Goal: Task Accomplishment & Management: Use online tool/utility

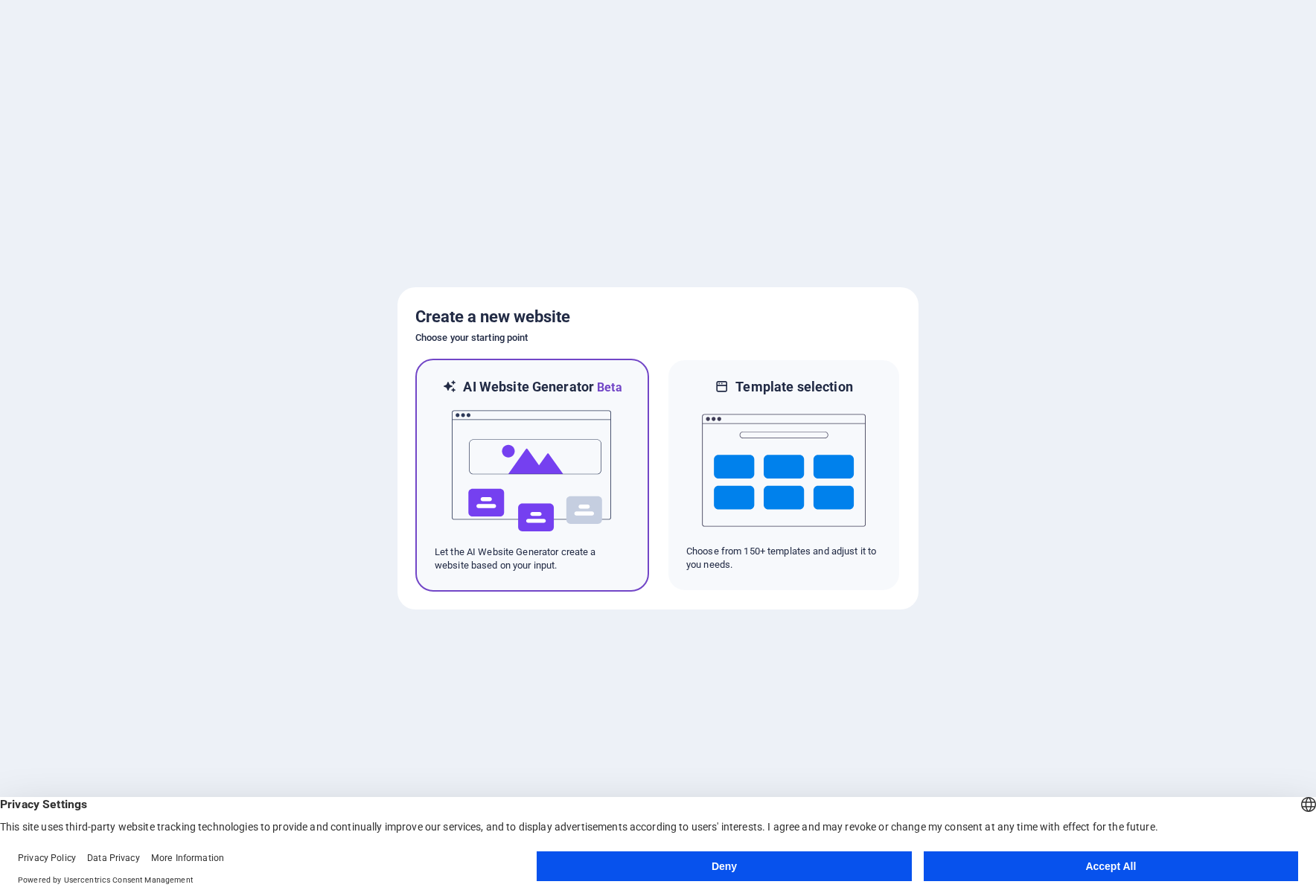
click at [556, 491] on img at bounding box center [532, 471] width 164 height 149
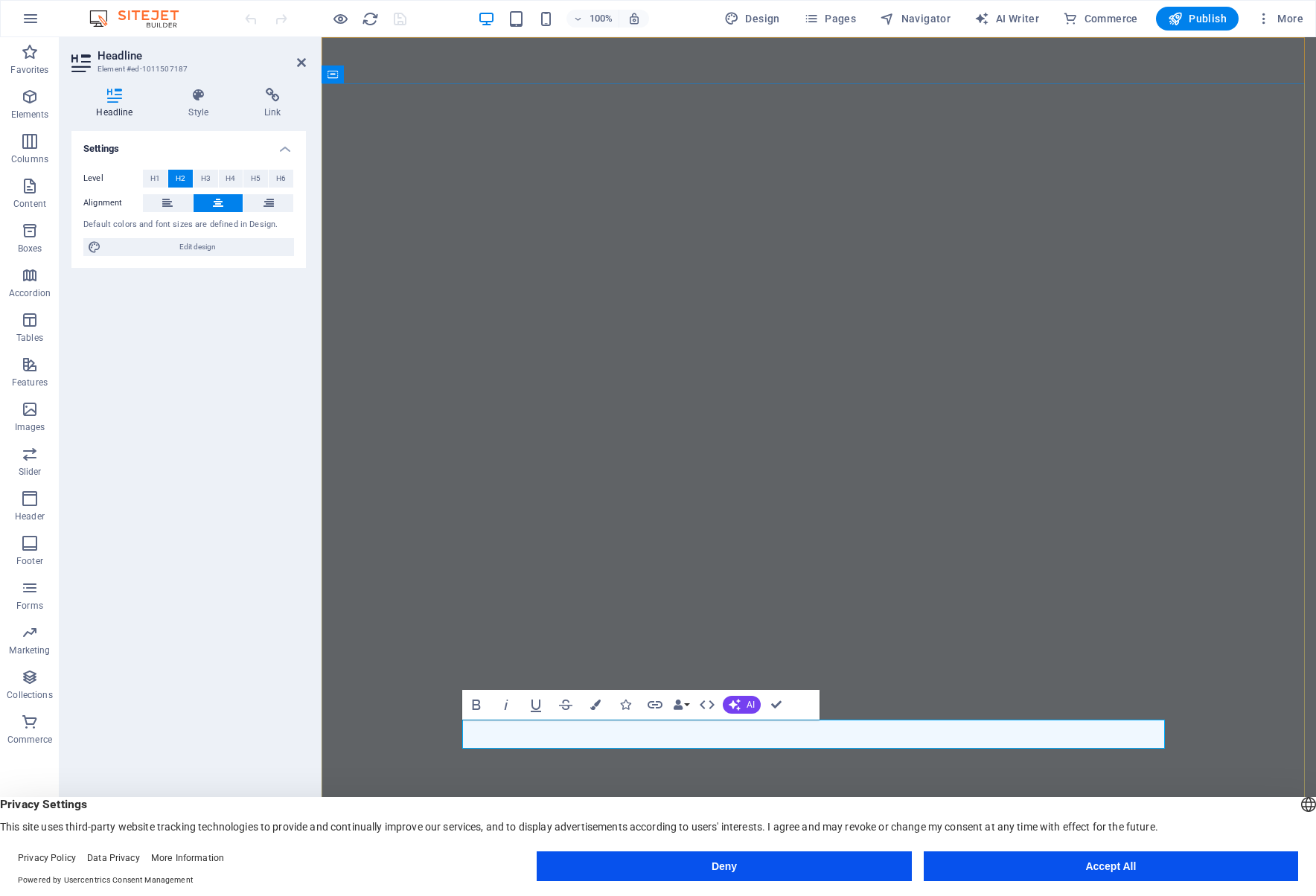
click at [881, 867] on button "Deny" at bounding box center [723, 866] width 374 height 30
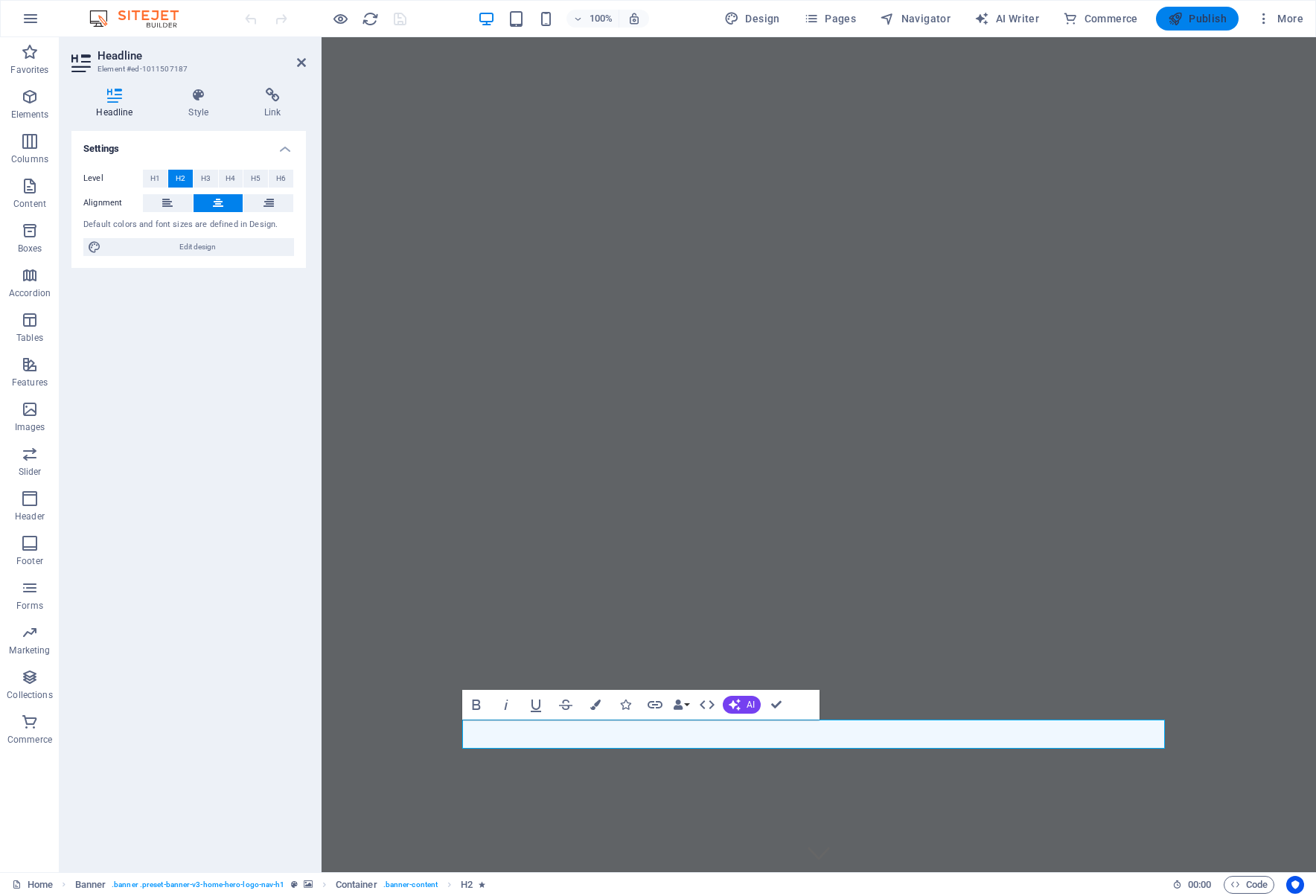
click at [1194, 13] on span "Publish" at bounding box center [1197, 18] width 59 height 15
checkbox input "false"
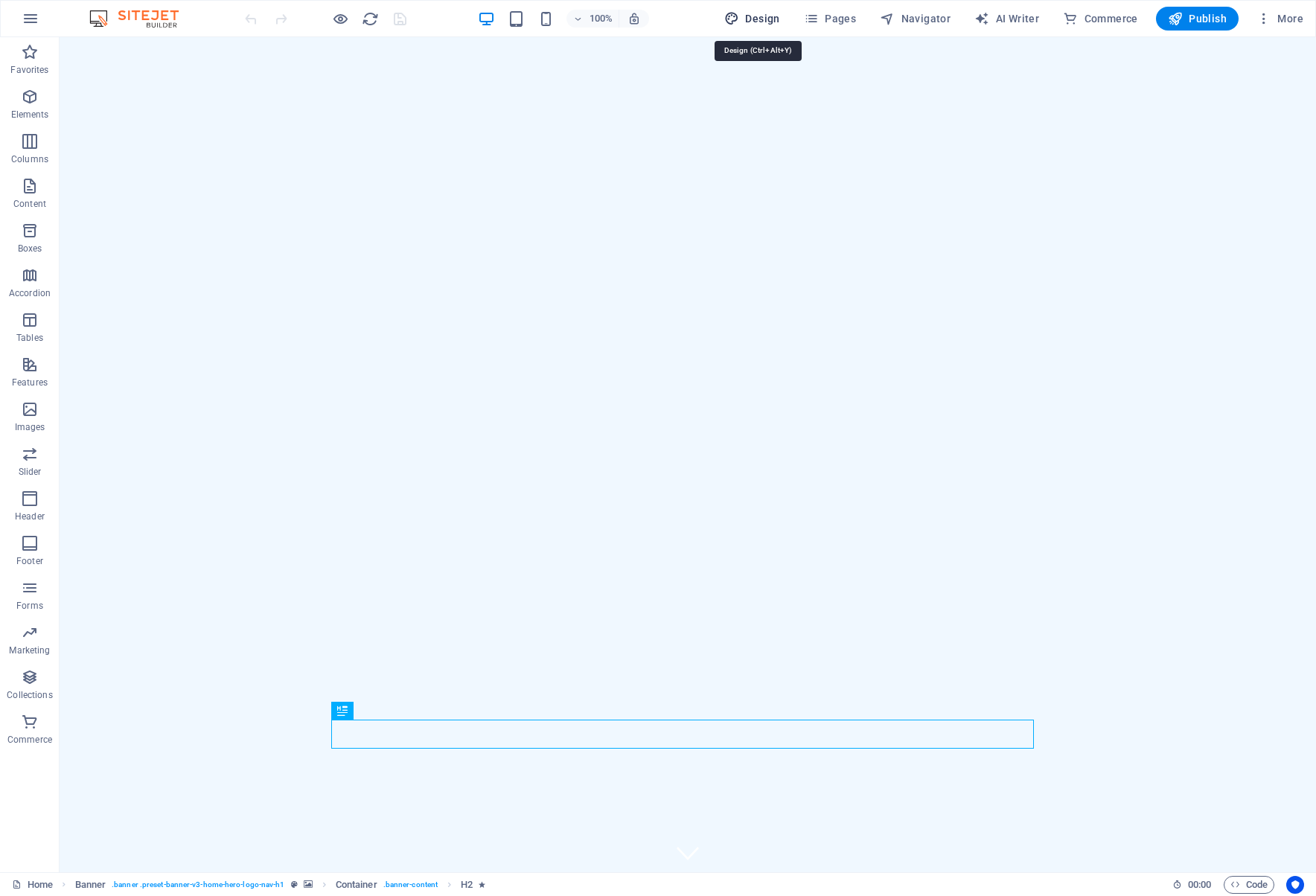
click at [758, 18] on span "Design" at bounding box center [752, 18] width 55 height 15
select select "px"
select select "200"
select select "px"
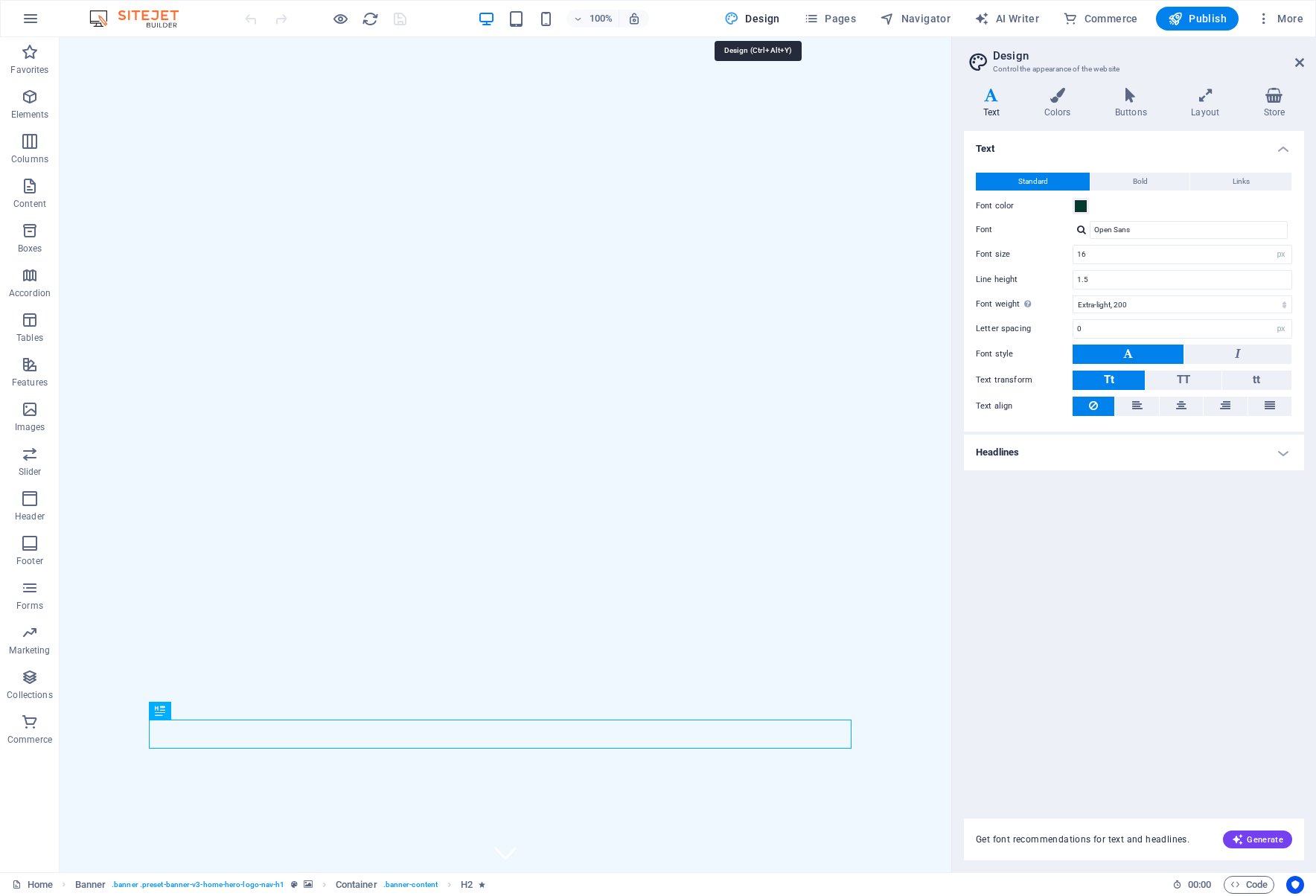
click at [758, 18] on span "Design" at bounding box center [752, 18] width 55 height 15
click at [156, 13] on img at bounding box center [141, 19] width 112 height 18
click at [41, 18] on button "button" at bounding box center [30, 18] width 36 height 36
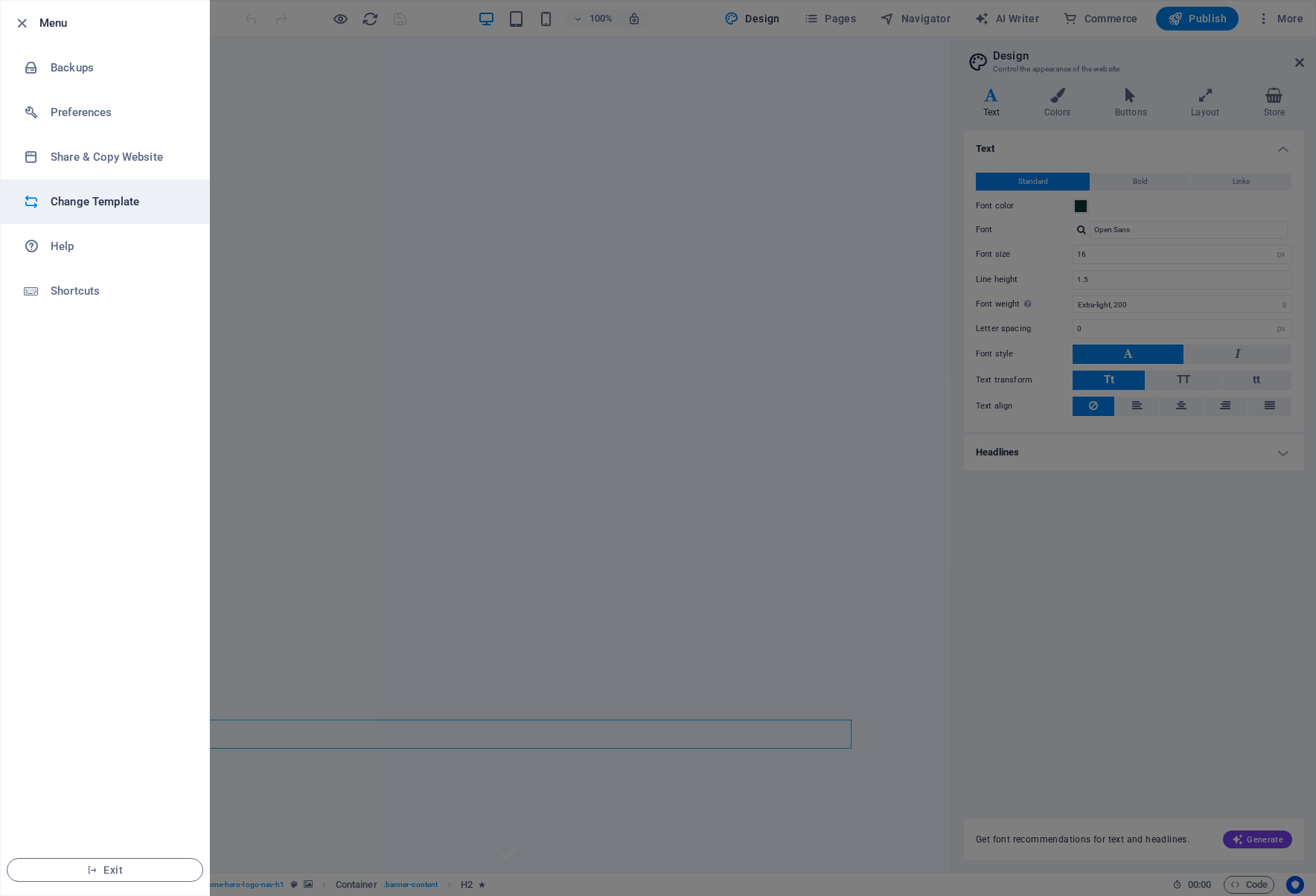
click at [84, 203] on h6 "Change Template" at bounding box center [119, 202] width 137 height 18
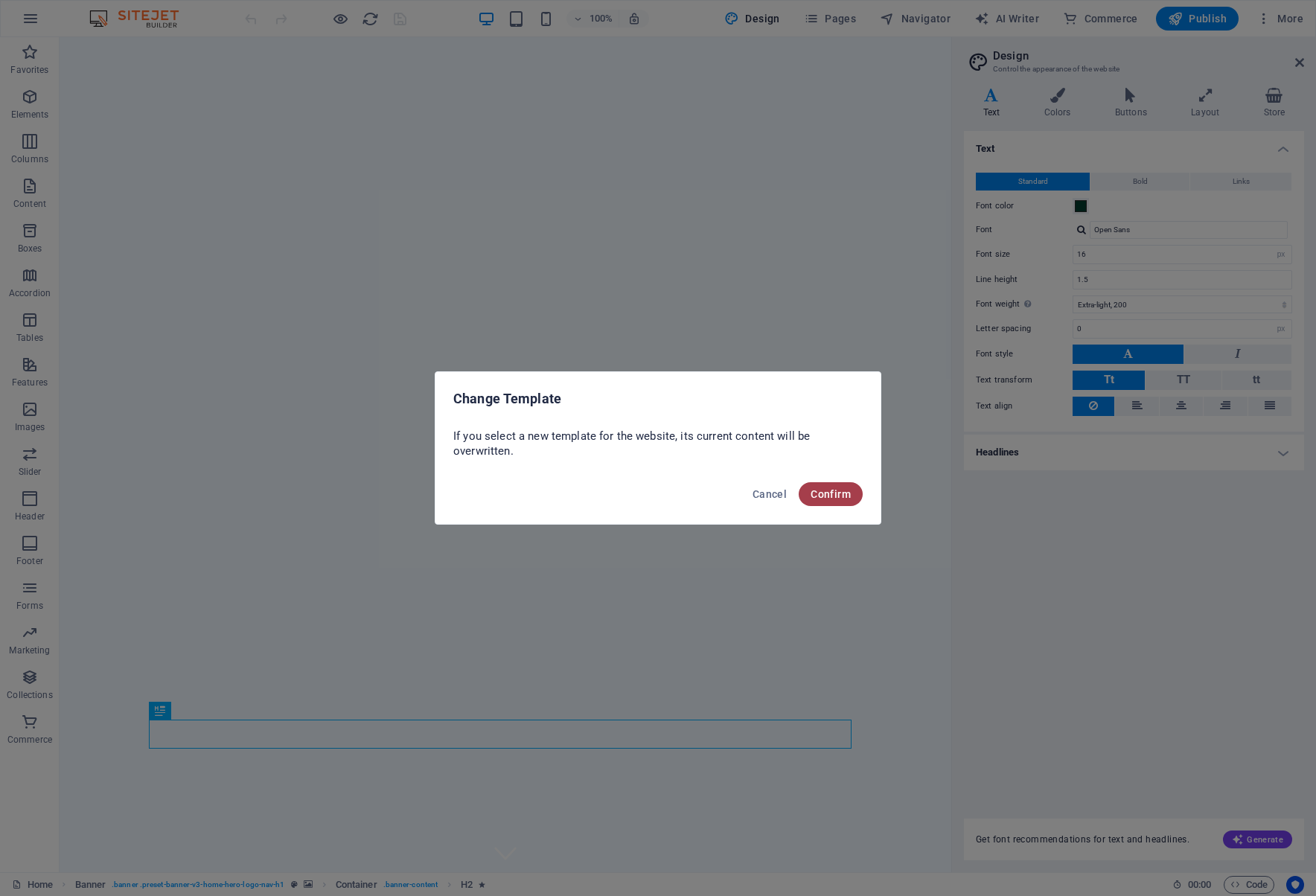
click at [828, 495] on span "Confirm" at bounding box center [830, 494] width 41 height 12
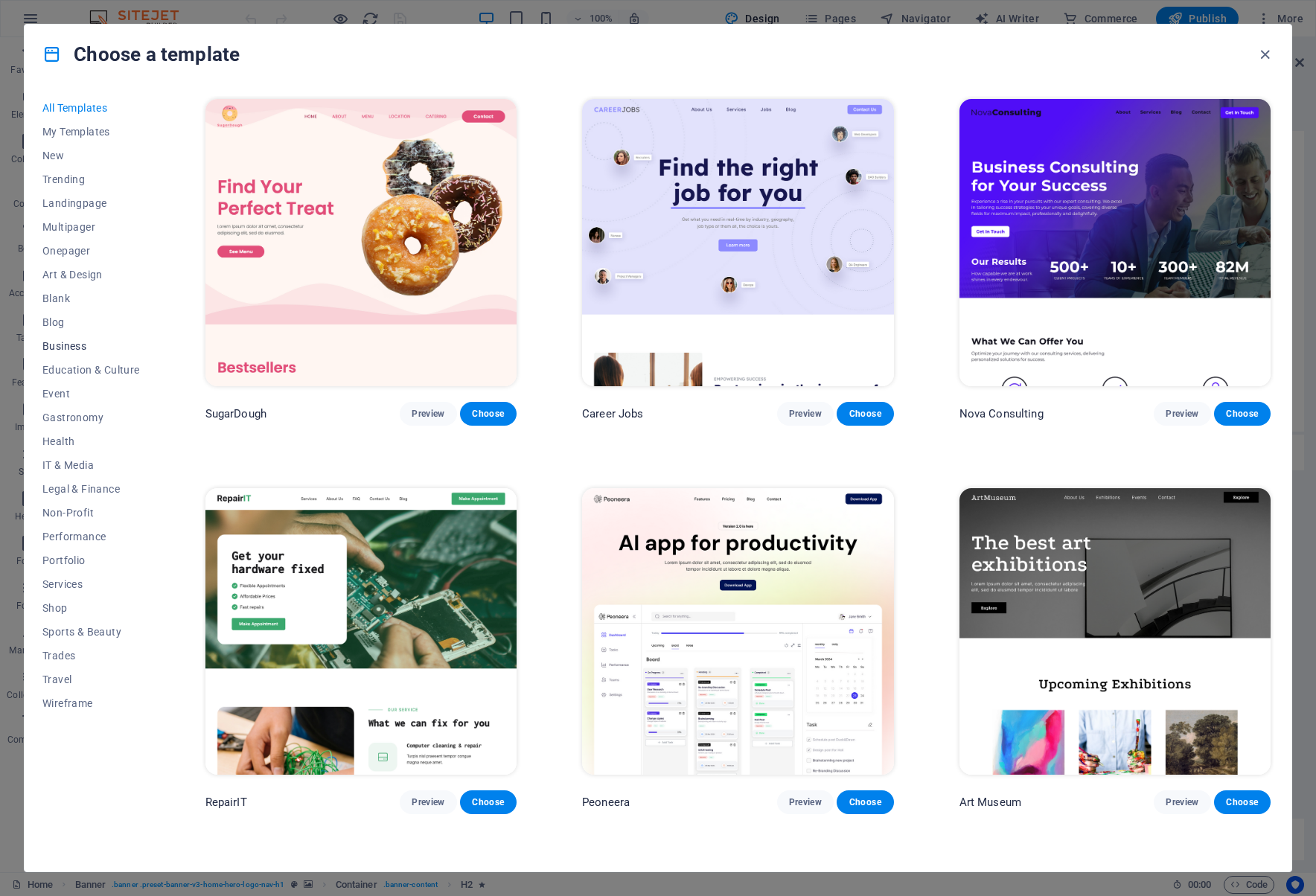
click at [70, 345] on span "Business" at bounding box center [91, 346] width 98 height 12
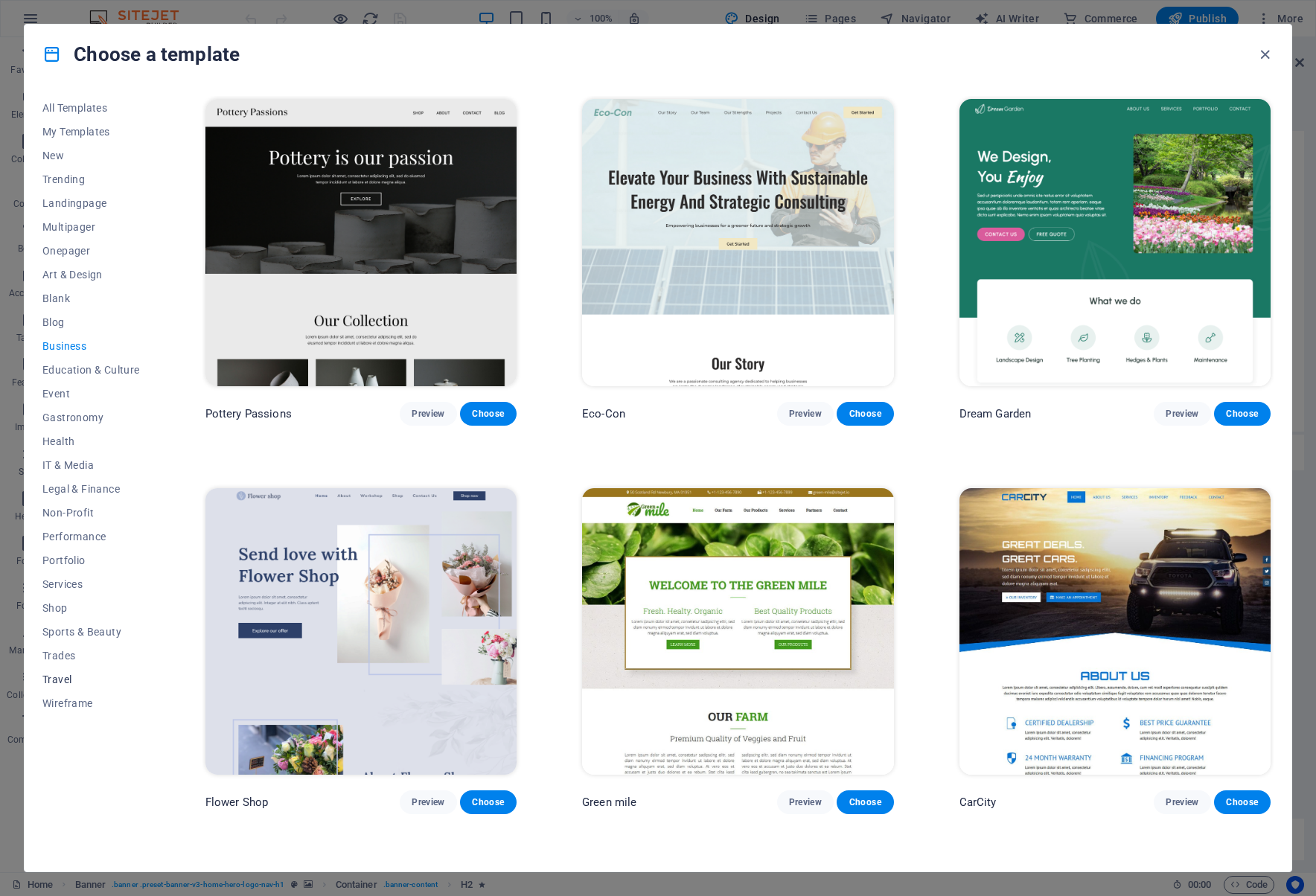
click at [62, 678] on span "Travel" at bounding box center [91, 679] width 98 height 12
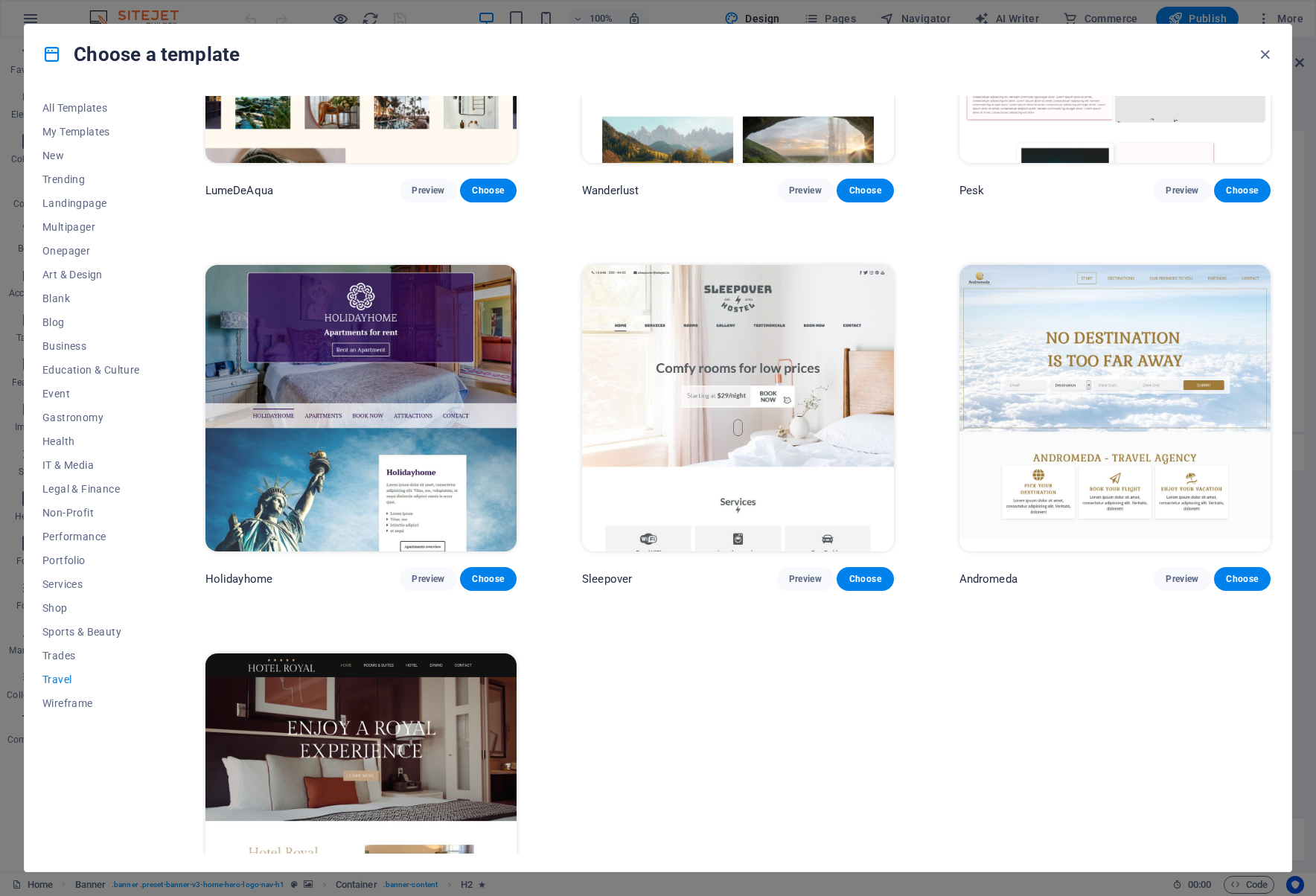
scroll to position [344, 0]
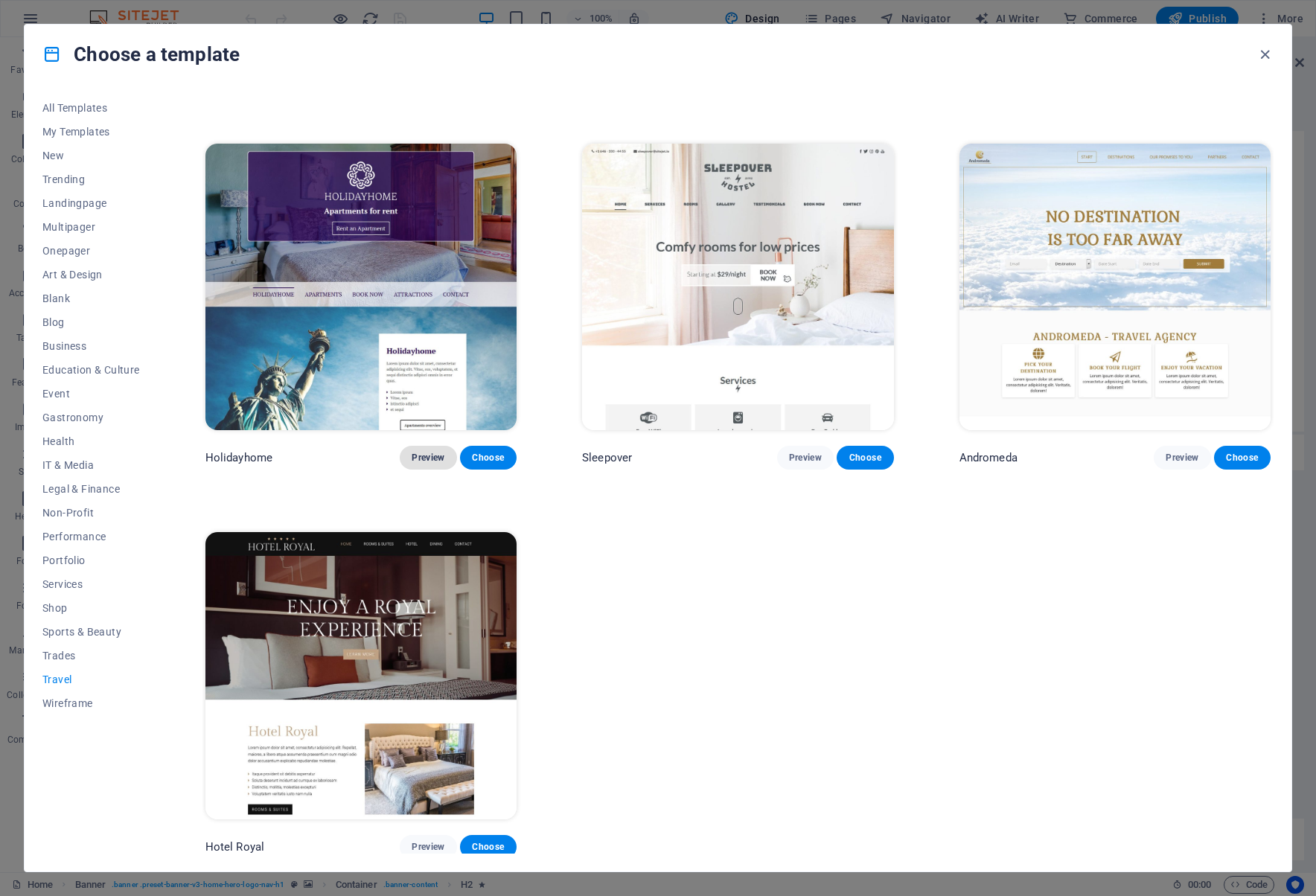
click at [420, 447] on button "Preview" at bounding box center [428, 458] width 56 height 24
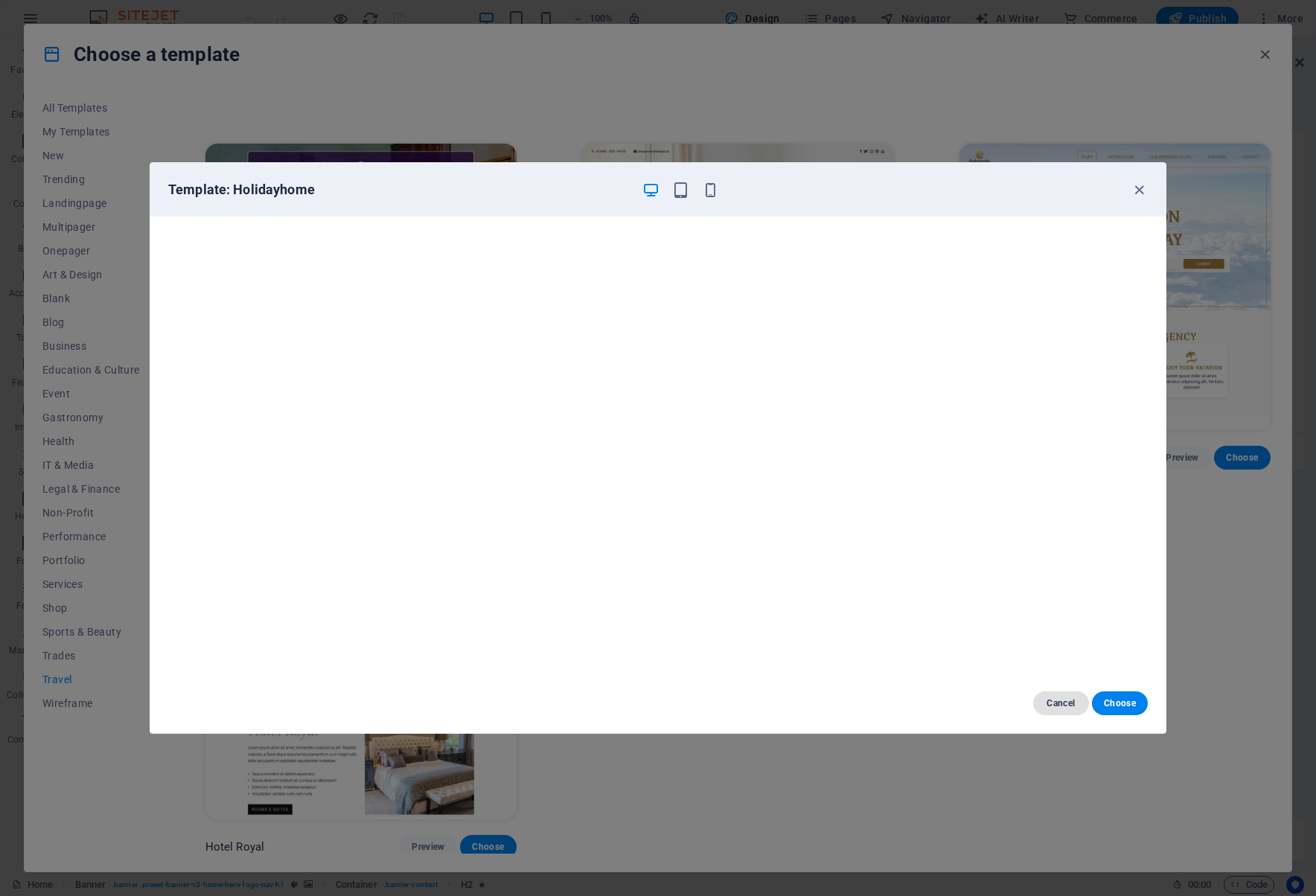
click at [1053, 706] on span "Cancel" at bounding box center [1060, 703] width 32 height 12
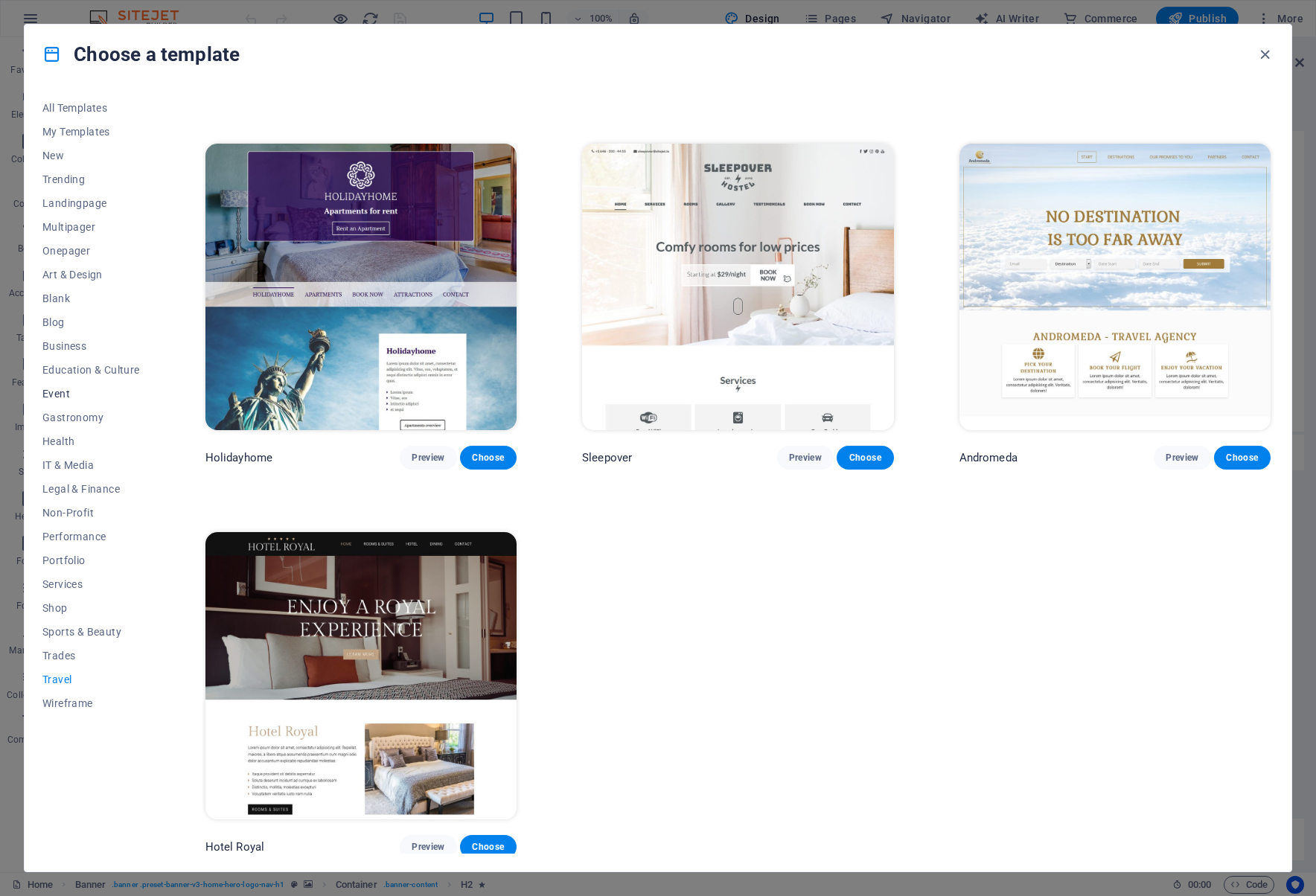
click at [55, 390] on span "Event" at bounding box center [91, 393] width 98 height 12
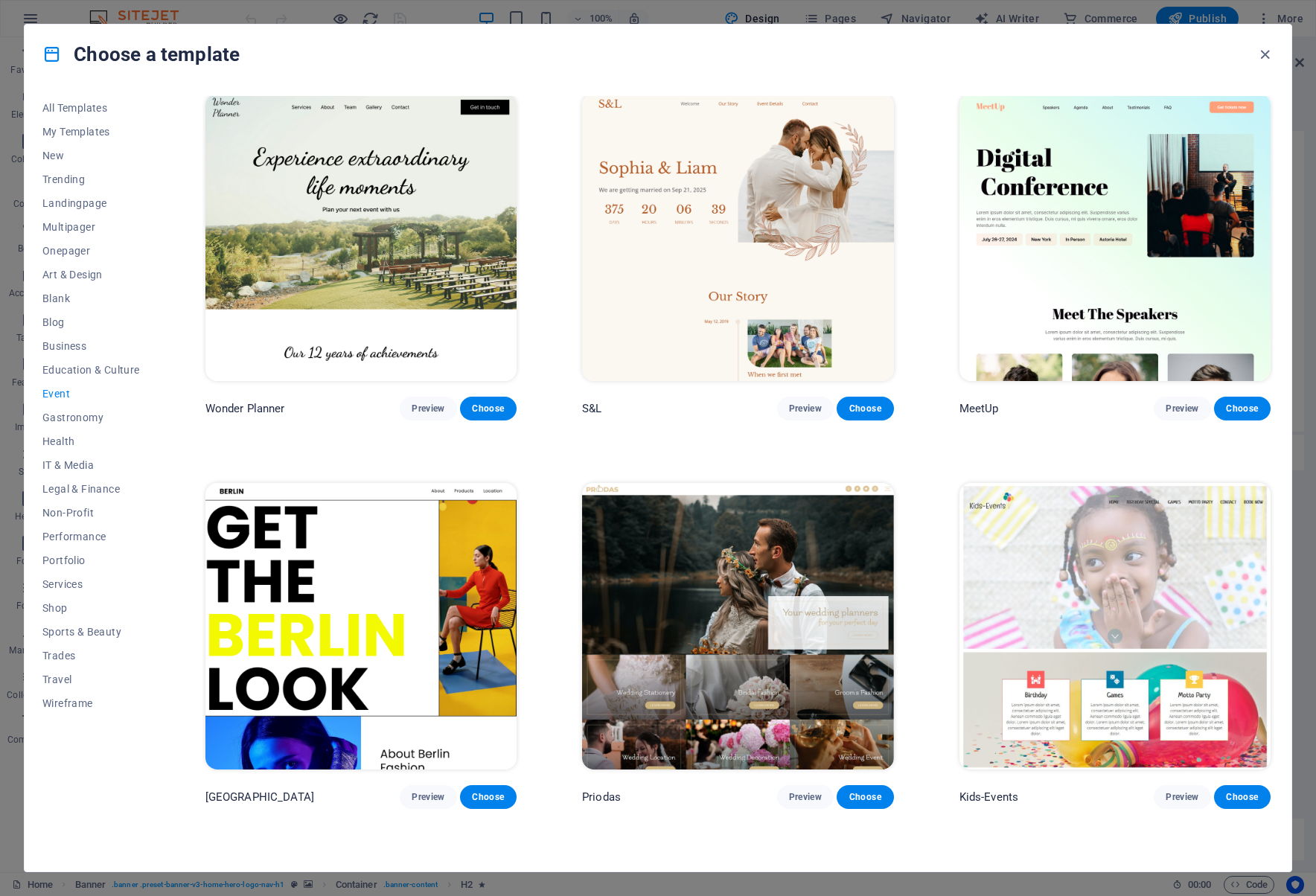
scroll to position [0, 0]
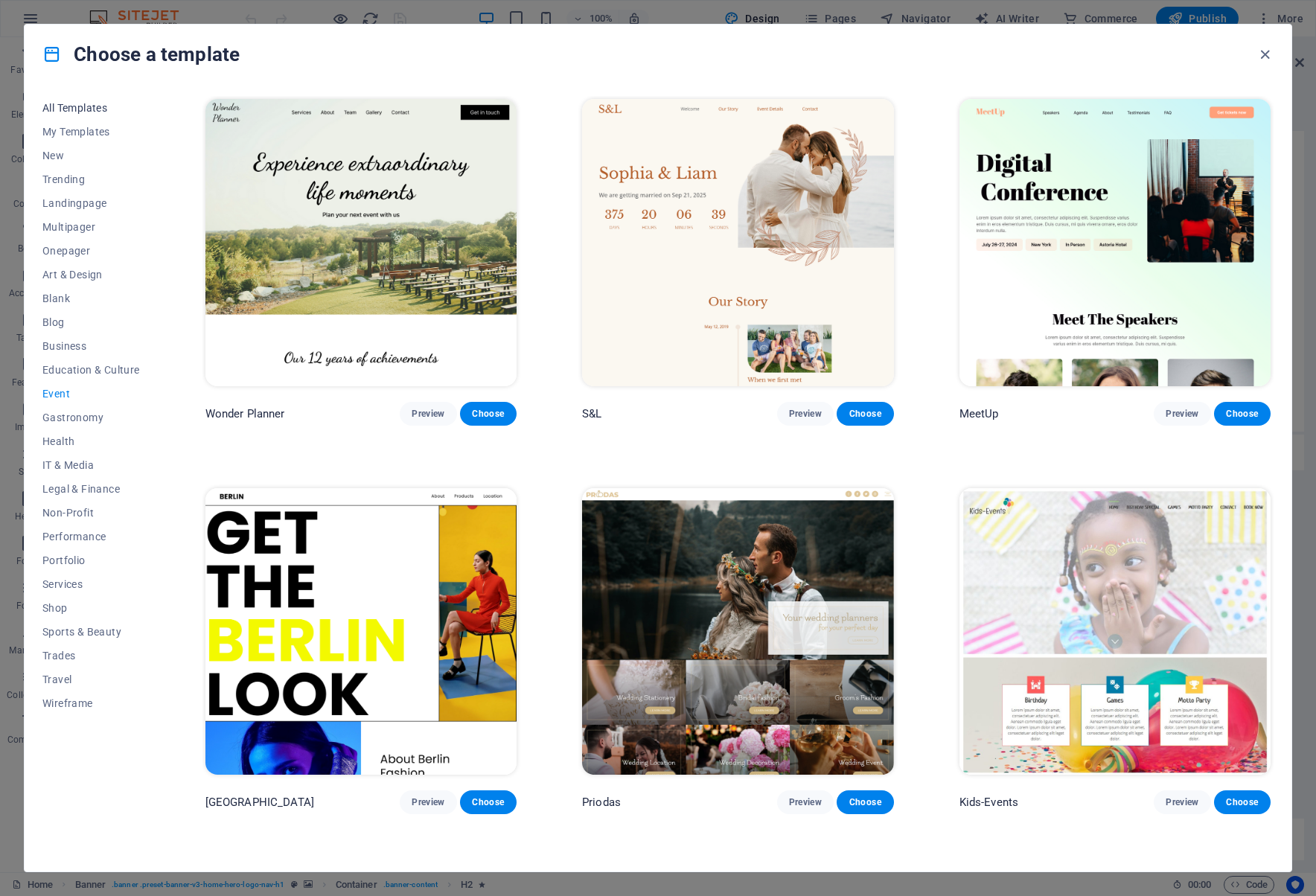
click at [90, 103] on span "All Templates" at bounding box center [91, 108] width 98 height 12
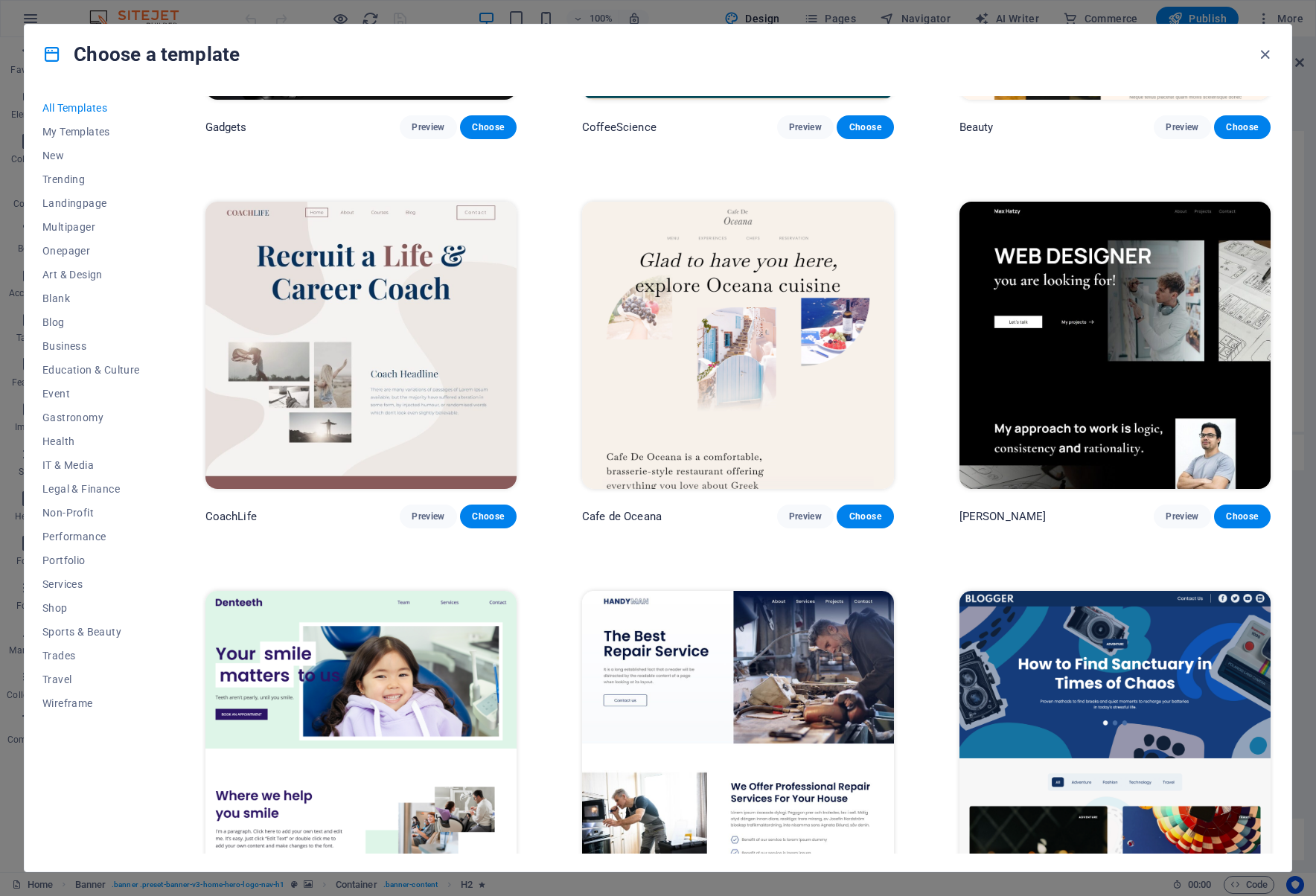
scroll to position [5802, 0]
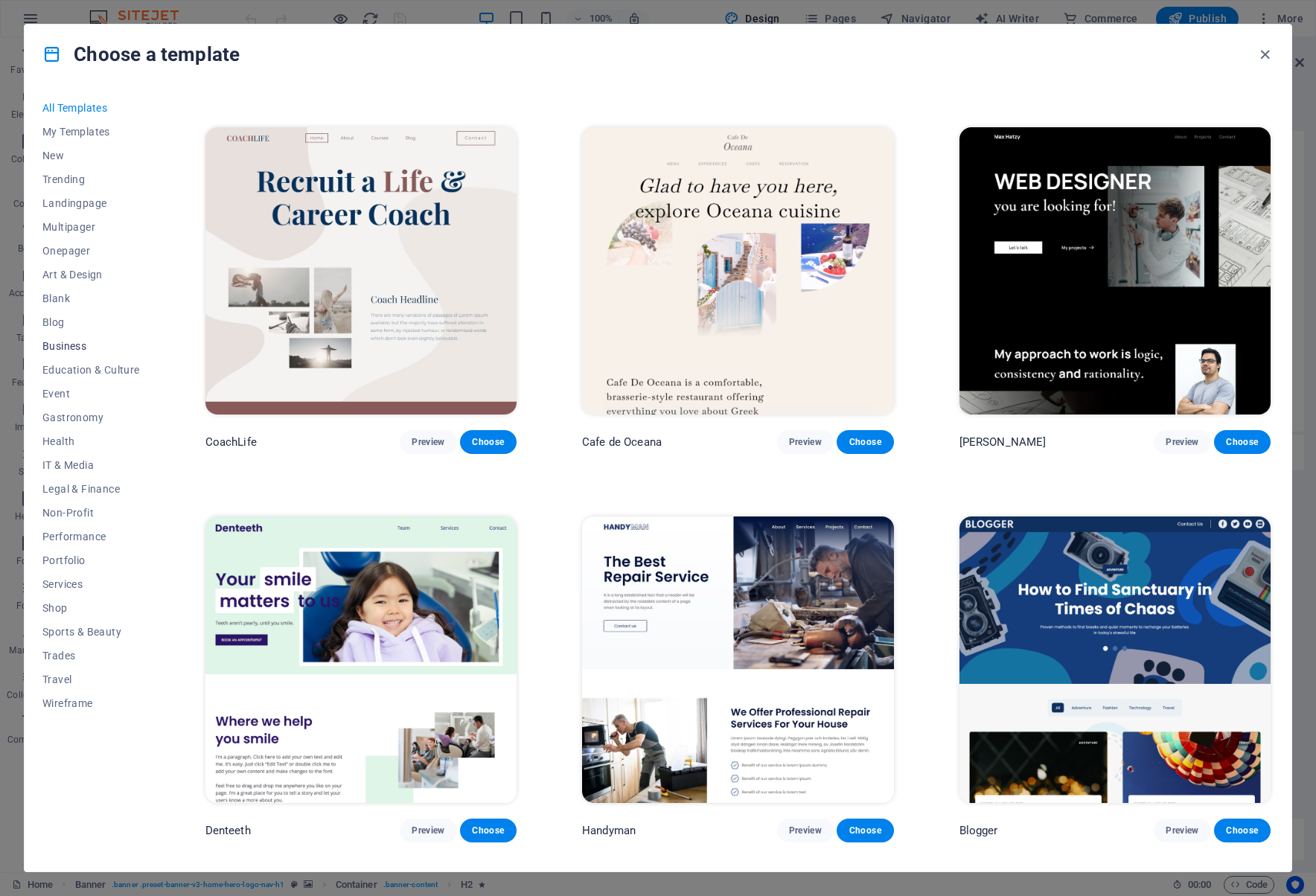
click at [62, 343] on span "Business" at bounding box center [91, 346] width 98 height 12
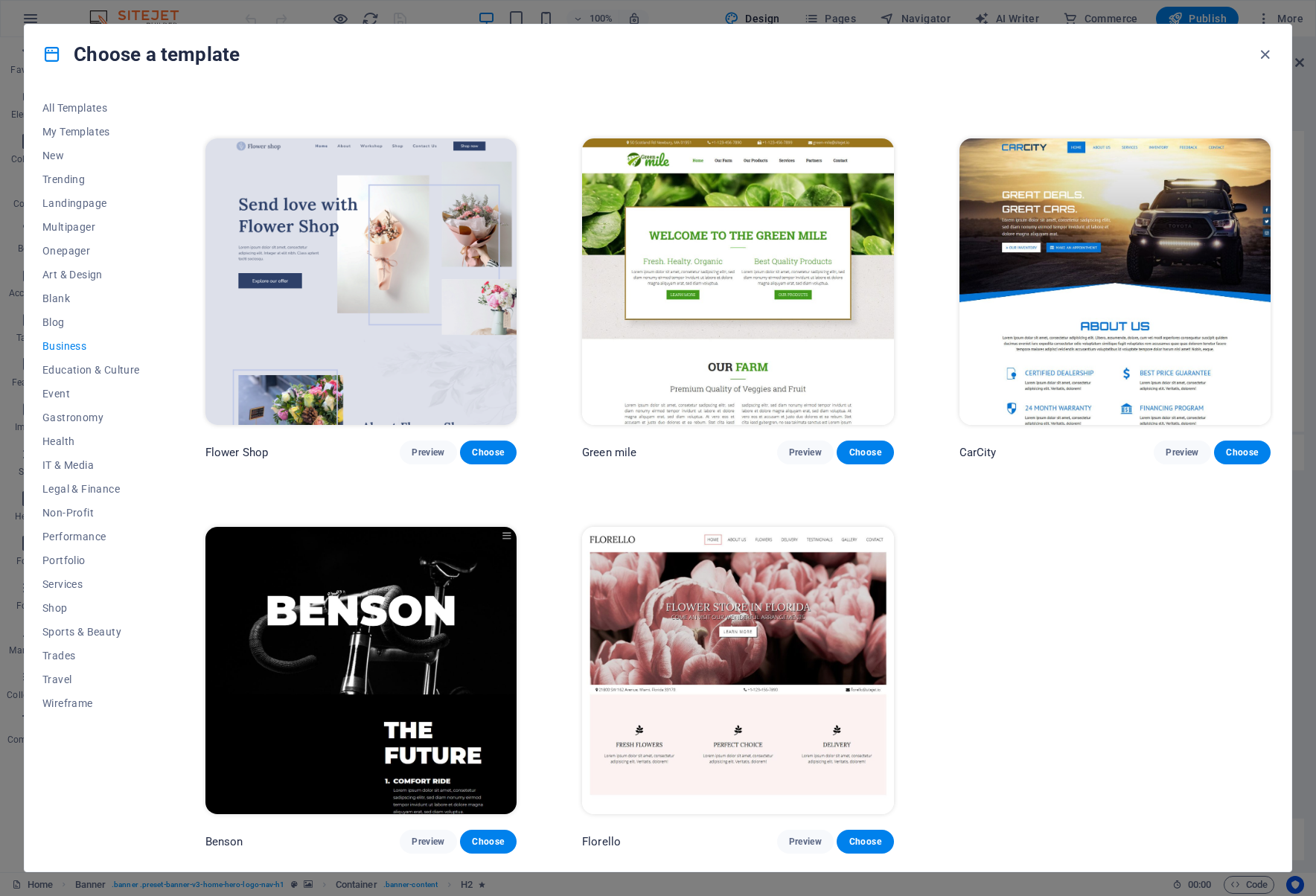
scroll to position [344, 0]
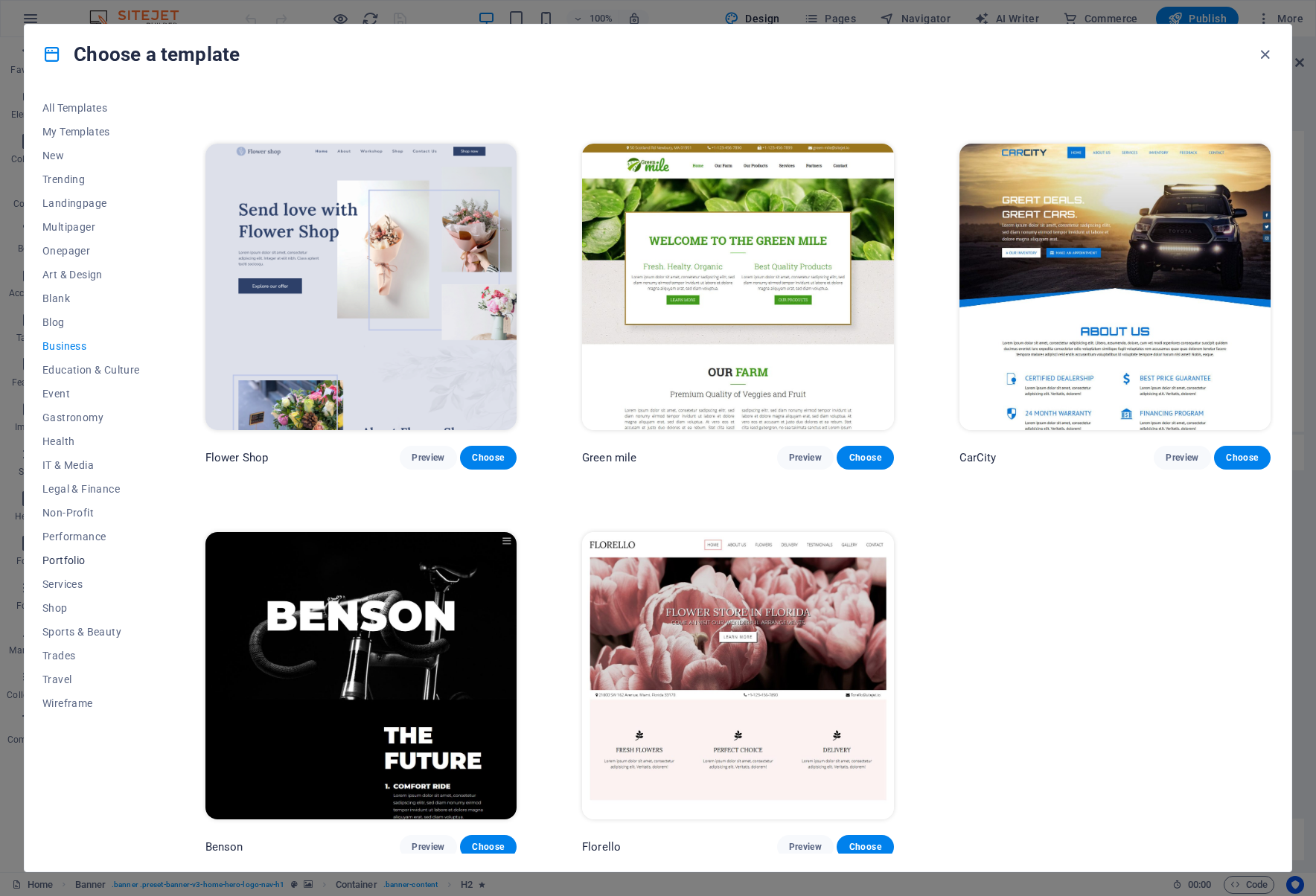
click at [80, 556] on span "Portfolio" at bounding box center [91, 560] width 98 height 12
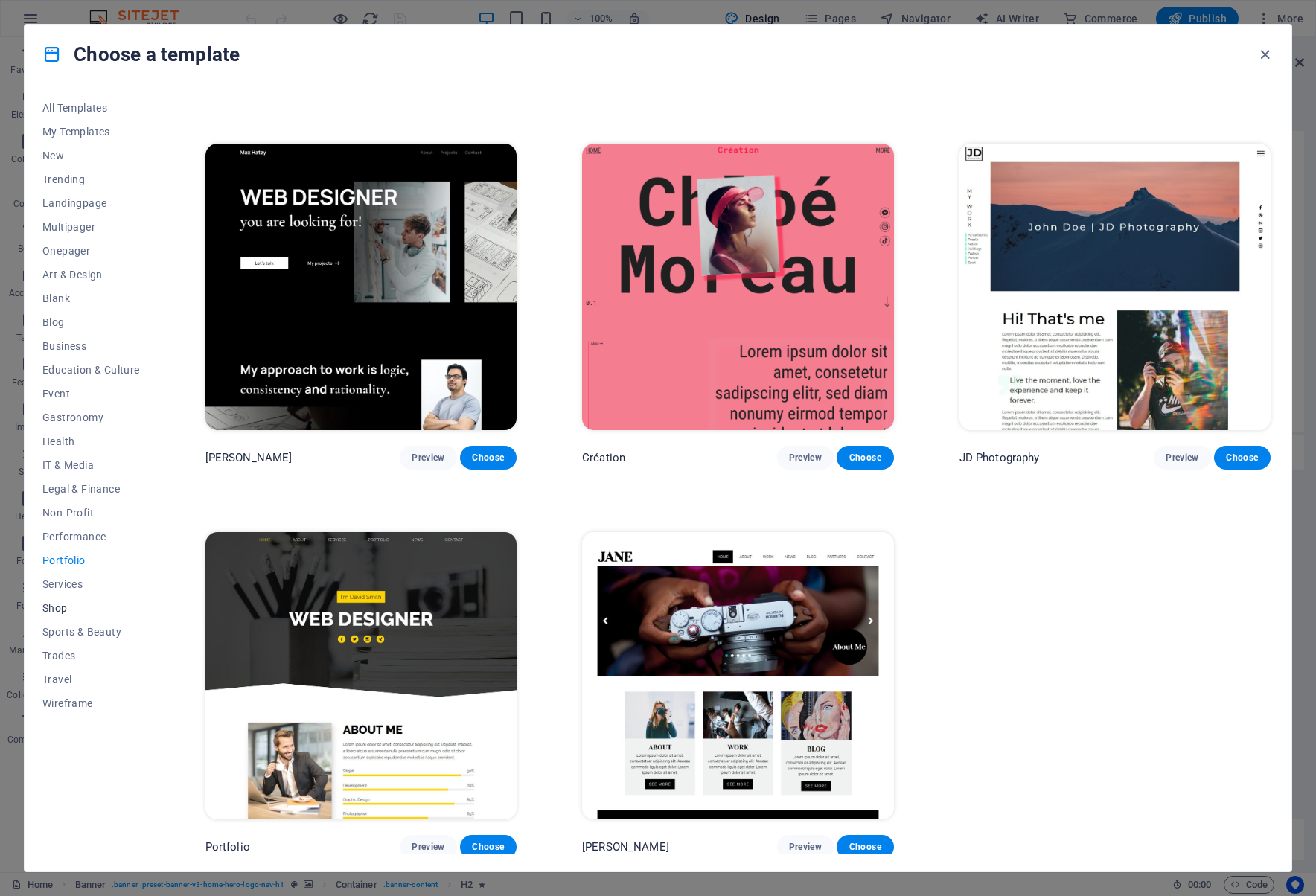
click at [64, 611] on span "Shop" at bounding box center [91, 607] width 98 height 12
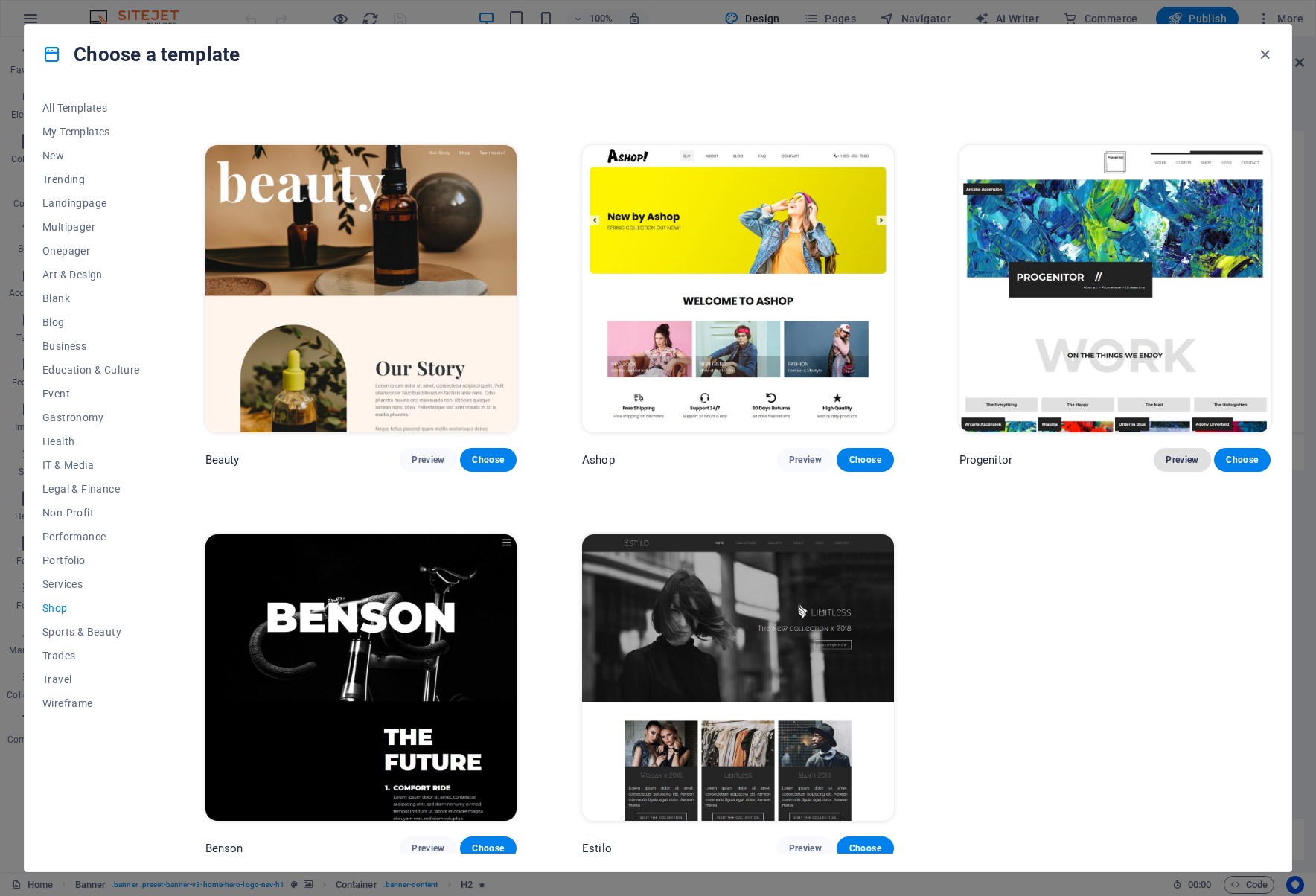
click at [1179, 453] on span "Preview" at bounding box center [1182, 459] width 33 height 12
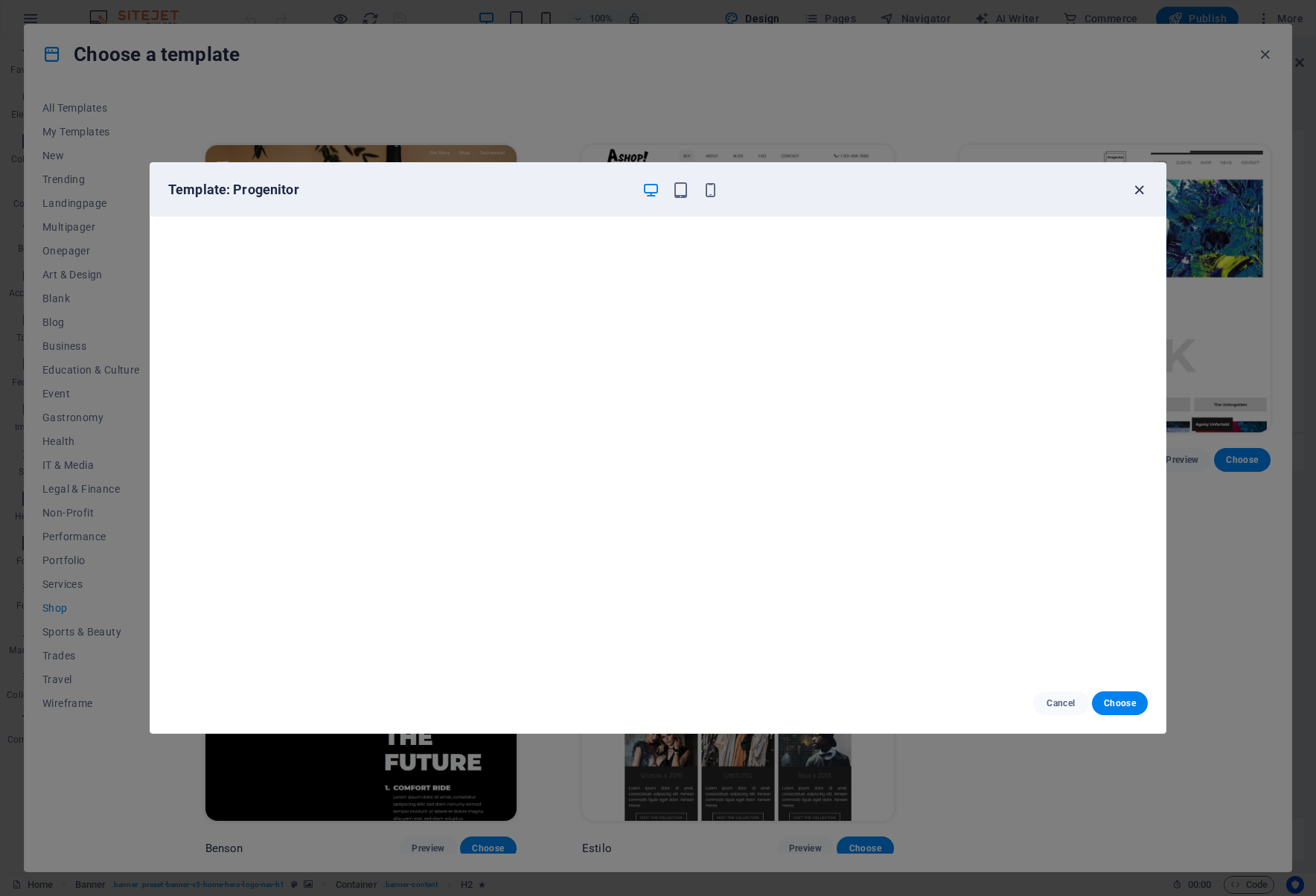
click at [1136, 189] on icon "button" at bounding box center [1139, 189] width 17 height 17
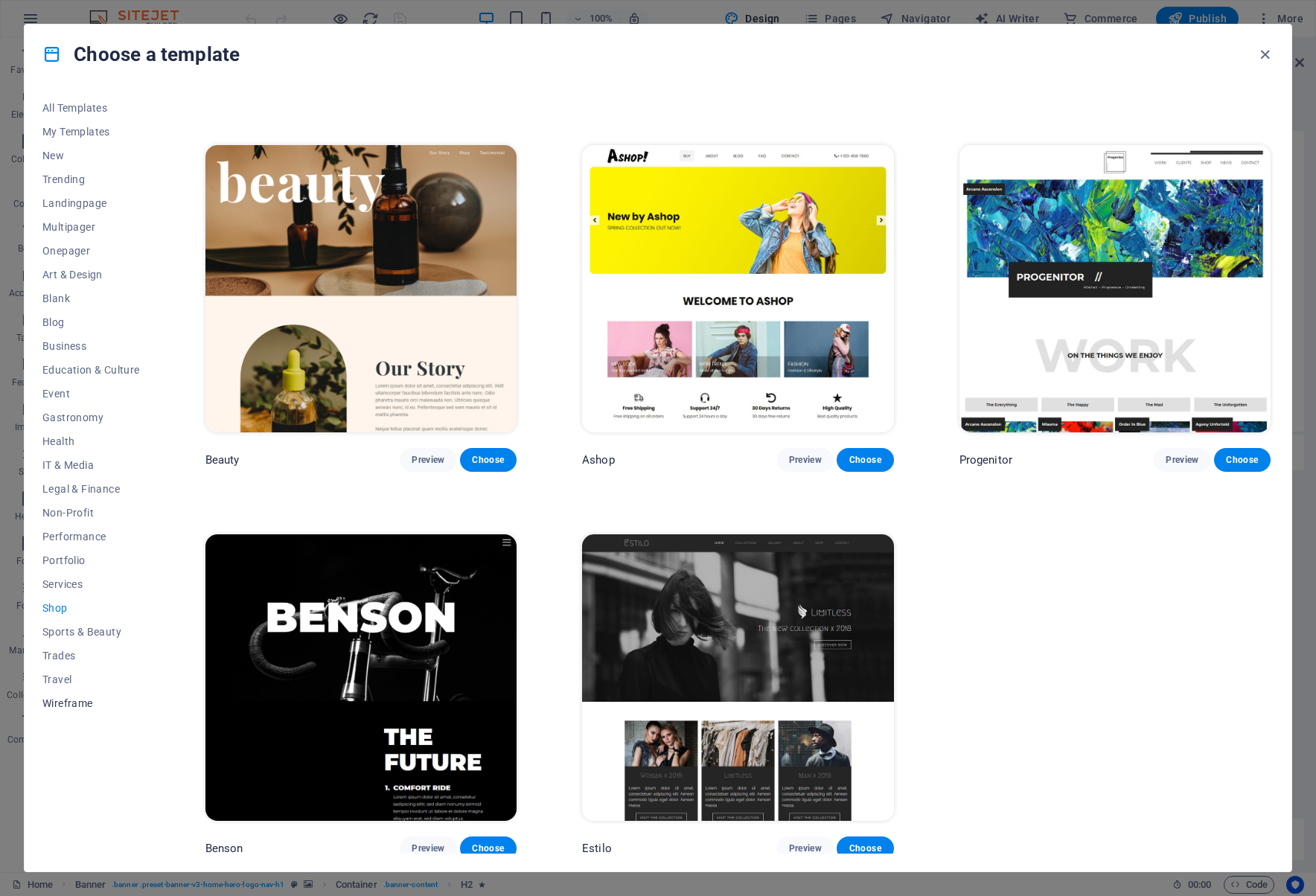
click at [65, 699] on span "Wireframe" at bounding box center [91, 703] width 98 height 12
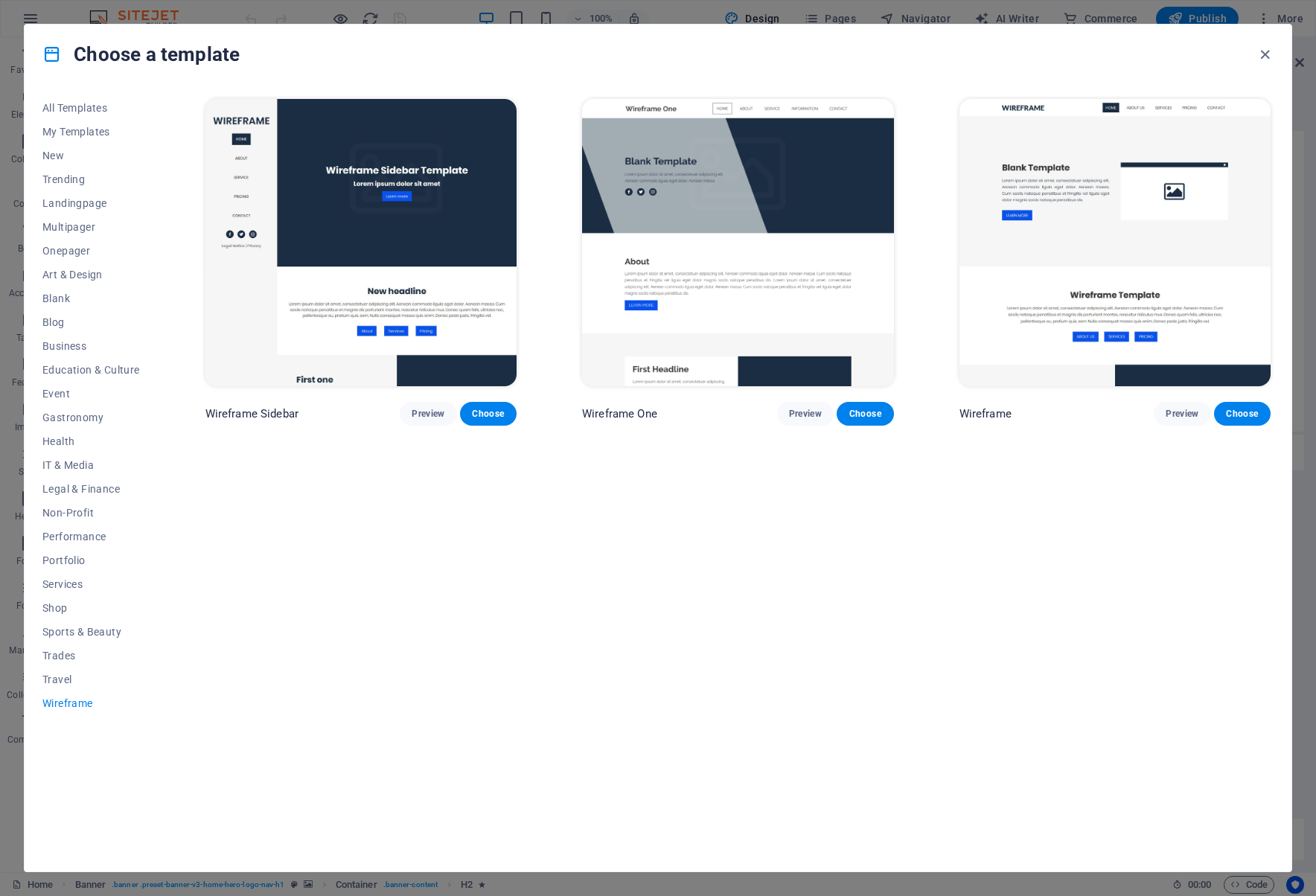
scroll to position [0, 0]
click at [65, 682] on span "Travel" at bounding box center [91, 679] width 98 height 12
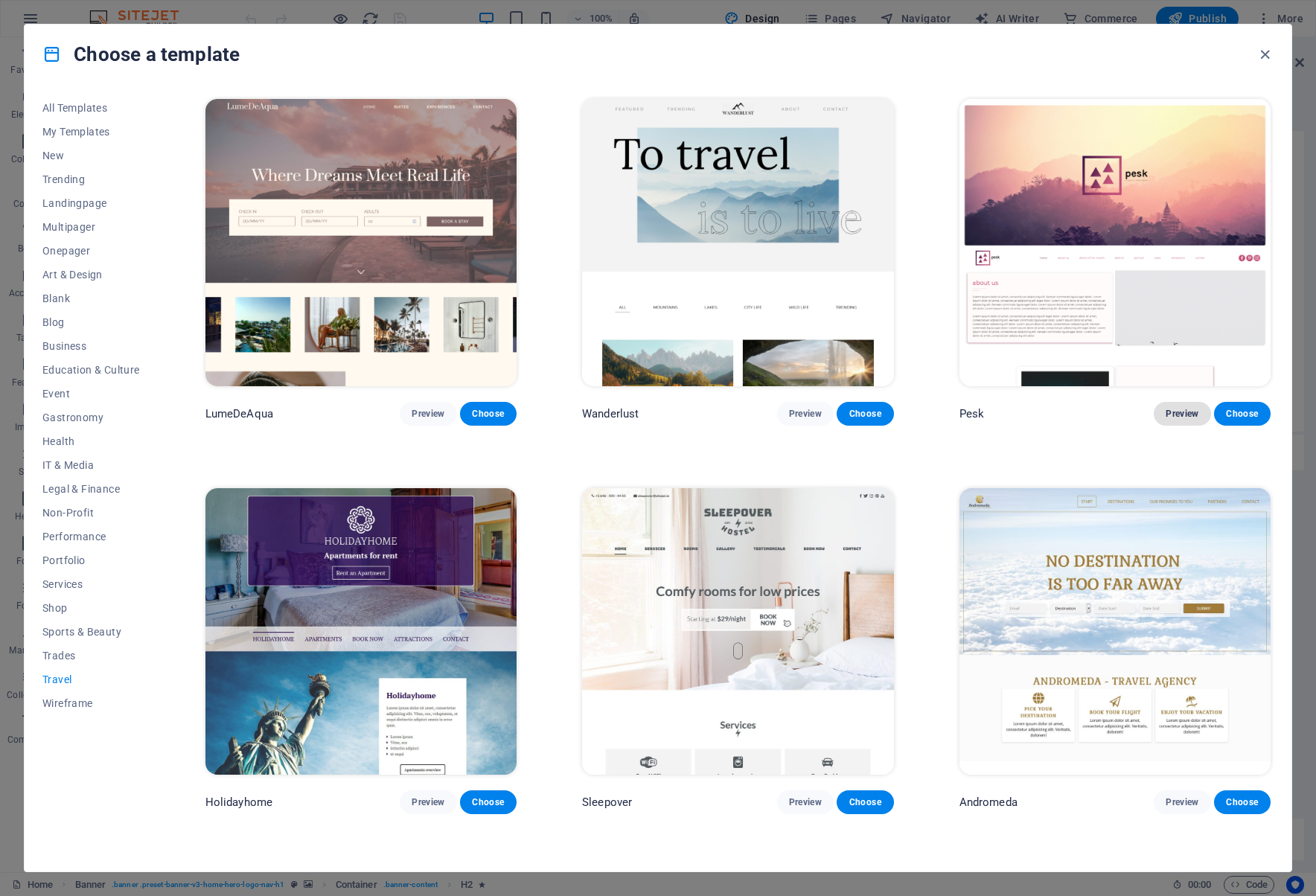
click at [1166, 412] on span "Preview" at bounding box center [1182, 414] width 33 height 12
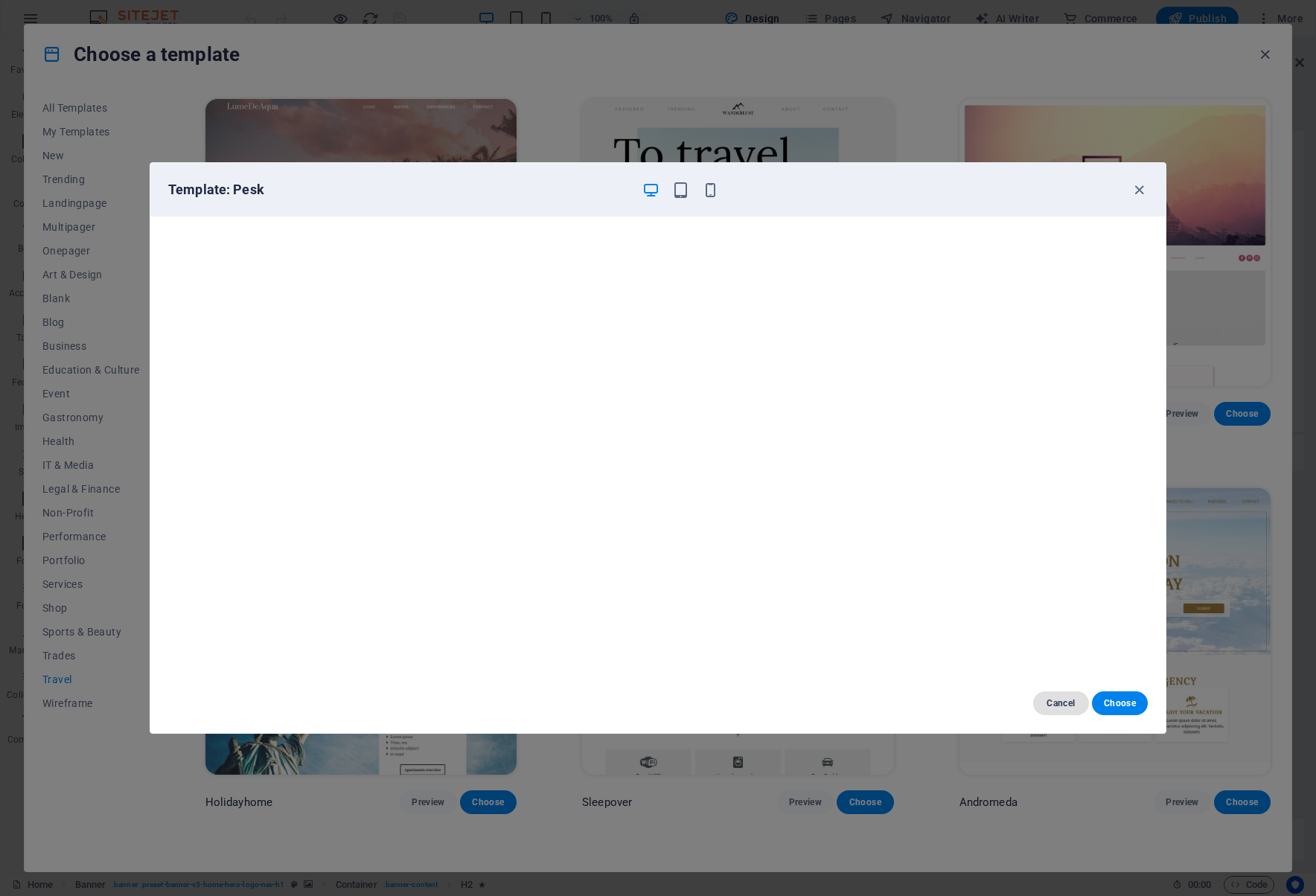
click at [1071, 705] on span "Cancel" at bounding box center [1060, 703] width 32 height 12
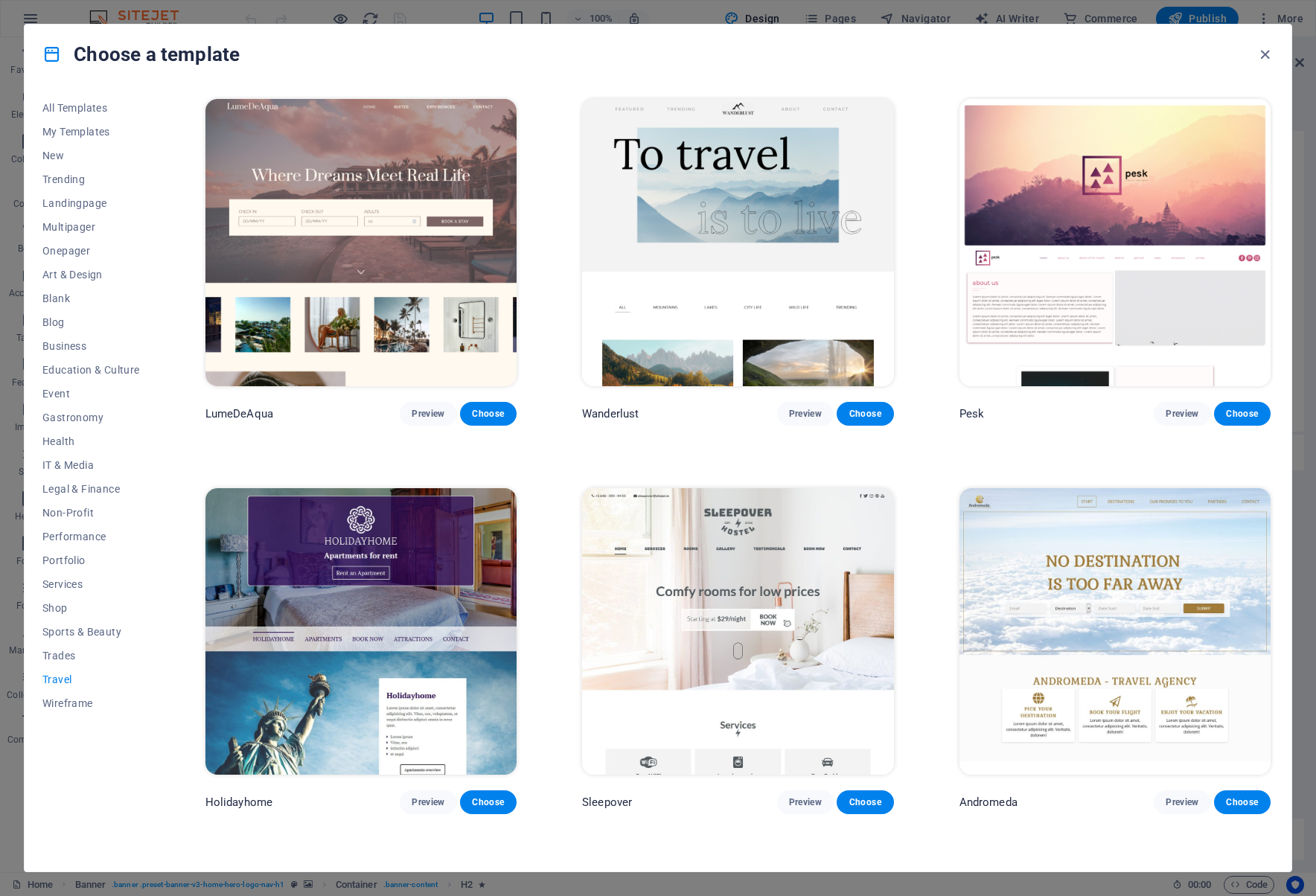
click at [786, 666] on img at bounding box center [737, 631] width 311 height 287
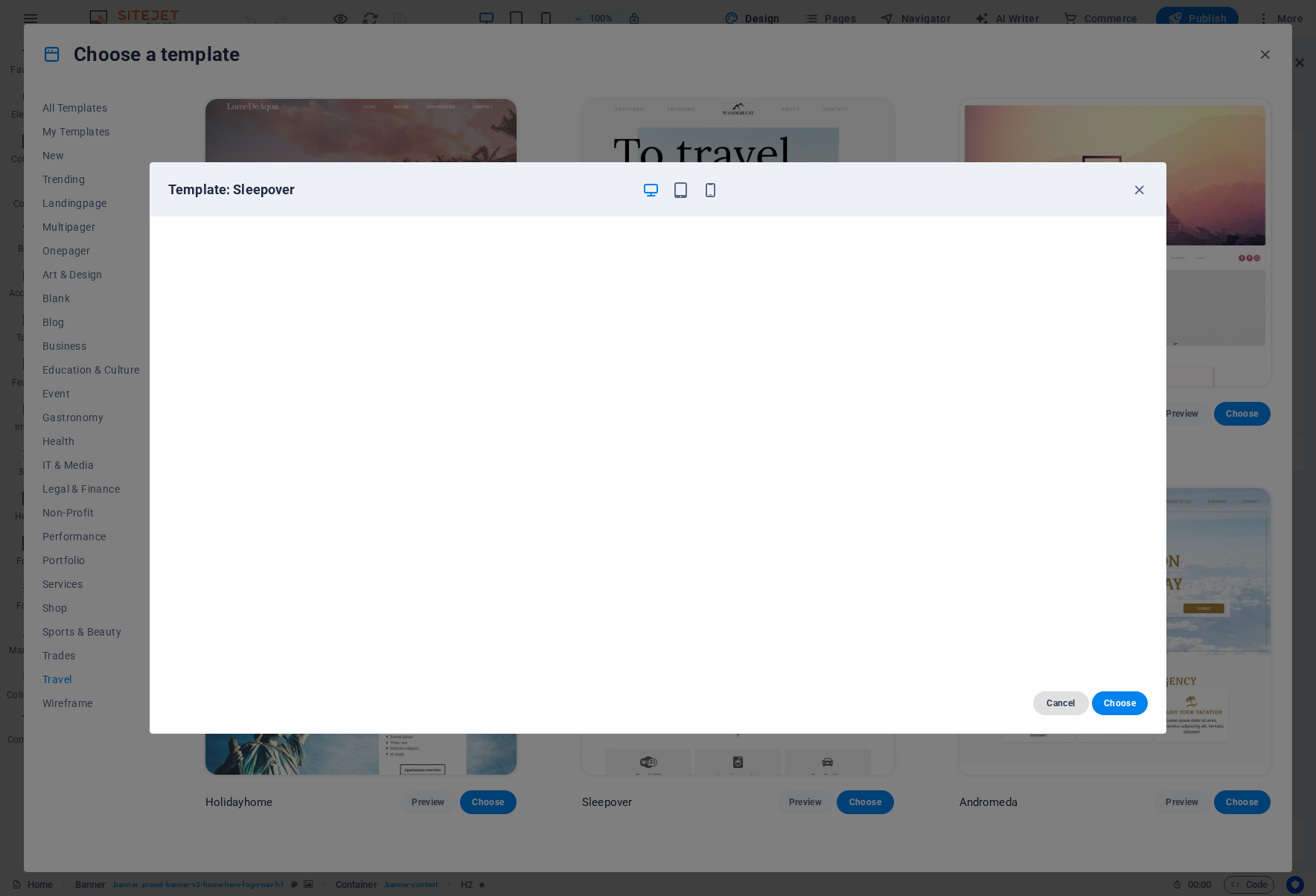
click at [1070, 702] on span "Cancel" at bounding box center [1060, 703] width 32 height 12
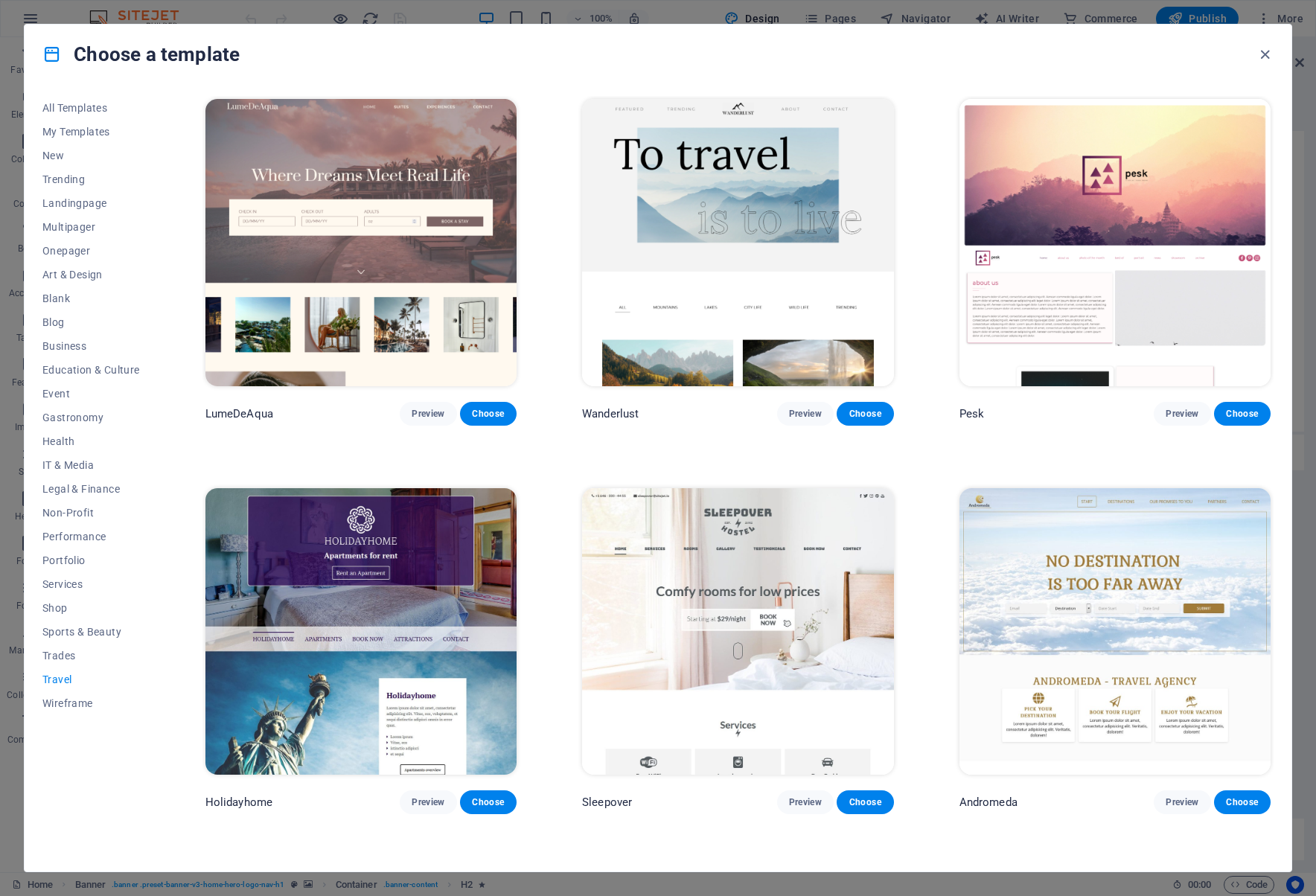
click at [464, 579] on img at bounding box center [361, 631] width 311 height 287
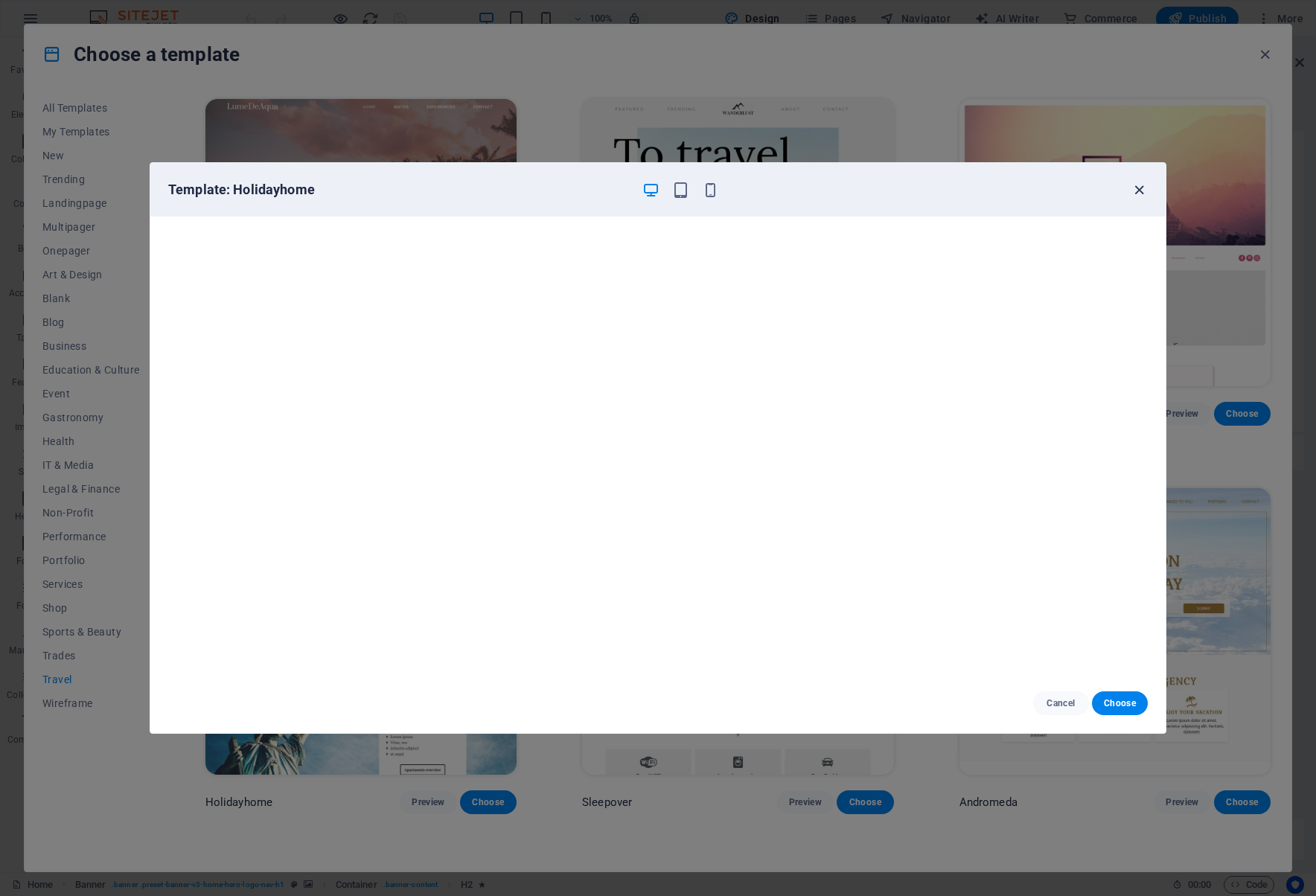
click at [1136, 188] on icon "button" at bounding box center [1139, 189] width 17 height 17
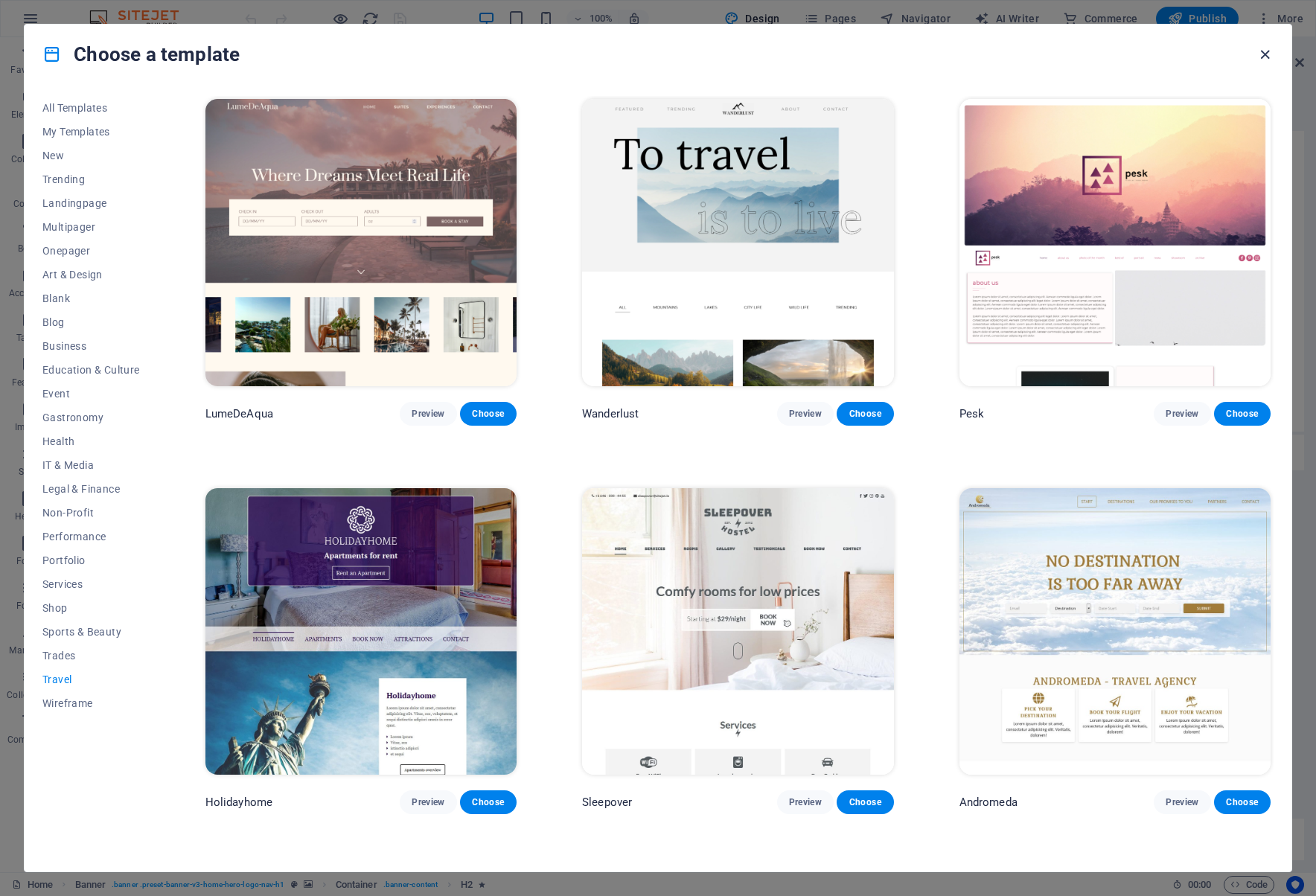
click at [1258, 50] on icon "button" at bounding box center [1265, 55] width 17 height 17
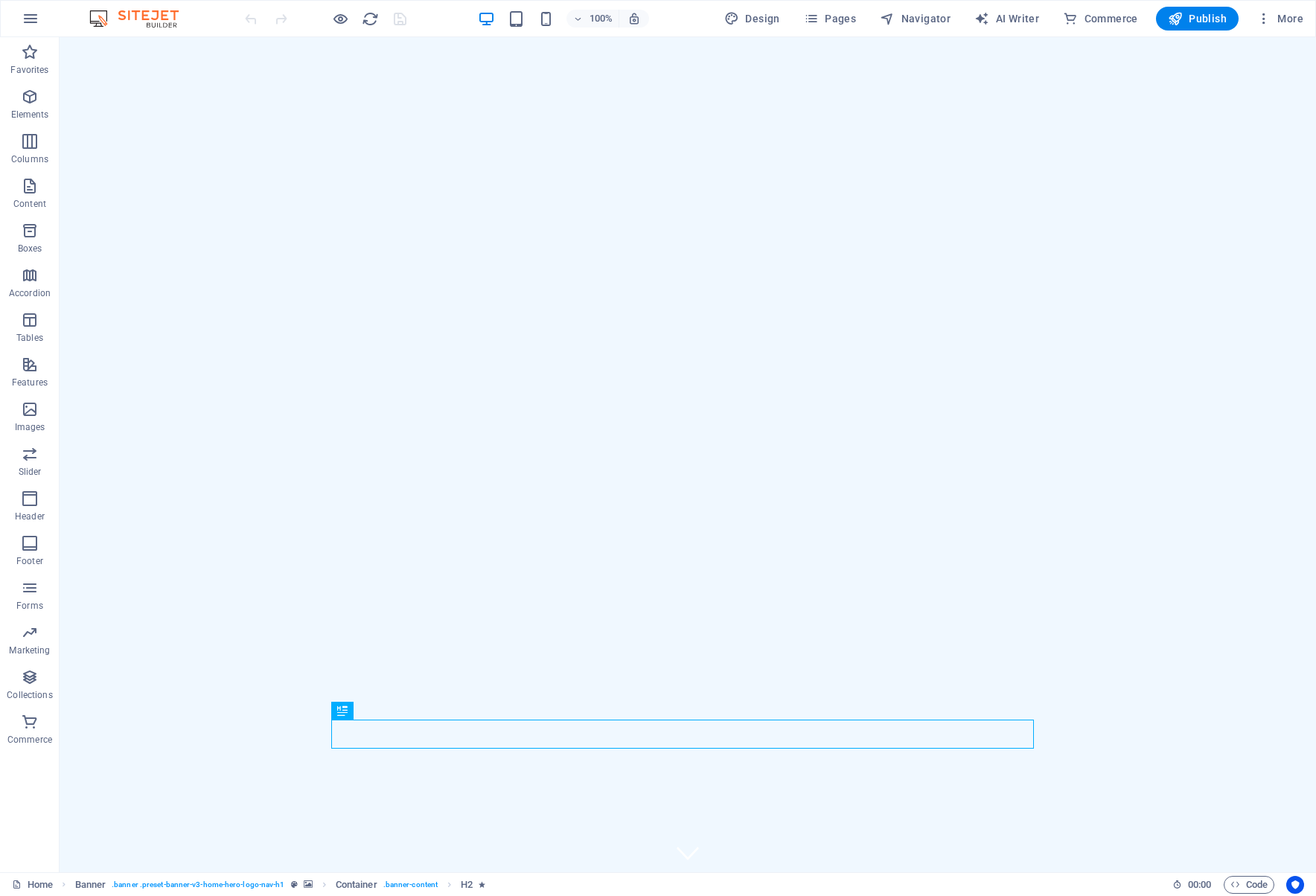
click at [107, 15] on img at bounding box center [141, 19] width 112 height 18
click at [37, 676] on icon "button" at bounding box center [30, 677] width 18 height 18
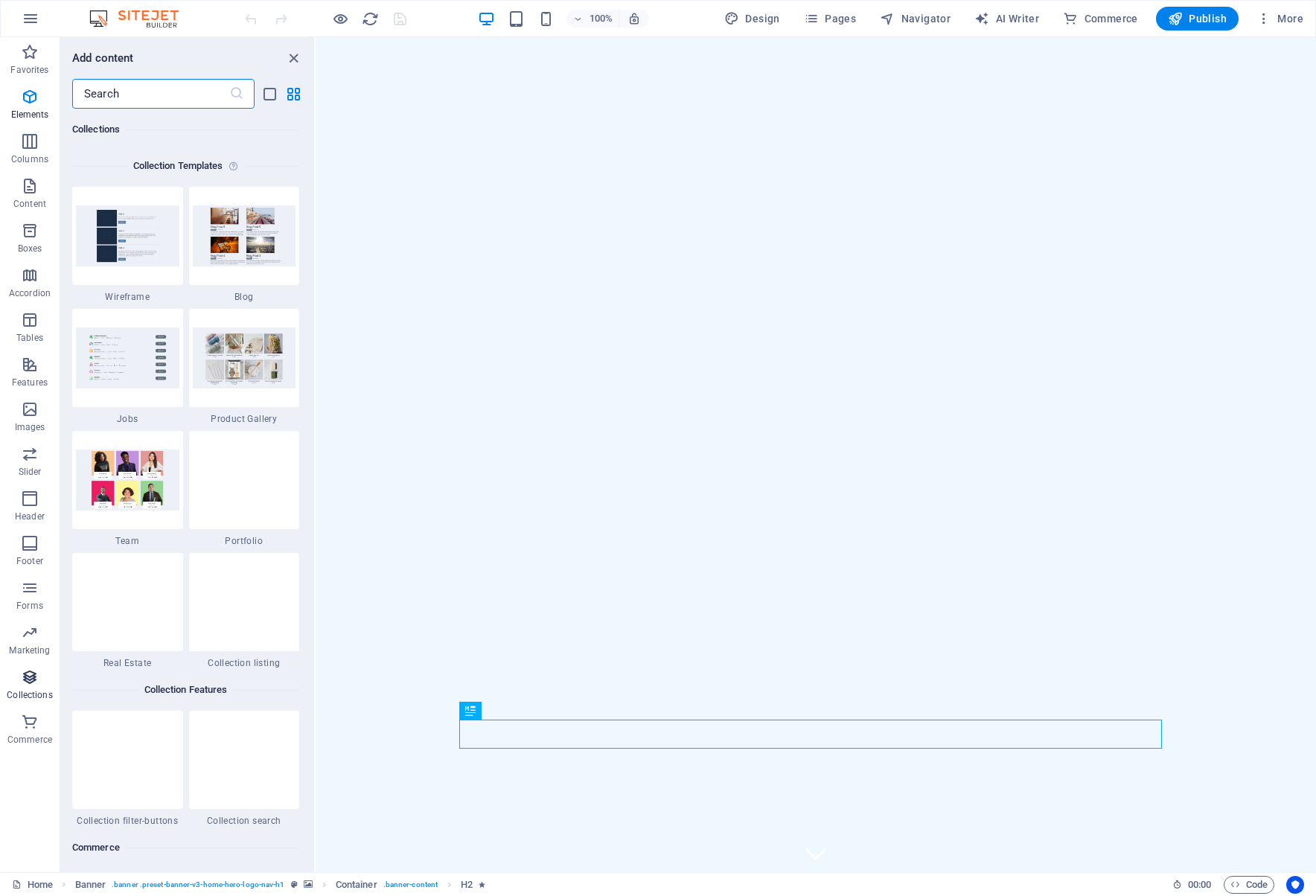
scroll to position [13618, 0]
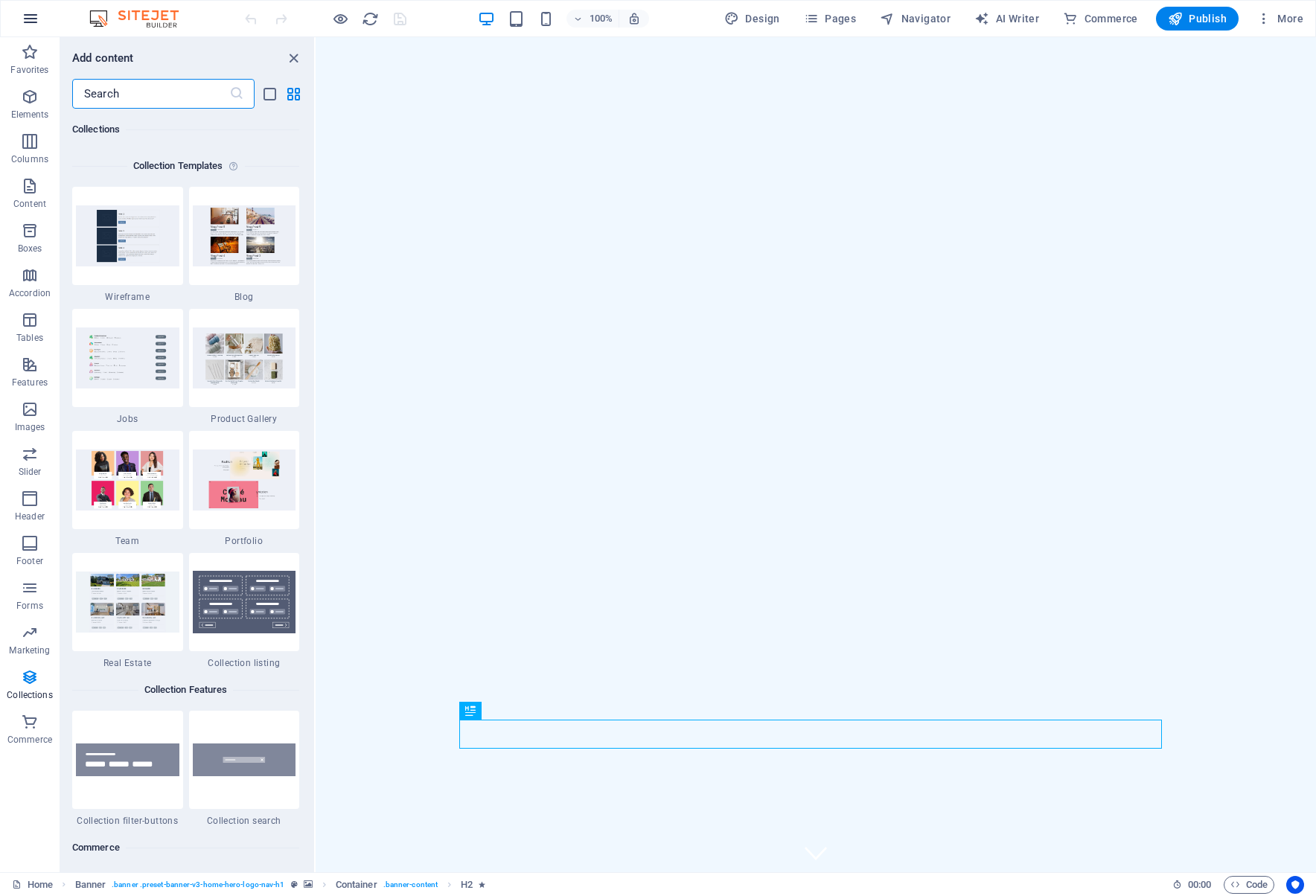
click at [26, 14] on icon "button" at bounding box center [31, 19] width 18 height 18
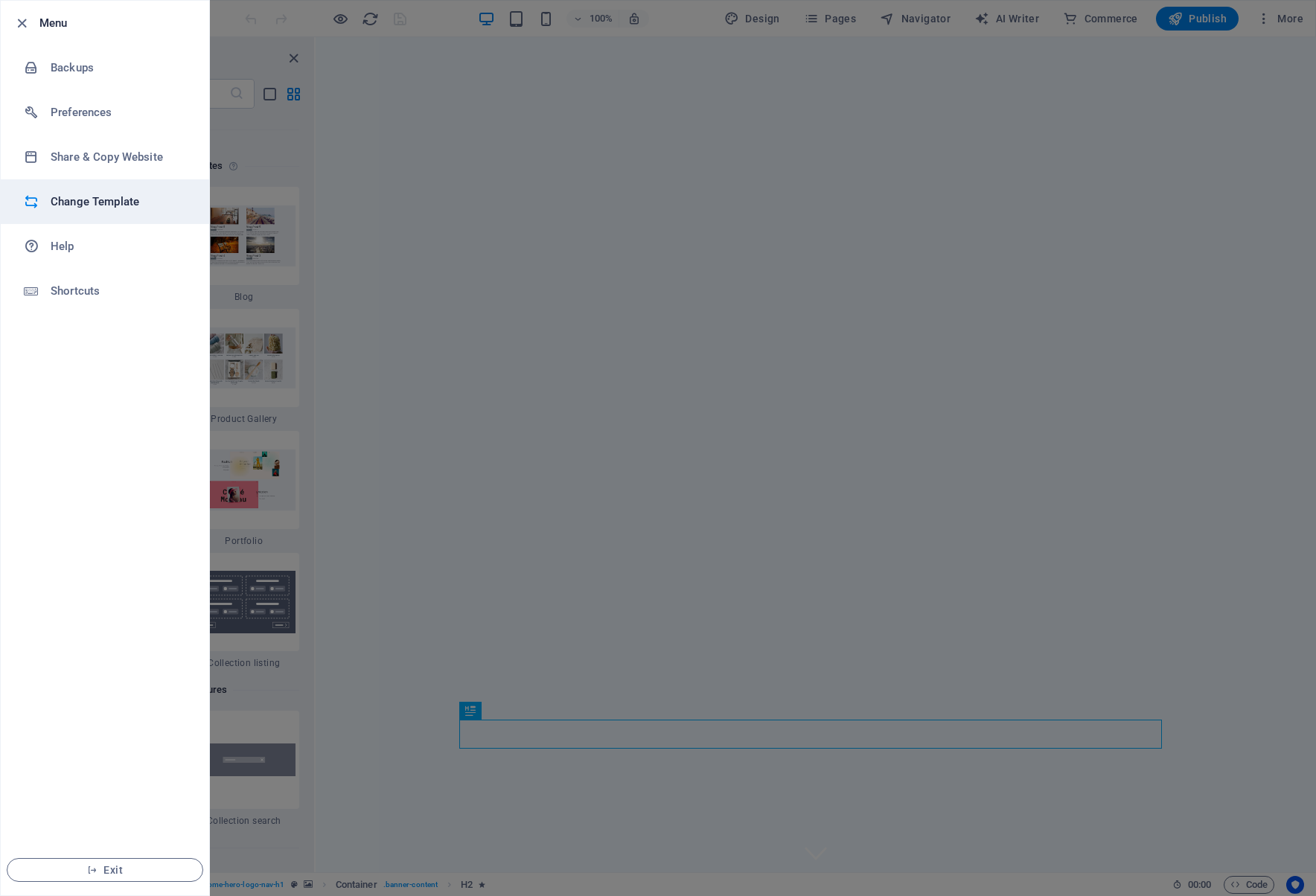
click at [116, 204] on h6 "Change Template" at bounding box center [119, 202] width 137 height 18
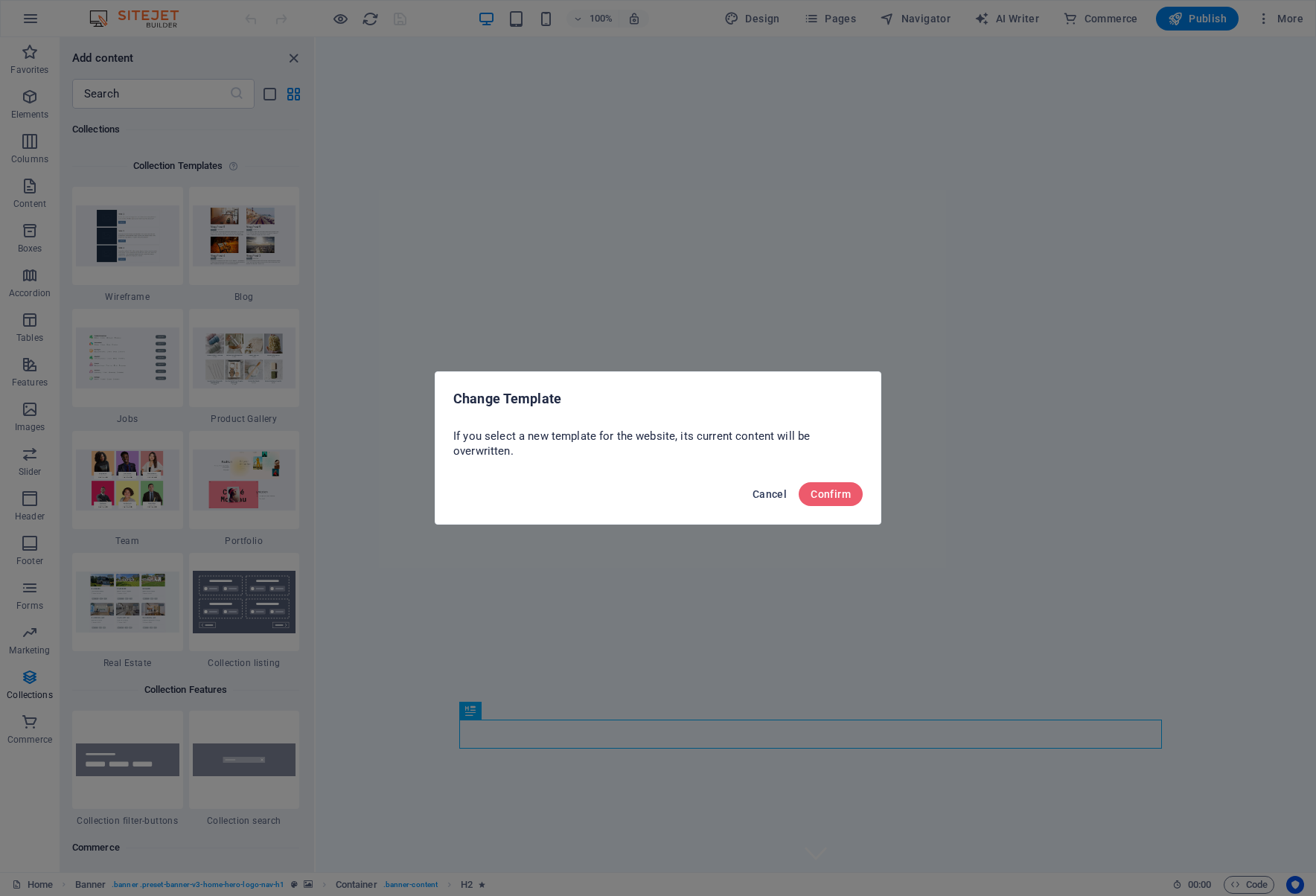
drag, startPoint x: 770, startPoint y: 491, endPoint x: 400, endPoint y: 411, distance: 378.5
click at [770, 491] on span "Cancel" at bounding box center [769, 494] width 34 height 12
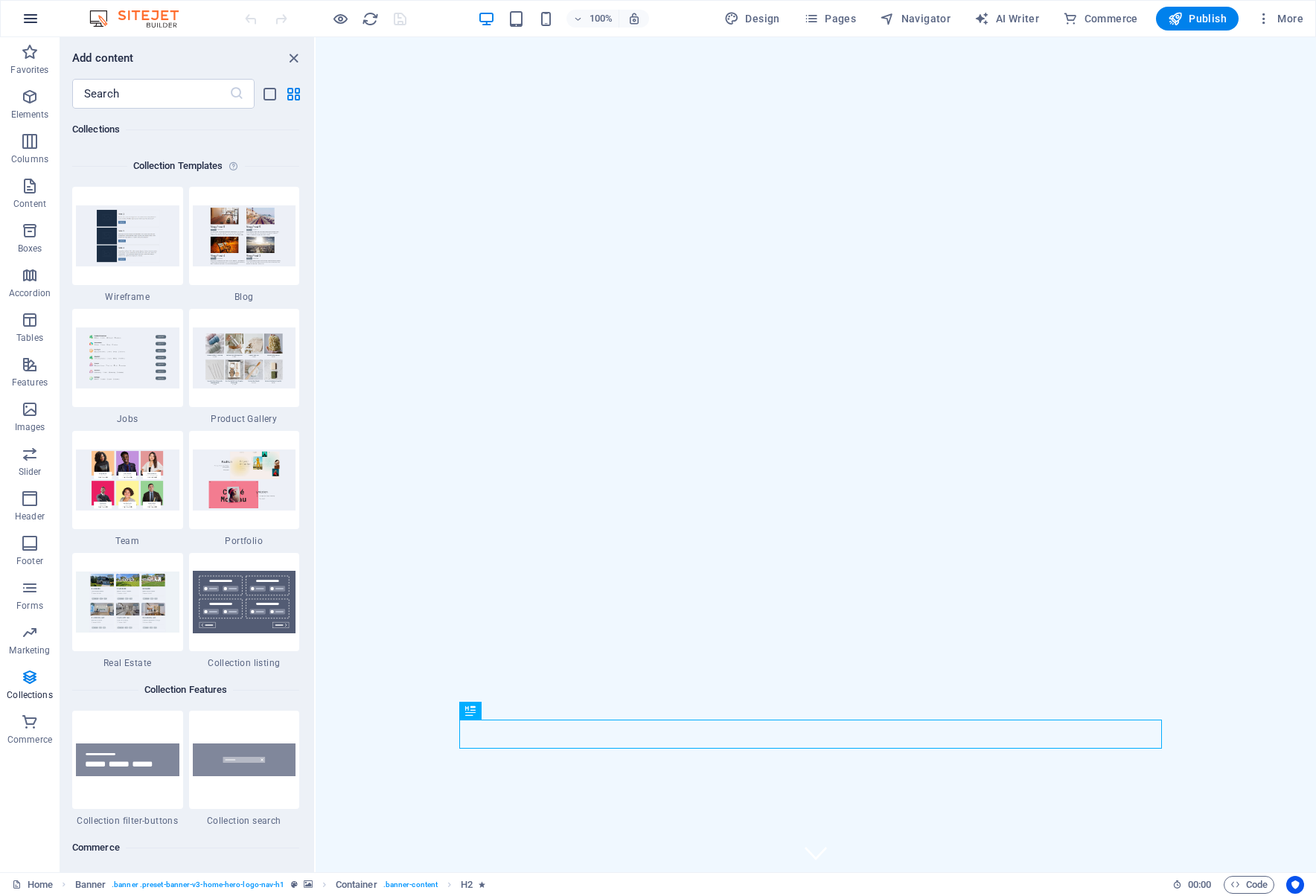
click at [37, 20] on icon "button" at bounding box center [31, 19] width 18 height 18
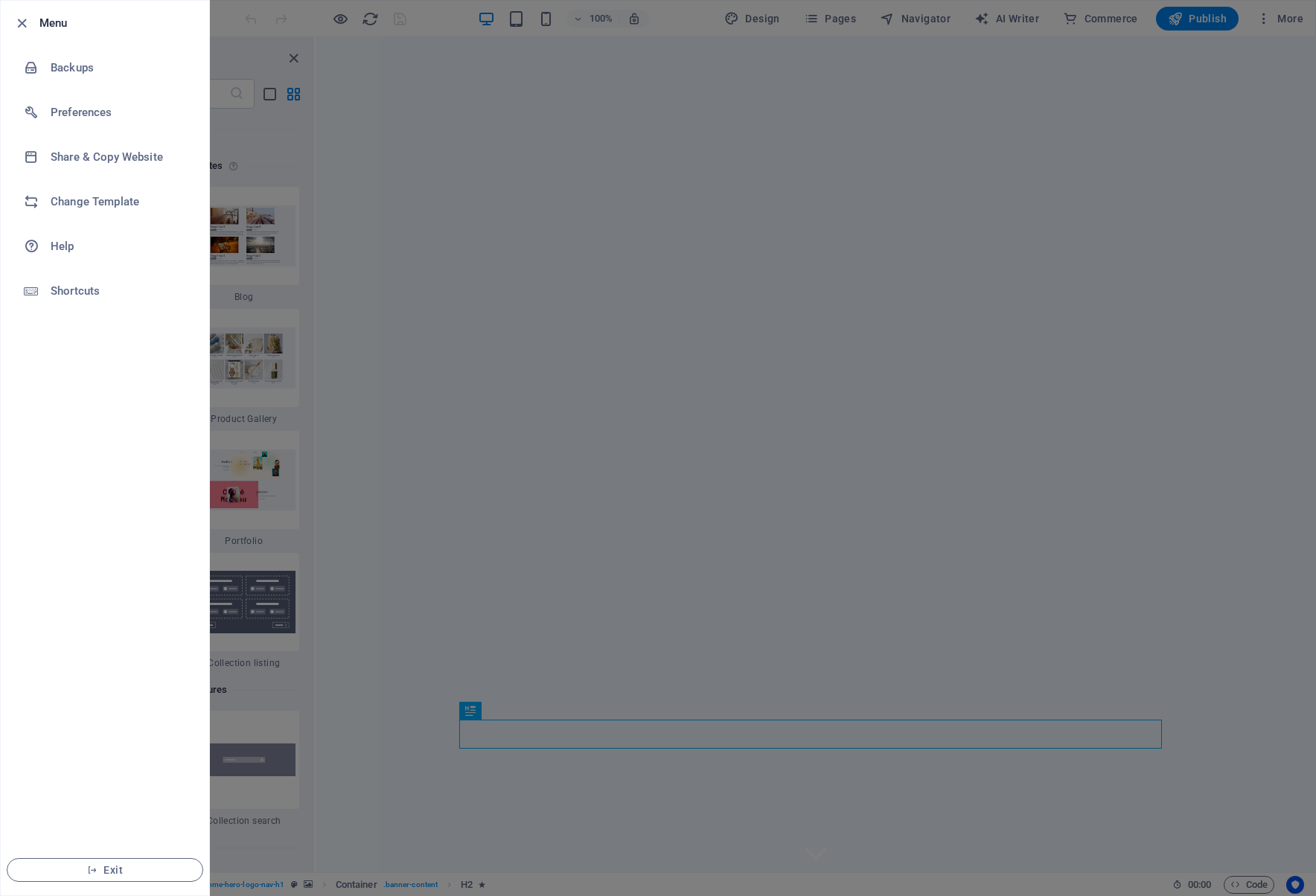
click at [61, 19] on h6 "Menu" at bounding box center [118, 23] width 158 height 18
click at [22, 22] on icon "button" at bounding box center [22, 23] width 17 height 17
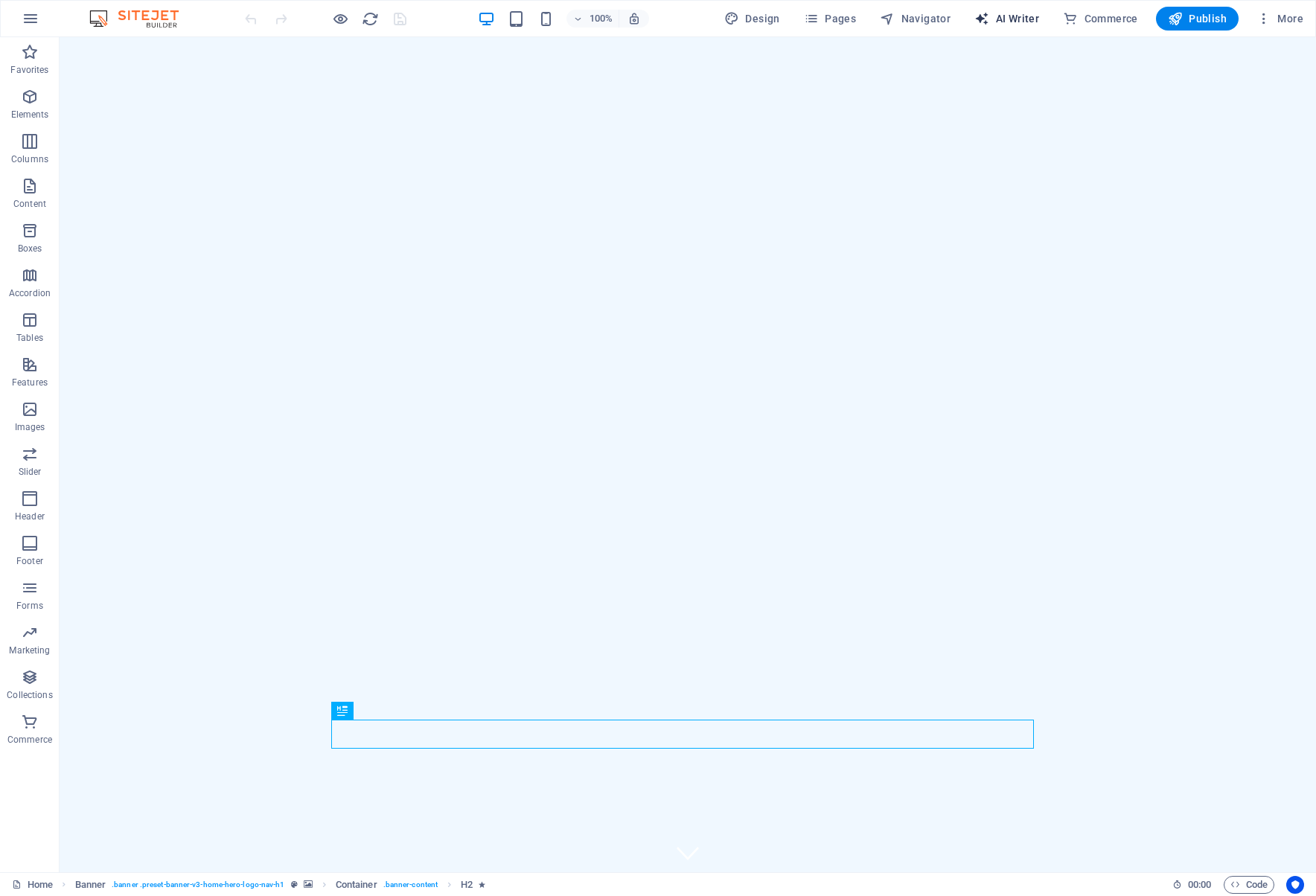
click at [1016, 19] on span "AI Writer" at bounding box center [1006, 18] width 65 height 15
select select "English"
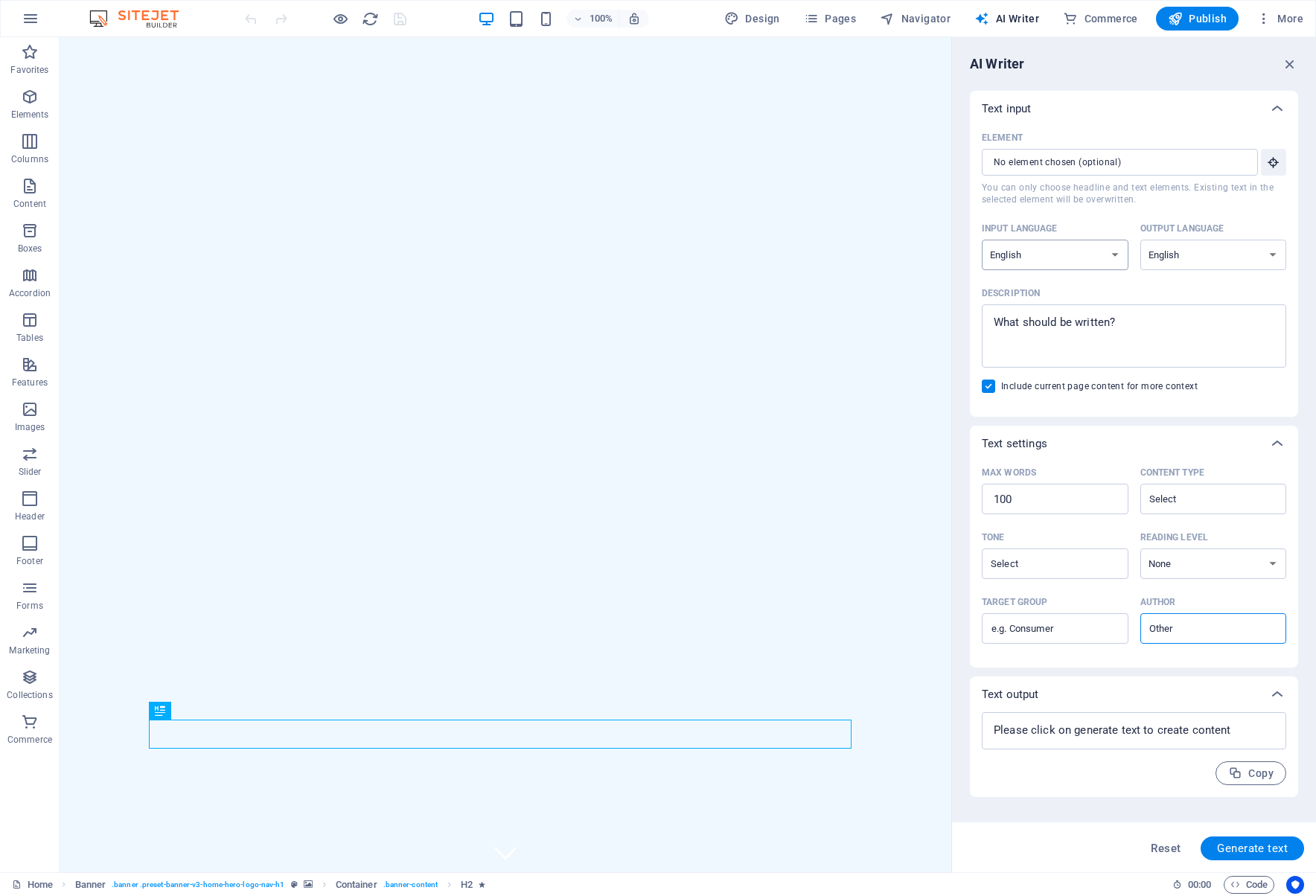
click at [1114, 261] on select "Albanian Arabic Armenian Awadhi Azerbaijani Bashkir Basque Belarusian Bengali B…" at bounding box center [1054, 255] width 146 height 31
select select "Norwegian"
click at [982, 240] on select "Albanian Arabic Armenian Awadhi Azerbaijani Bashkir Basque Belarusian Bengali B…" at bounding box center [1054, 255] width 146 height 31
click at [1265, 255] on select "Albanian Arabic Armenian Awadhi Azerbaijani Bashkir Basque Belarusian Bengali B…" at bounding box center [1213, 255] width 146 height 31
select select "Norwegian"
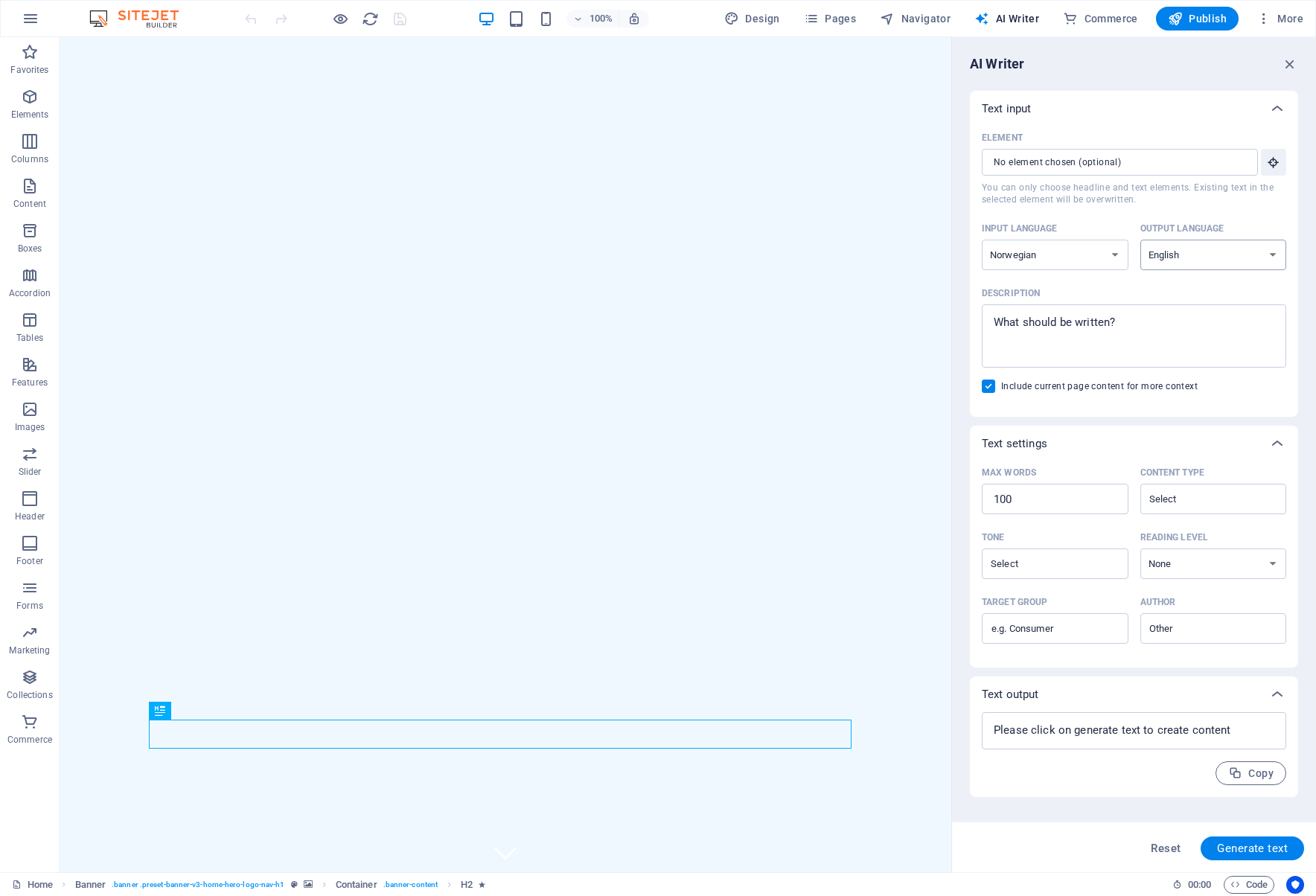
click at [1141, 240] on select "Albanian Arabic Armenian Awadhi Azerbaijani Bashkir Basque Belarusian Bengali B…" at bounding box center [1213, 255] width 146 height 31
click at [1254, 849] on span "Generate text" at bounding box center [1251, 848] width 70 height 12
type textarea "x"
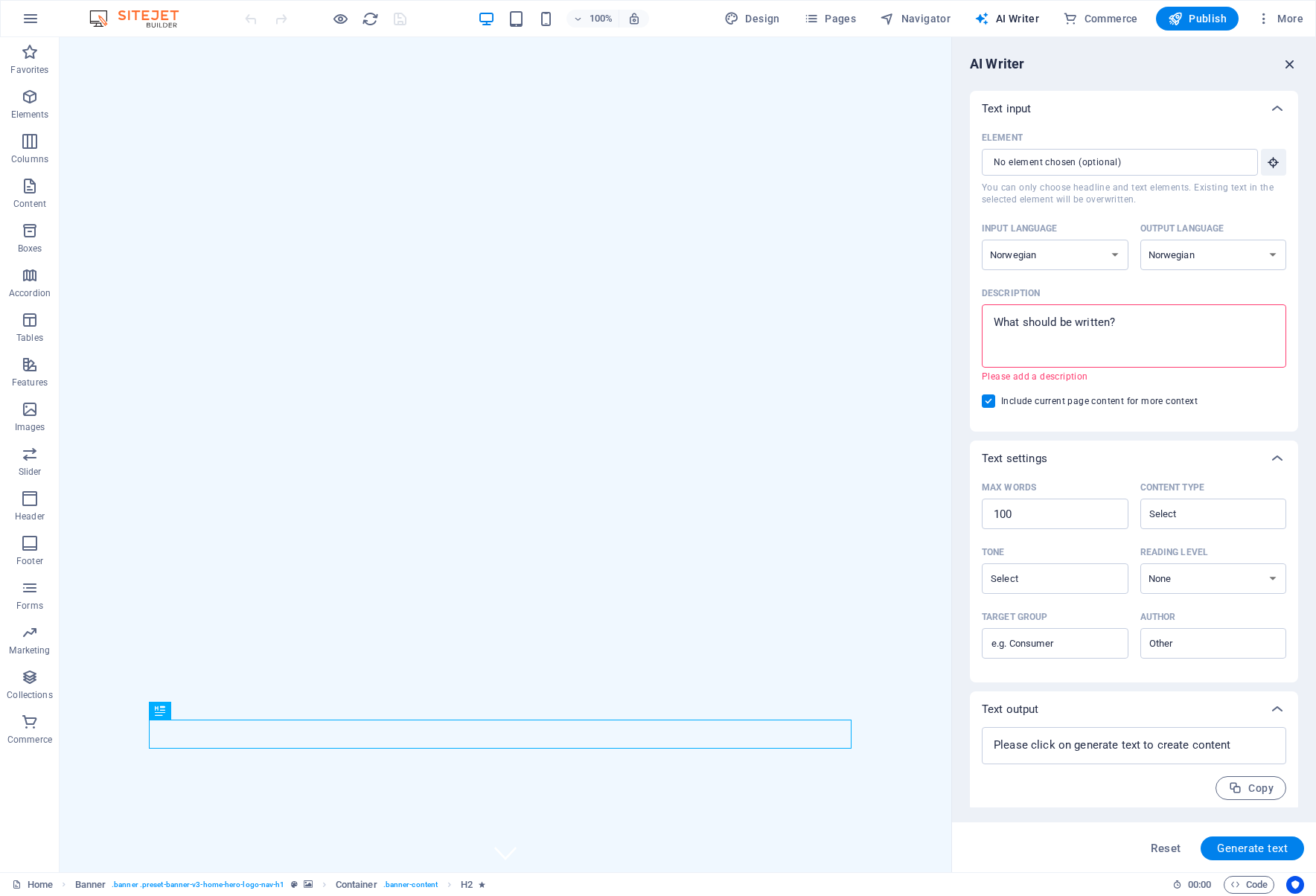
click at [1289, 56] on icon "button" at bounding box center [1290, 64] width 17 height 17
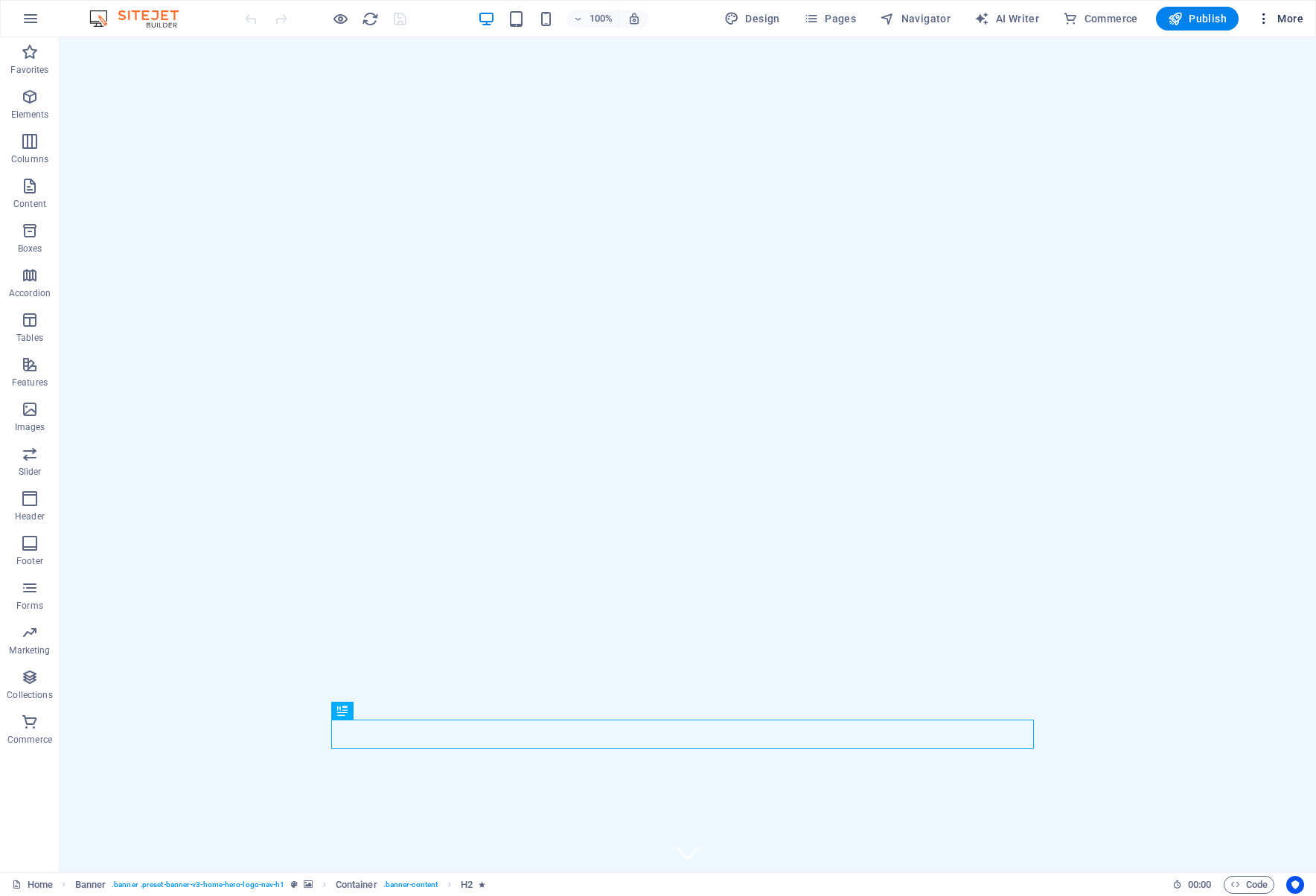
click at [1295, 18] on span "More" at bounding box center [1280, 18] width 47 height 15
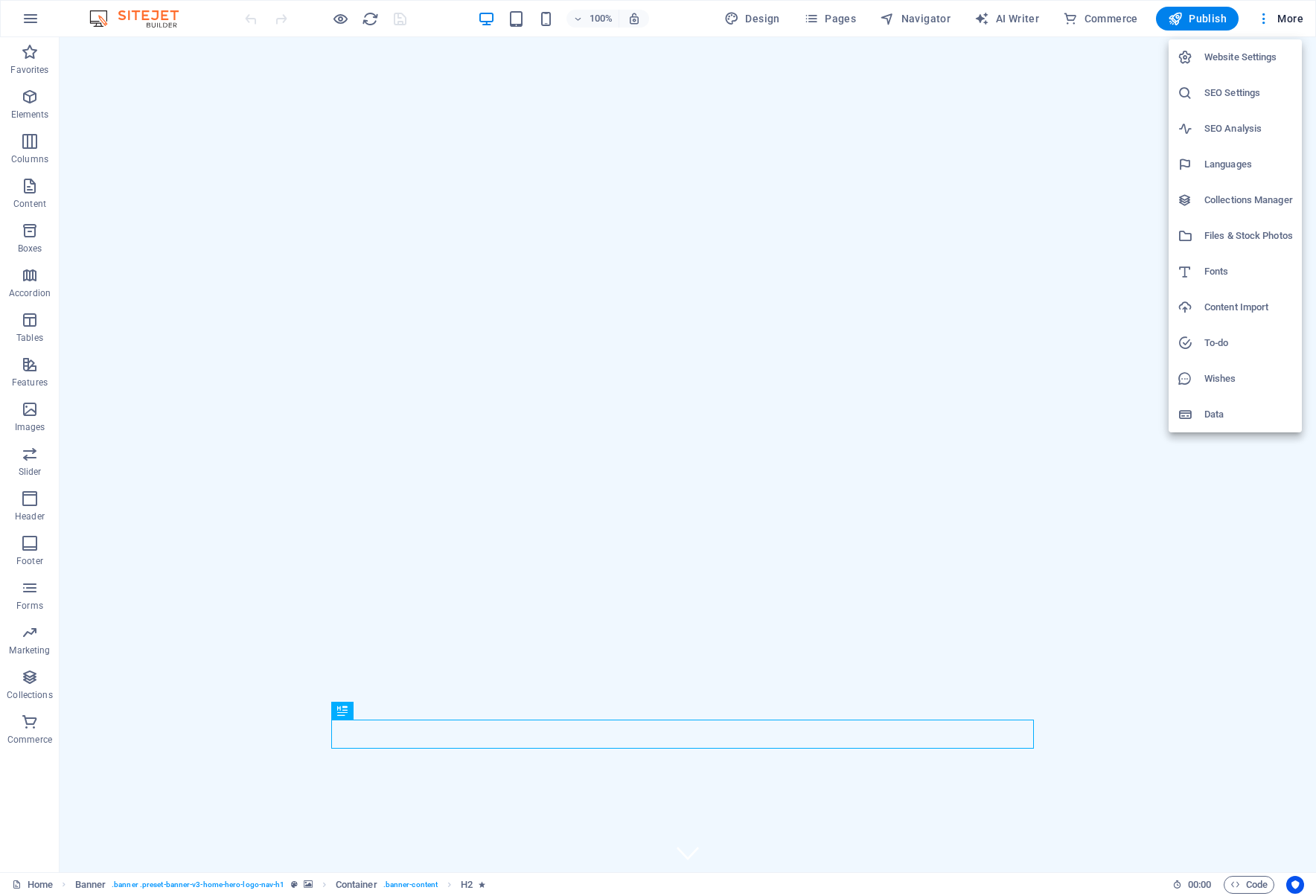
click at [1242, 54] on h6 "Website Settings" at bounding box center [1248, 57] width 89 height 18
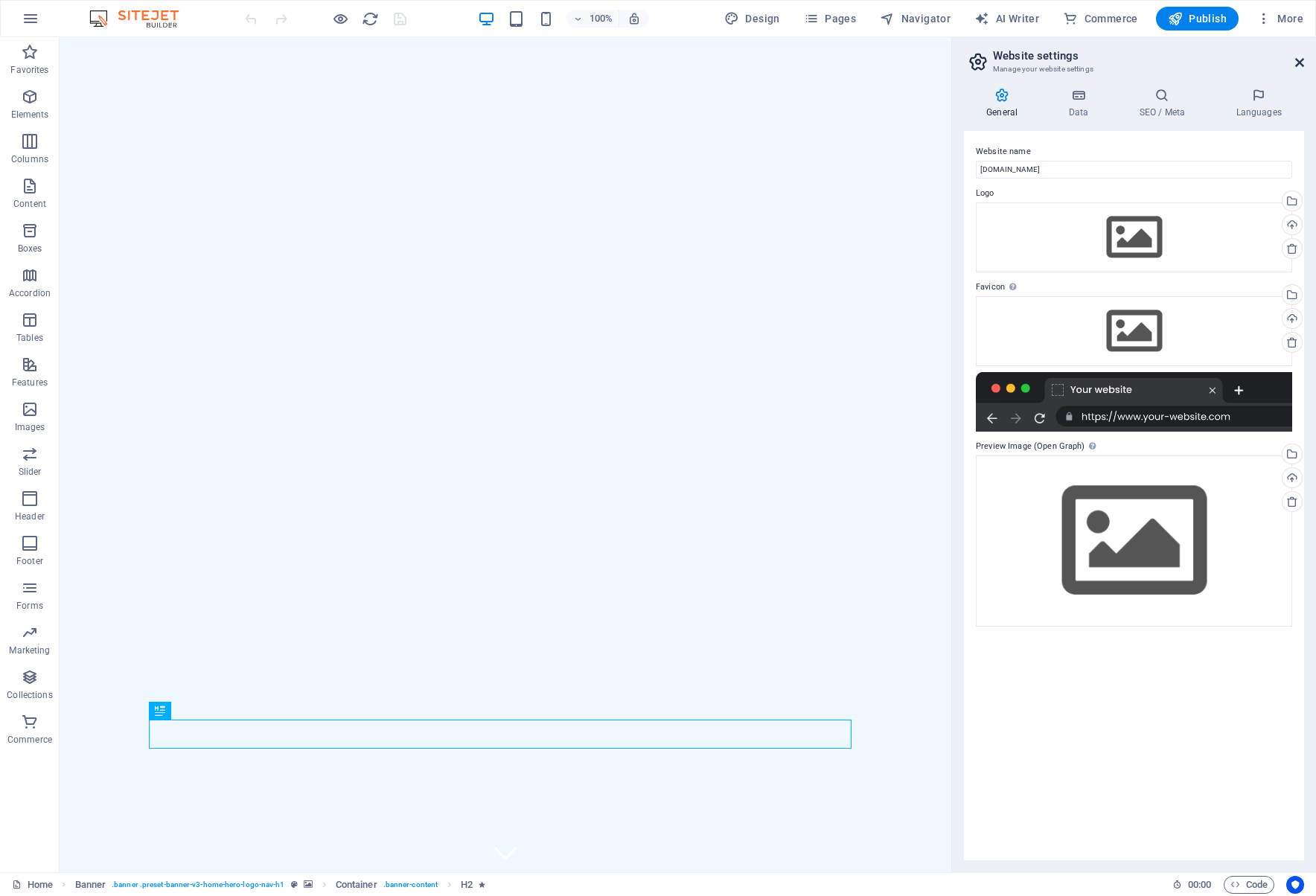
click at [1295, 64] on icon at bounding box center [1299, 62] width 9 height 12
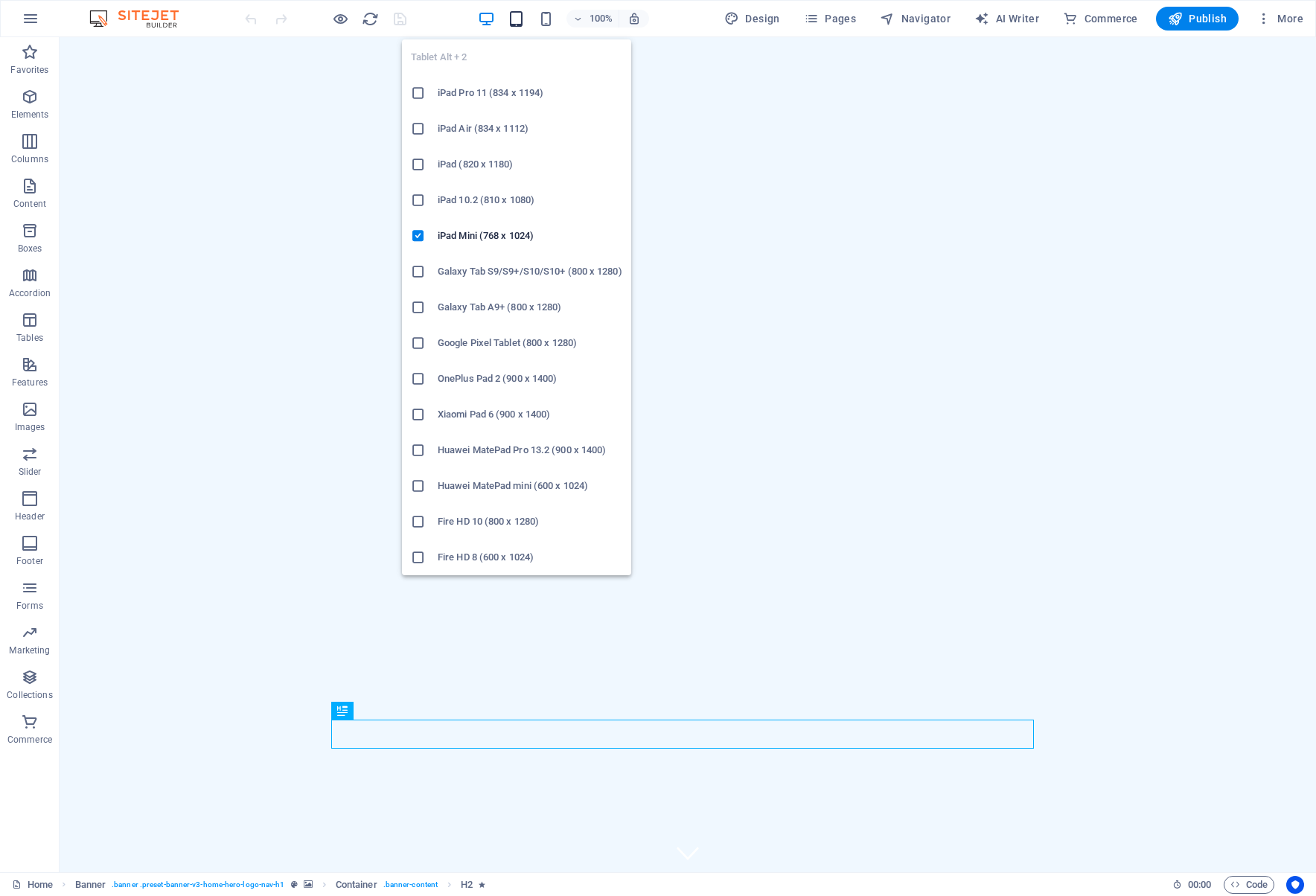
click at [516, 17] on icon "button" at bounding box center [516, 19] width 17 height 17
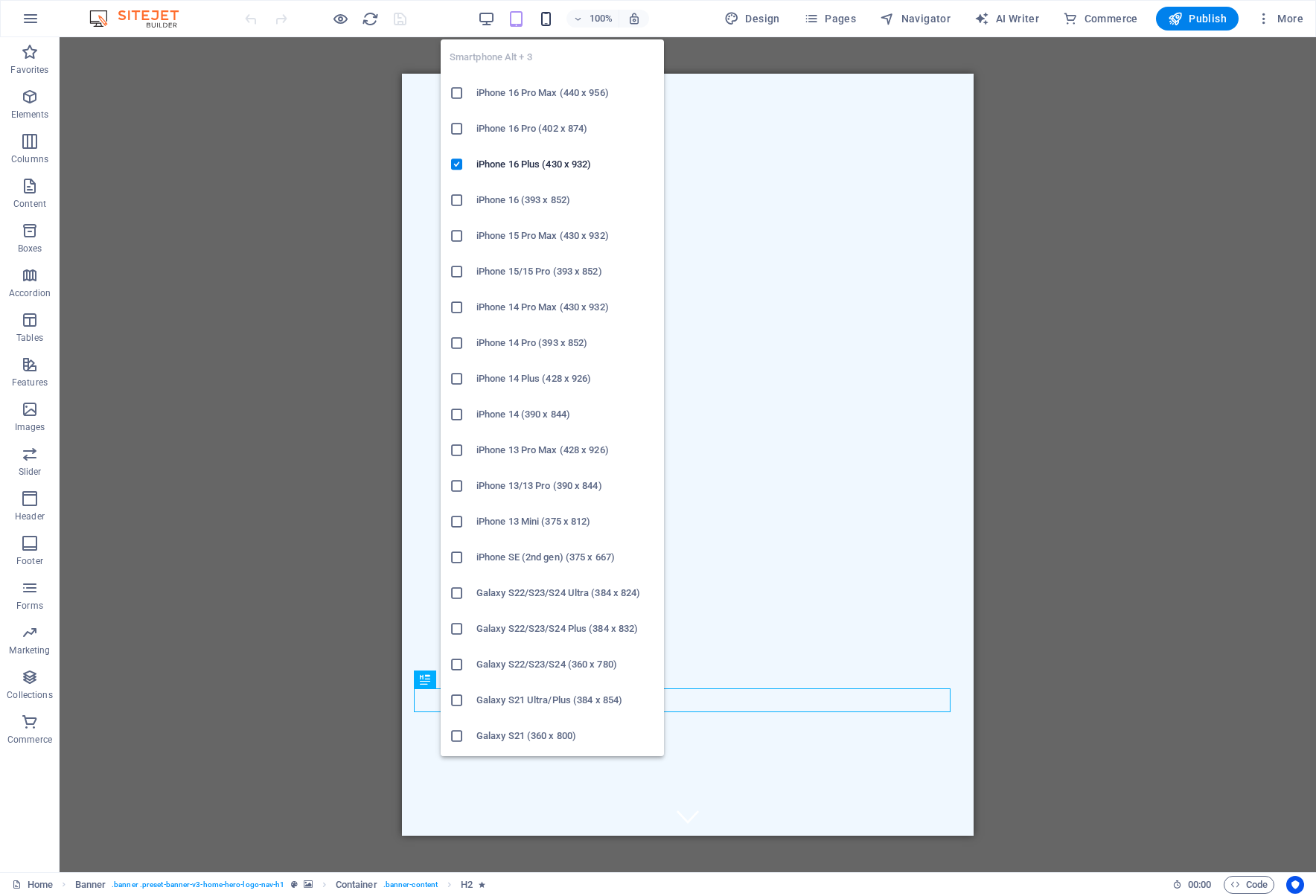
click at [552, 17] on icon "button" at bounding box center [545, 19] width 17 height 17
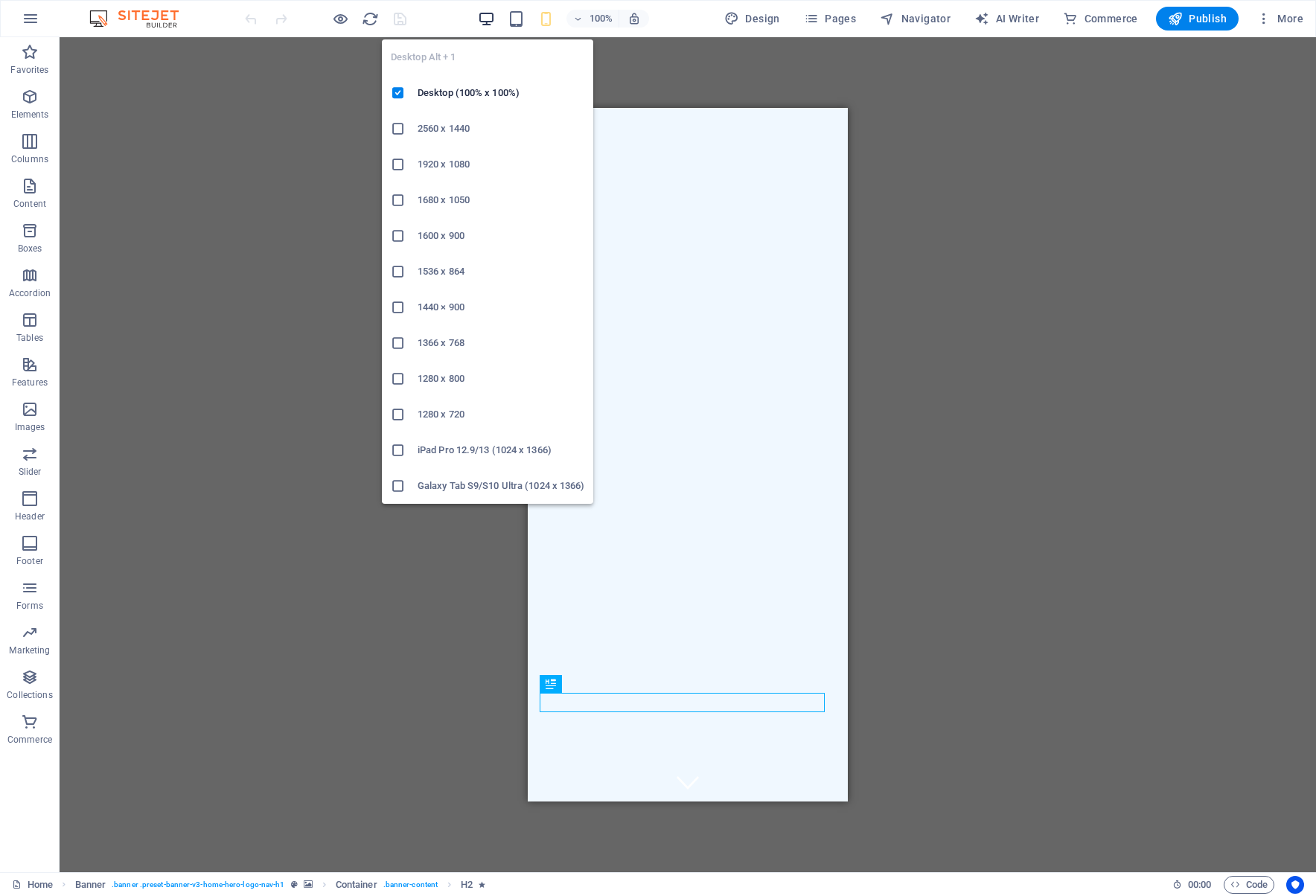
click at [484, 17] on icon "button" at bounding box center [486, 19] width 17 height 17
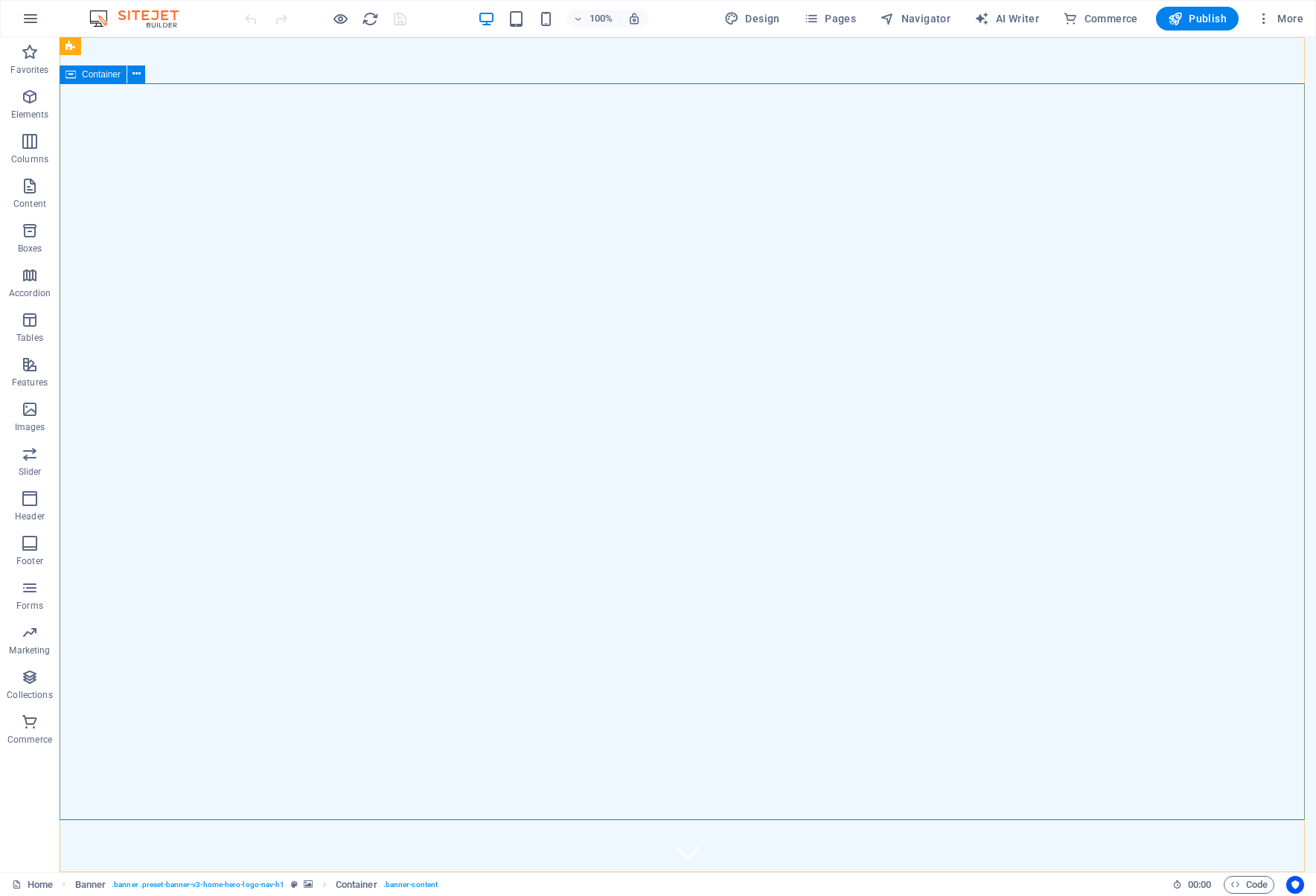
click at [114, 78] on span "Container" at bounding box center [101, 74] width 39 height 9
click at [138, 76] on icon at bounding box center [137, 74] width 8 height 16
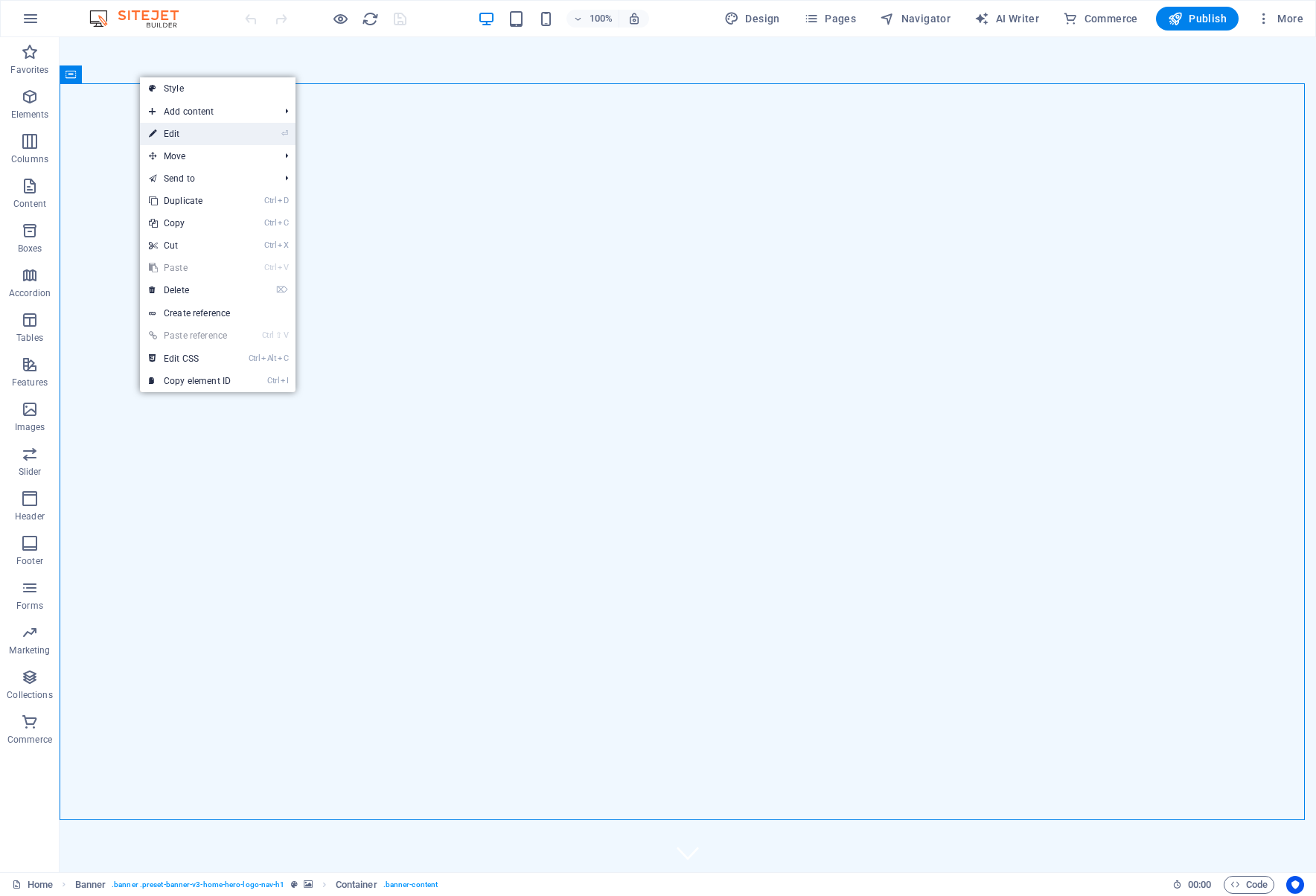
click at [202, 132] on link "⏎ Edit" at bounding box center [190, 133] width 99 height 22
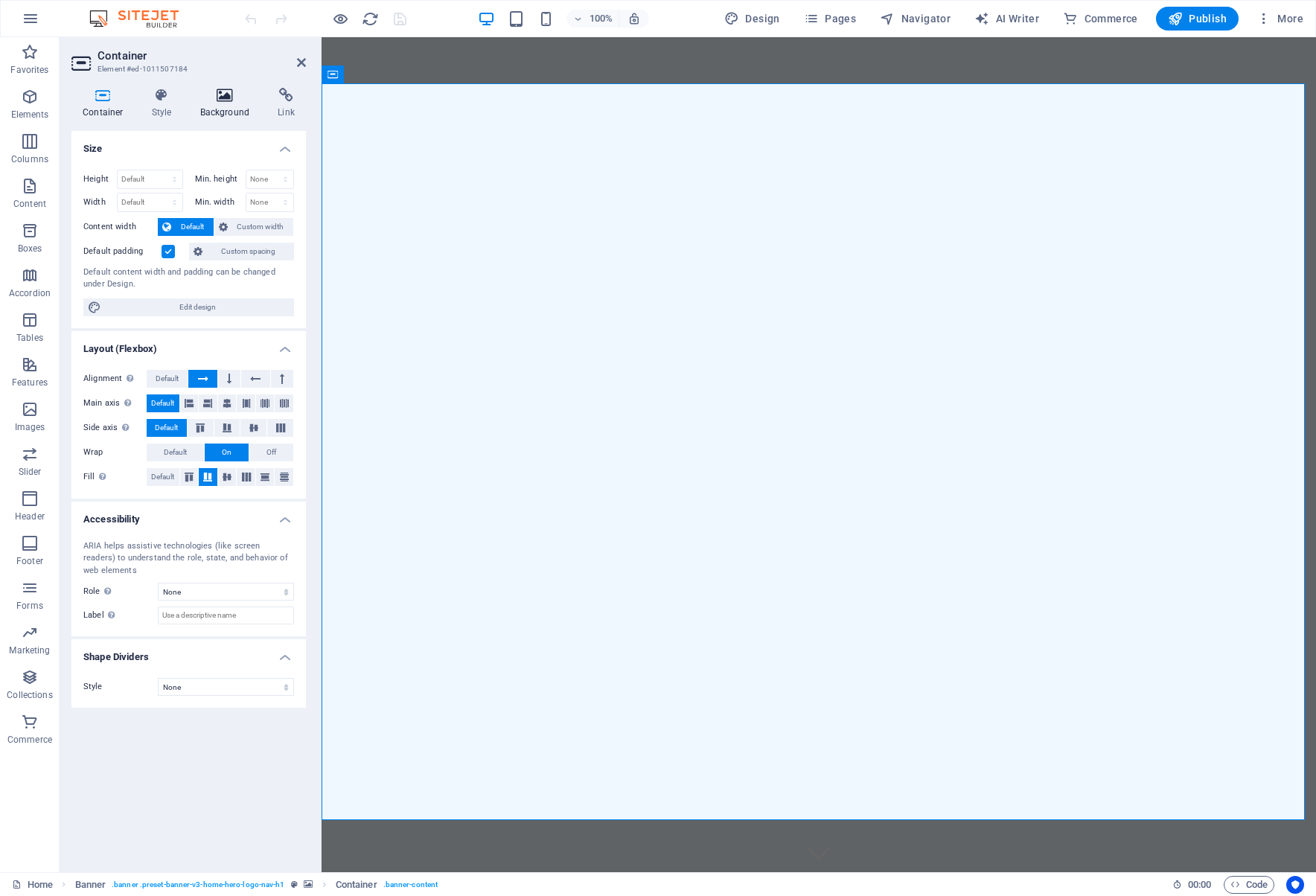
click at [225, 99] on icon at bounding box center [224, 95] width 72 height 15
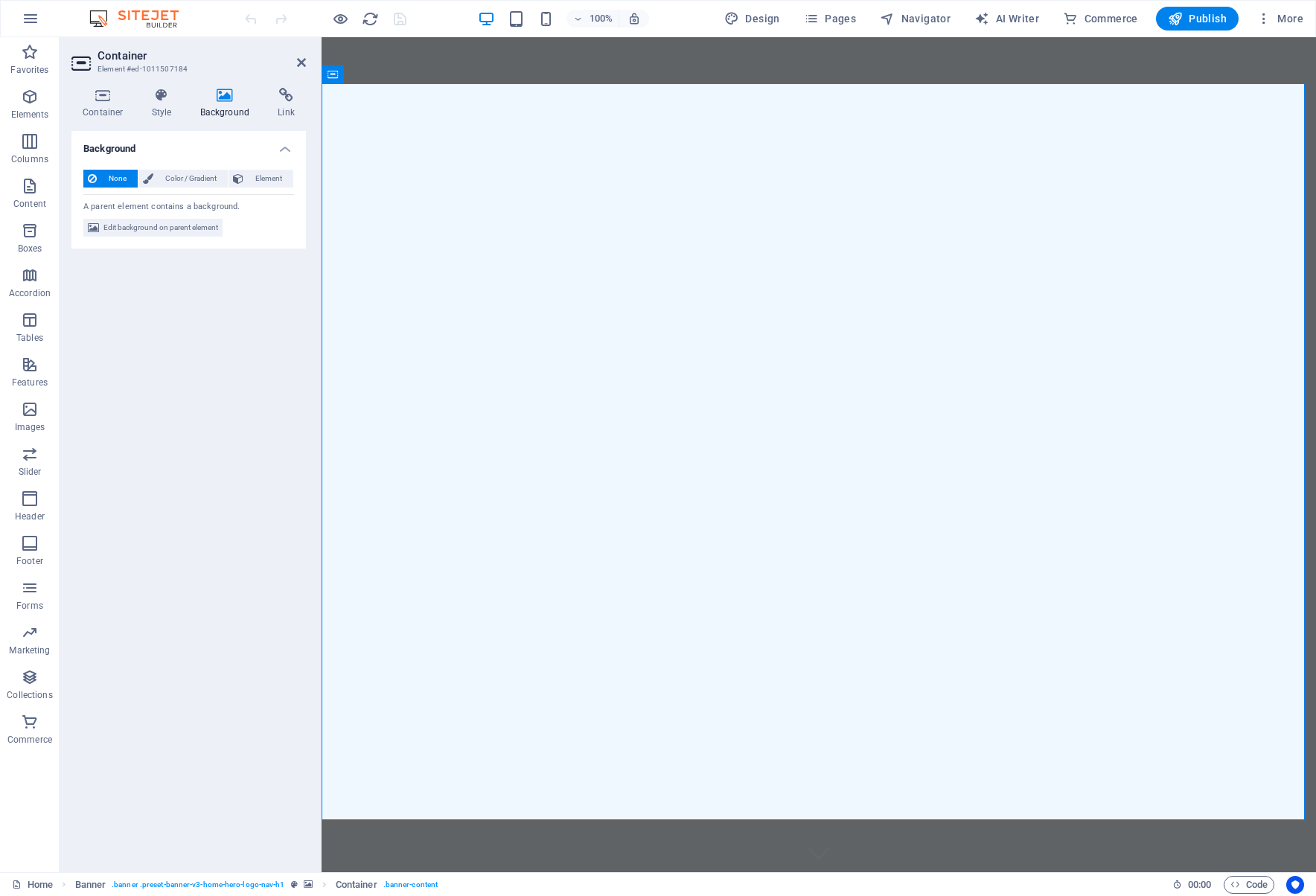
click at [122, 63] on h3 "Element #ed-1011507184" at bounding box center [187, 69] width 179 height 13
click at [300, 61] on icon at bounding box center [301, 62] width 9 height 12
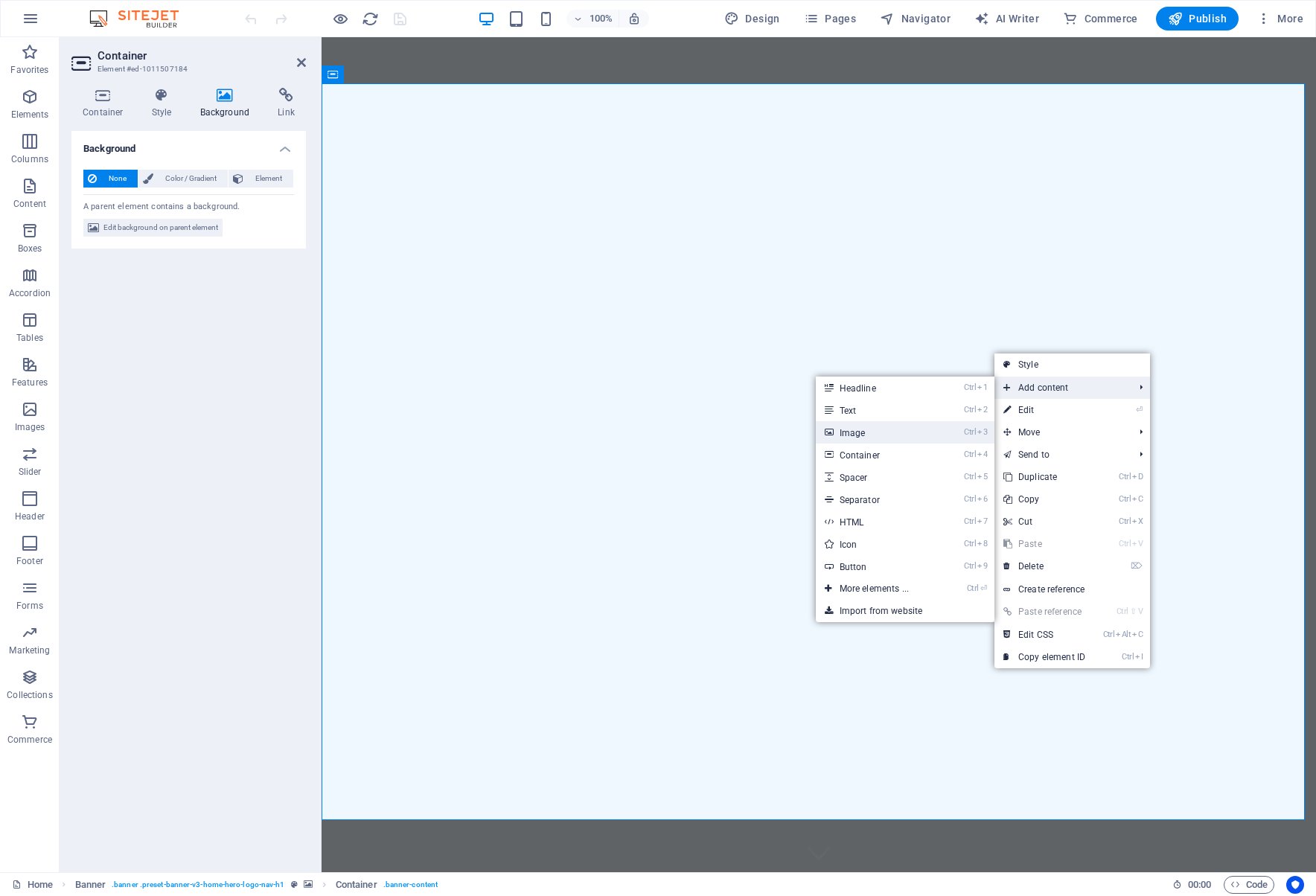
click at [926, 429] on link "Ctrl 3 Image" at bounding box center [877, 432] width 122 height 22
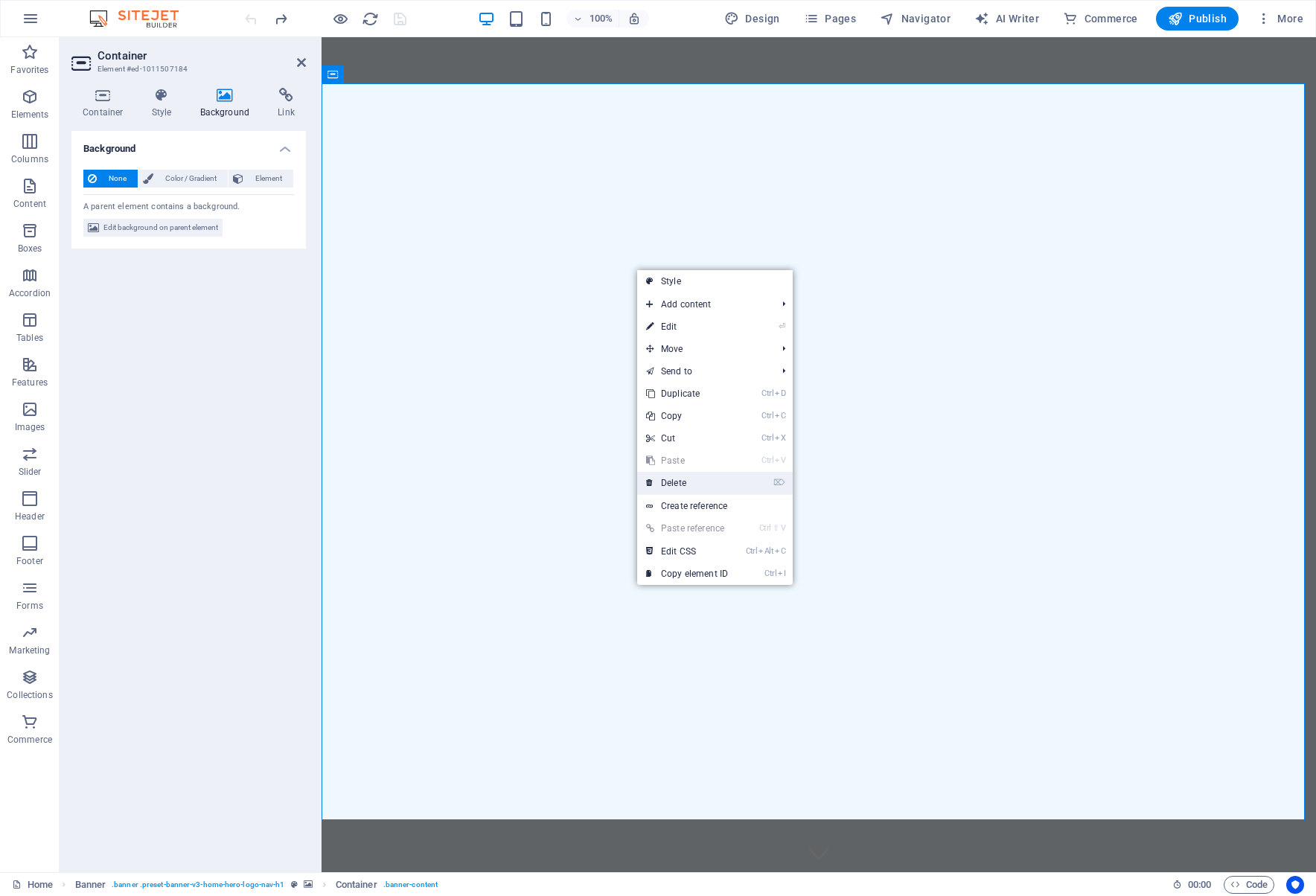
click at [725, 482] on link "⌦ Delete" at bounding box center [687, 482] width 99 height 22
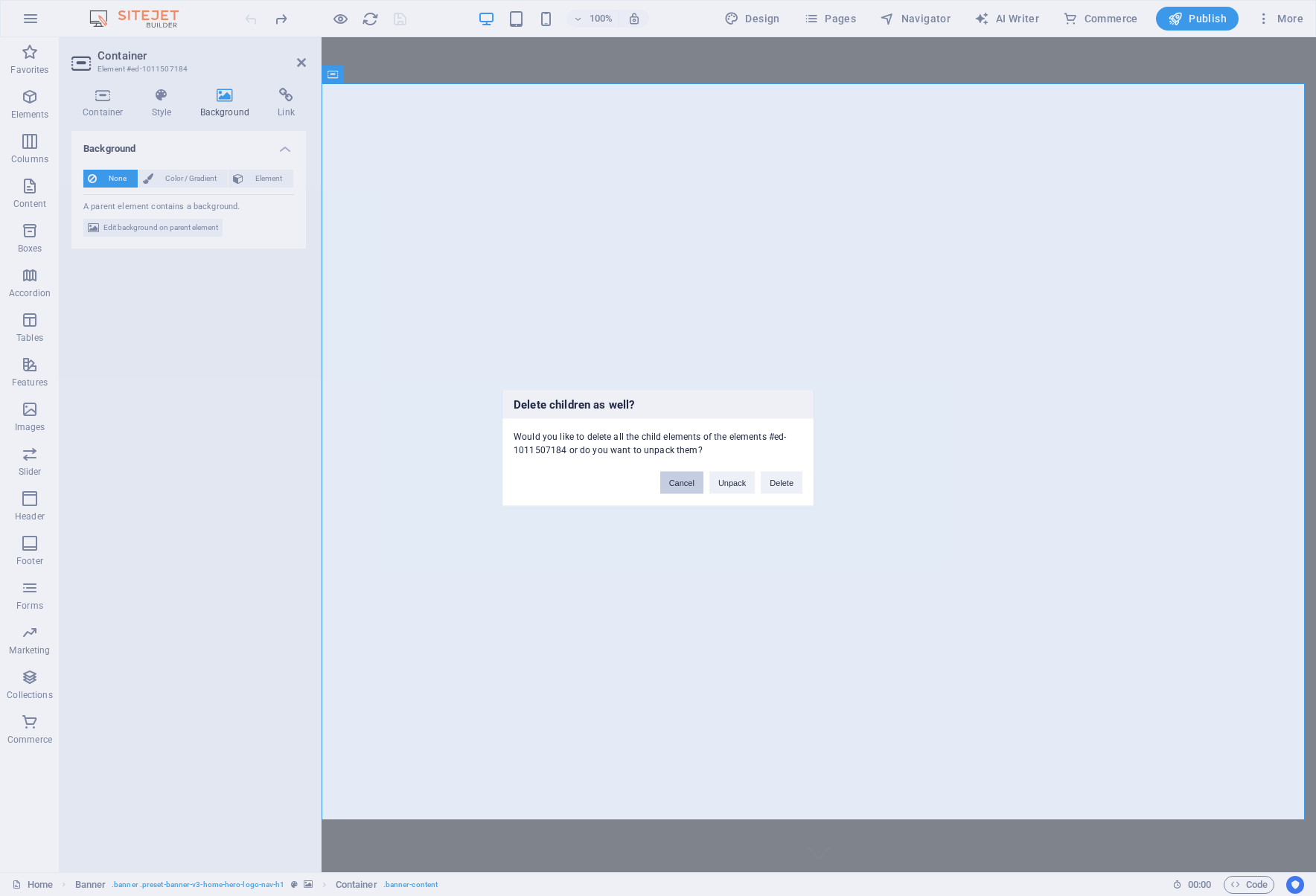
click at [675, 483] on button "Cancel" at bounding box center [682, 482] width 43 height 22
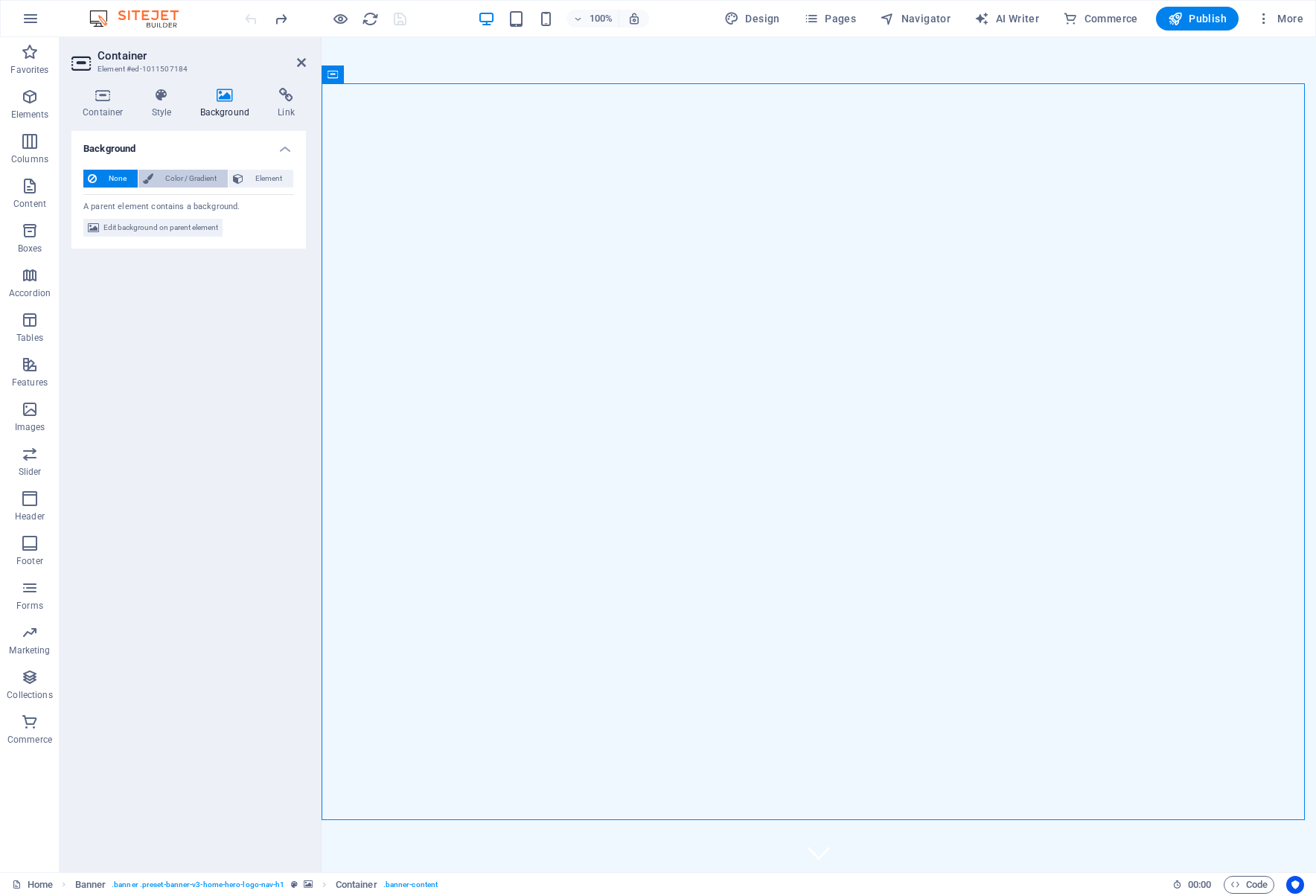
click at [184, 176] on span "Color / Gradient" at bounding box center [190, 179] width 65 height 18
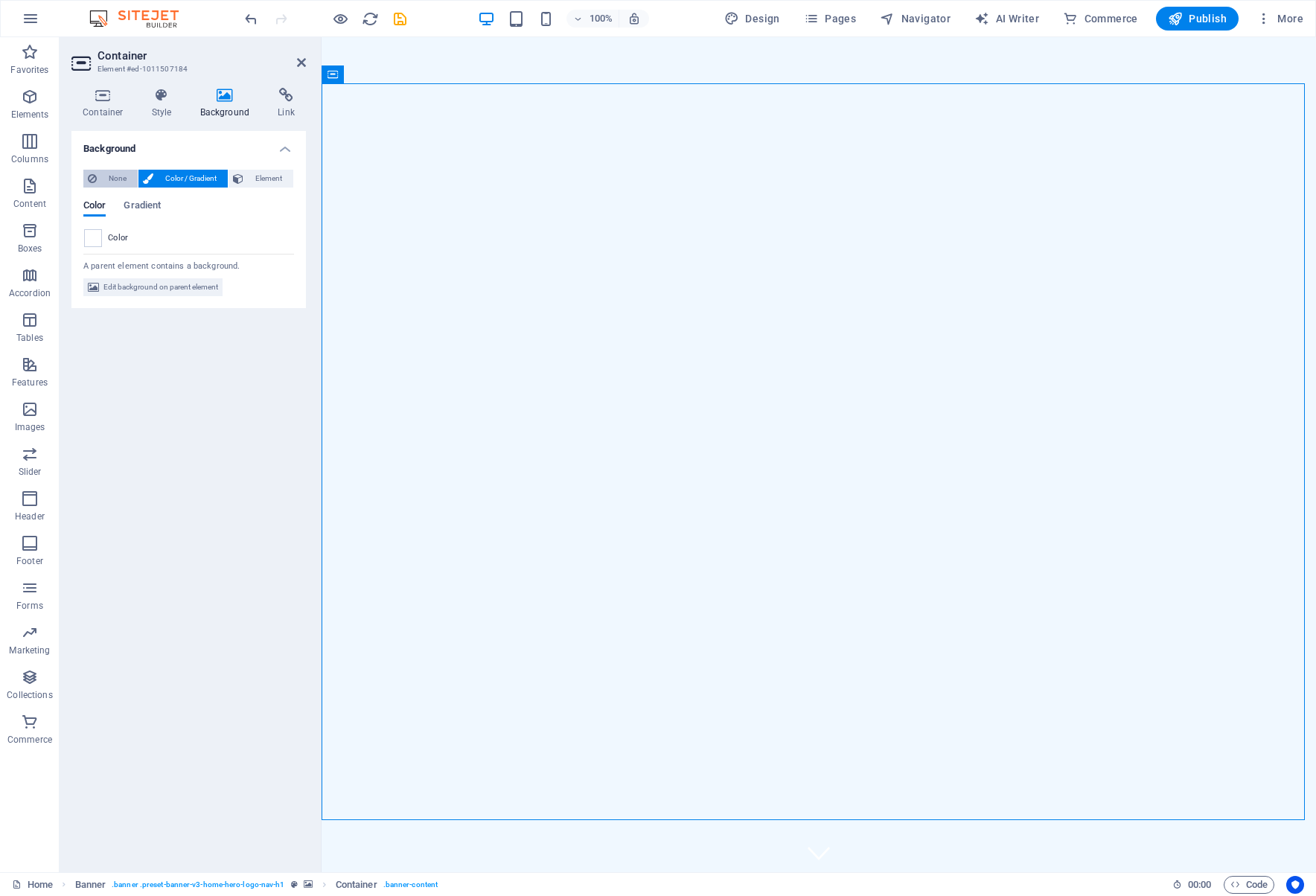
click at [112, 178] on span "None" at bounding box center [117, 179] width 32 height 18
click at [173, 64] on h3 "Element #ed-1011507184" at bounding box center [187, 69] width 179 height 13
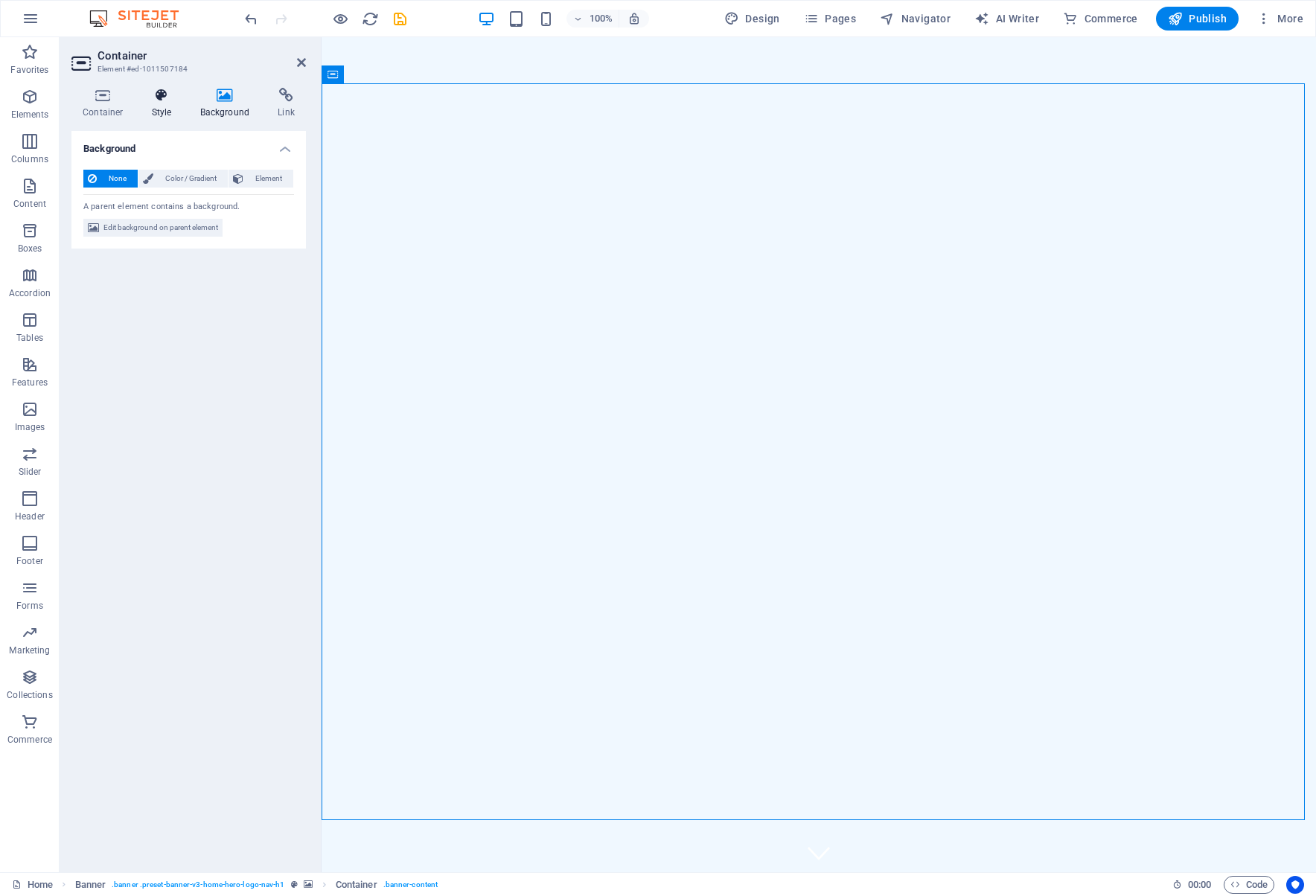
click at [151, 97] on icon at bounding box center [161, 95] width 42 height 15
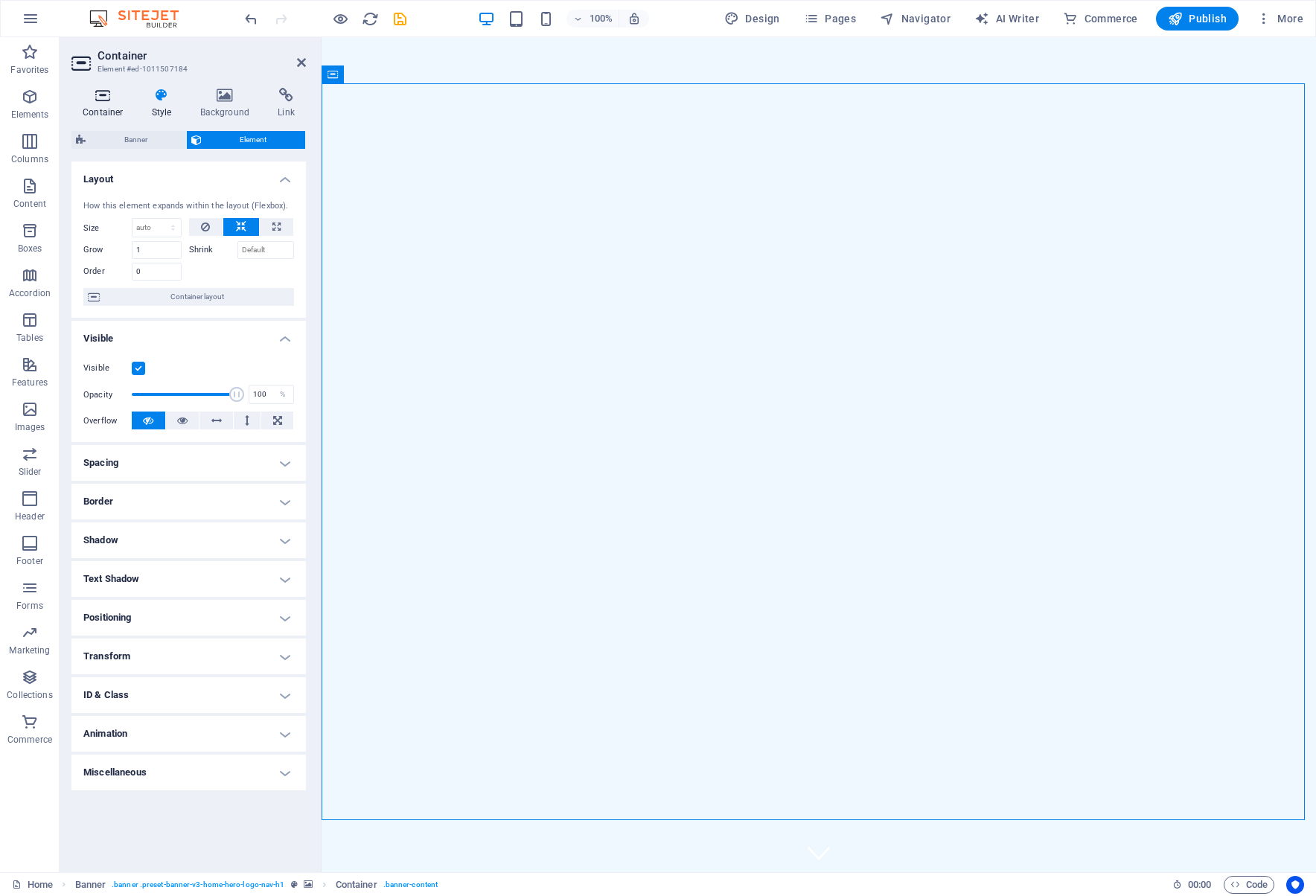
click at [108, 93] on icon at bounding box center [103, 95] width 63 height 15
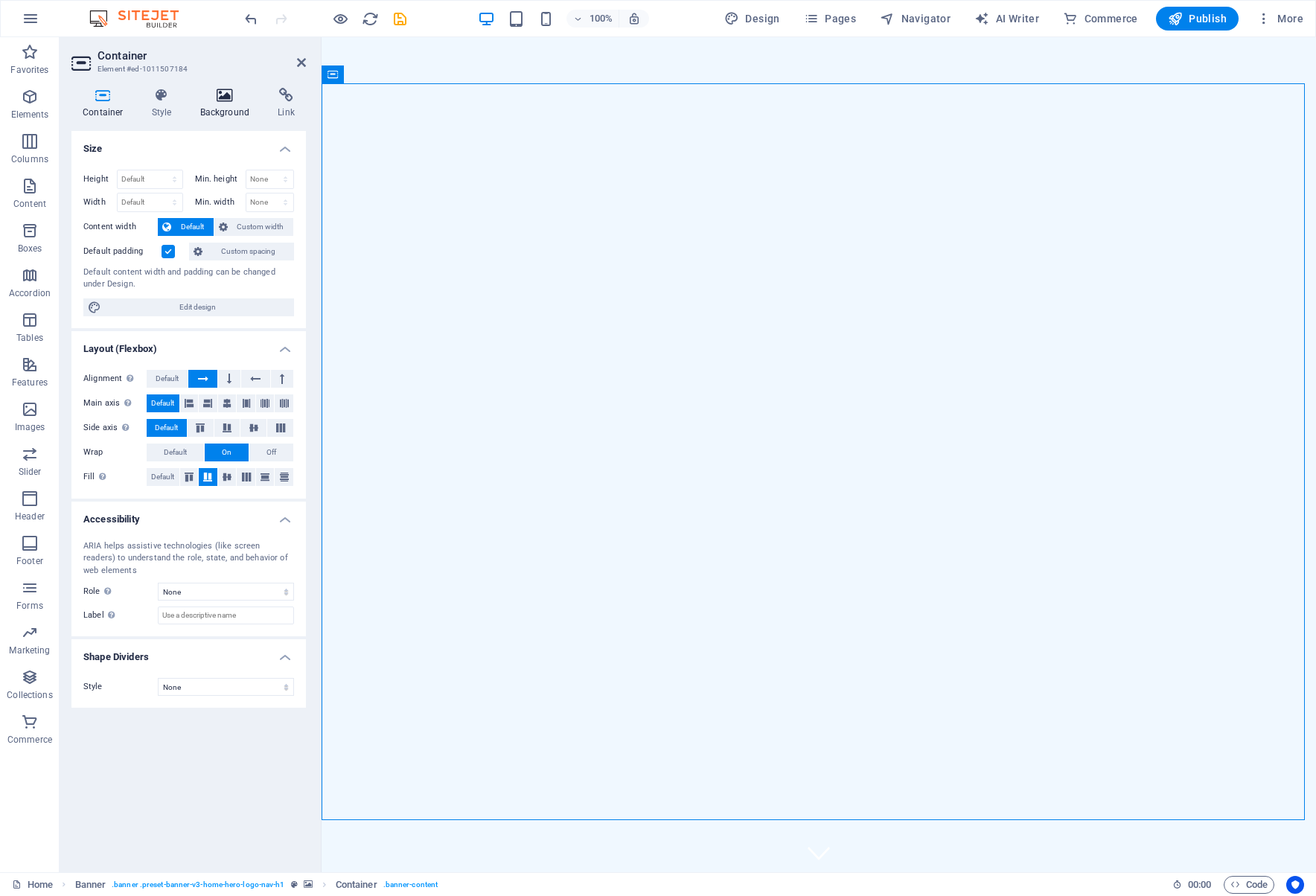
click at [225, 98] on icon at bounding box center [224, 95] width 72 height 15
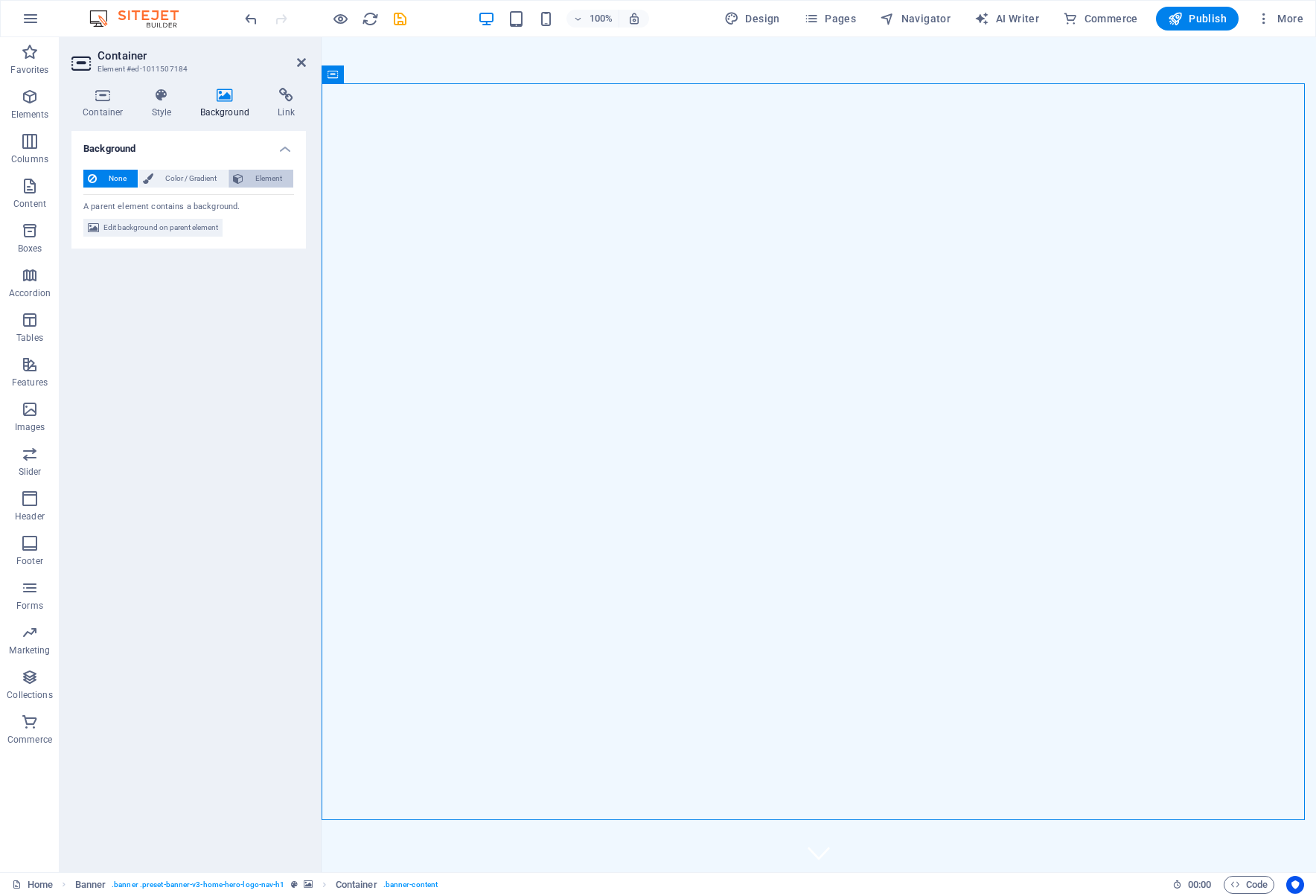
click at [267, 176] on span "Element" at bounding box center [267, 179] width 41 height 18
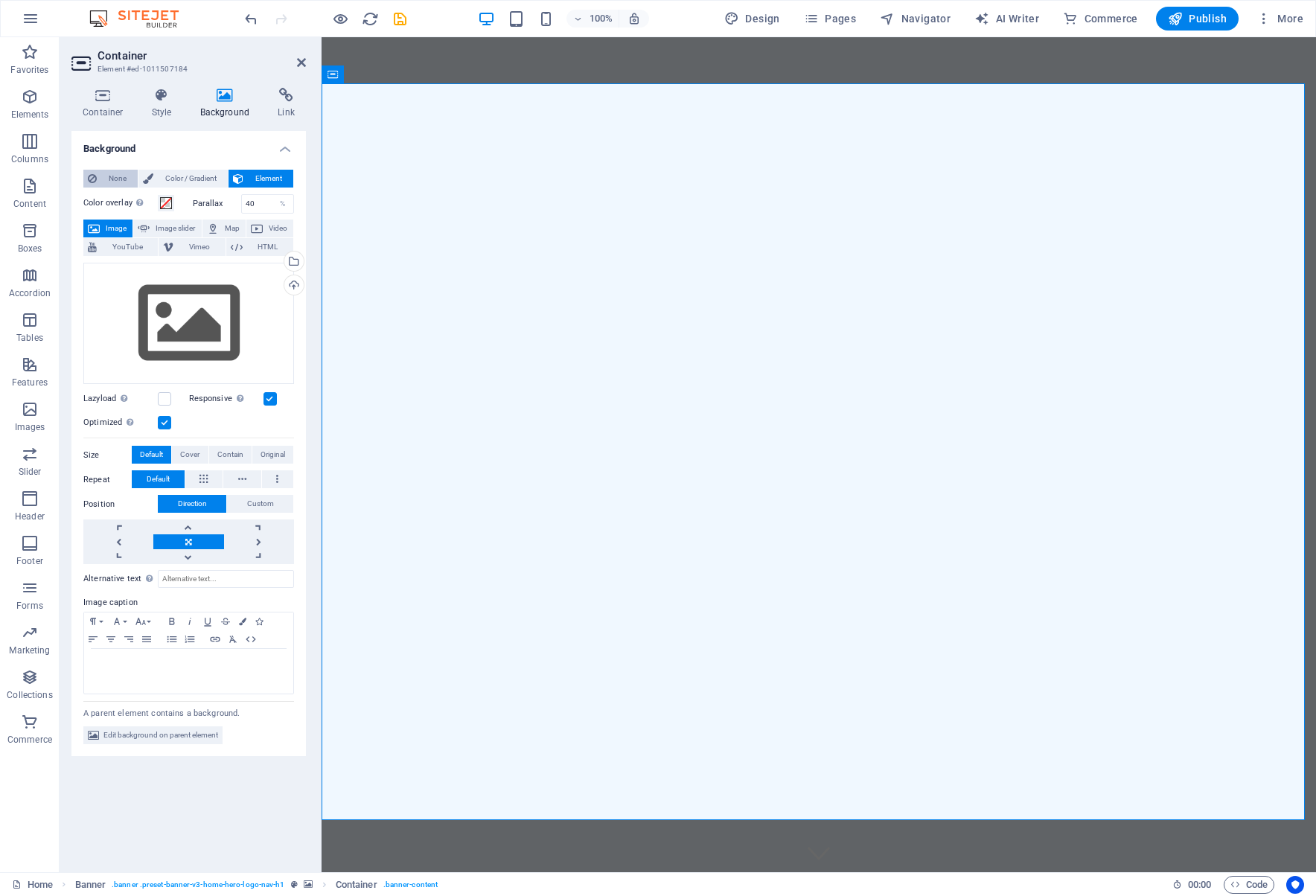
click at [114, 175] on span "None" at bounding box center [117, 179] width 32 height 18
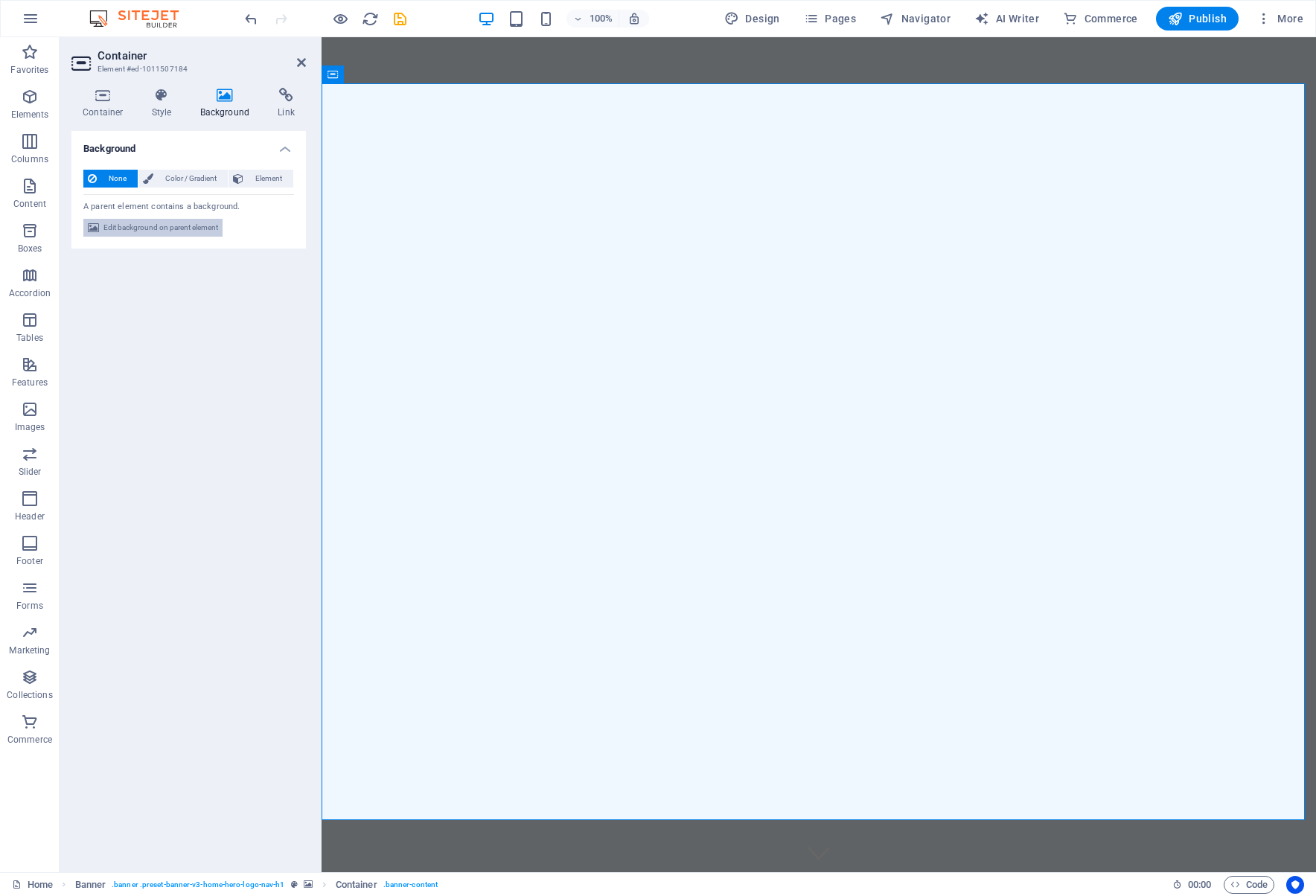
click at [146, 228] on span "Edit background on parent element" at bounding box center [161, 228] width 114 height 18
select select "ms"
select select "s"
select select "progressive"
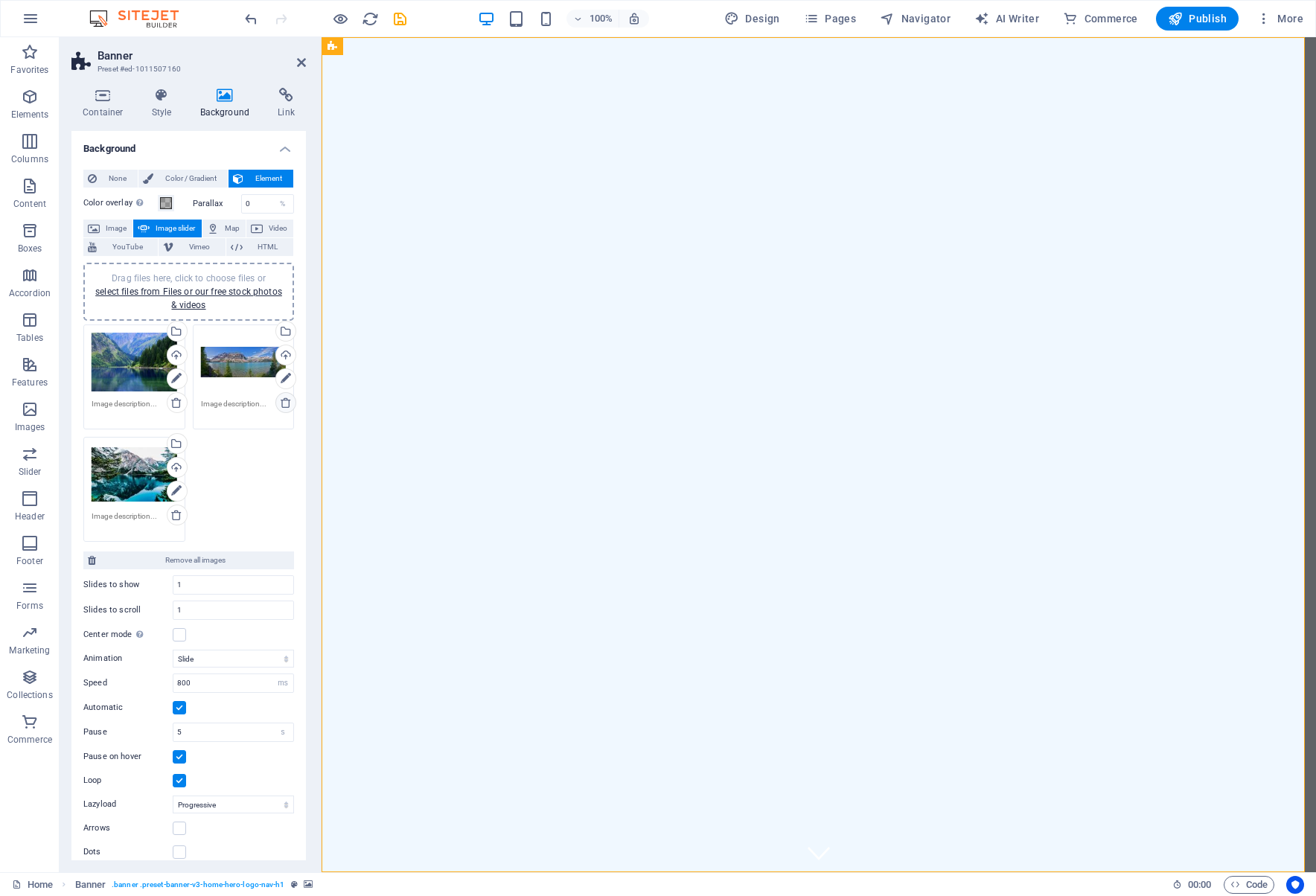
click at [282, 404] on icon at bounding box center [286, 402] width 12 height 12
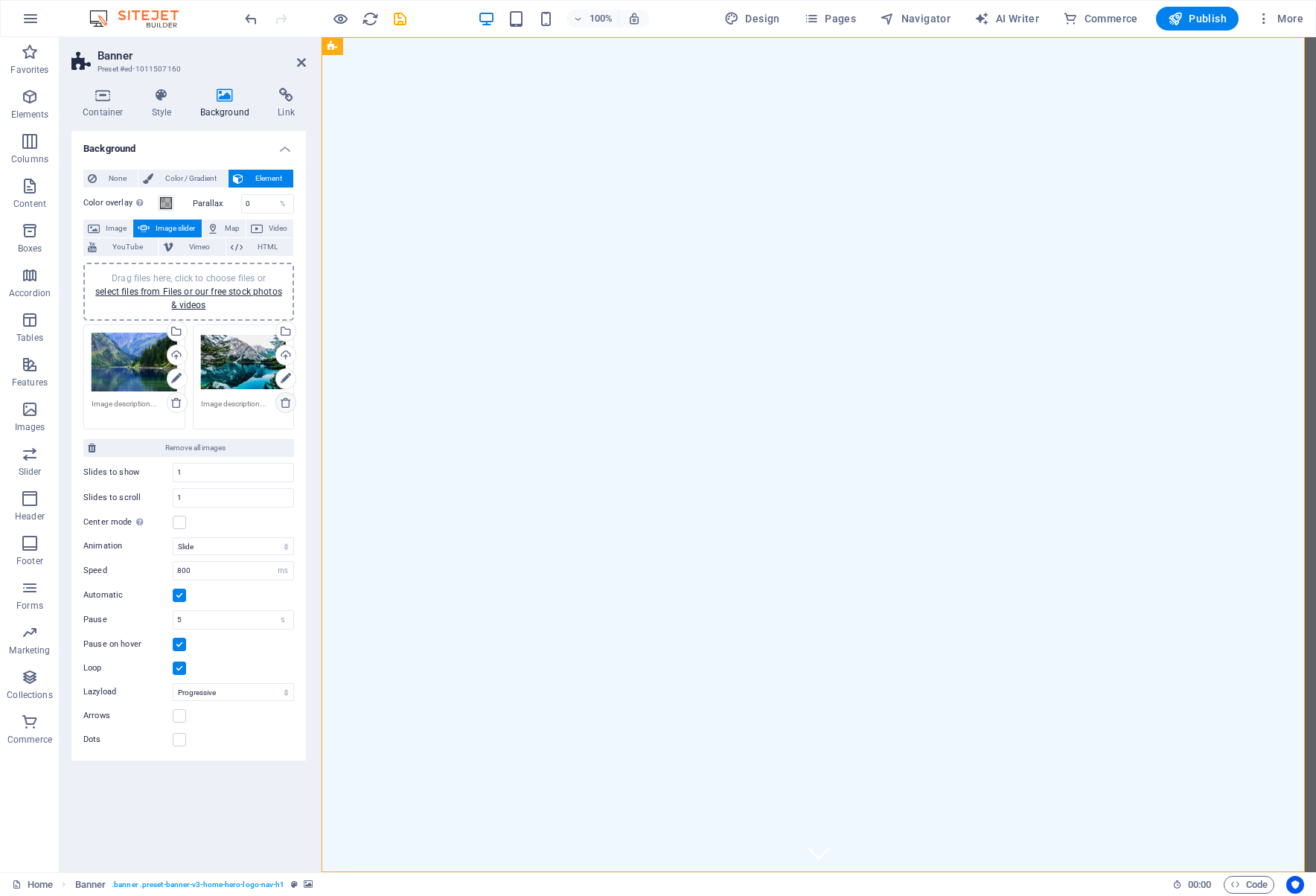
click at [290, 404] on icon at bounding box center [286, 402] width 12 height 12
click at [178, 380] on icon at bounding box center [176, 379] width 11 height 18
click at [173, 371] on icon at bounding box center [176, 379] width 11 height 18
click at [223, 376] on div "Drag files here, click to choose files or select files from Files or our free s…" at bounding box center [188, 377] width 218 height 113
click at [165, 331] on div "Select files from the file manager, stock photos, or upload file(s)" at bounding box center [116, 332] width 97 height 55
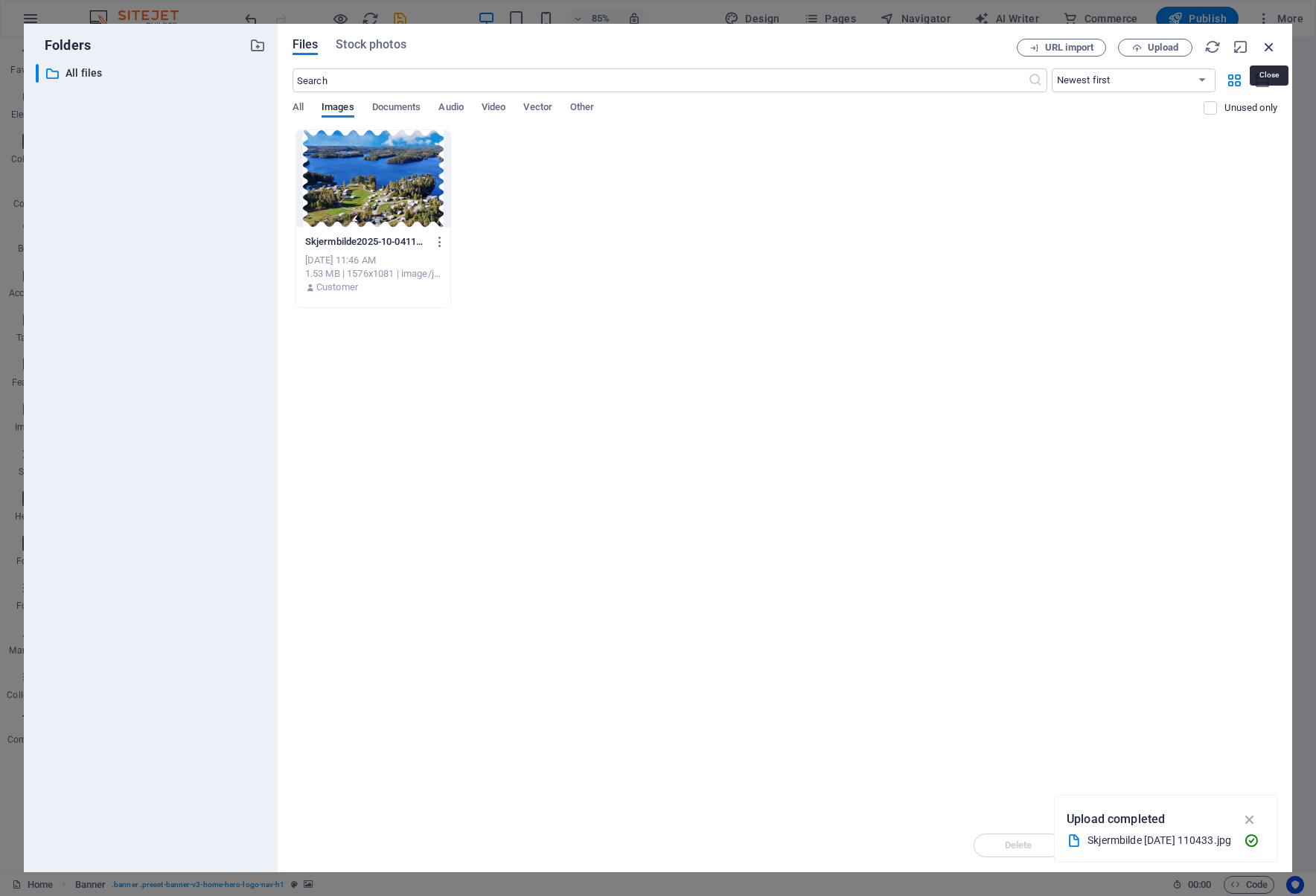
drag, startPoint x: 1273, startPoint y: 44, endPoint x: 889, endPoint y: 22, distance: 384.6
click at [1273, 44] on icon "button" at bounding box center [1269, 47] width 17 height 17
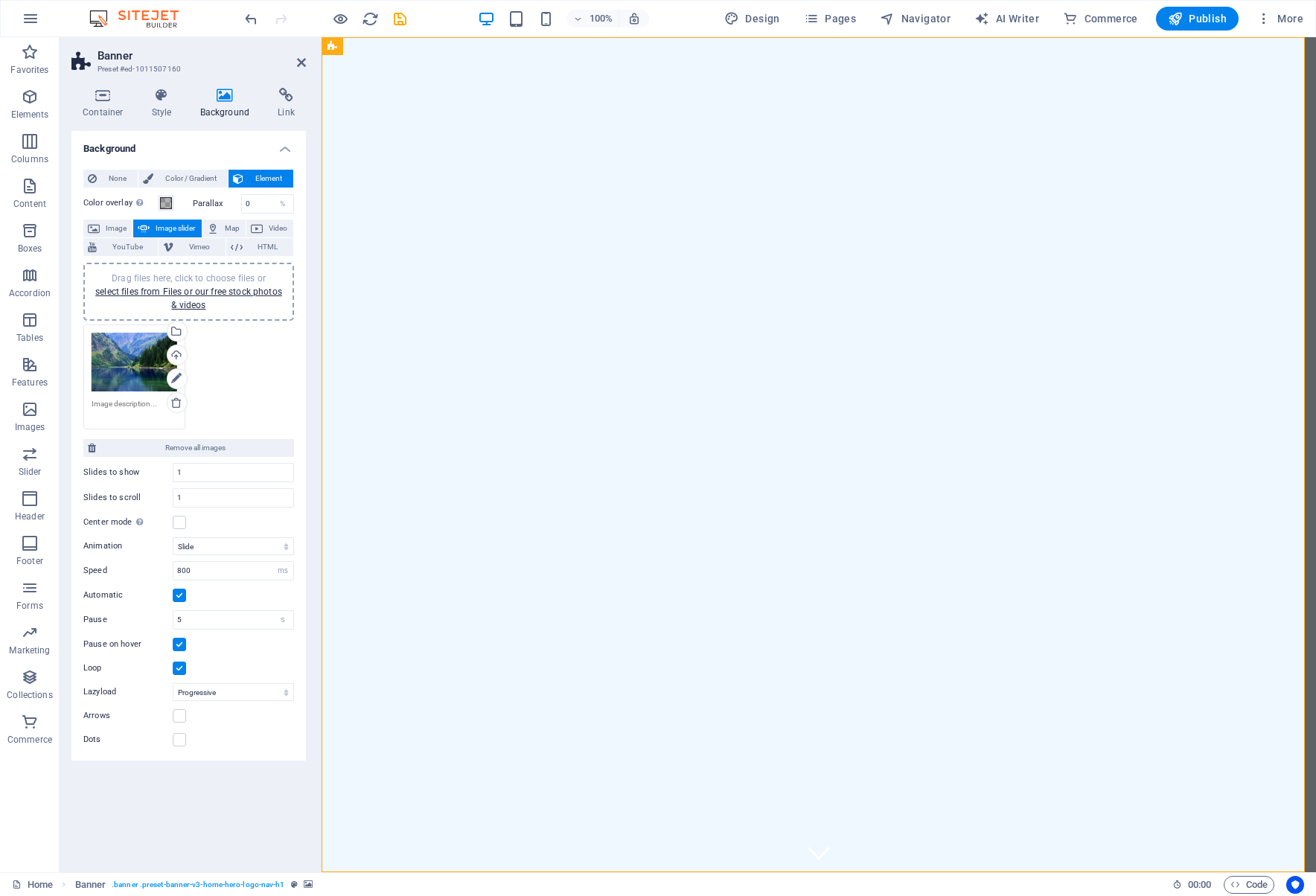
click at [244, 351] on div "Drag files here, click to choose files or select files from Files or our free s…" at bounding box center [188, 377] width 218 height 113
click at [136, 360] on div "Drag files here, click to choose files or select files from Files or our free s…" at bounding box center [134, 362] width 85 height 60
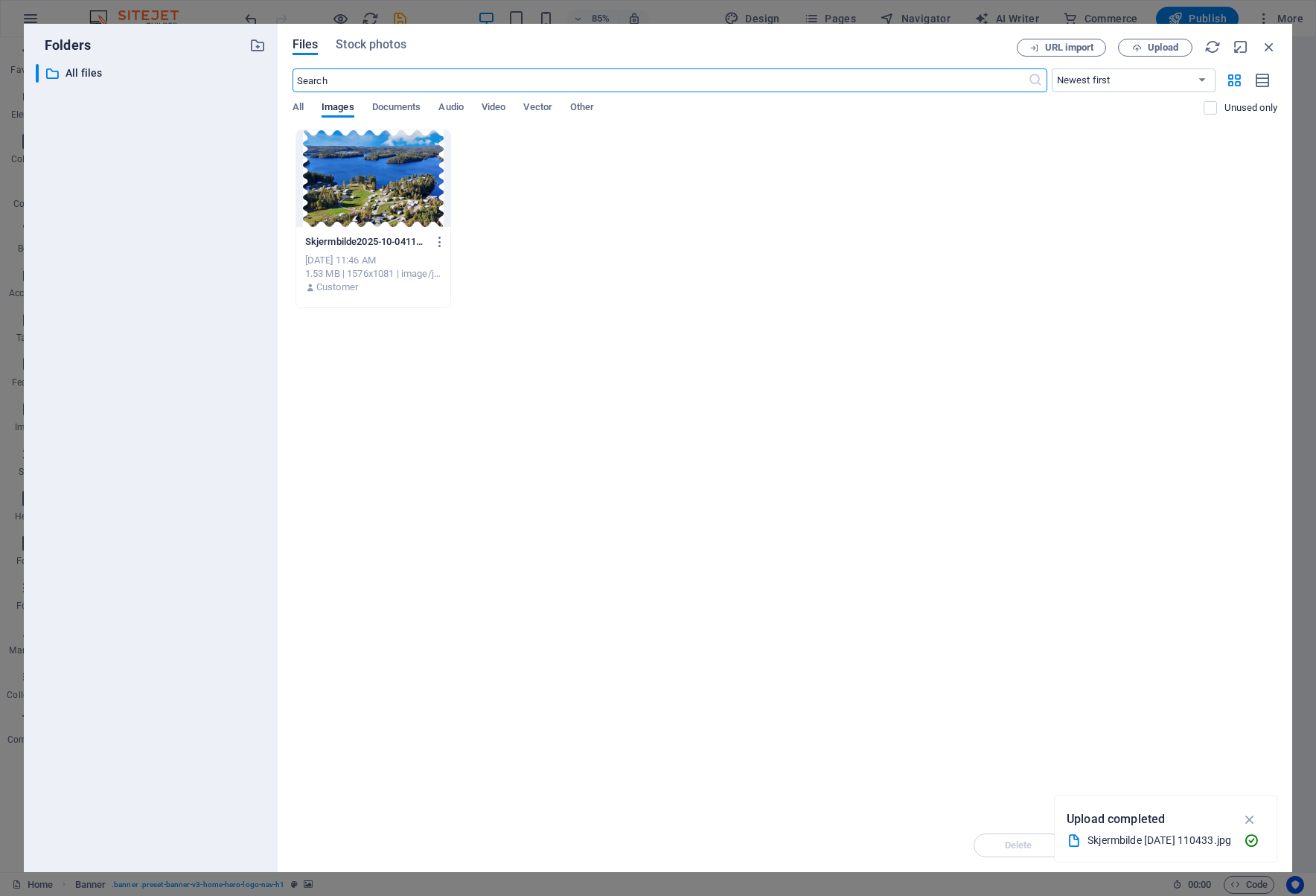
click at [402, 167] on div at bounding box center [373, 178] width 154 height 97
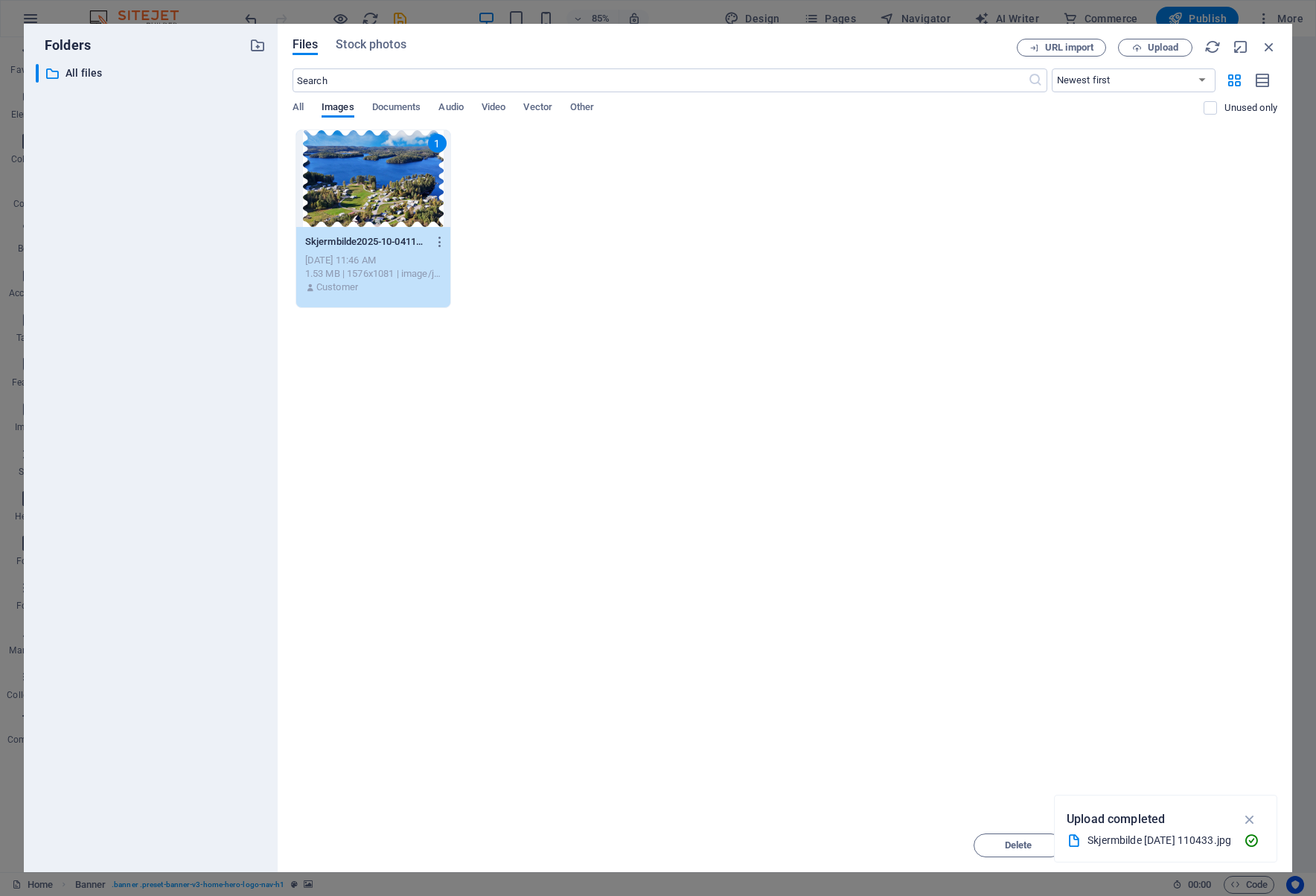
click at [402, 167] on div "1" at bounding box center [373, 178] width 154 height 97
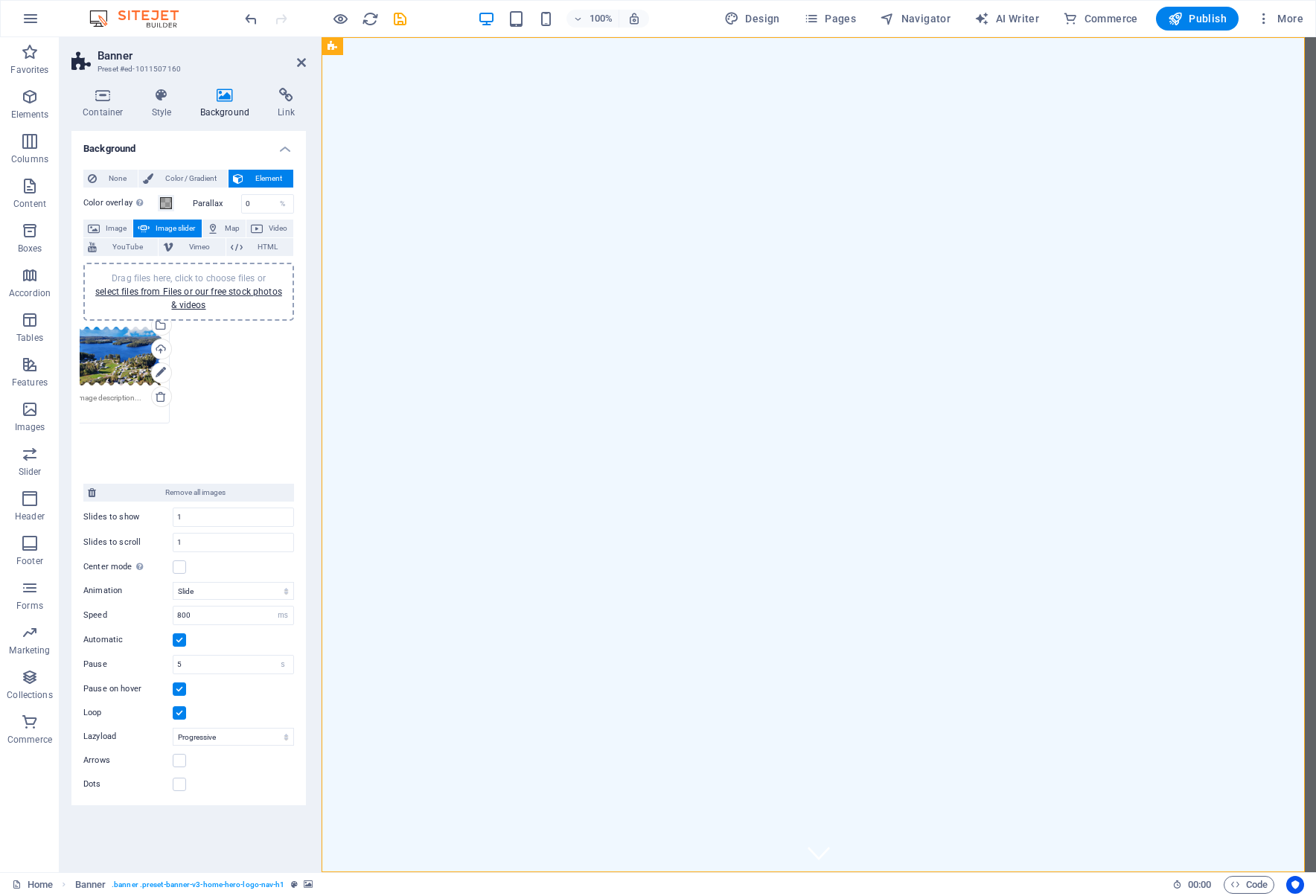
drag, startPoint x: 126, startPoint y: 363, endPoint x: 110, endPoint y: 357, distance: 17.1
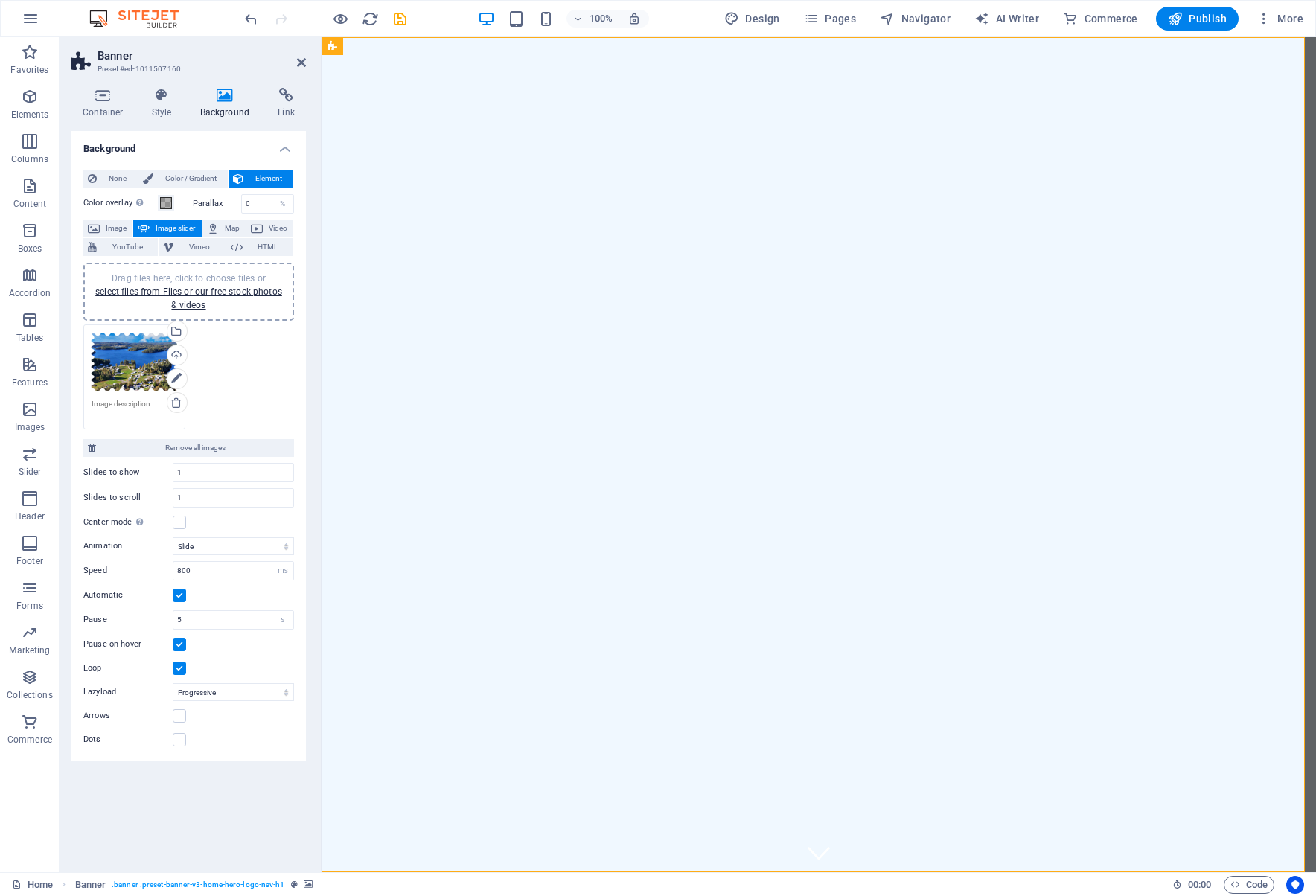
click at [130, 370] on div "Drag files here, click to choose files or select files from Files or our free s…" at bounding box center [134, 362] width 85 height 60
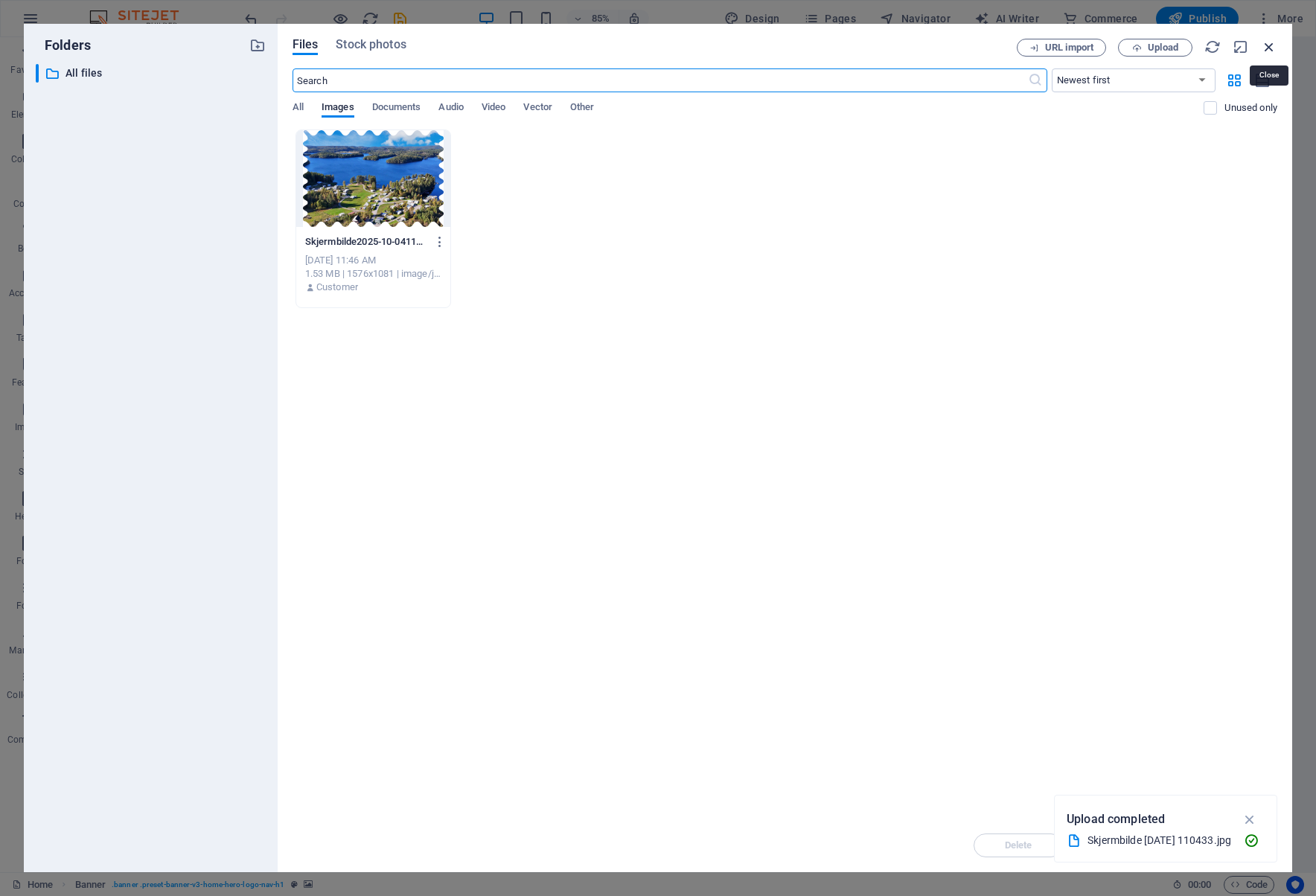
click at [1271, 42] on icon "button" at bounding box center [1269, 47] width 17 height 17
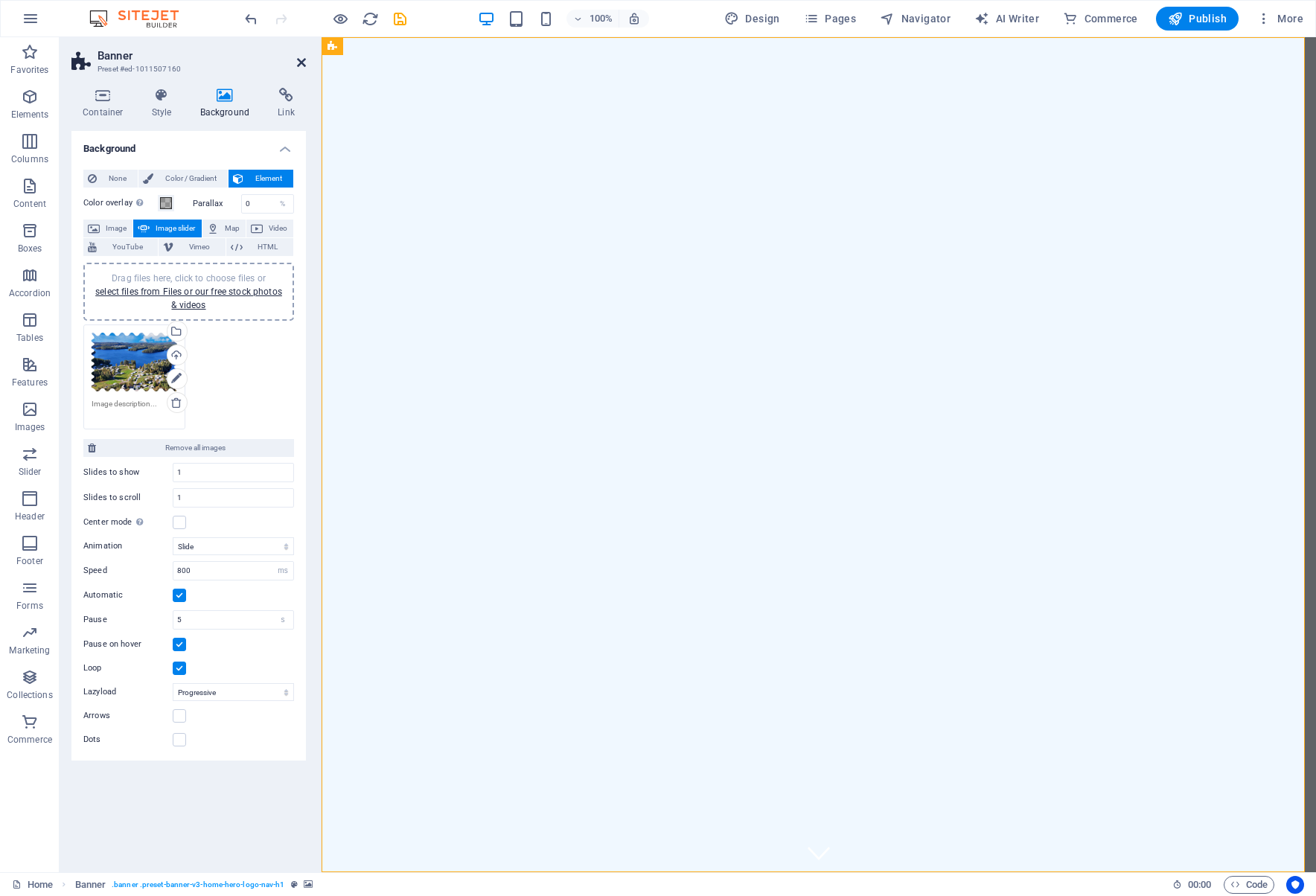
click at [305, 61] on icon at bounding box center [301, 62] width 9 height 12
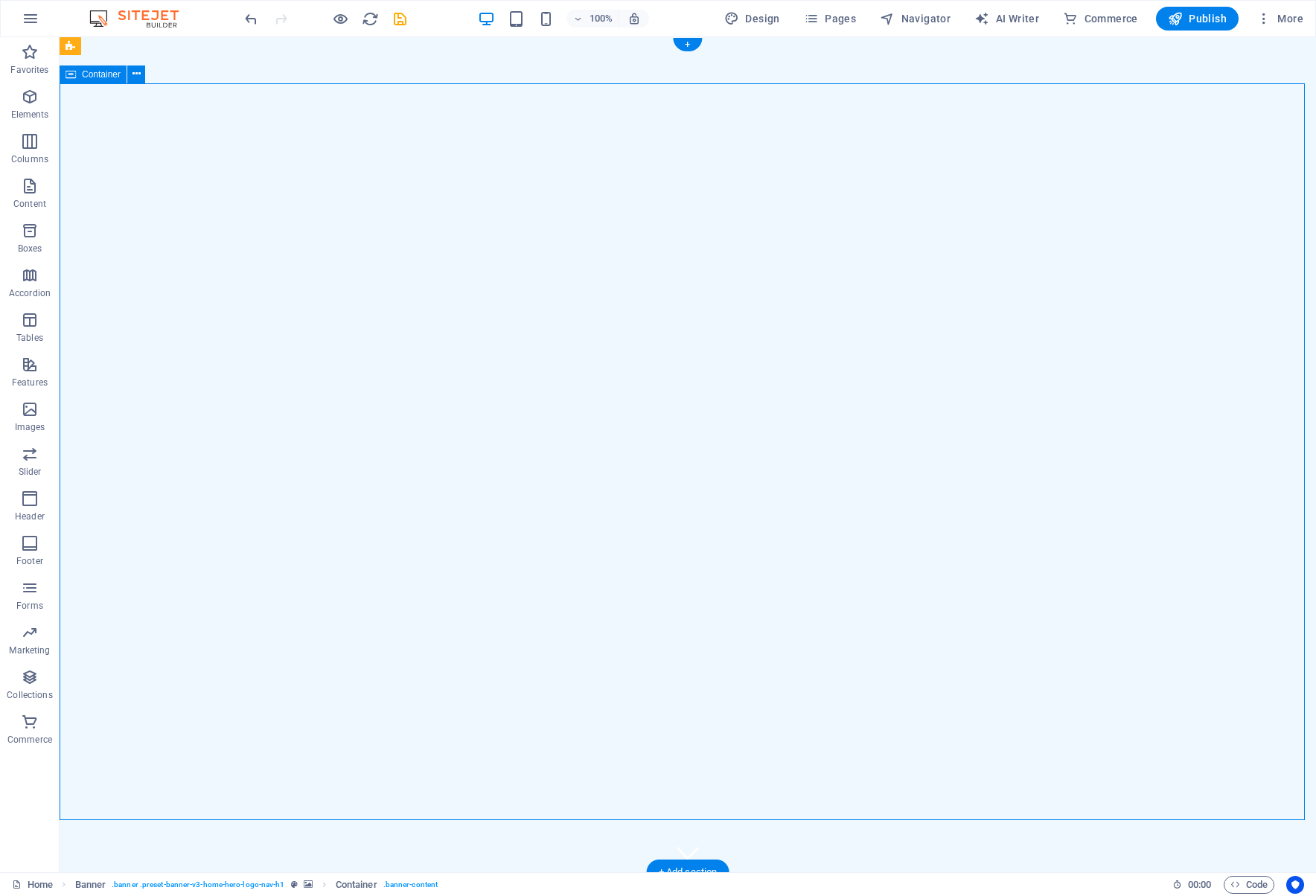
drag, startPoint x: 775, startPoint y: 408, endPoint x: 513, endPoint y: 408, distance: 262.0
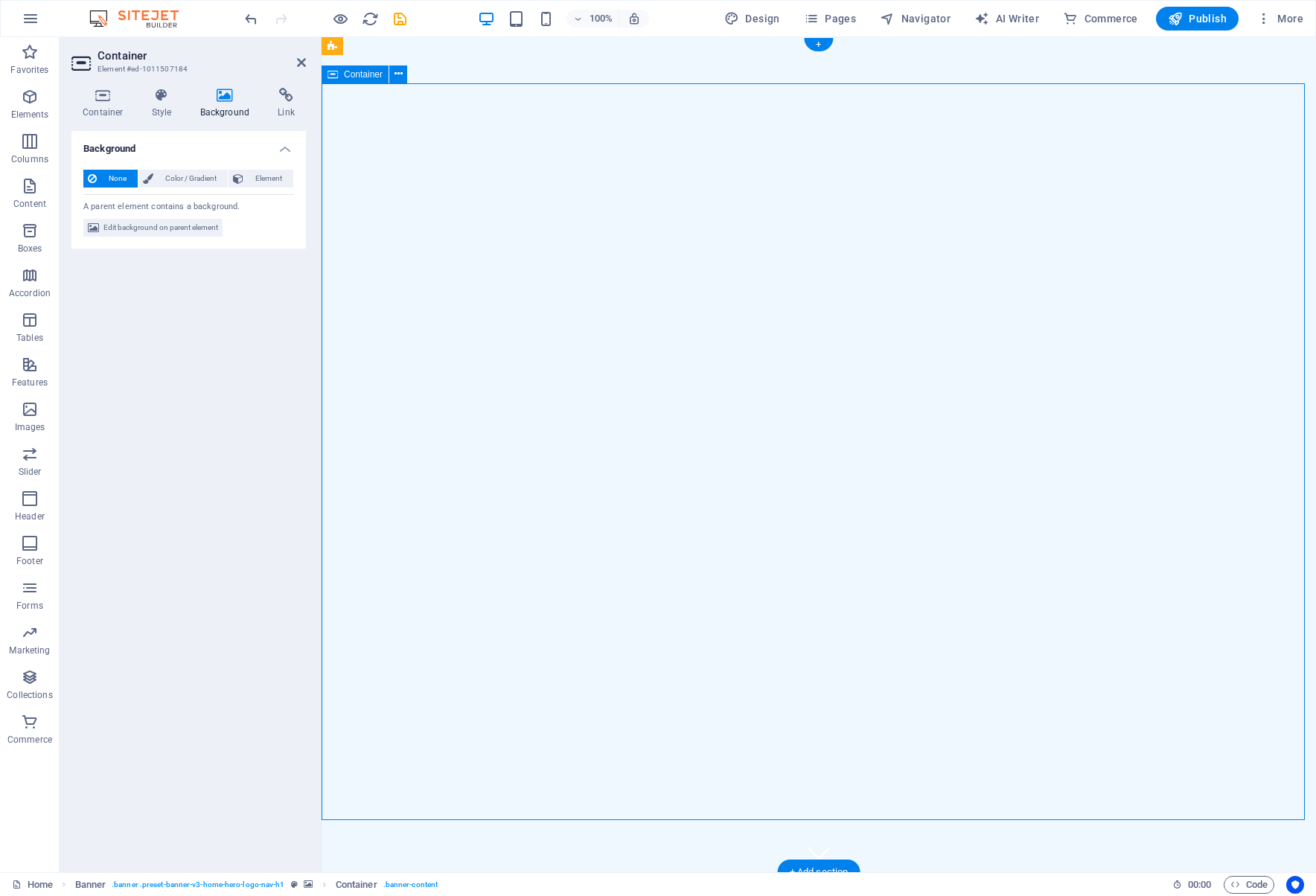
click at [120, 180] on span "None" at bounding box center [117, 179] width 32 height 18
click at [175, 225] on span "Edit background on parent element" at bounding box center [161, 228] width 114 height 18
select select "ms"
select select "s"
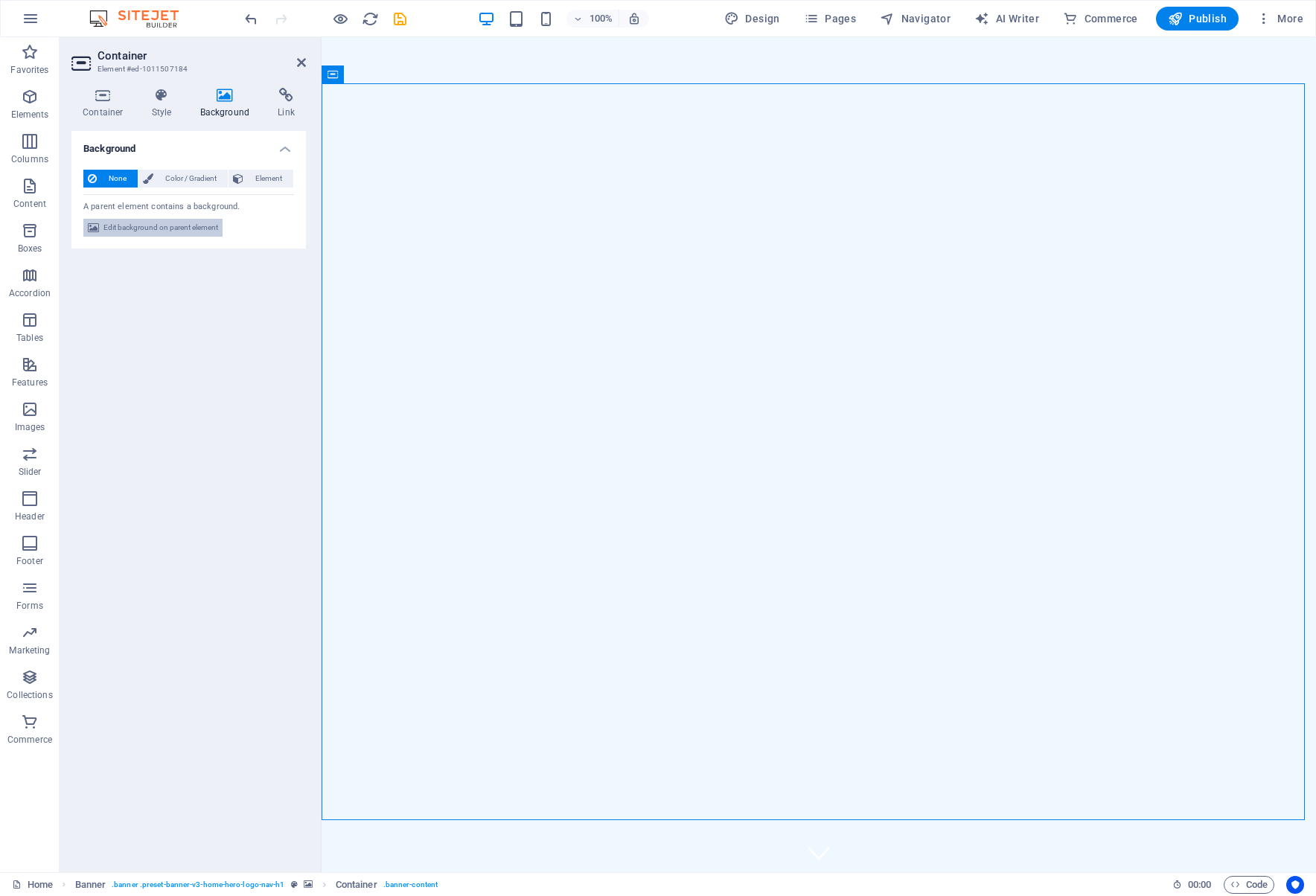
select select "progressive"
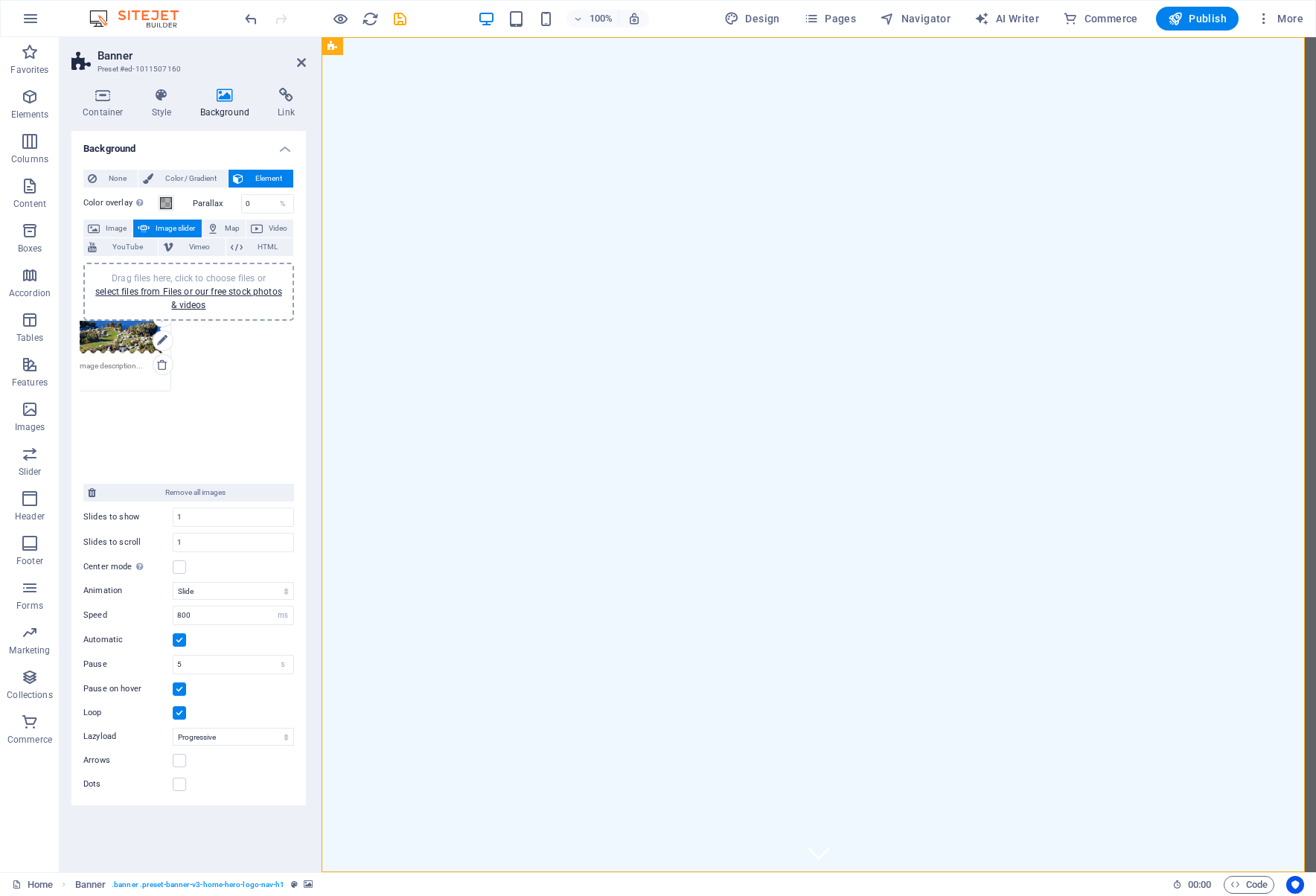
drag, startPoint x: 128, startPoint y: 372, endPoint x: 114, endPoint y: 334, distance: 40.5
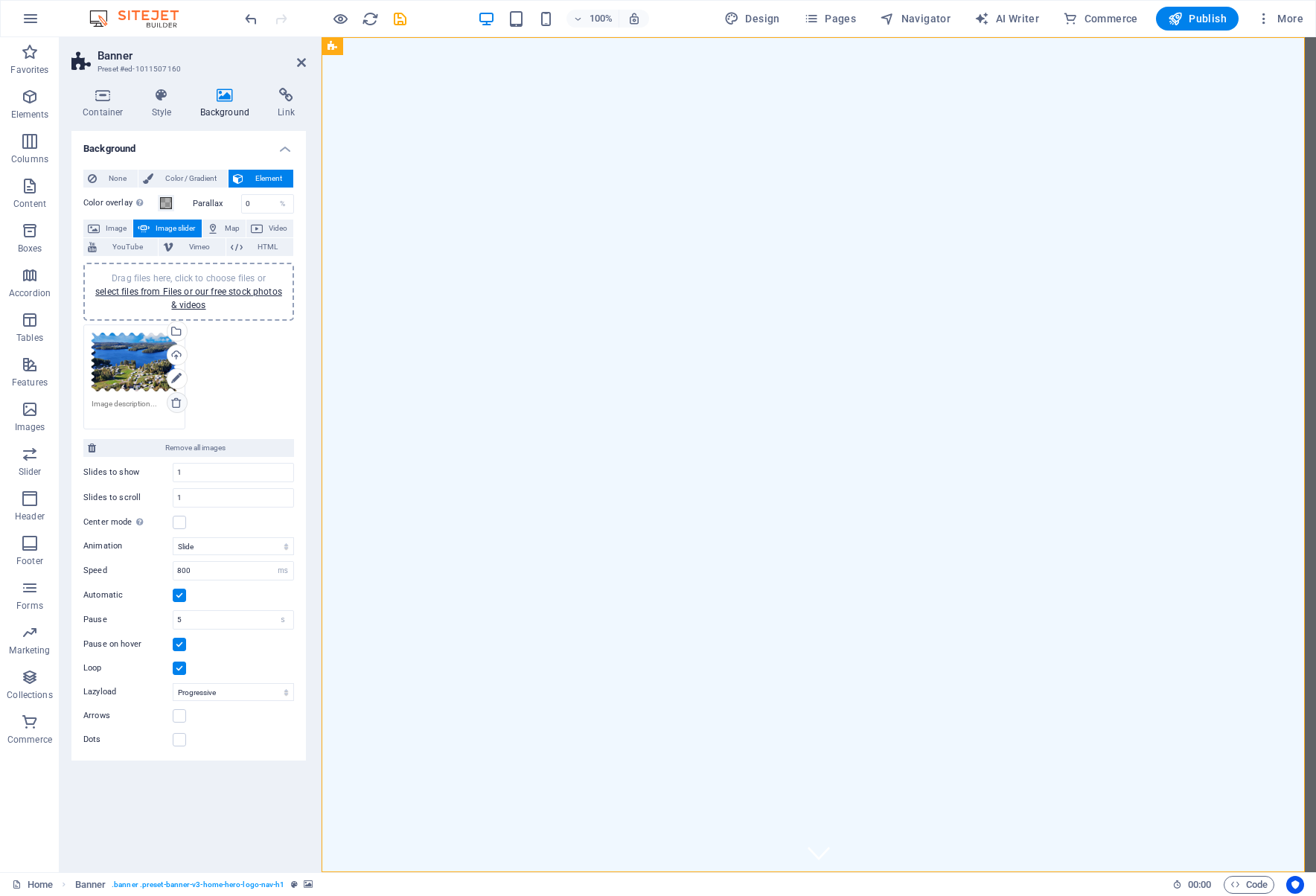
click at [175, 406] on icon at bounding box center [176, 402] width 12 height 12
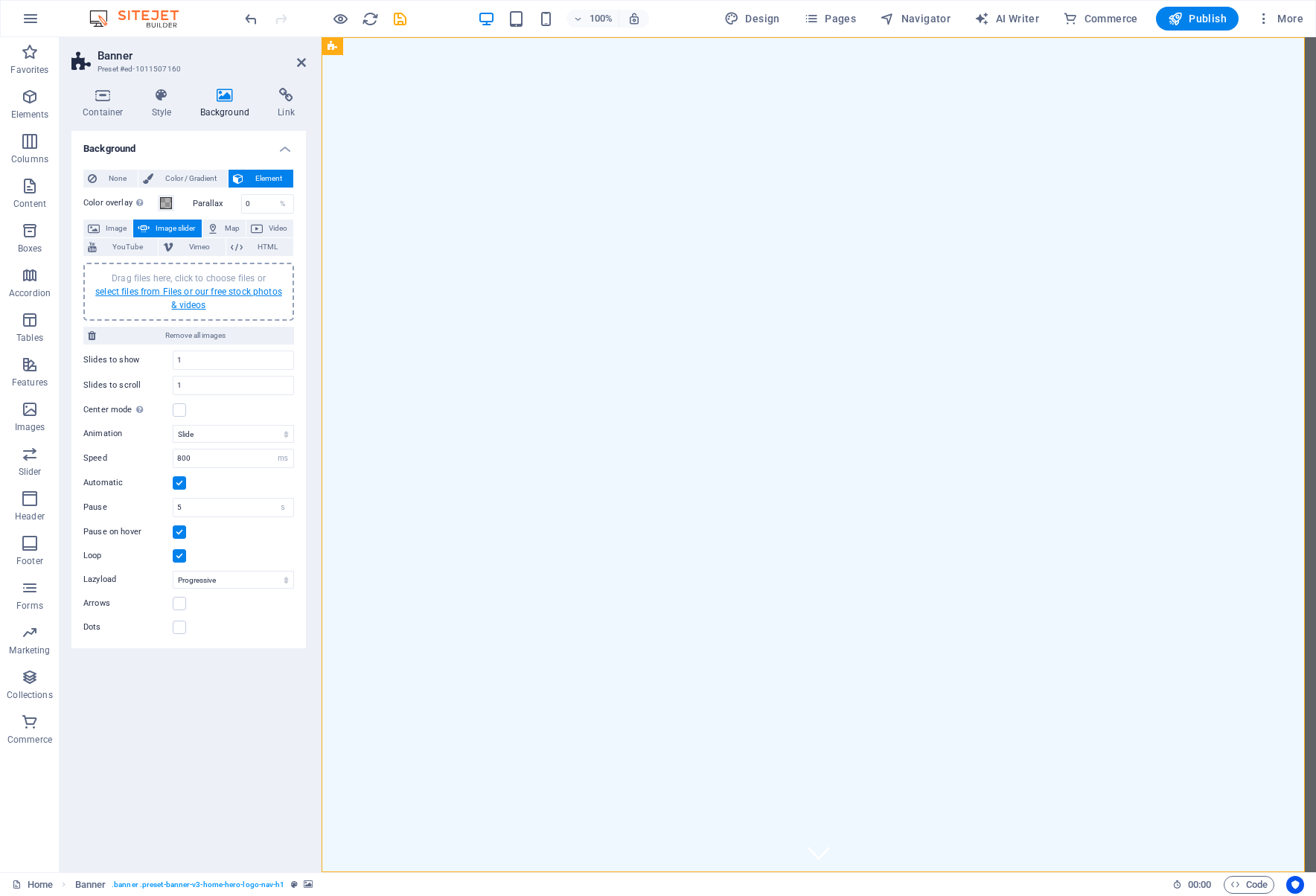
click at [197, 304] on link "select files from Files or our free stock photos & videos" at bounding box center [189, 298] width 187 height 24
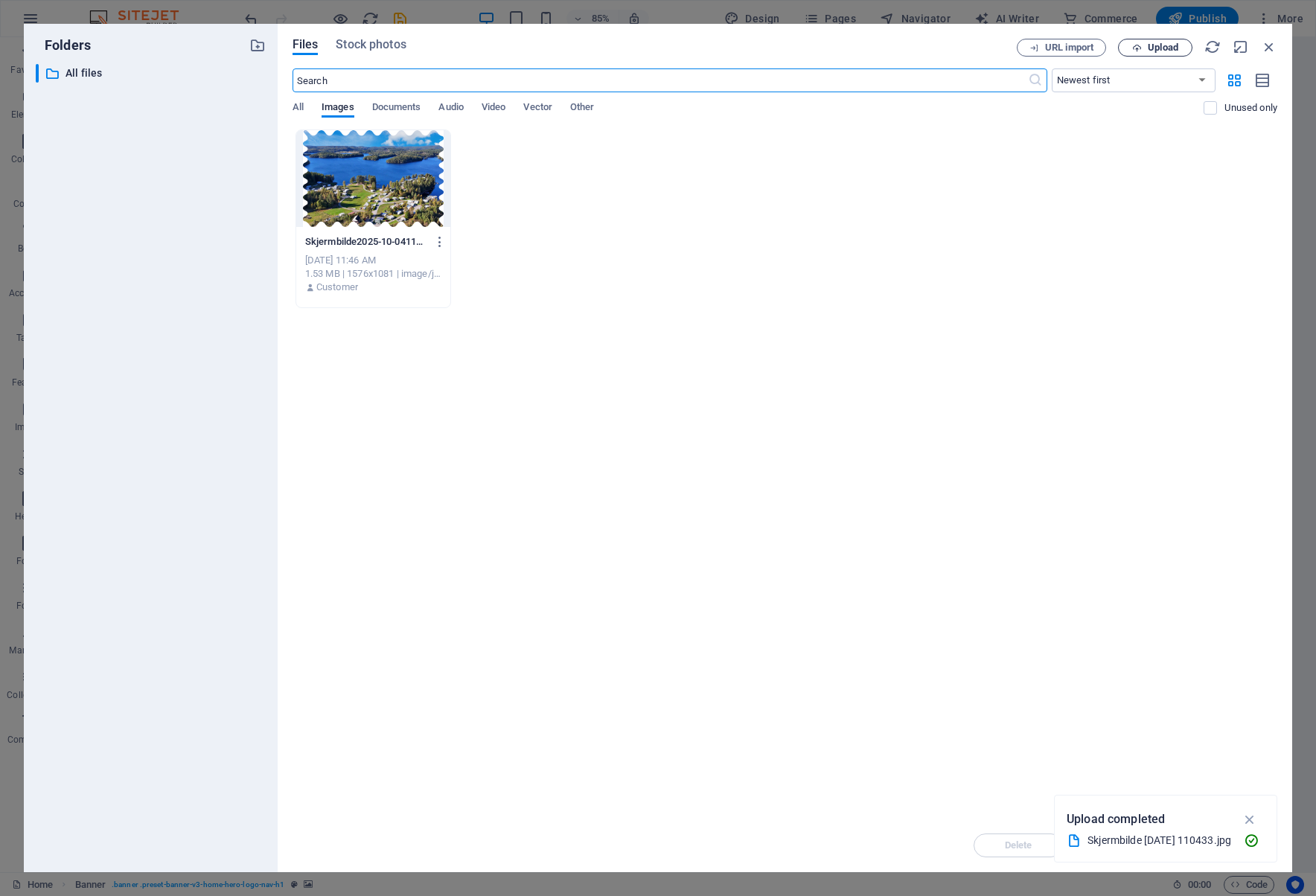
click at [1152, 48] on span "Upload" at bounding box center [1163, 47] width 31 height 9
click at [1266, 46] on icon "button" at bounding box center [1269, 47] width 17 height 17
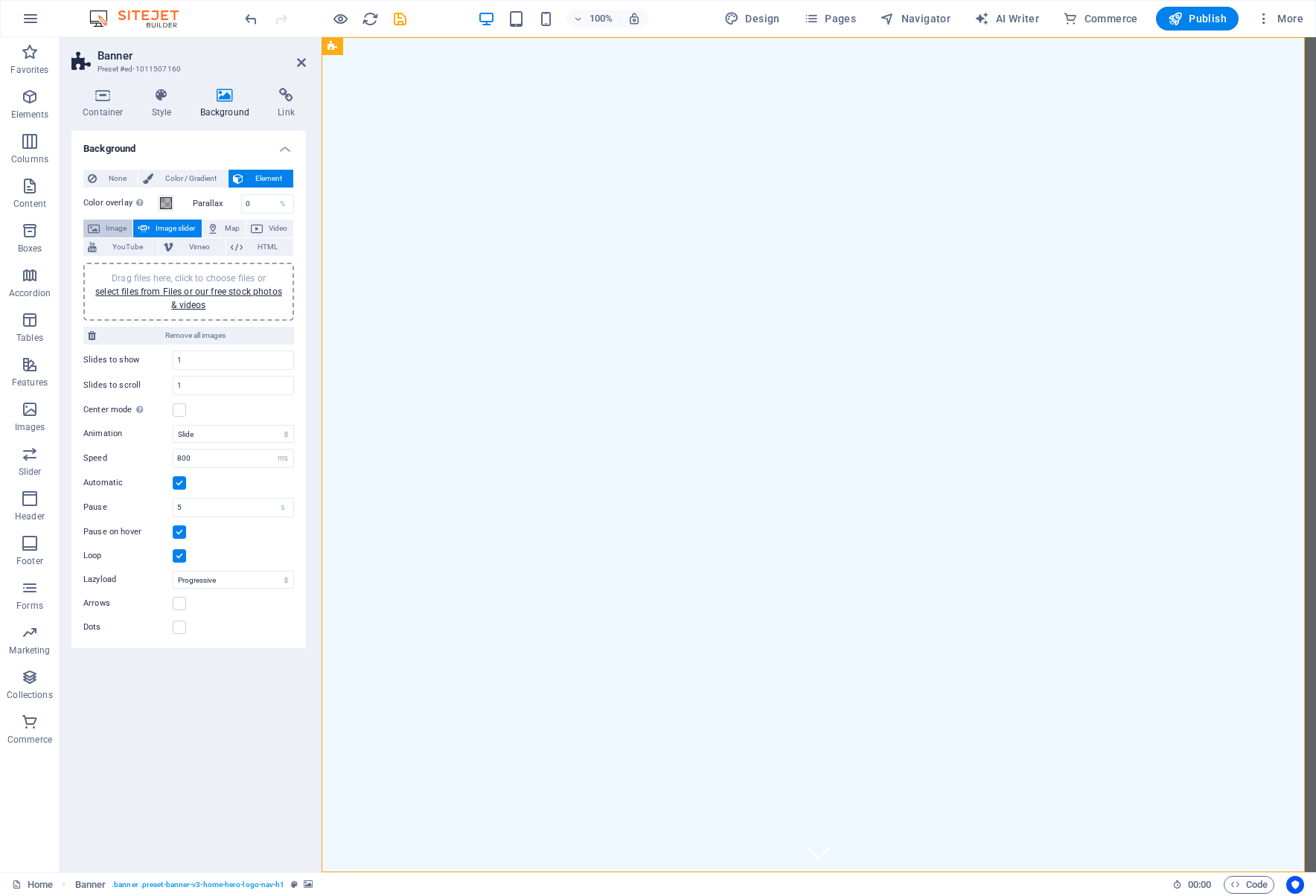
click at [101, 226] on button "Image" at bounding box center [108, 228] width 49 height 18
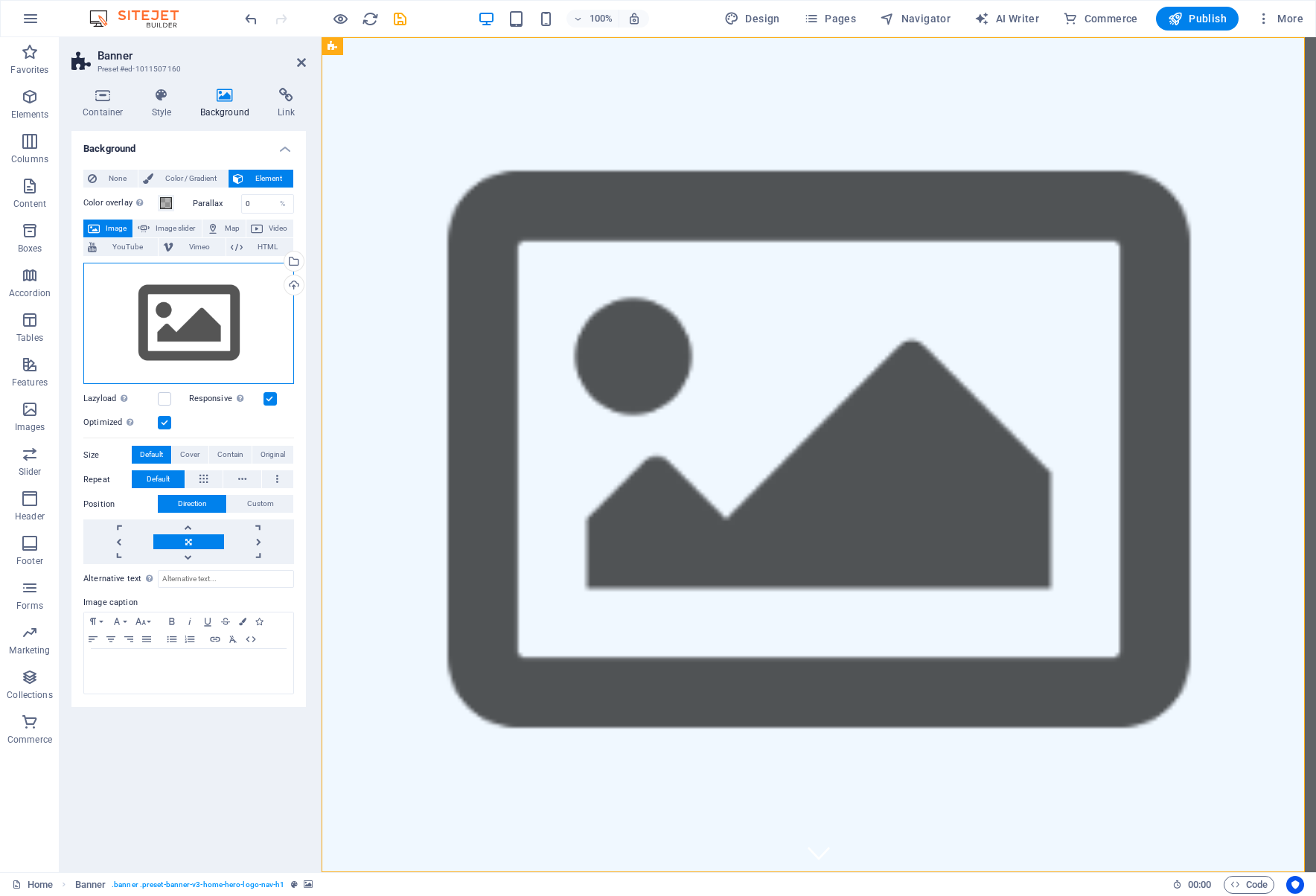
click at [223, 323] on div "Drag files here, click to choose files or select files from Files or our free s…" at bounding box center [189, 323] width 210 height 122
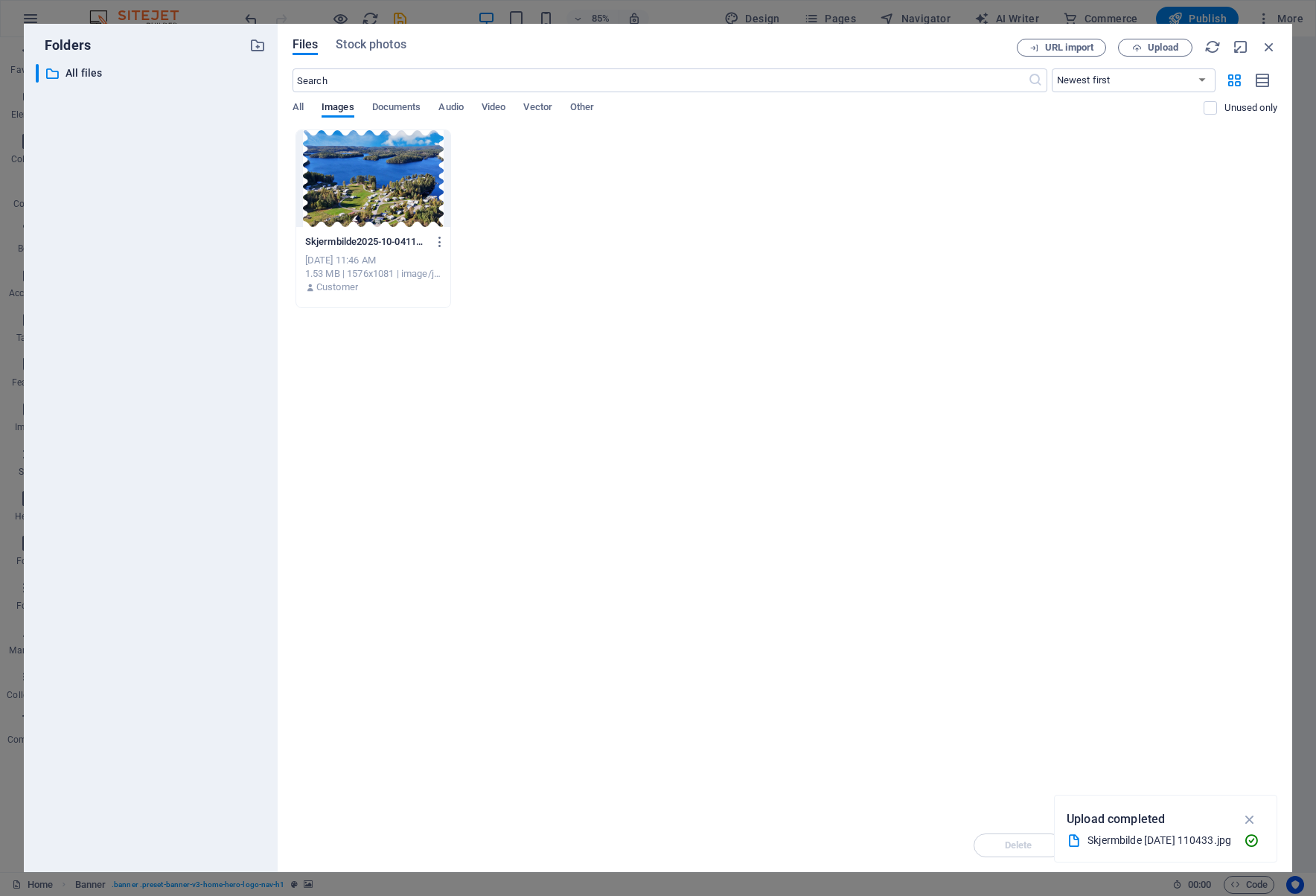
click at [367, 212] on div at bounding box center [373, 178] width 154 height 97
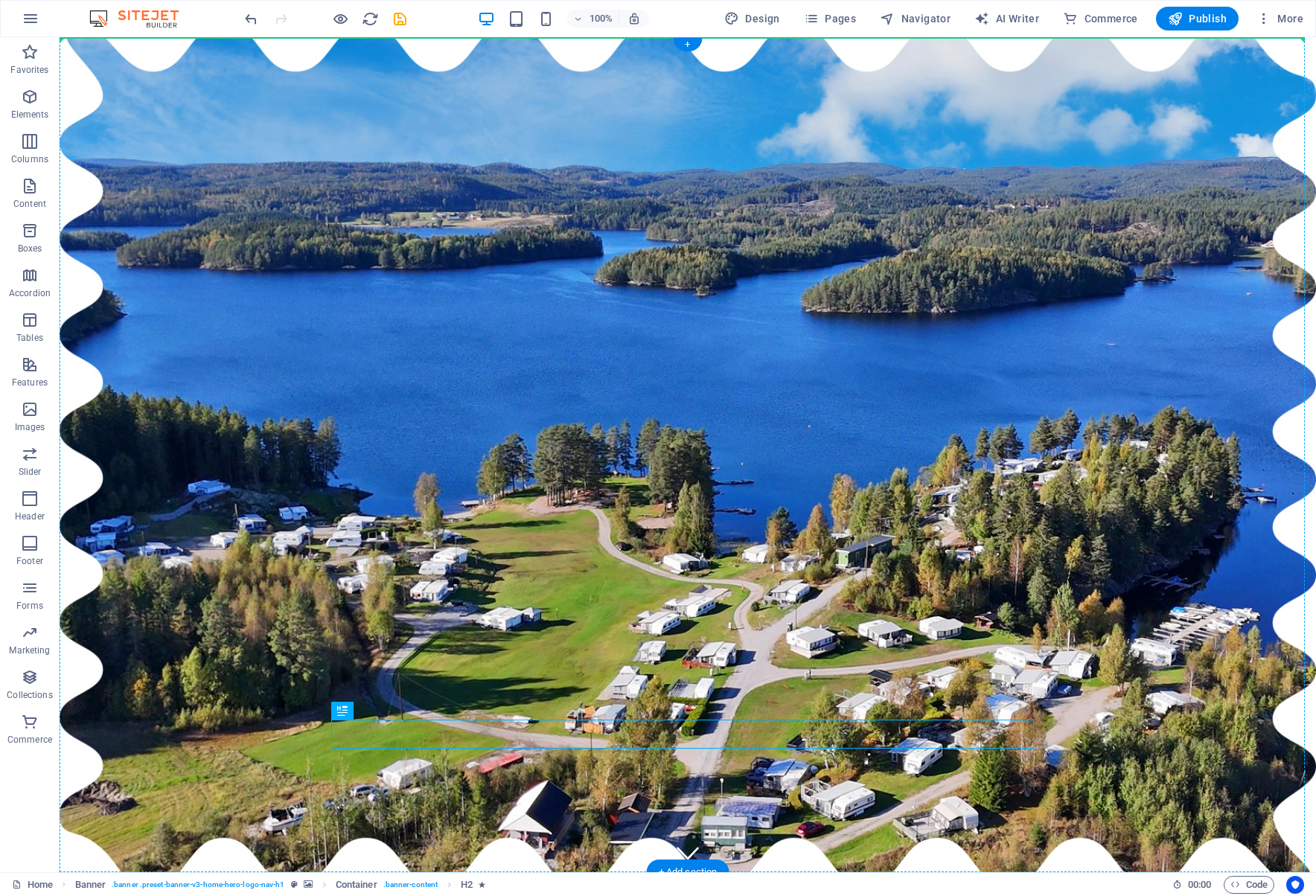
drag, startPoint x: 568, startPoint y: 734, endPoint x: 782, endPoint y: 455, distance: 351.6
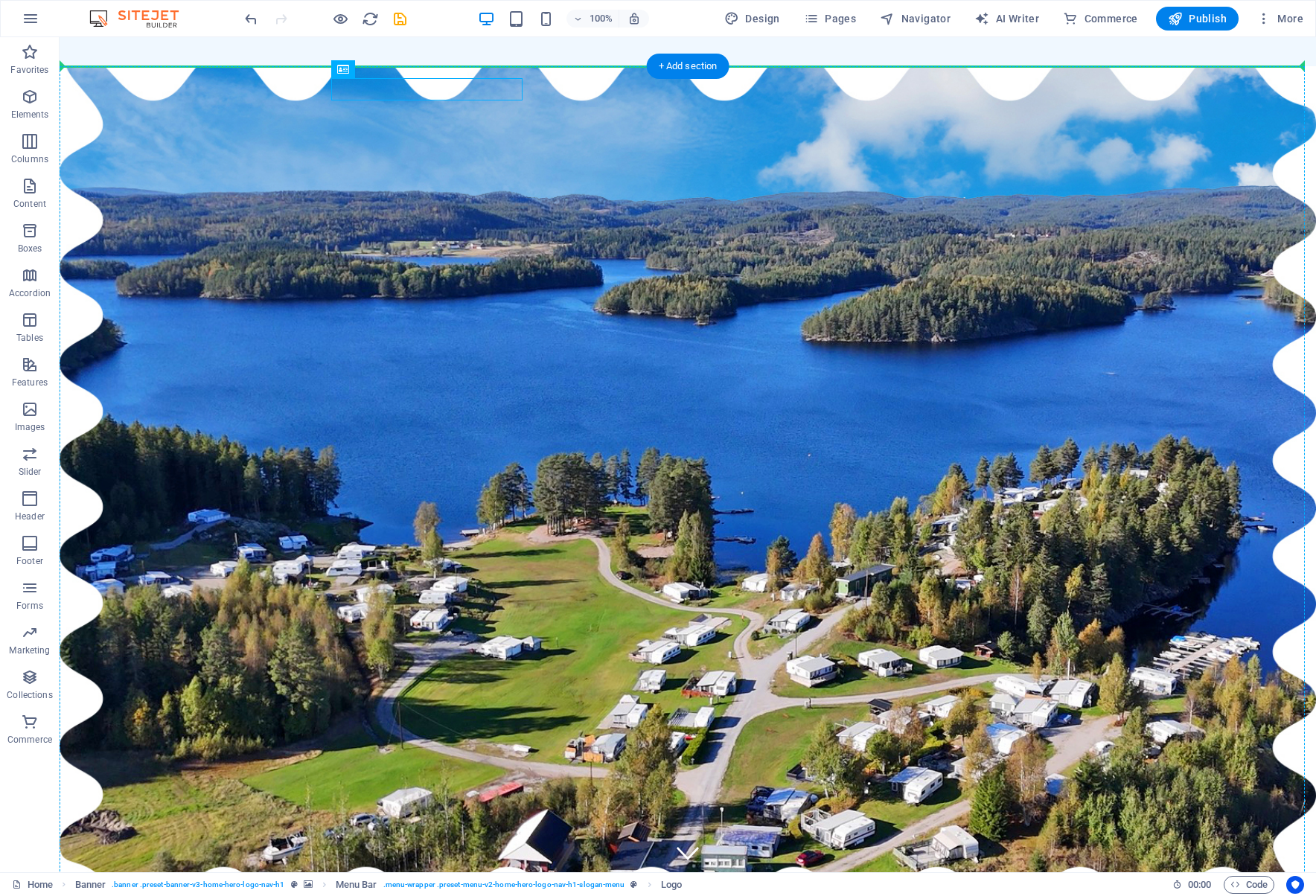
drag, startPoint x: 435, startPoint y: 88, endPoint x: 614, endPoint y: 365, distance: 329.8
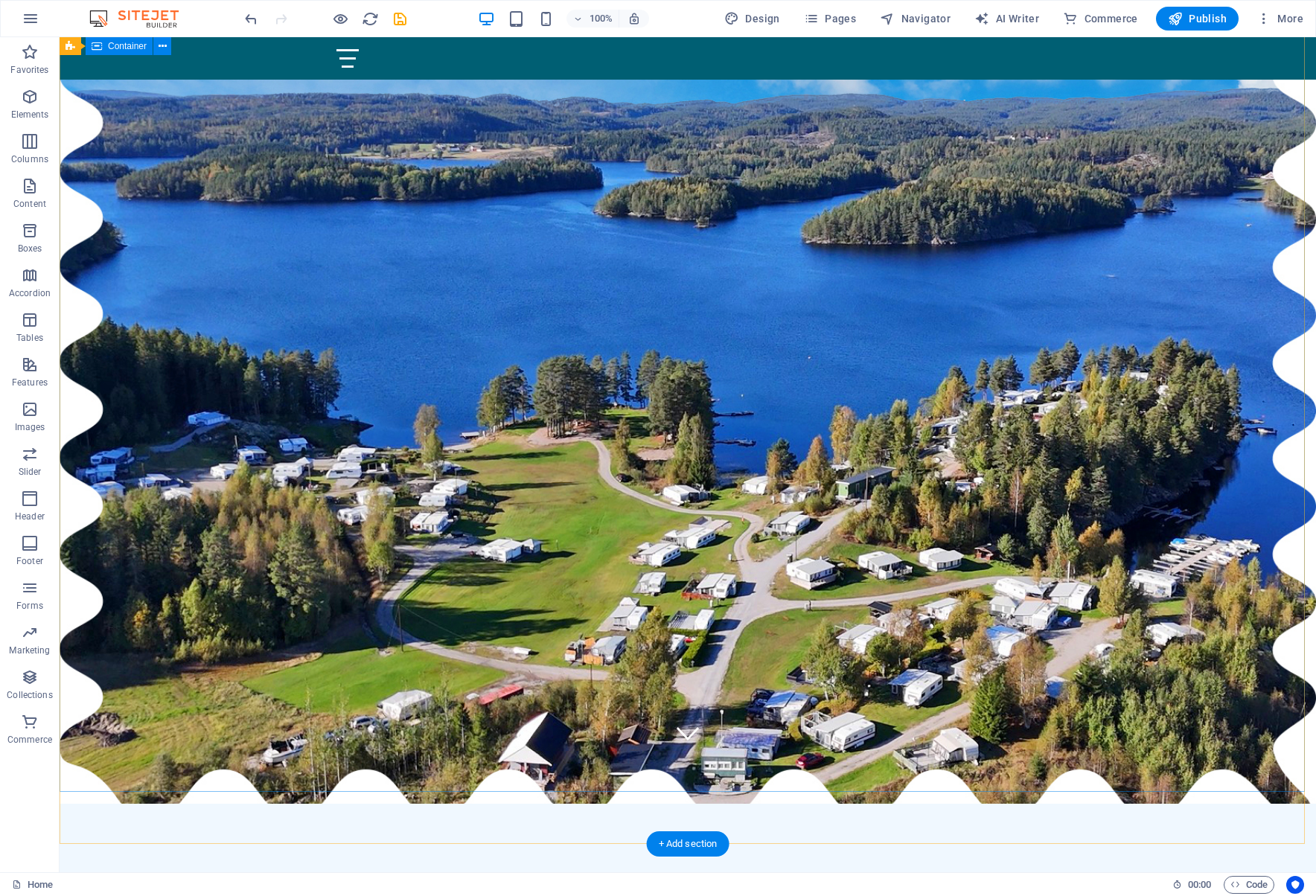
scroll to position [74, 0]
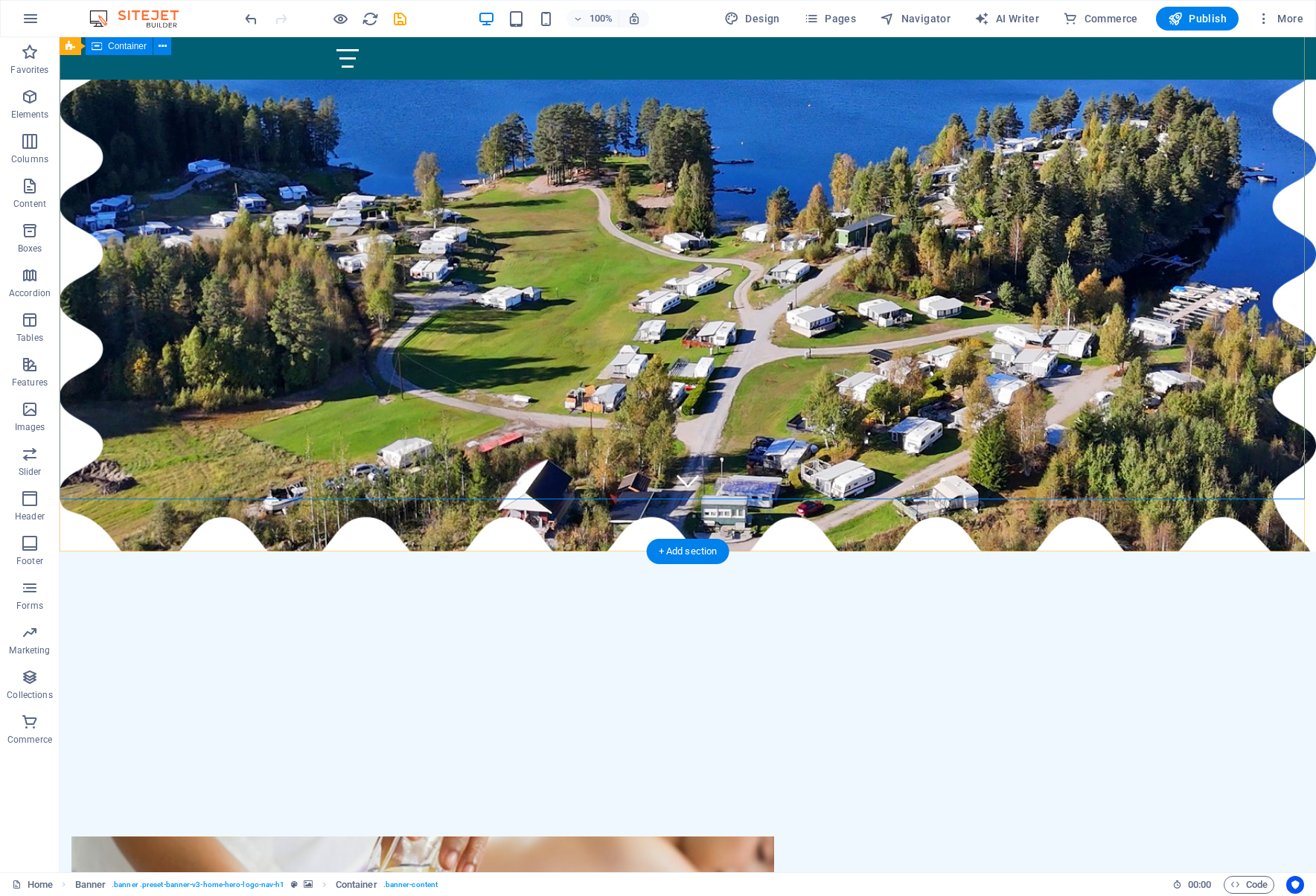
scroll to position [0, 0]
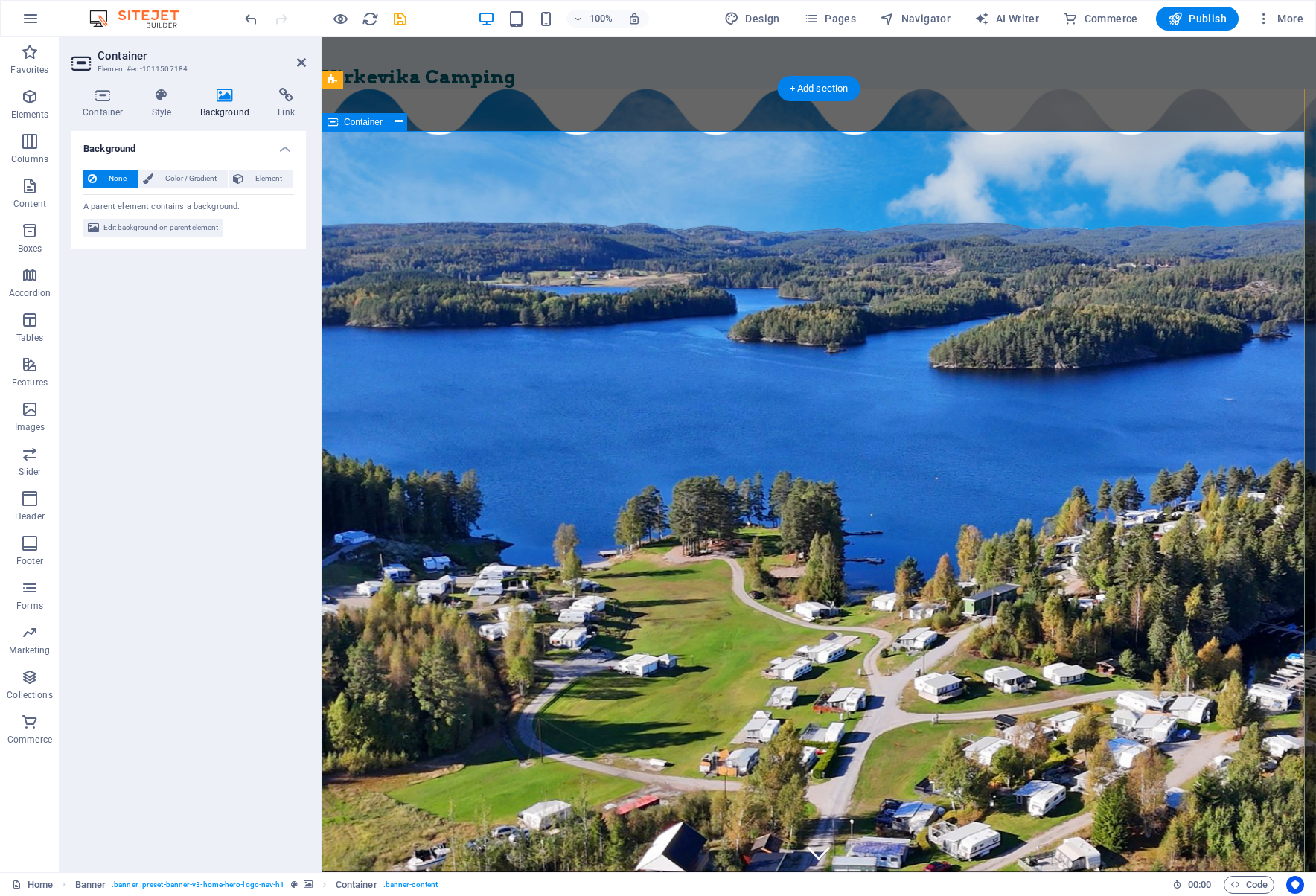
click at [267, 181] on span "Element" at bounding box center [267, 179] width 41 height 18
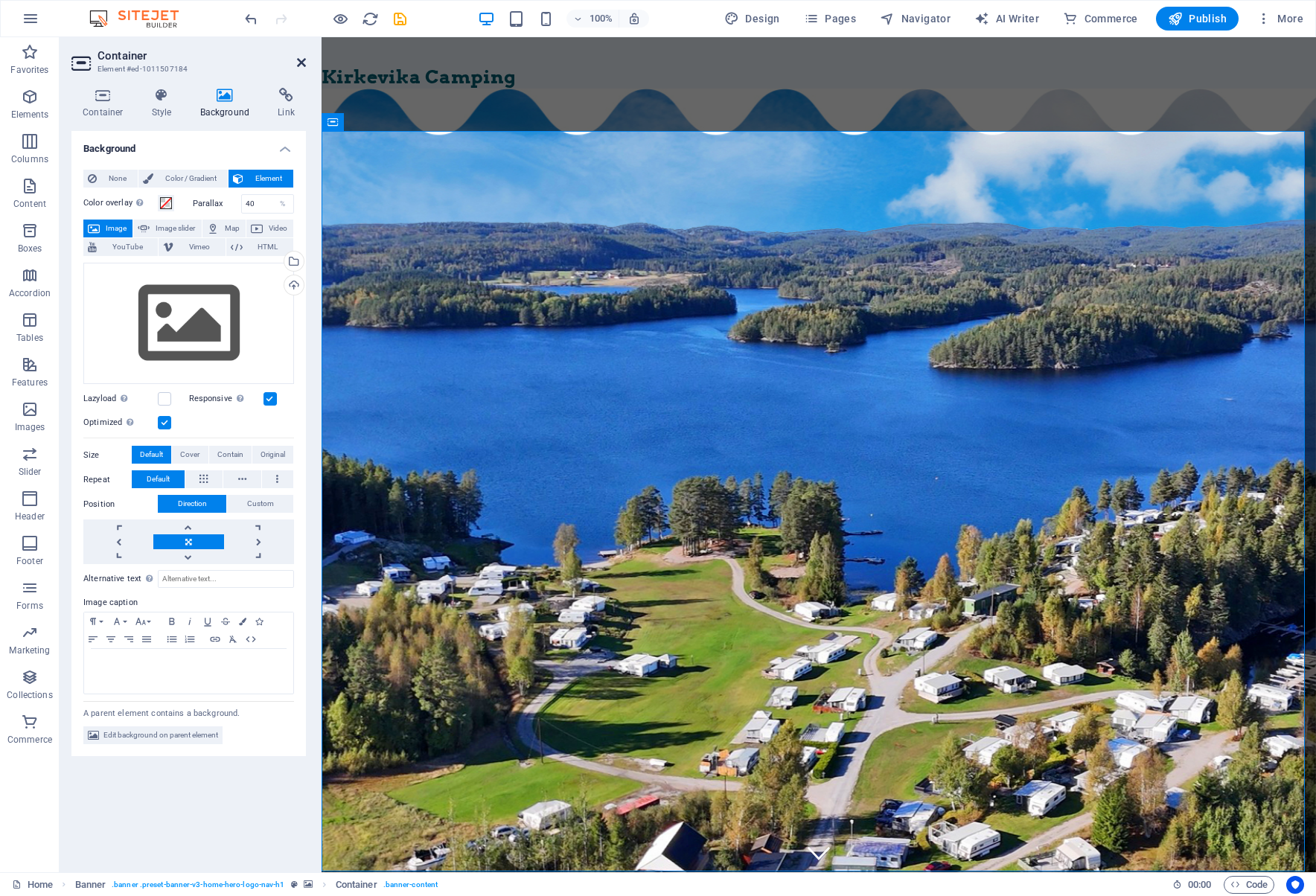
click at [300, 61] on icon at bounding box center [301, 62] width 9 height 12
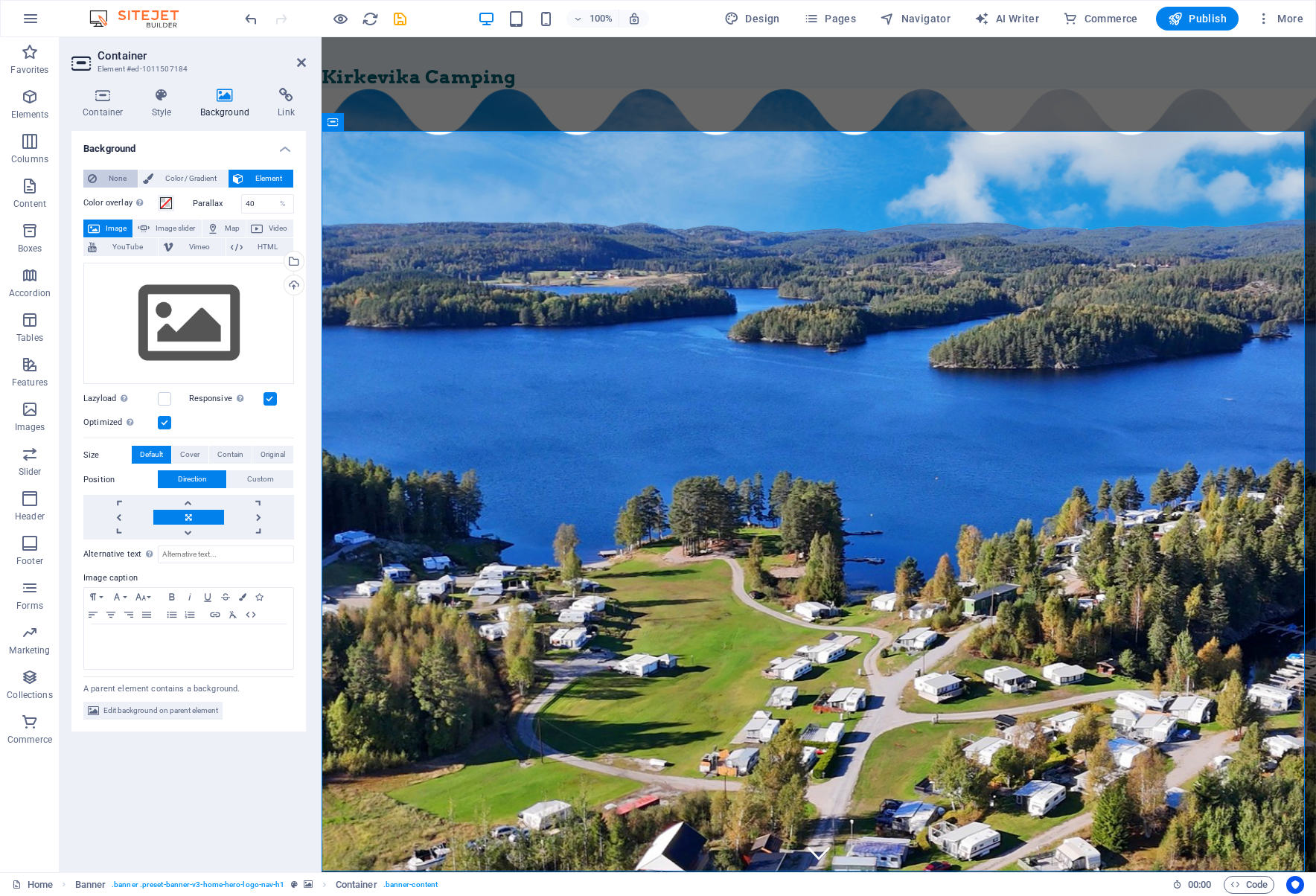
click at [103, 175] on span "None" at bounding box center [117, 179] width 32 height 18
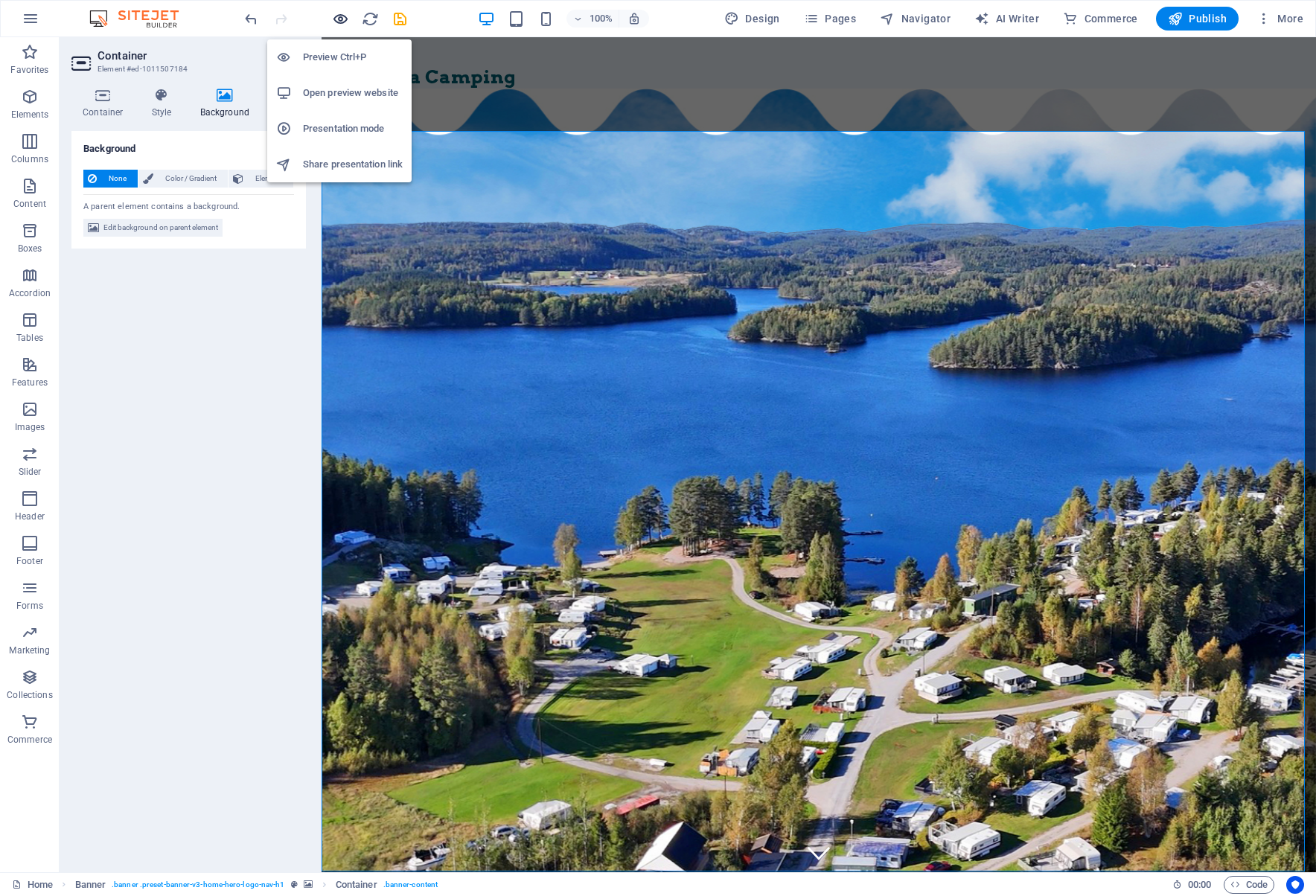
click at [341, 18] on icon "button" at bounding box center [340, 19] width 17 height 17
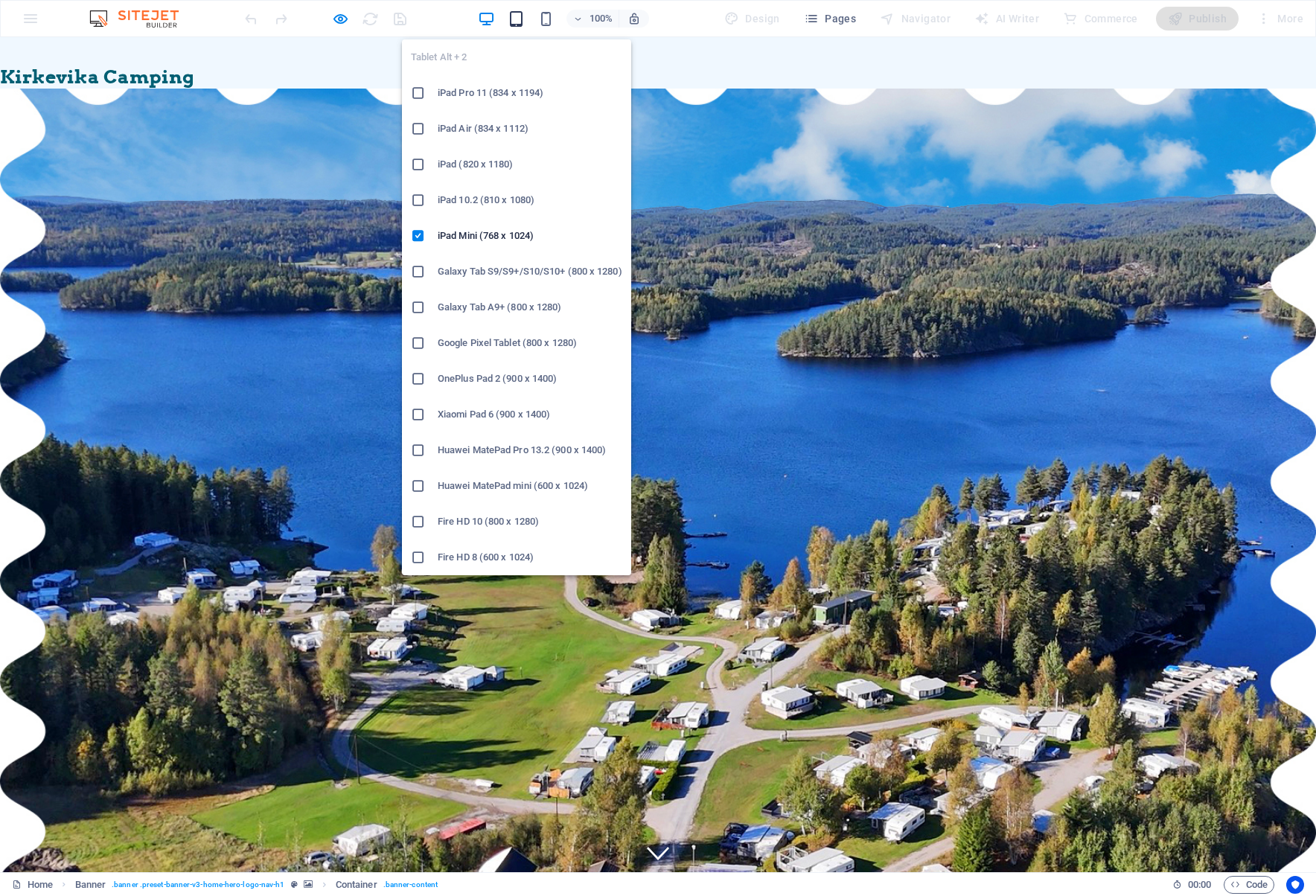
click at [517, 16] on icon "button" at bounding box center [516, 19] width 17 height 17
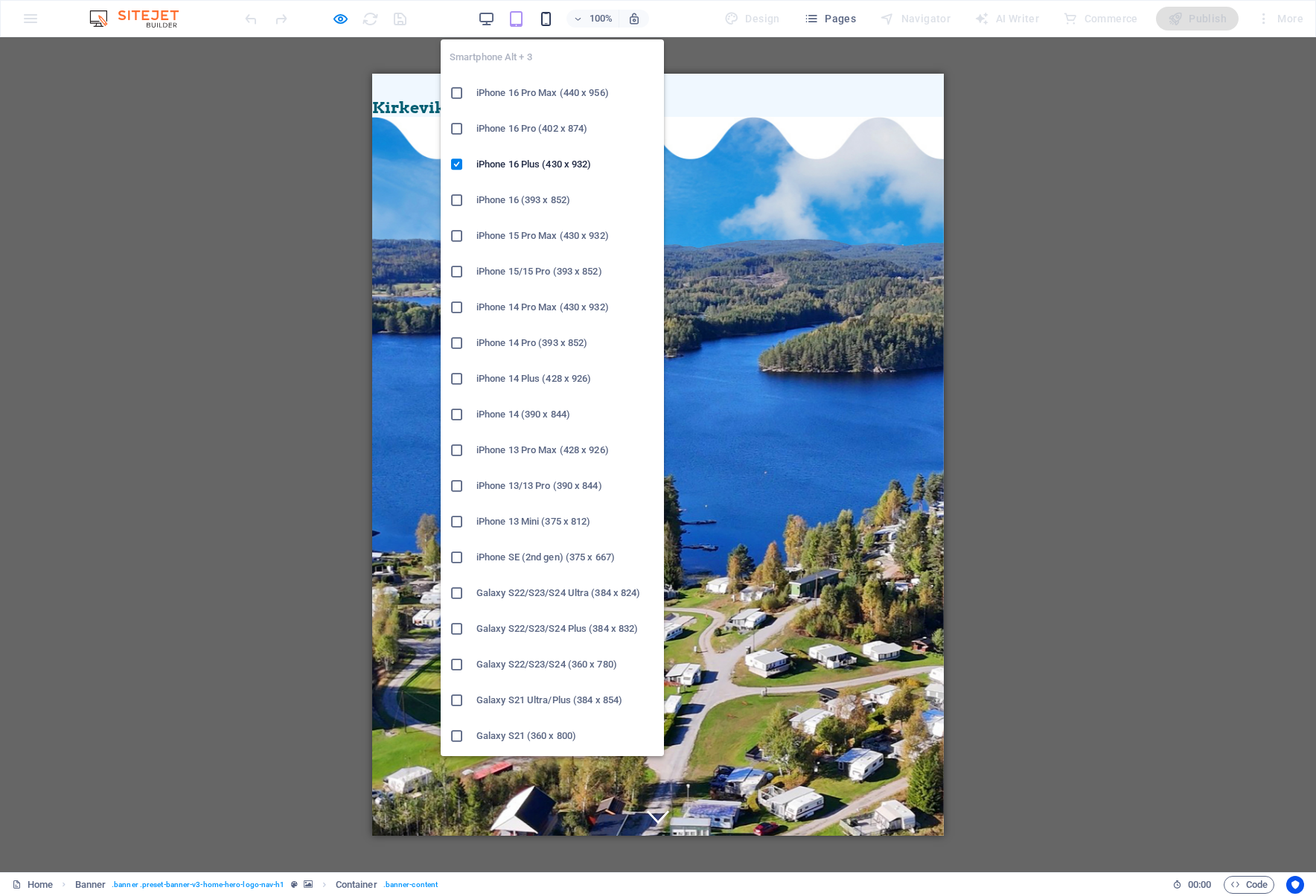
click at [550, 17] on icon "button" at bounding box center [545, 19] width 17 height 17
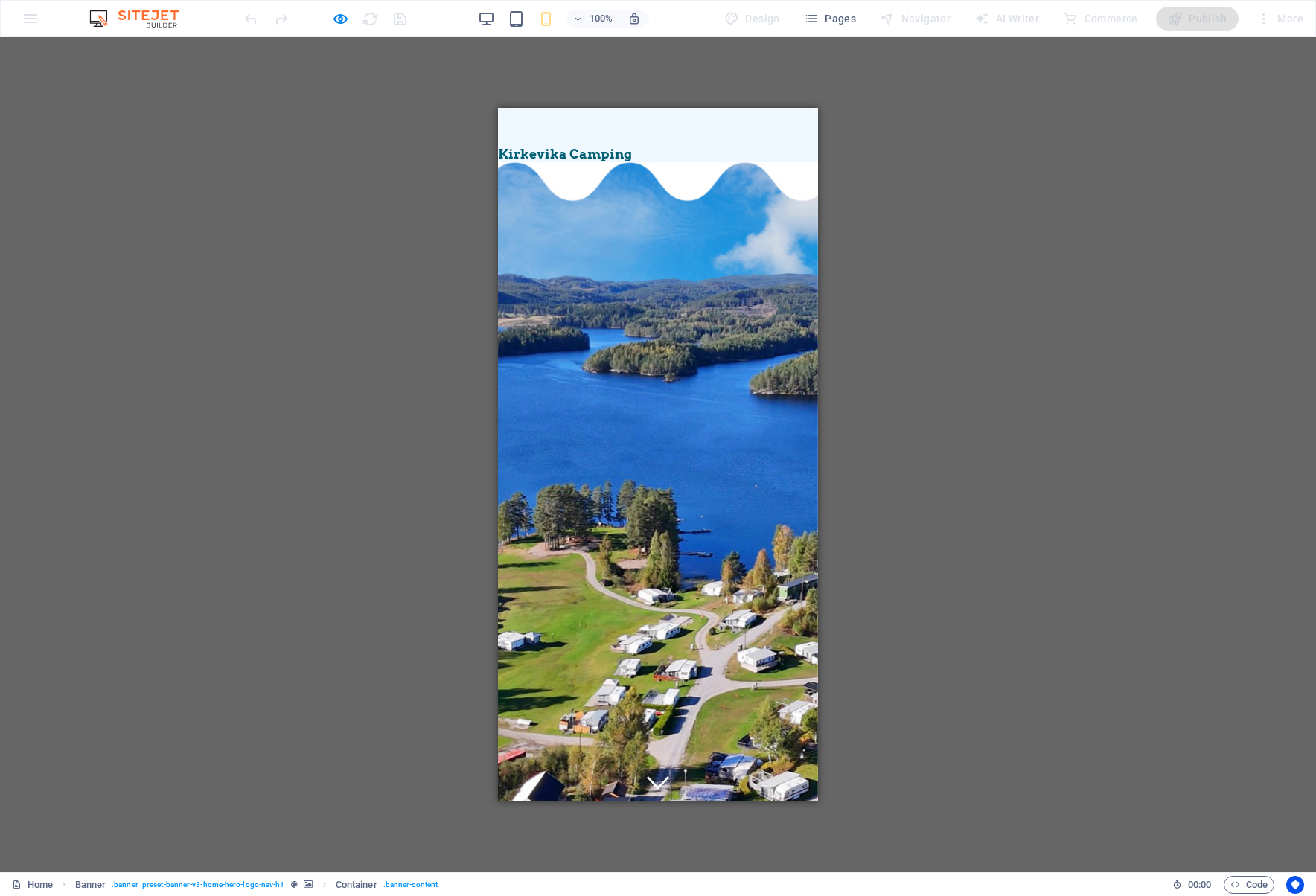
click at [498, 17] on div "100%" at bounding box center [563, 18] width 172 height 24
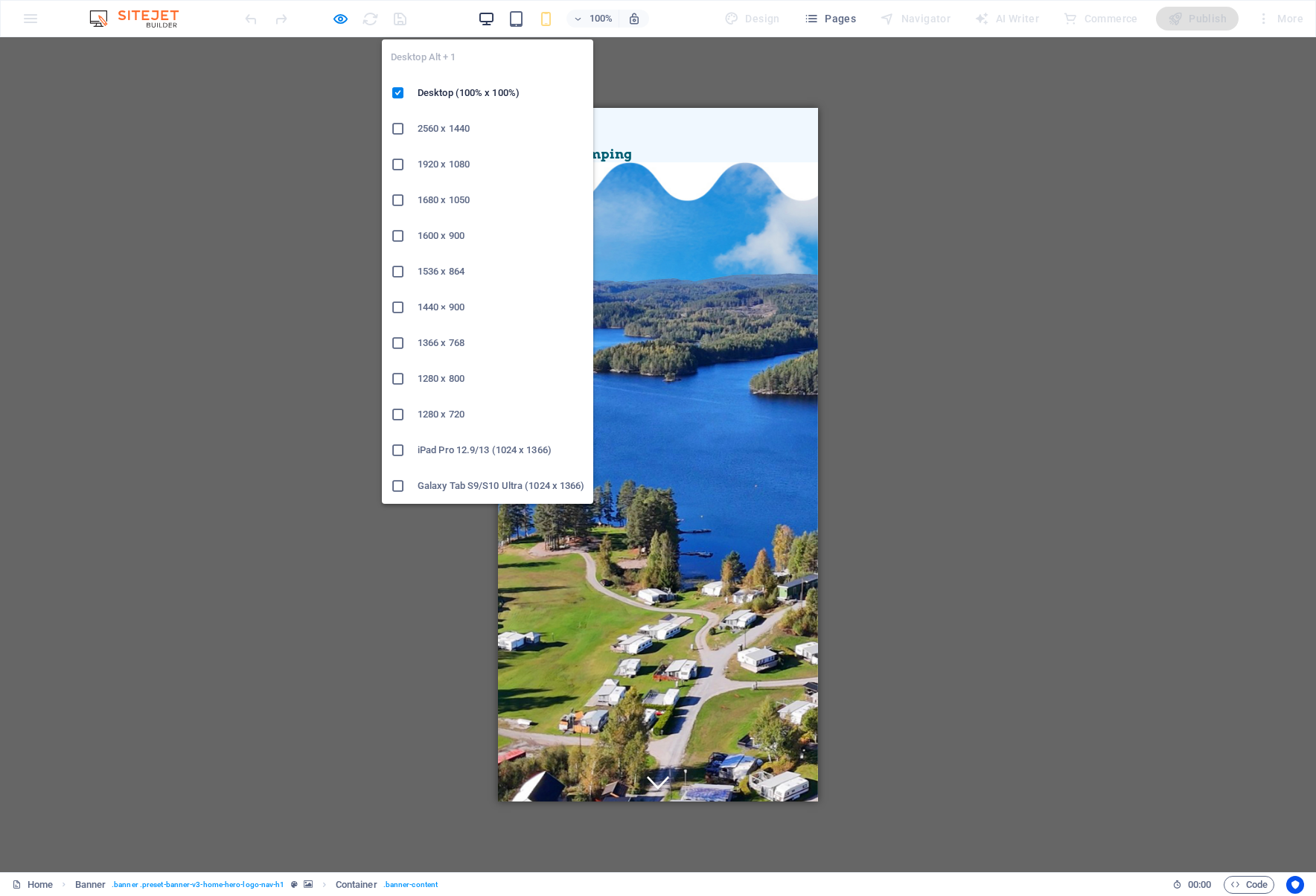
click at [492, 18] on icon "button" at bounding box center [486, 19] width 17 height 17
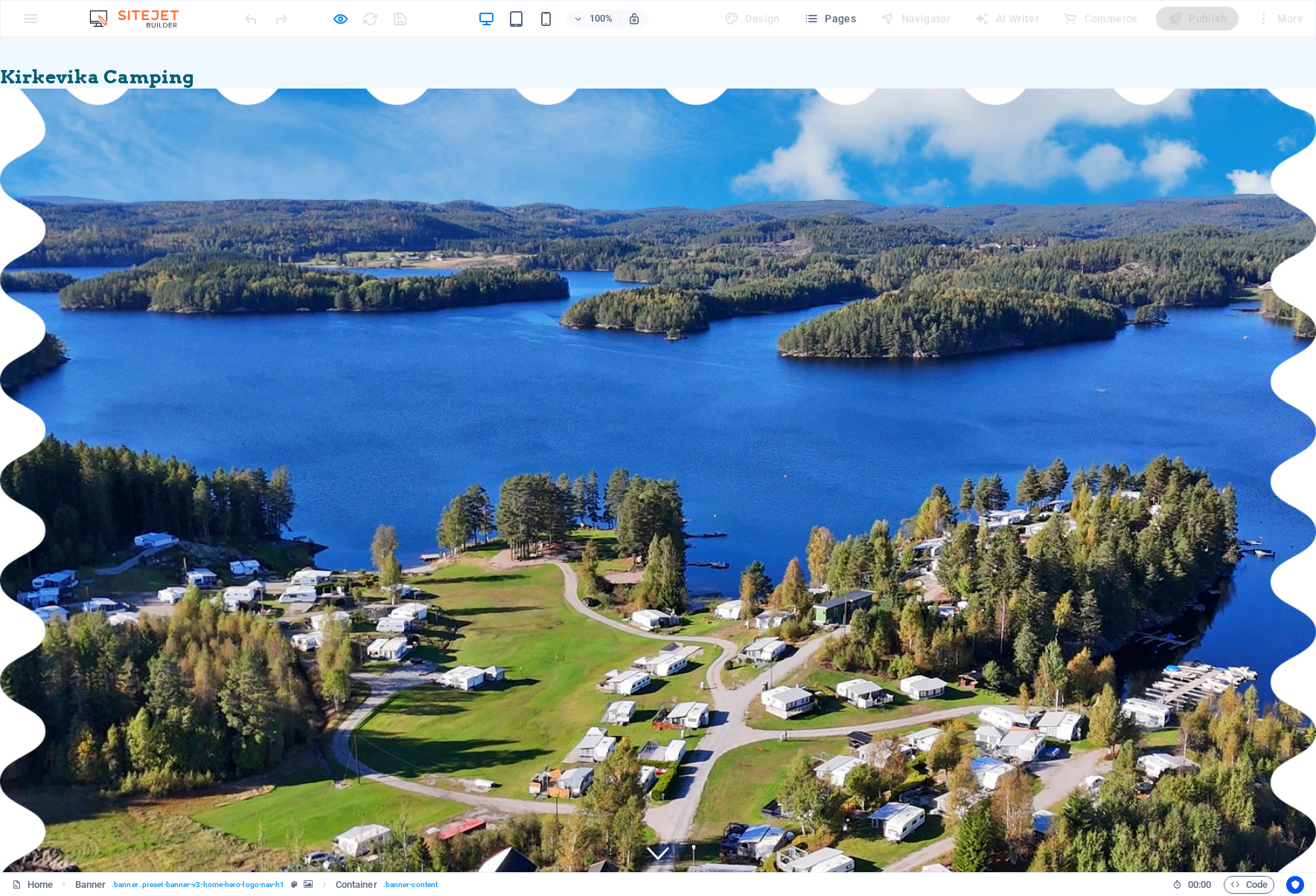
click at [151, 71] on span "Kirkevika Camping" at bounding box center [97, 76] width 195 height 22
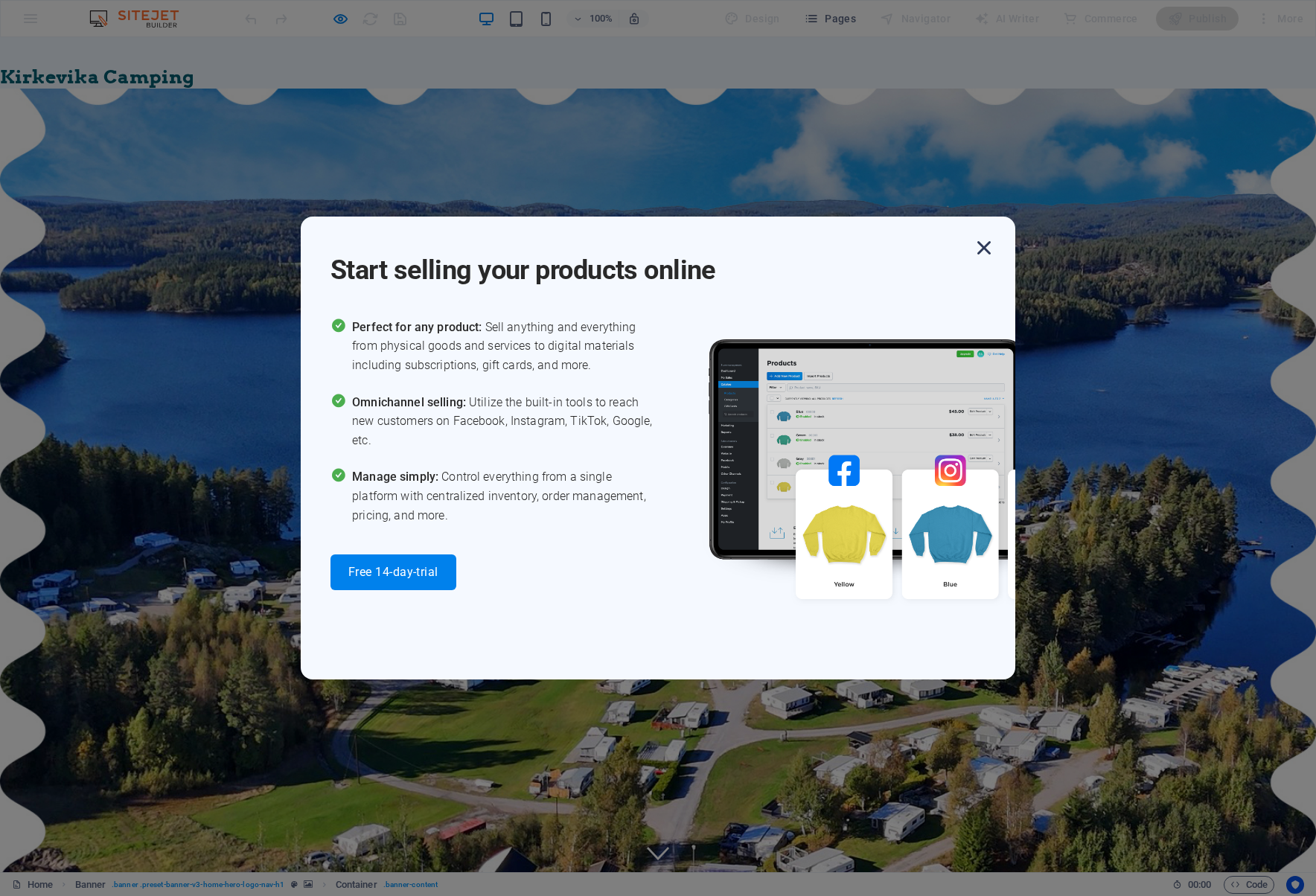
click at [980, 247] on icon "button" at bounding box center [984, 247] width 26 height 26
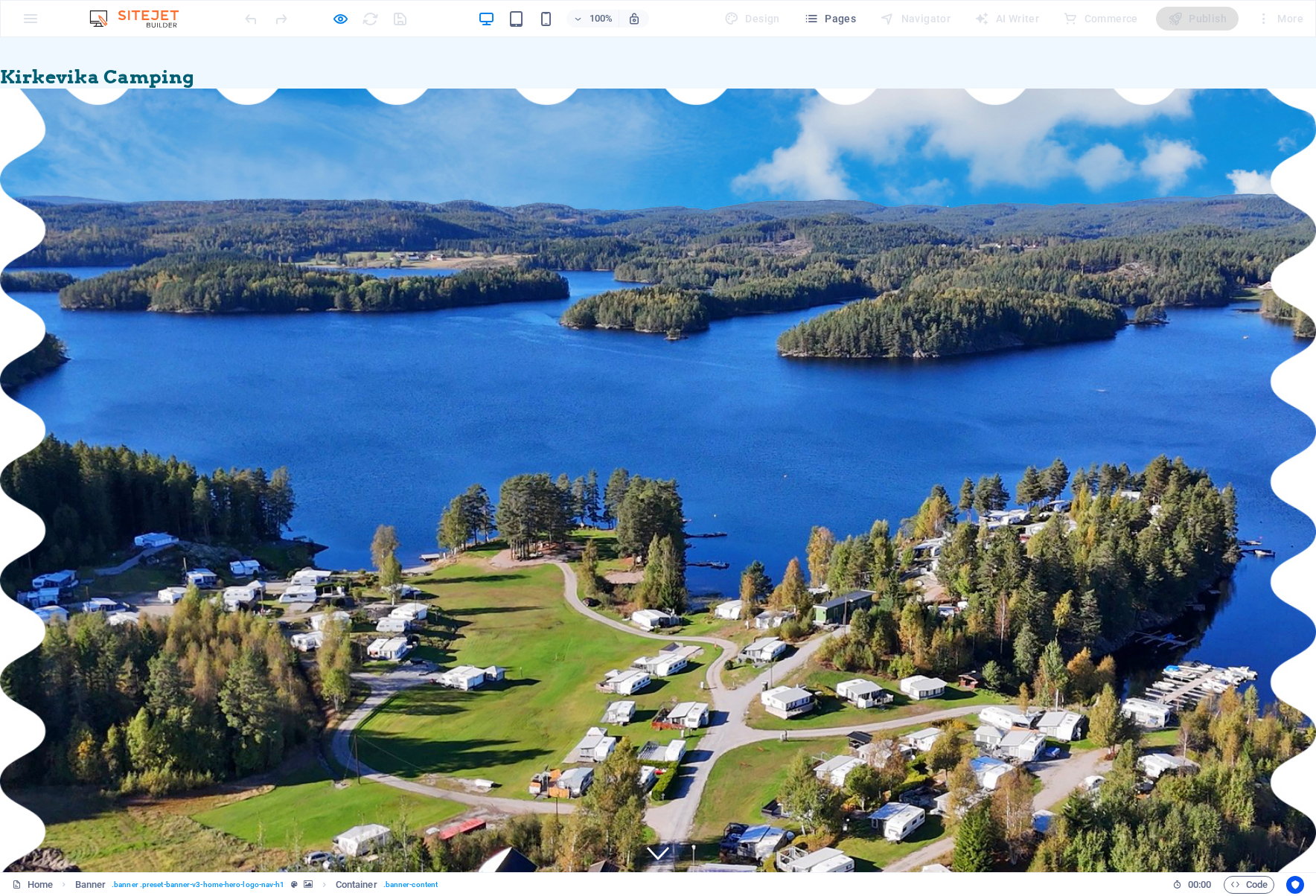
click at [146, 64] on h2 "Velkommen til Kirkevika camping" at bounding box center [658, 51] width 1316 height 29
click at [142, 79] on span "Kirkevika Camping" at bounding box center [97, 76] width 195 height 22
click at [747, 77] on h1 "Kirkevika Camping" at bounding box center [658, 77] width 1316 height 22
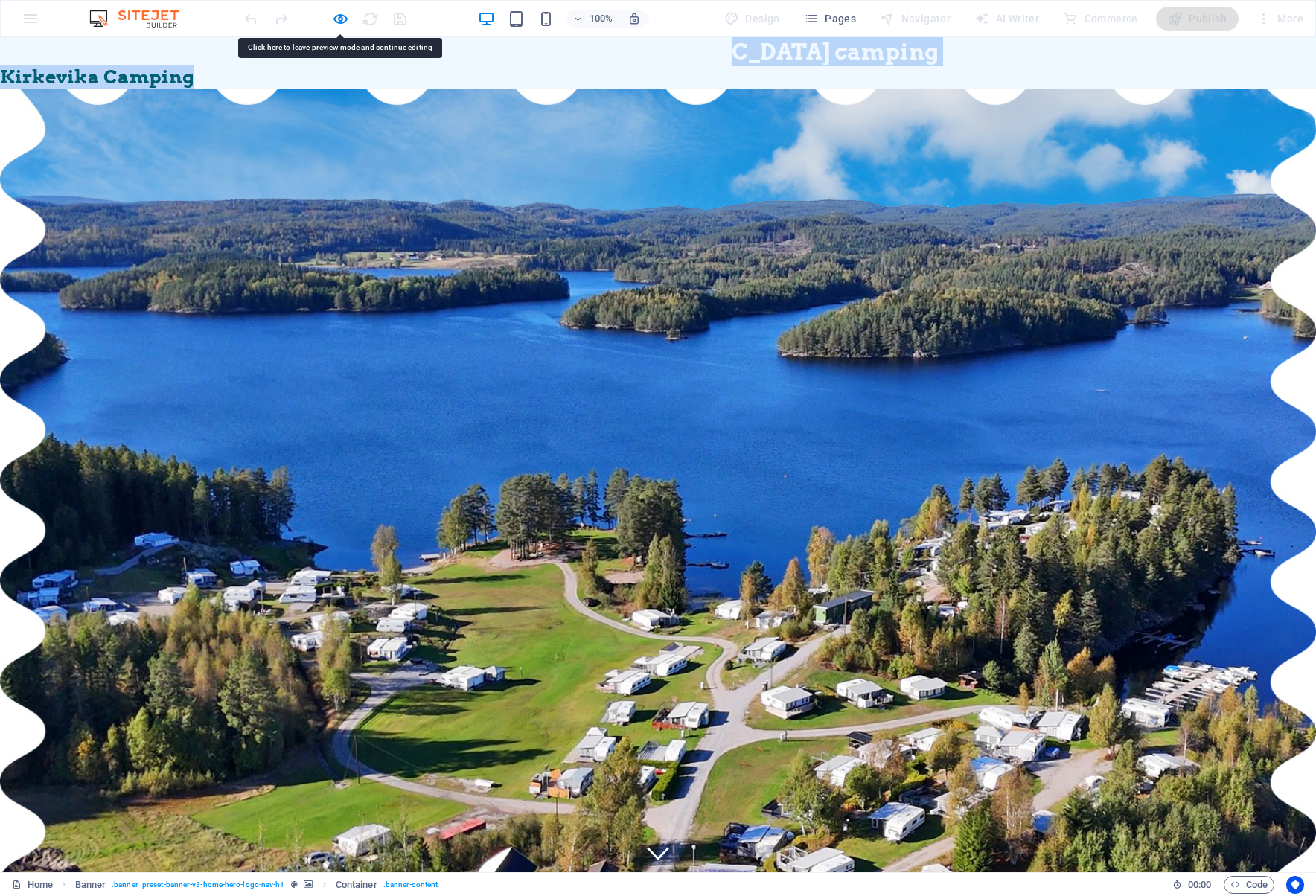
drag, startPoint x: 766, startPoint y: 62, endPoint x: 853, endPoint y: 262, distance: 218.1
drag, startPoint x: 195, startPoint y: 261, endPoint x: 144, endPoint y: 68, distance: 199.6
drag, startPoint x: 310, startPoint y: 207, endPoint x: 743, endPoint y: 237, distance: 434.0
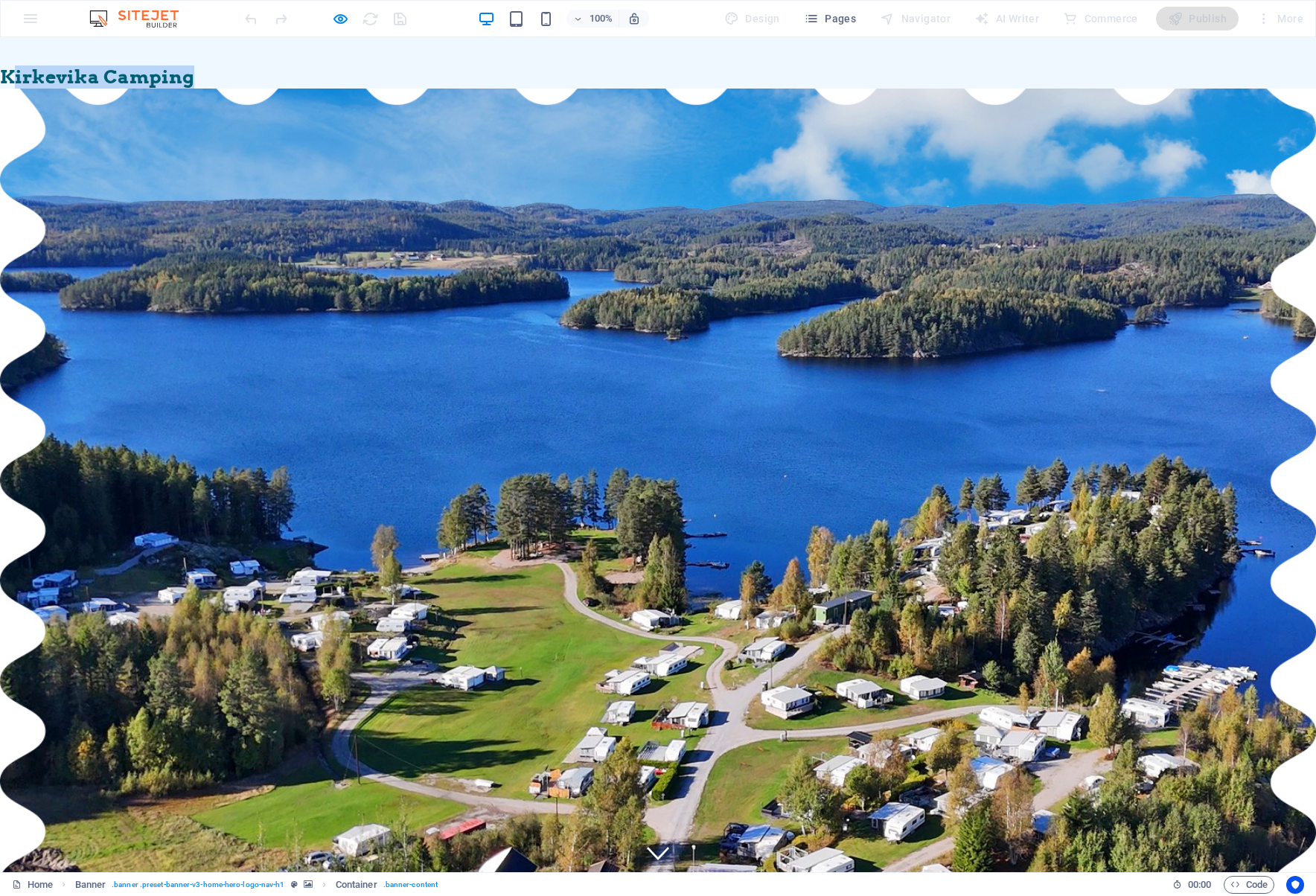
drag, startPoint x: 17, startPoint y: 73, endPoint x: 146, endPoint y: 163, distance: 157.3
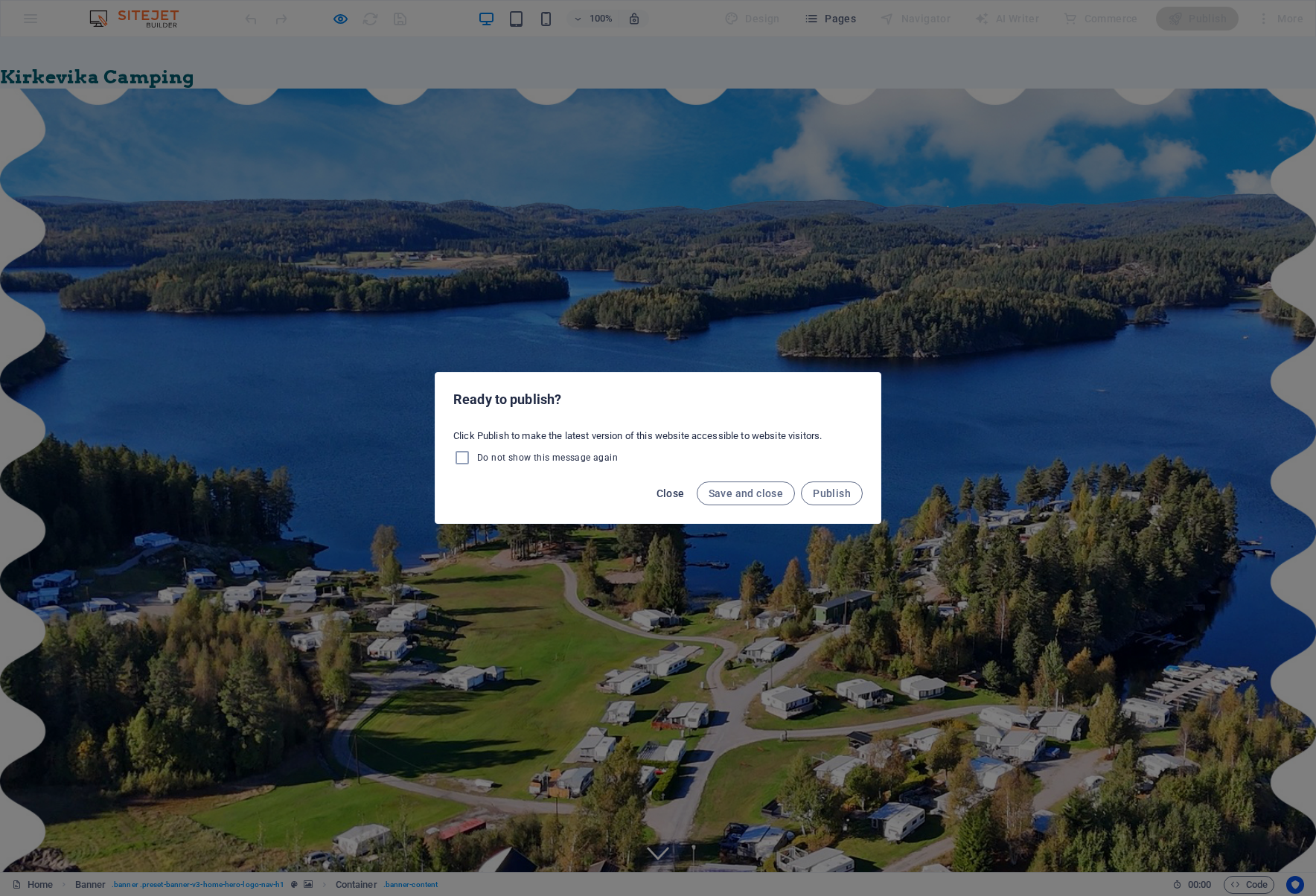
click at [673, 488] on span "Close" at bounding box center [670, 493] width 28 height 12
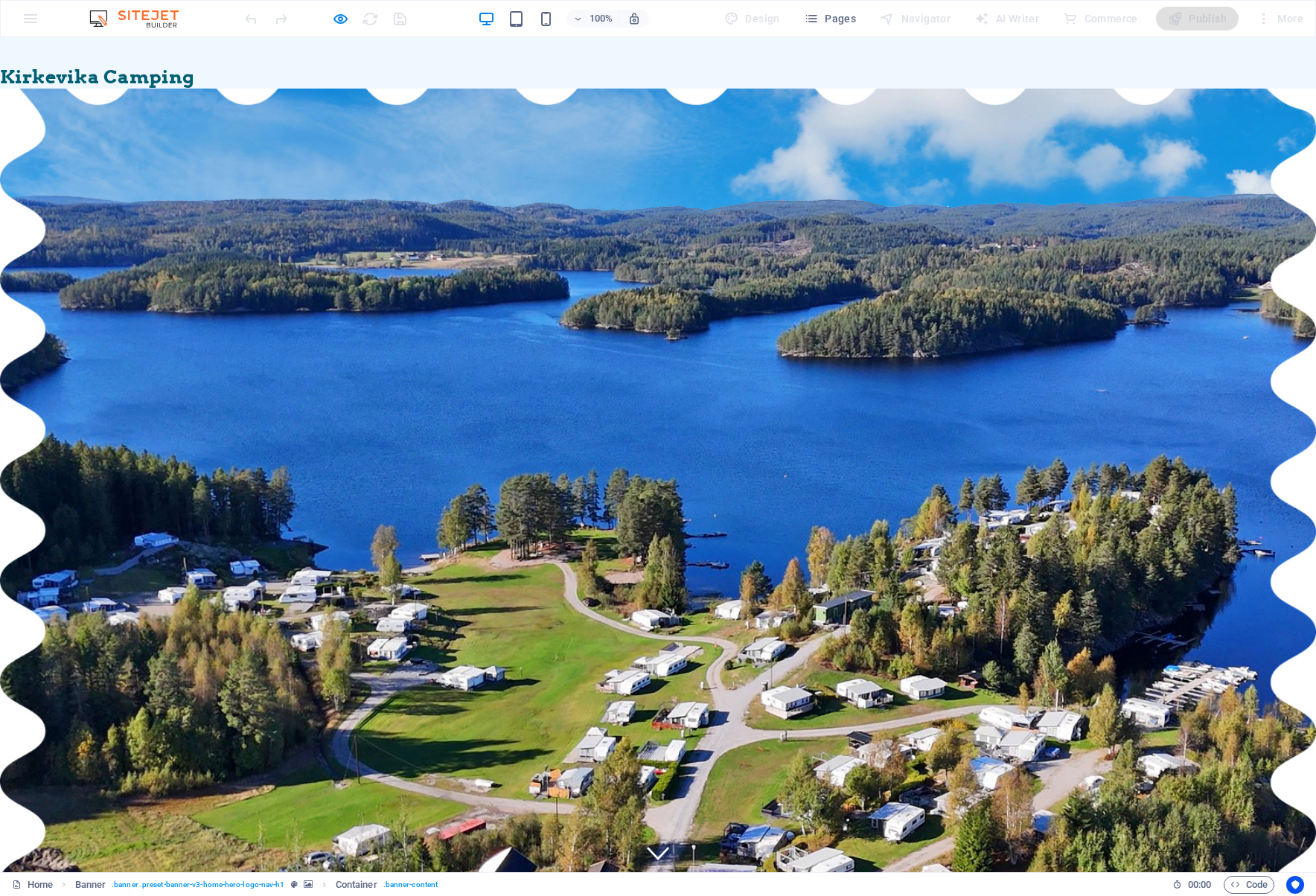
click at [151, 7] on div "100% Design Pages Navigator AI Writer Commerce Publish More" at bounding box center [658, 18] width 1314 height 36
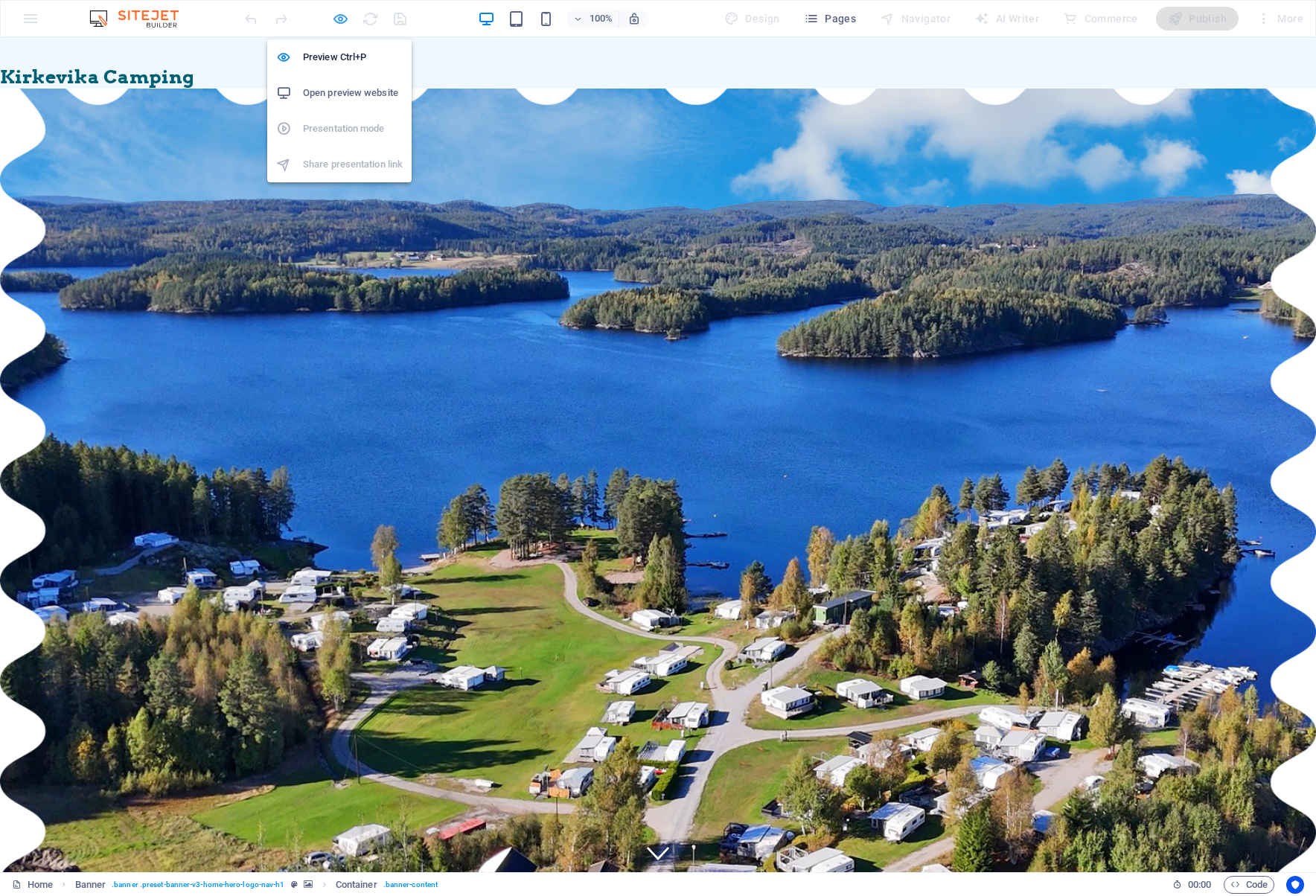
click at [336, 17] on icon "button" at bounding box center [340, 19] width 17 height 17
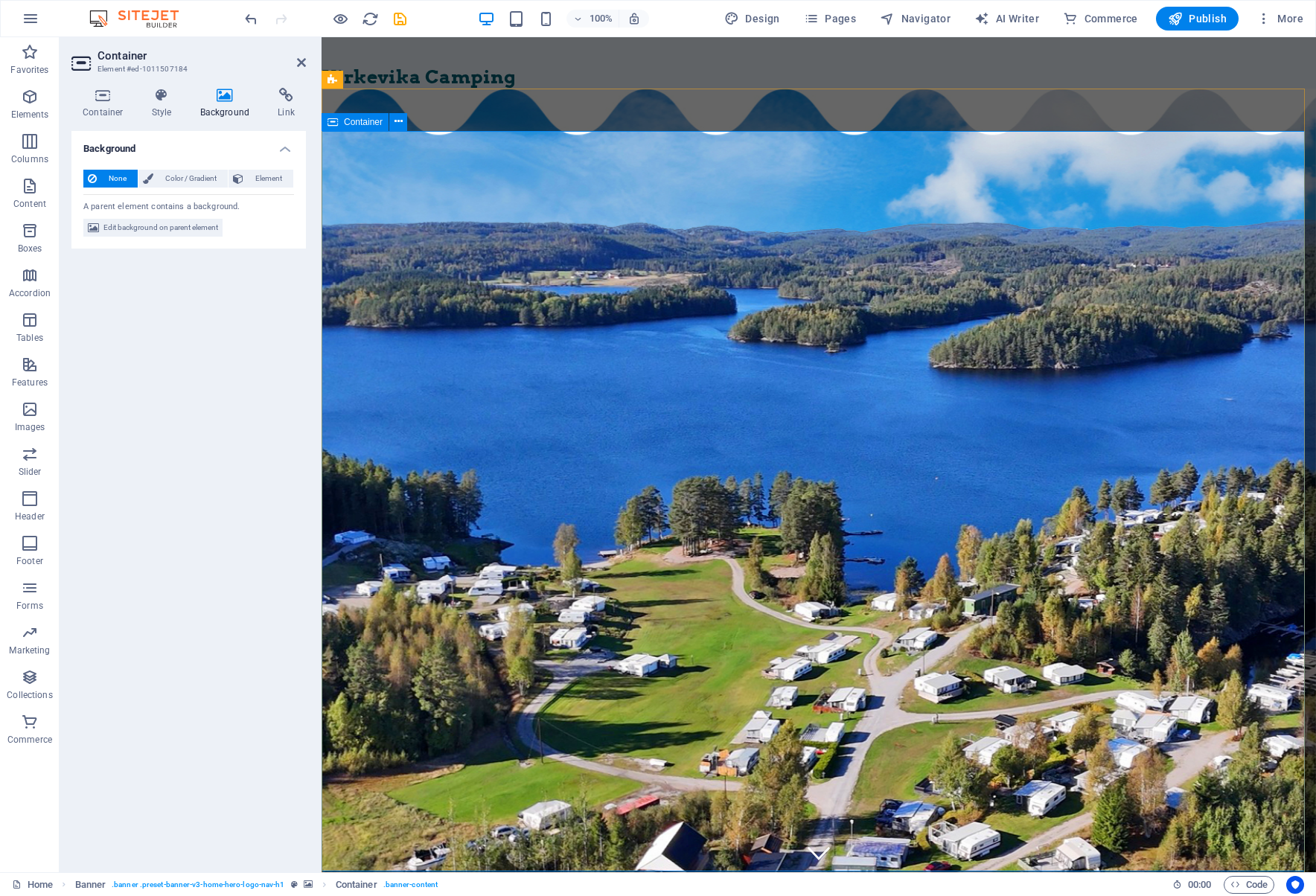
click at [22, 237] on icon "button" at bounding box center [30, 231] width 18 height 18
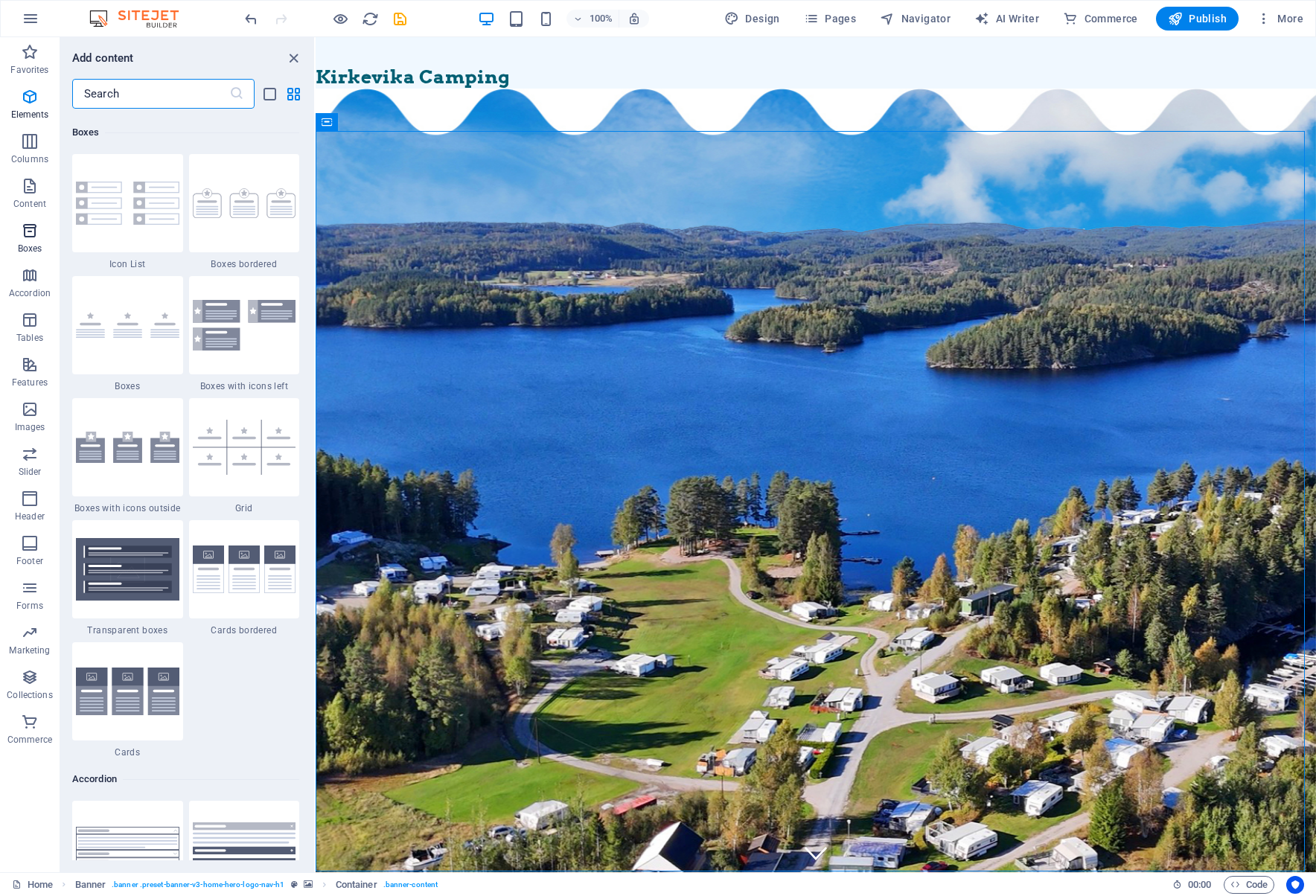
scroll to position [4104, 0]
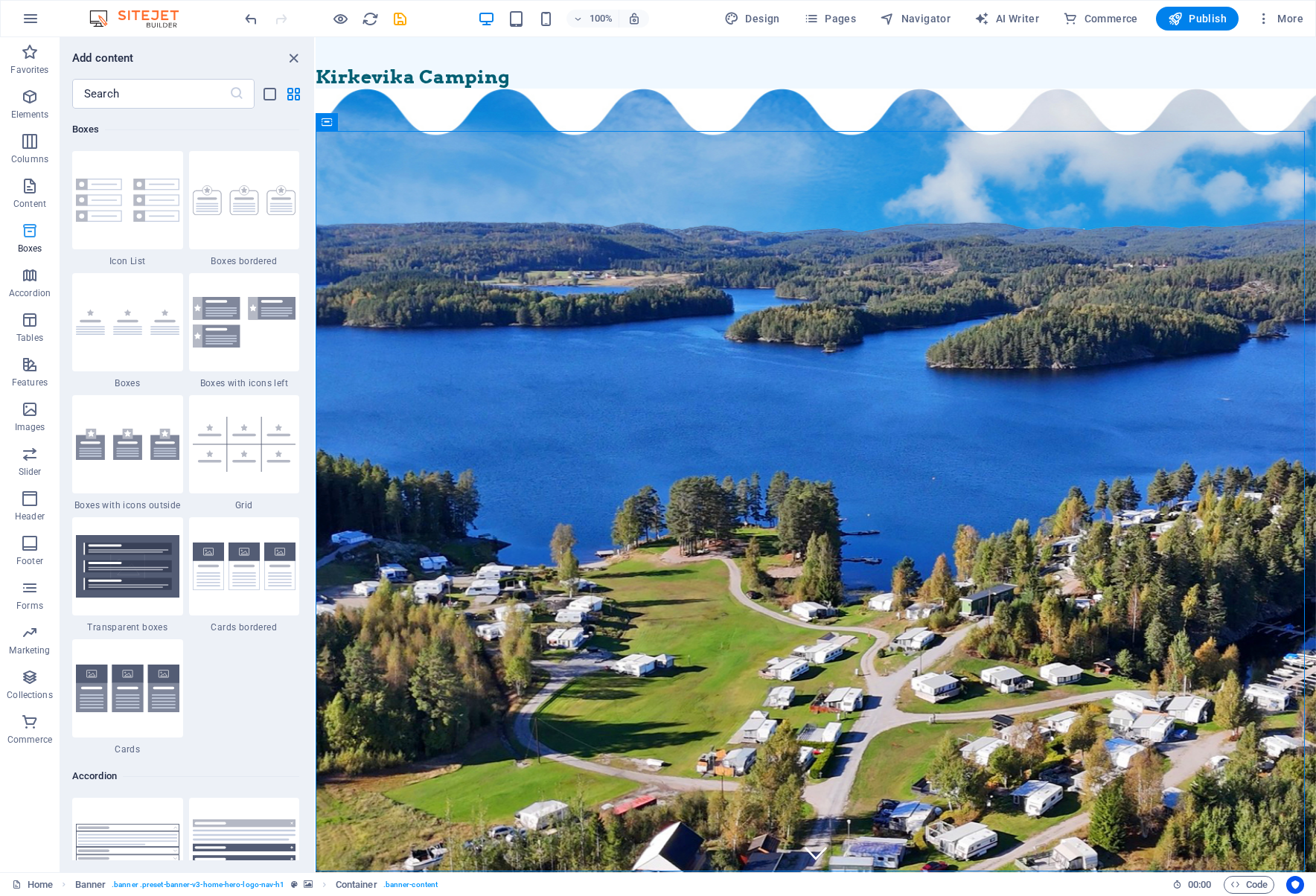
click at [29, 246] on p "Boxes" at bounding box center [31, 248] width 25 height 12
click at [33, 279] on icon "button" at bounding box center [30, 276] width 18 height 18
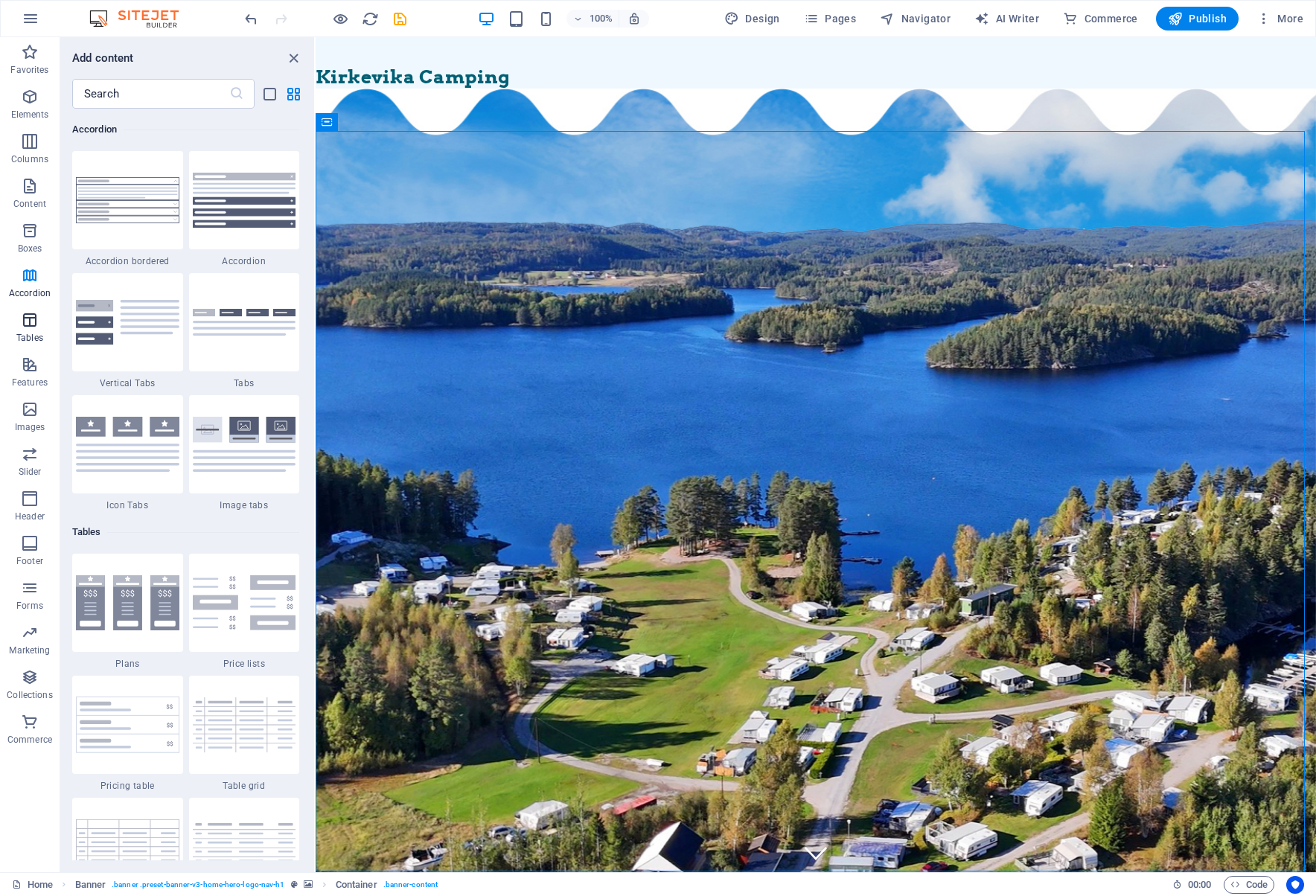
click at [26, 316] on icon "button" at bounding box center [30, 320] width 18 height 18
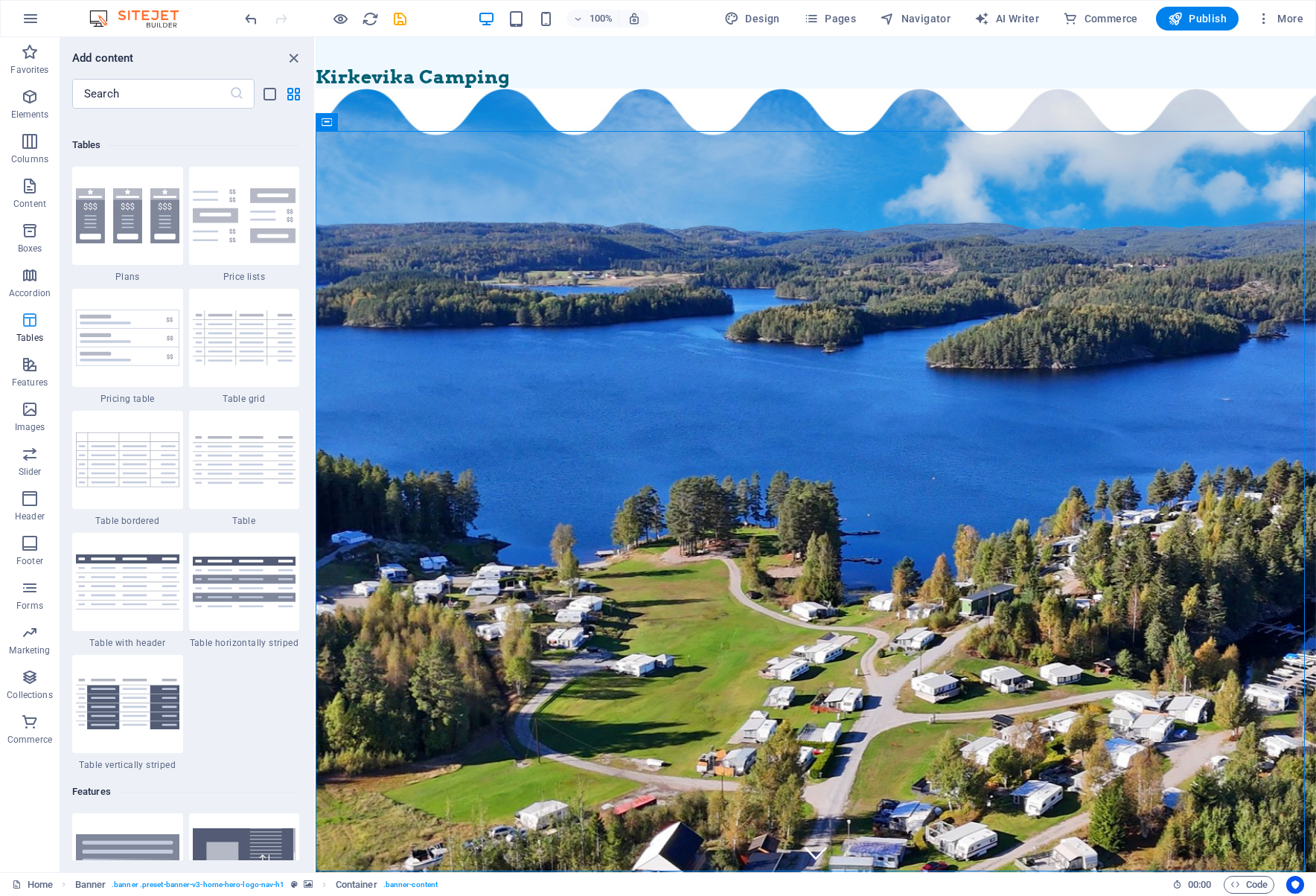
scroll to position [5153, 0]
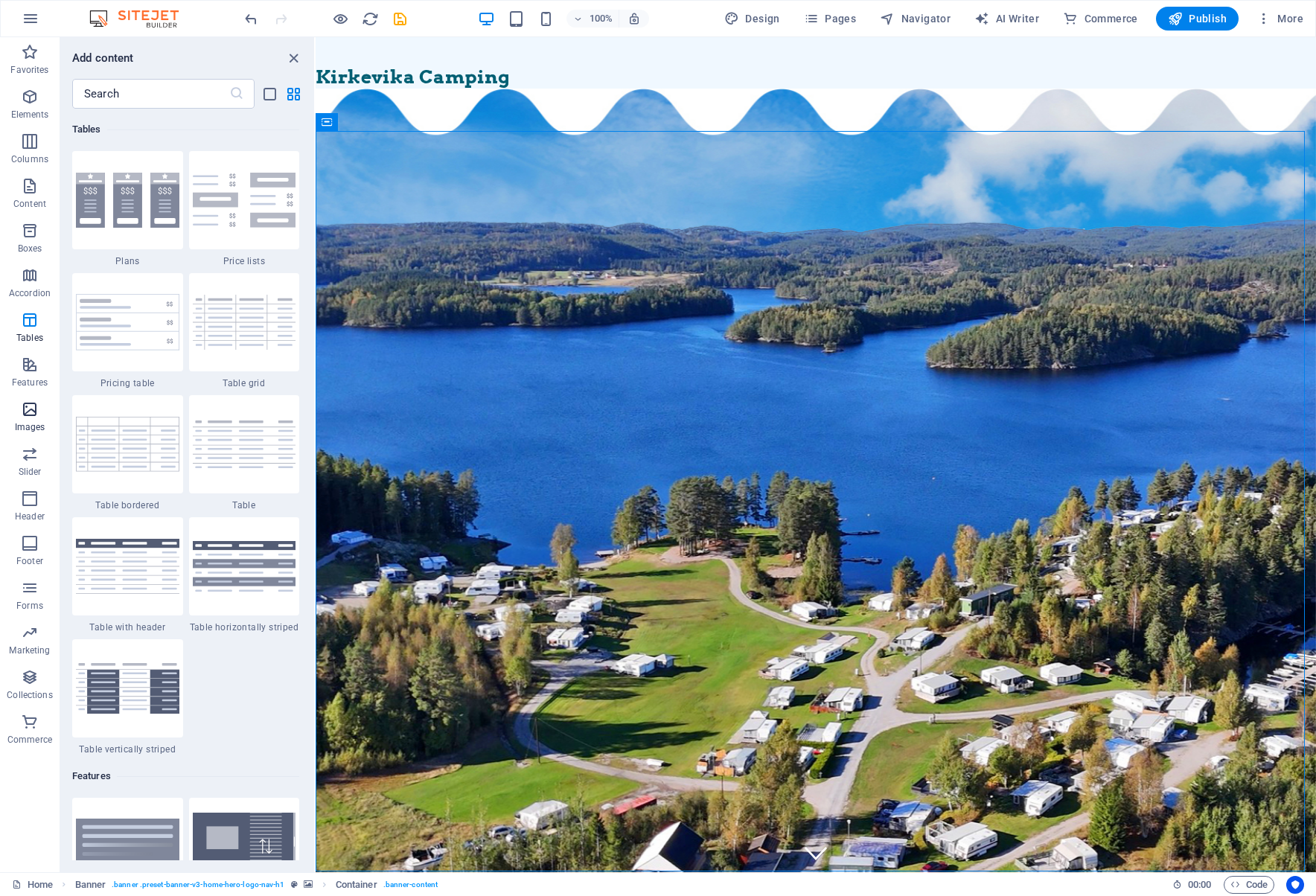
click at [31, 415] on icon "button" at bounding box center [30, 410] width 18 height 18
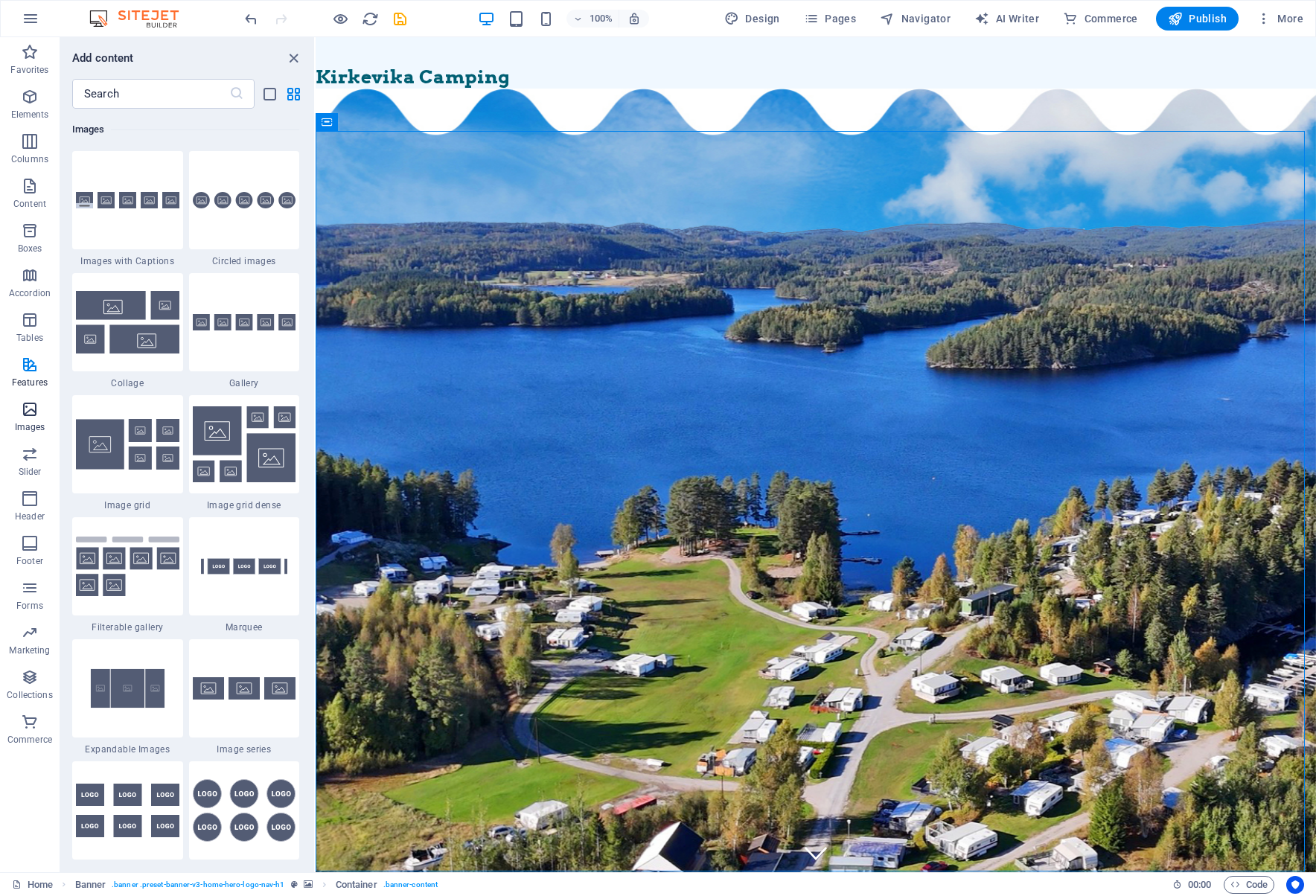
scroll to position [7543, 0]
click at [1288, 19] on span "More" at bounding box center [1280, 18] width 47 height 15
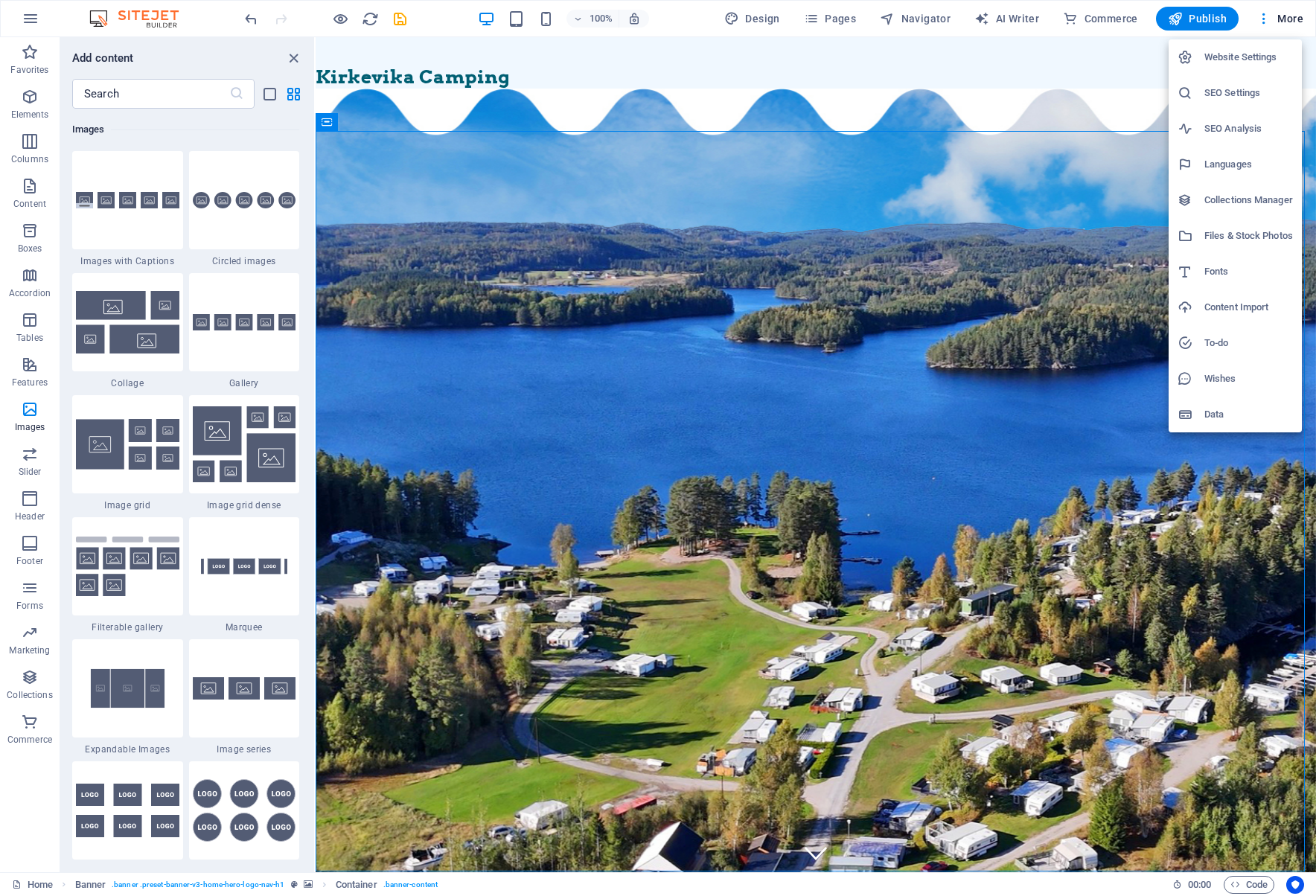
click at [1257, 55] on h6 "Website Settings" at bounding box center [1248, 57] width 89 height 18
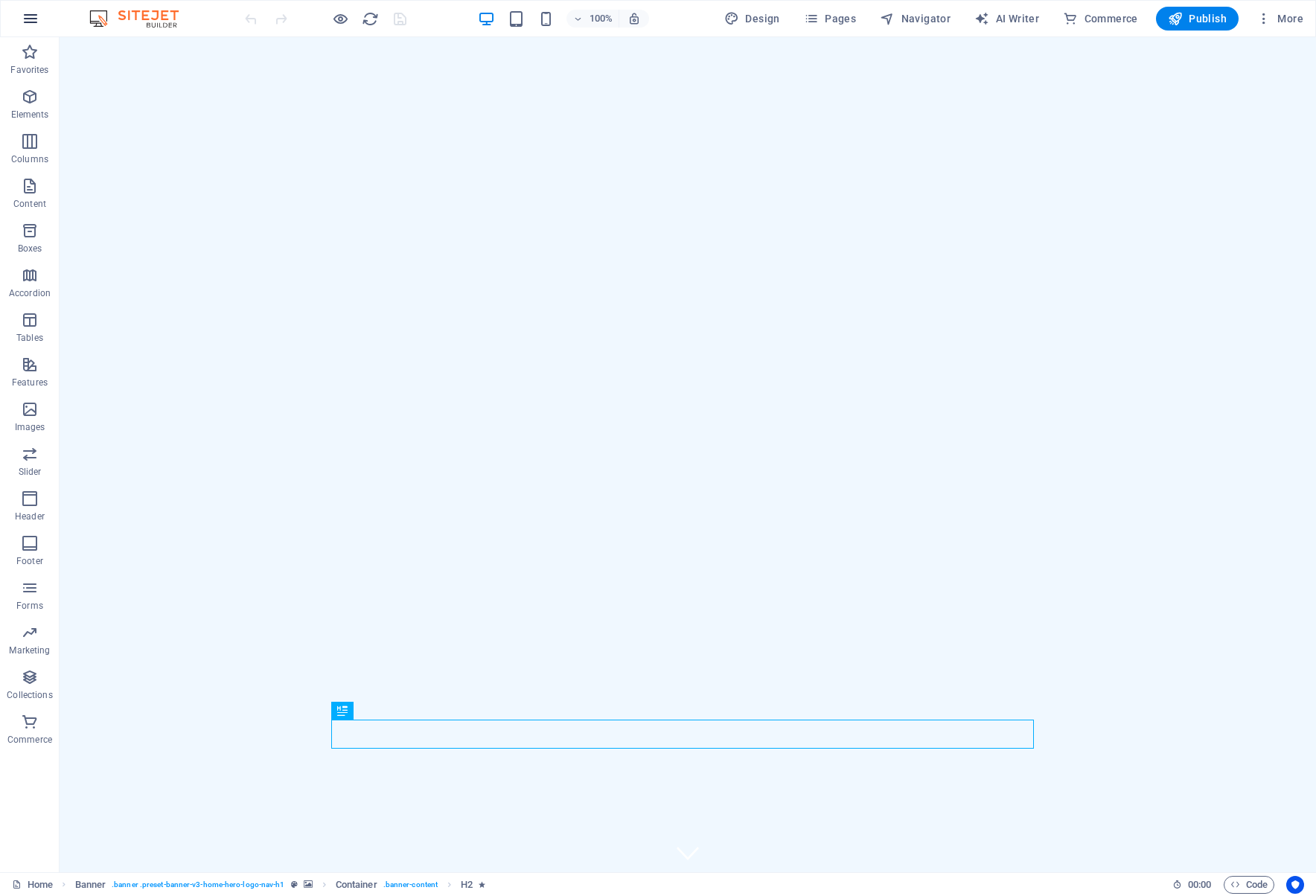
click at [31, 16] on icon "button" at bounding box center [31, 19] width 18 height 18
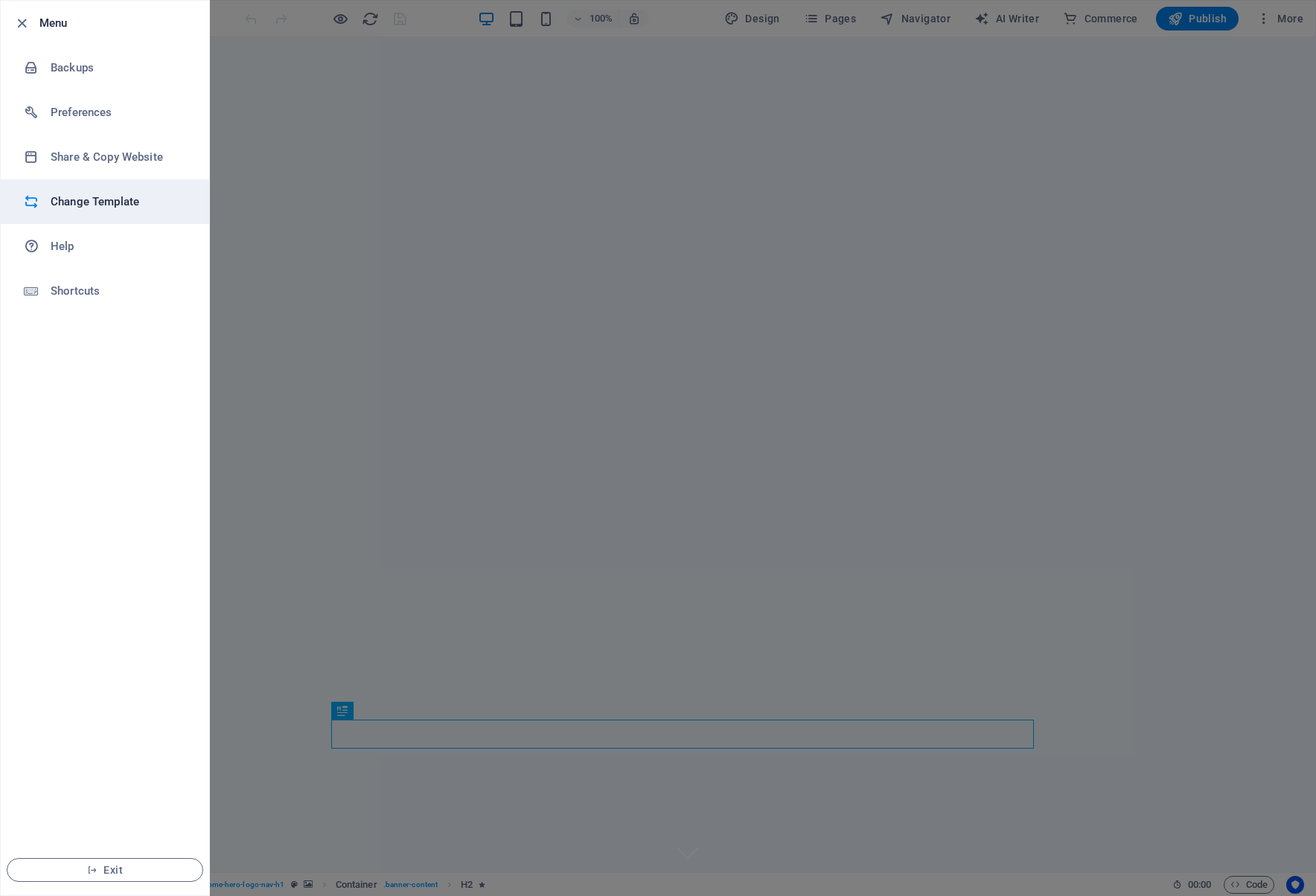
click at [111, 203] on h6 "Change Template" at bounding box center [119, 202] width 137 height 18
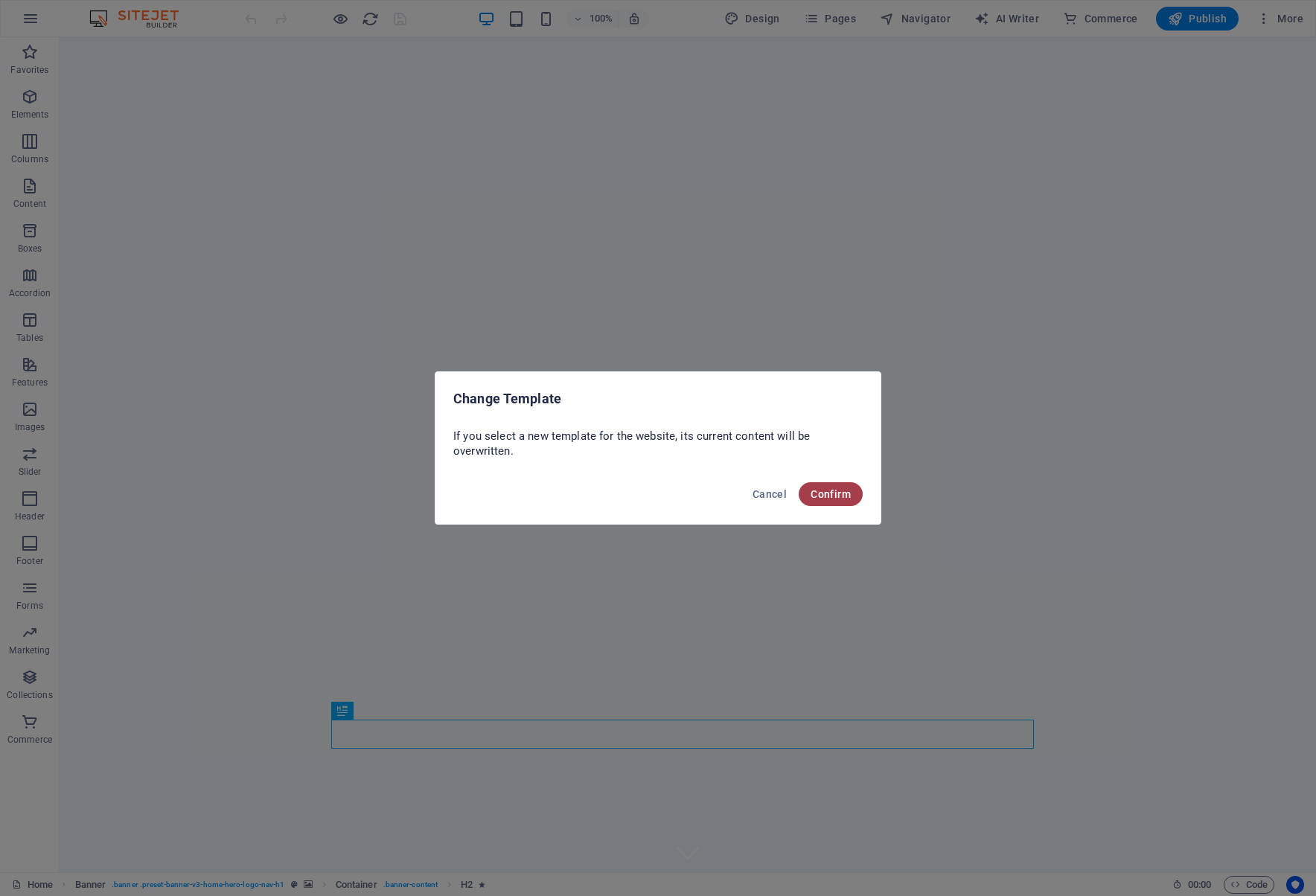
click at [832, 496] on span "Confirm" at bounding box center [830, 494] width 41 height 12
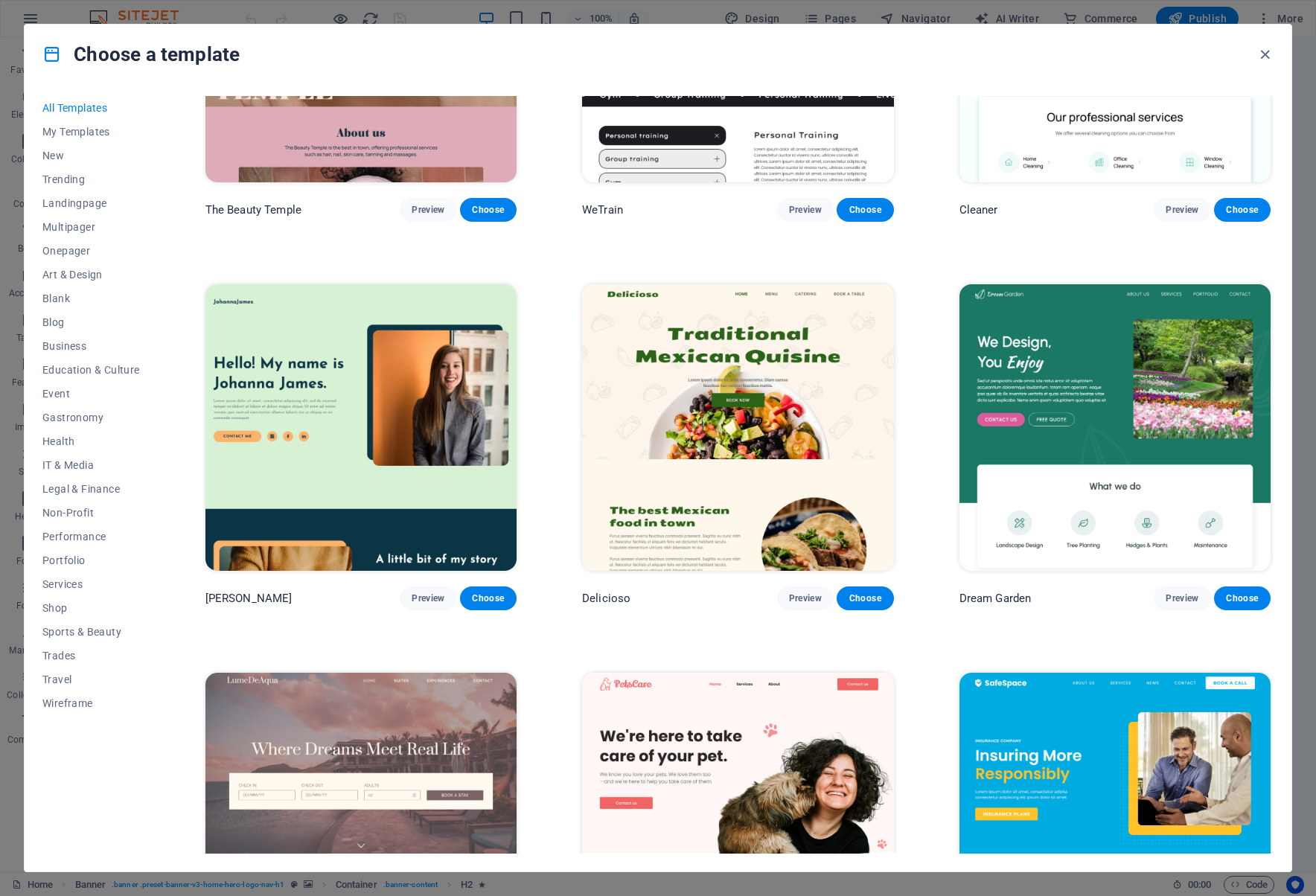
scroll to position [3720, 0]
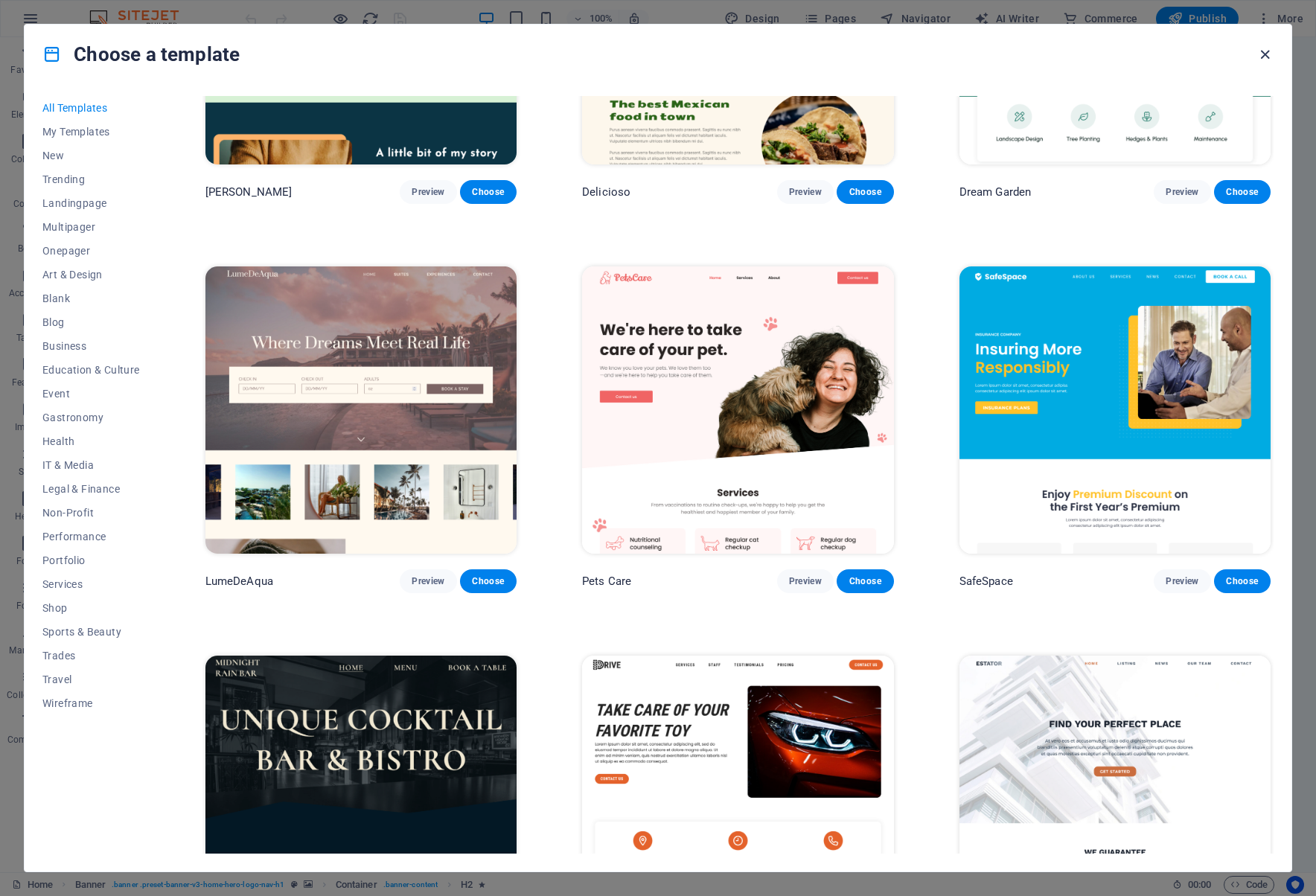
click at [1262, 52] on icon "button" at bounding box center [1265, 55] width 17 height 17
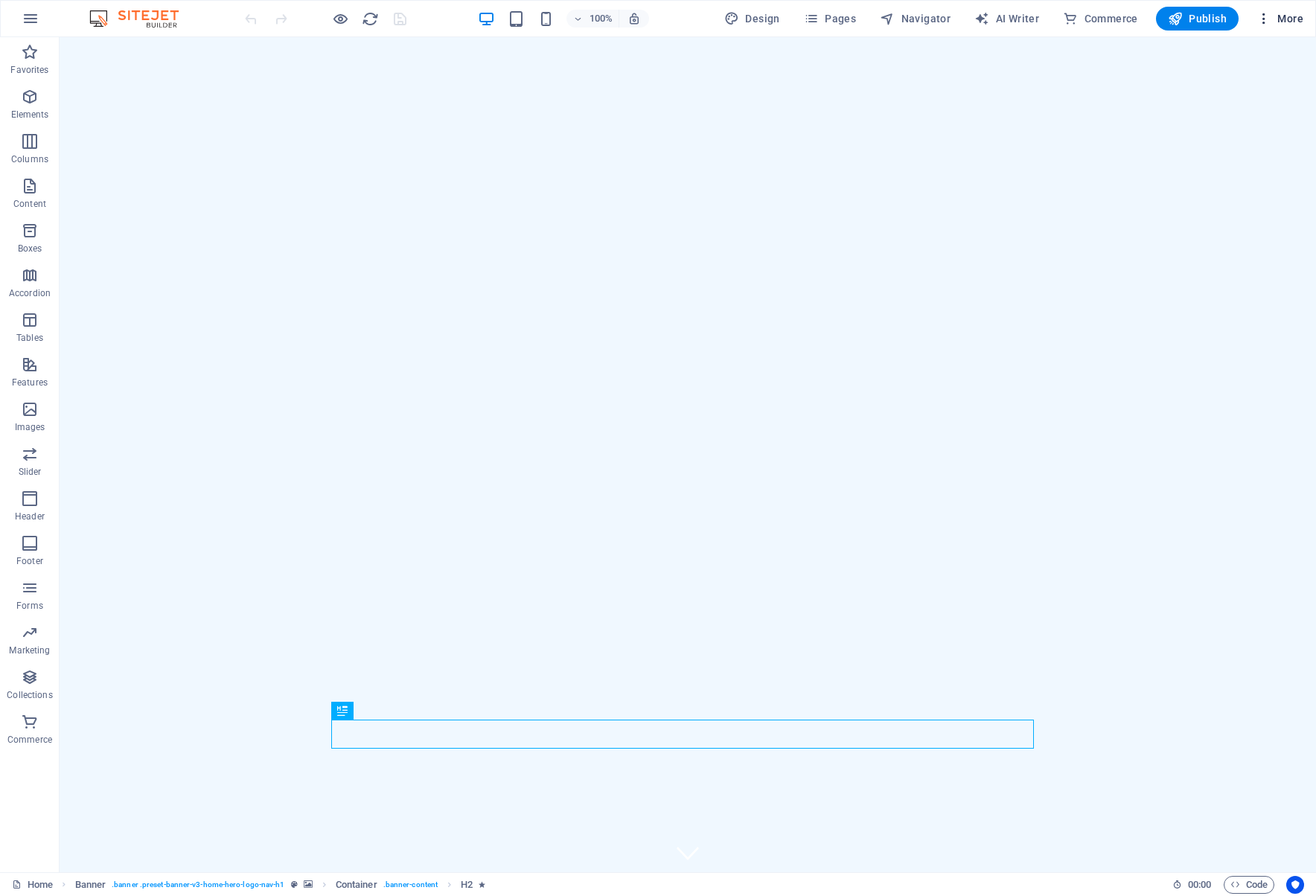
click at [1285, 23] on span "More" at bounding box center [1280, 18] width 47 height 15
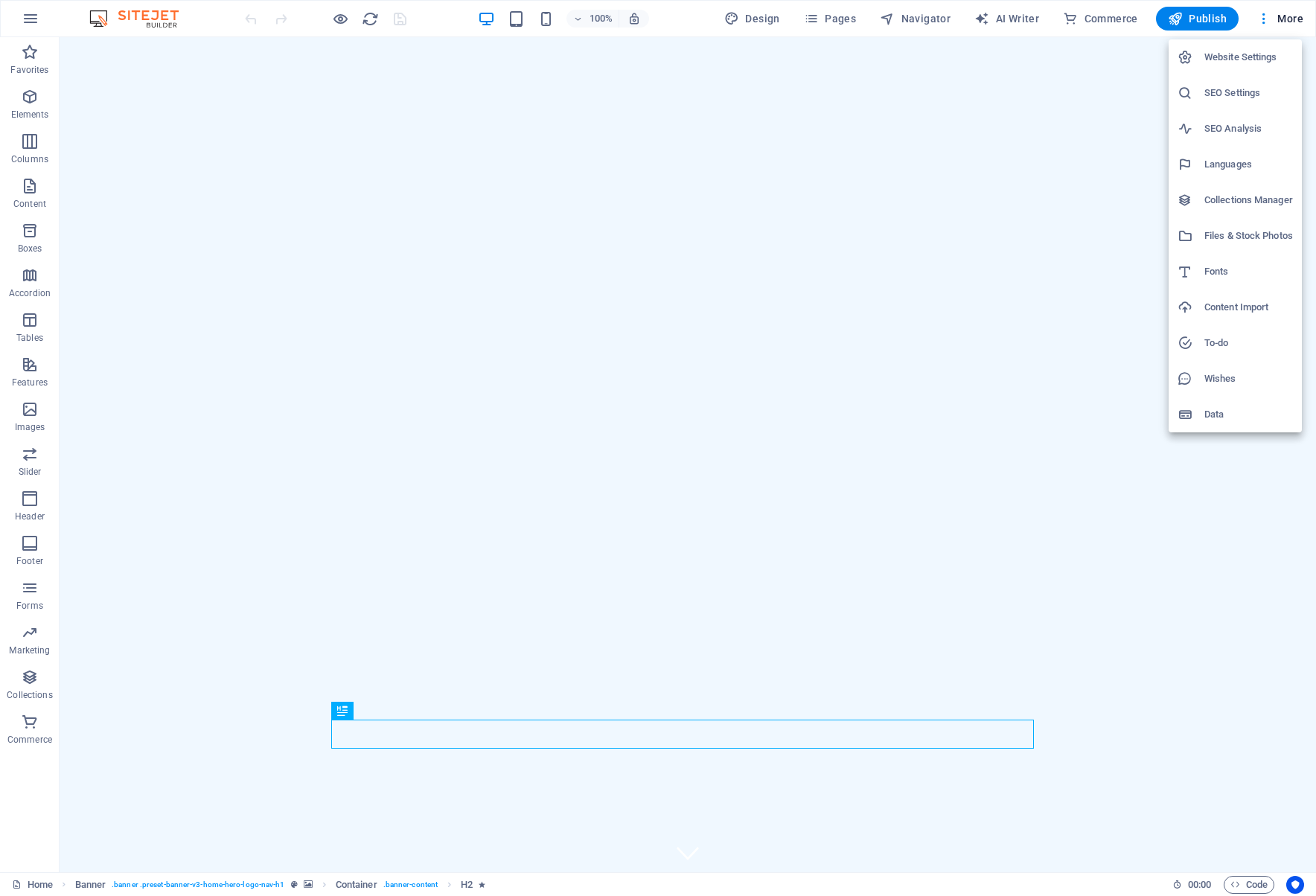
click at [1250, 54] on h6 "Website Settings" at bounding box center [1248, 57] width 89 height 18
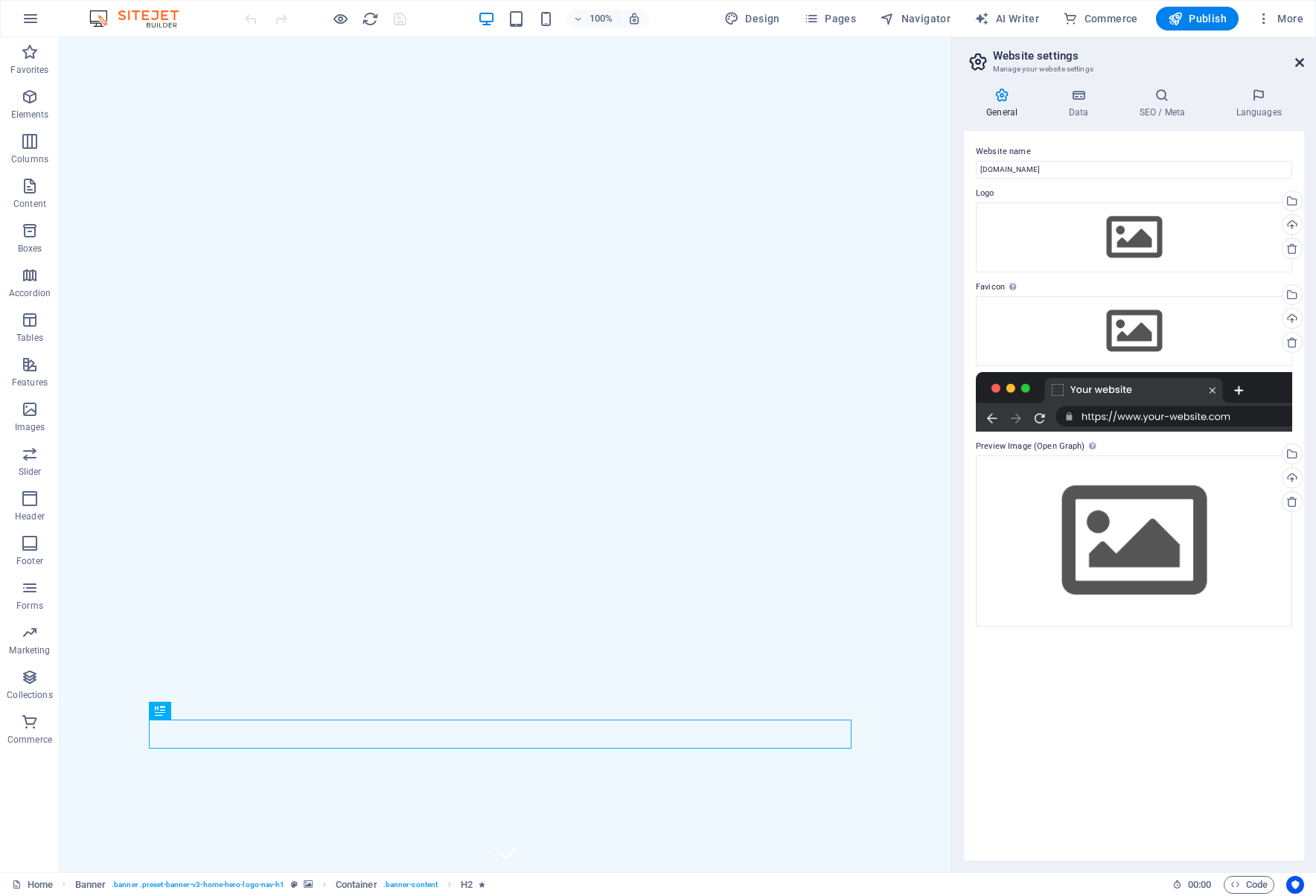
click at [1296, 57] on icon at bounding box center [1299, 62] width 9 height 12
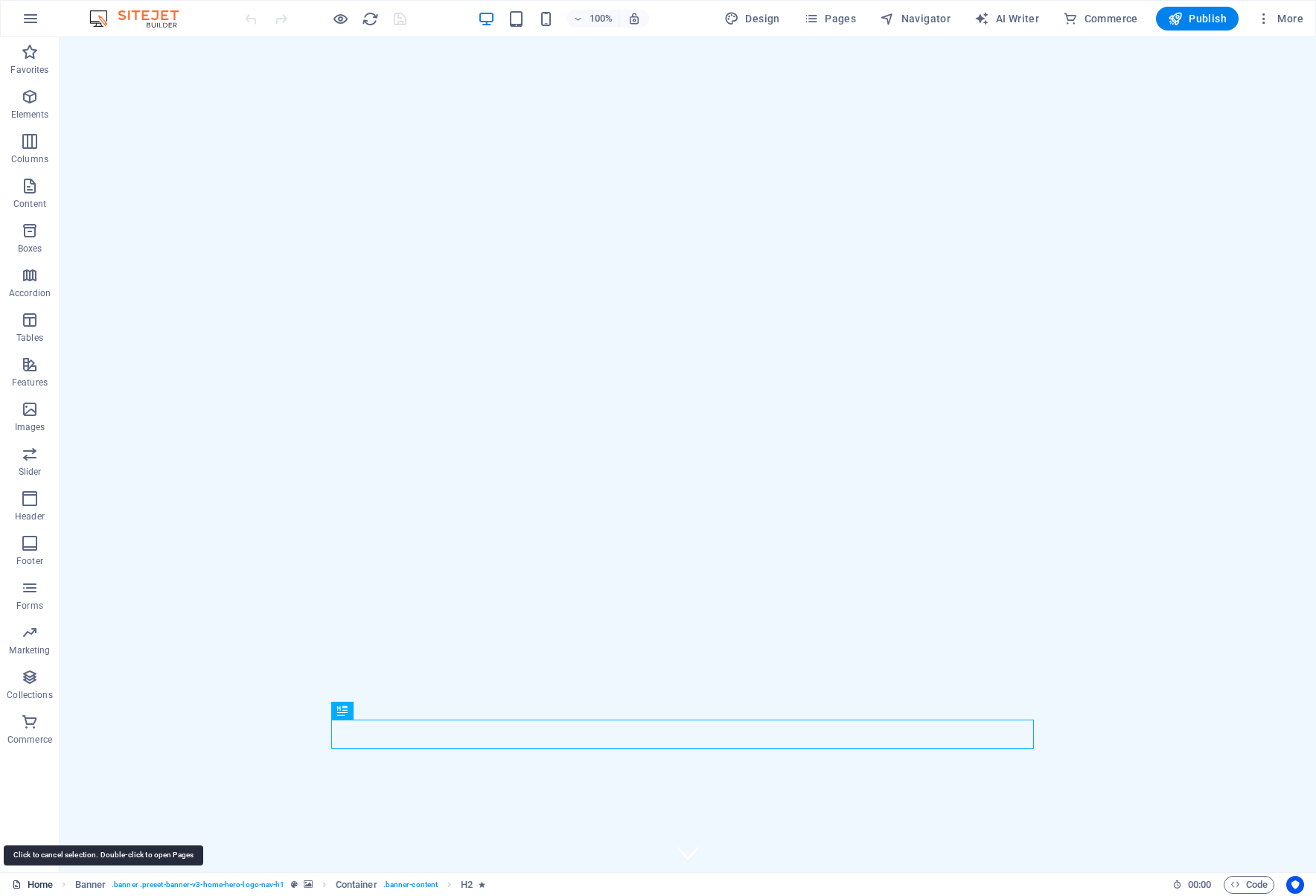
click at [26, 884] on link "Home" at bounding box center [31, 884] width 41 height 18
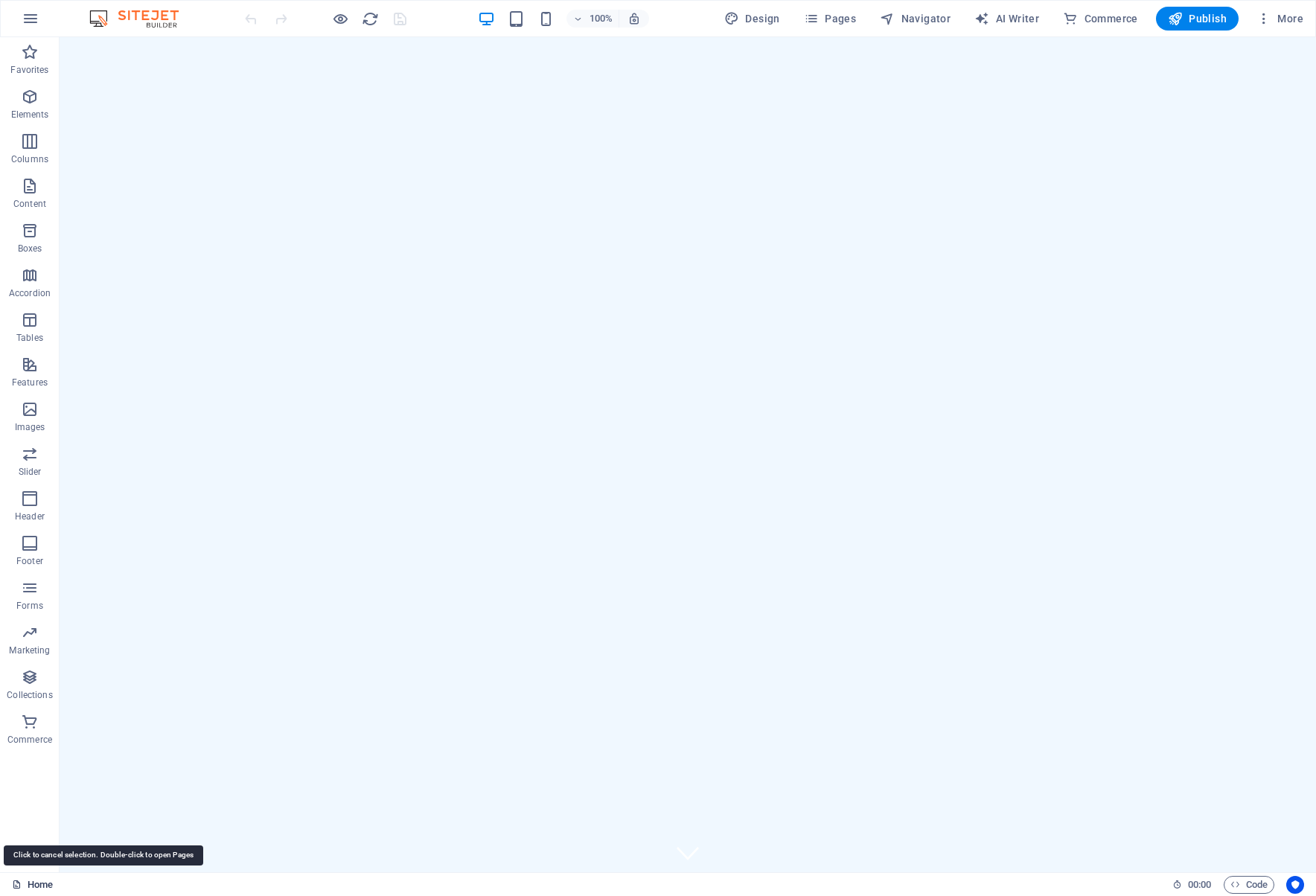
click at [49, 875] on link "Home" at bounding box center [31, 884] width 41 height 18
click at [31, 724] on icon "button" at bounding box center [30, 721] width 18 height 18
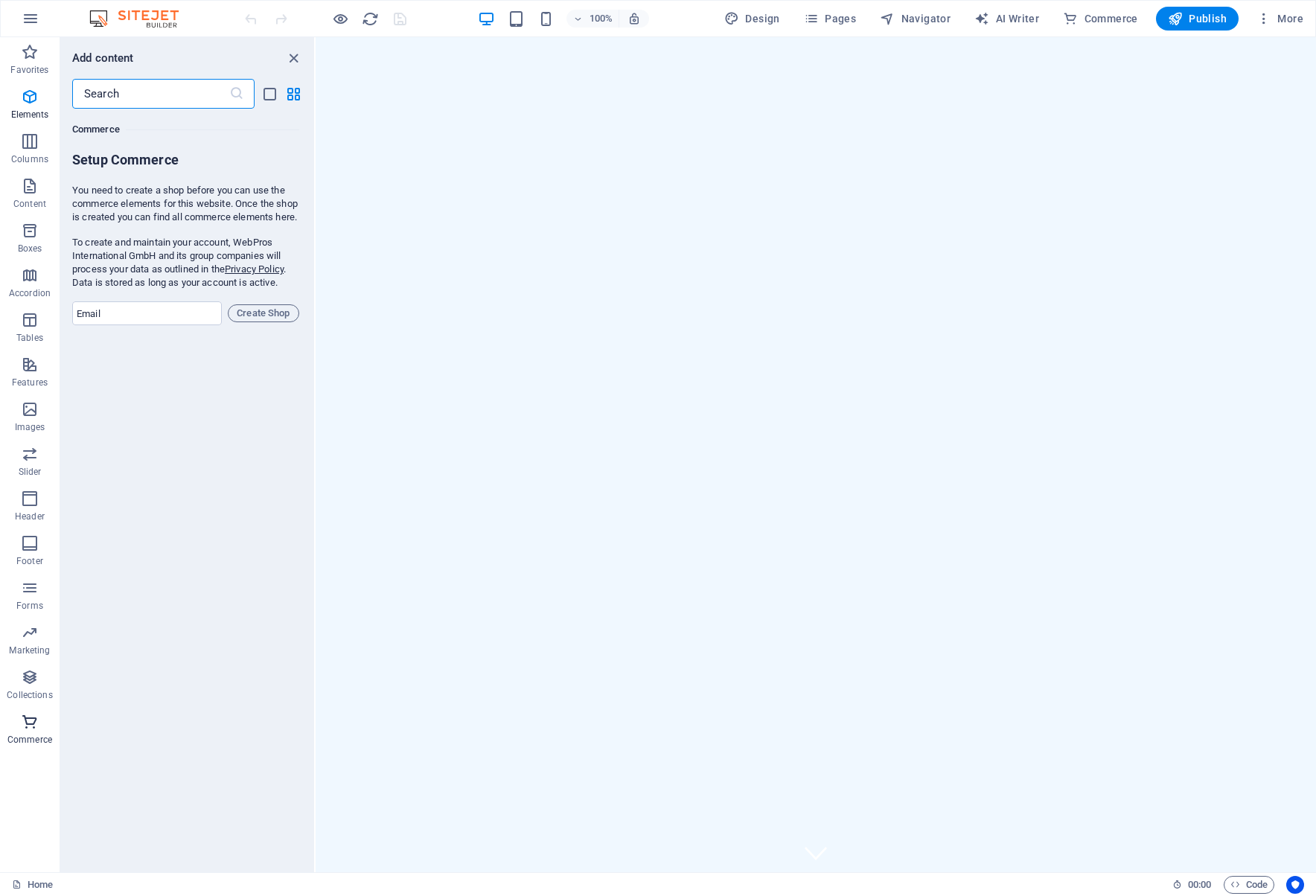
scroll to position [14336, 0]
click at [32, 20] on icon "button" at bounding box center [31, 19] width 18 height 18
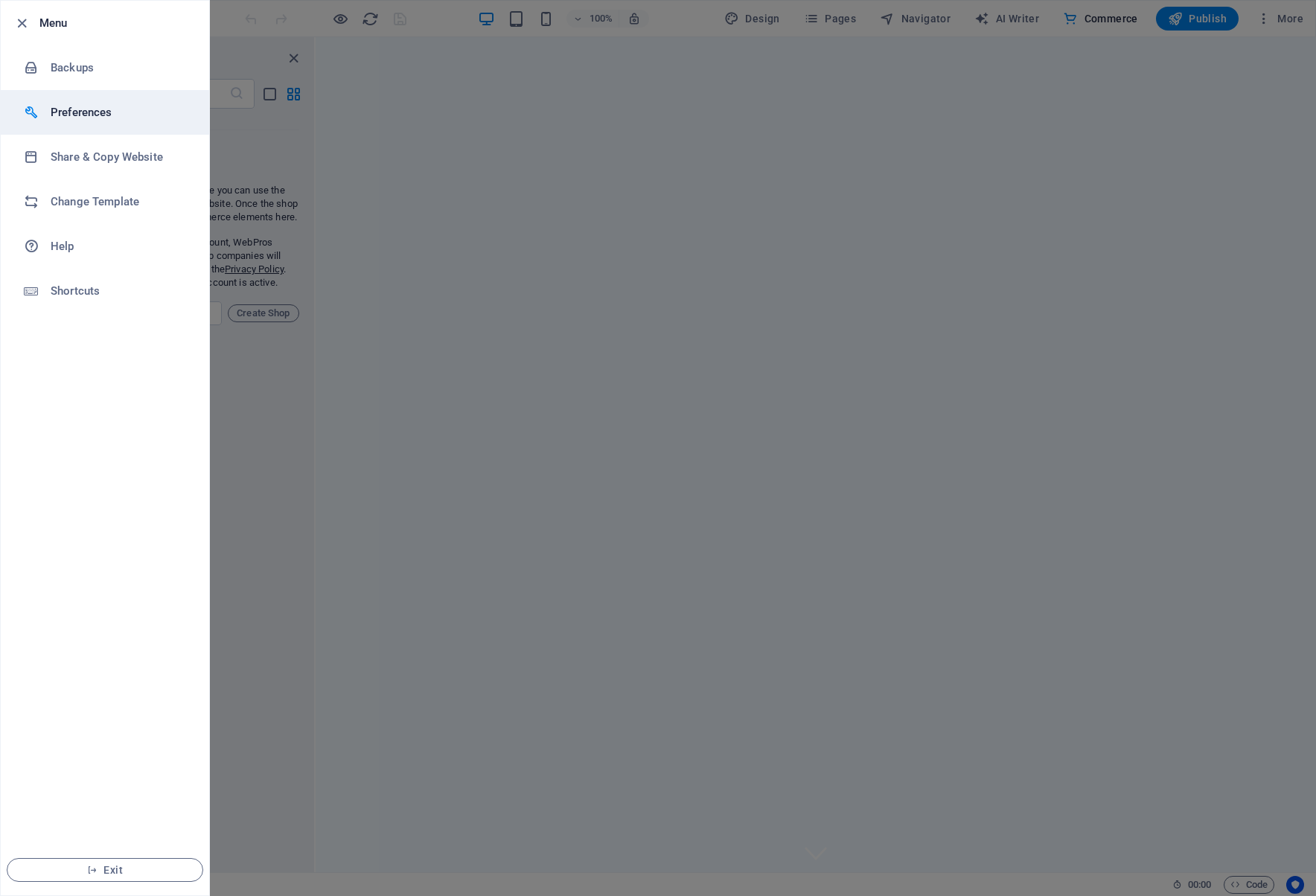
click at [86, 107] on h6 "Preferences" at bounding box center [119, 113] width 137 height 18
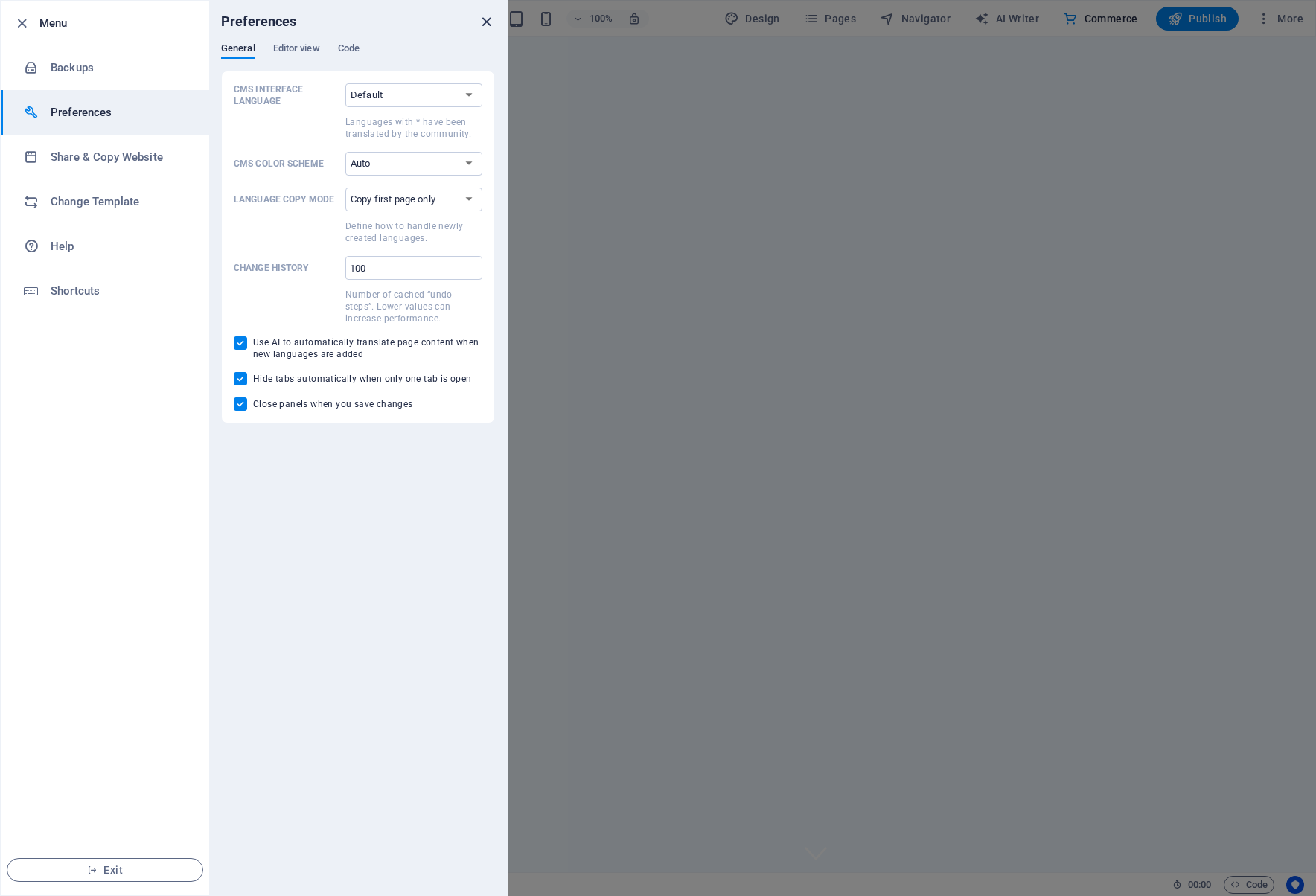
click at [487, 16] on icon "close" at bounding box center [486, 22] width 17 height 17
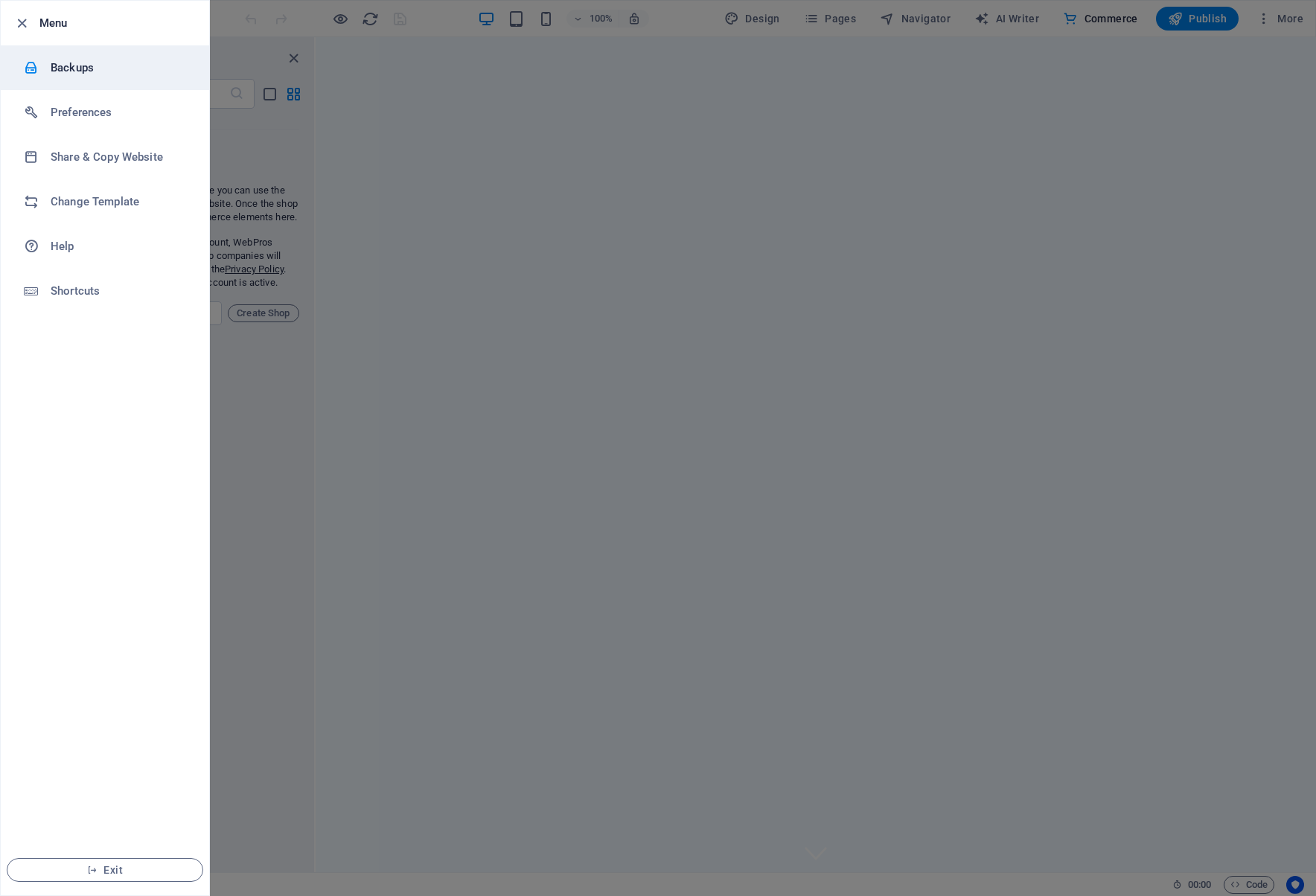
click at [129, 63] on h6 "Backups" at bounding box center [119, 68] width 137 height 18
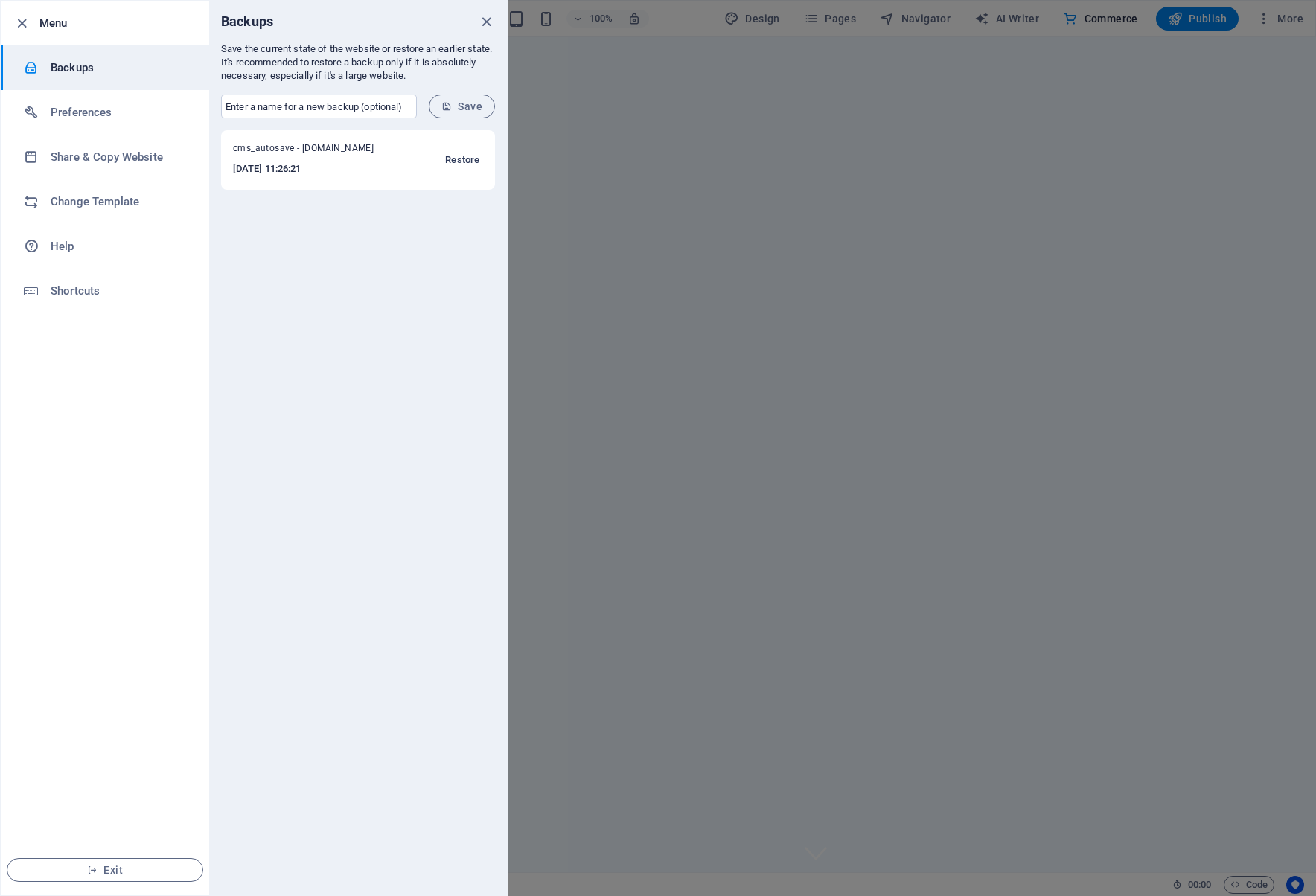
click at [463, 159] on span "Restore" at bounding box center [462, 161] width 34 height 18
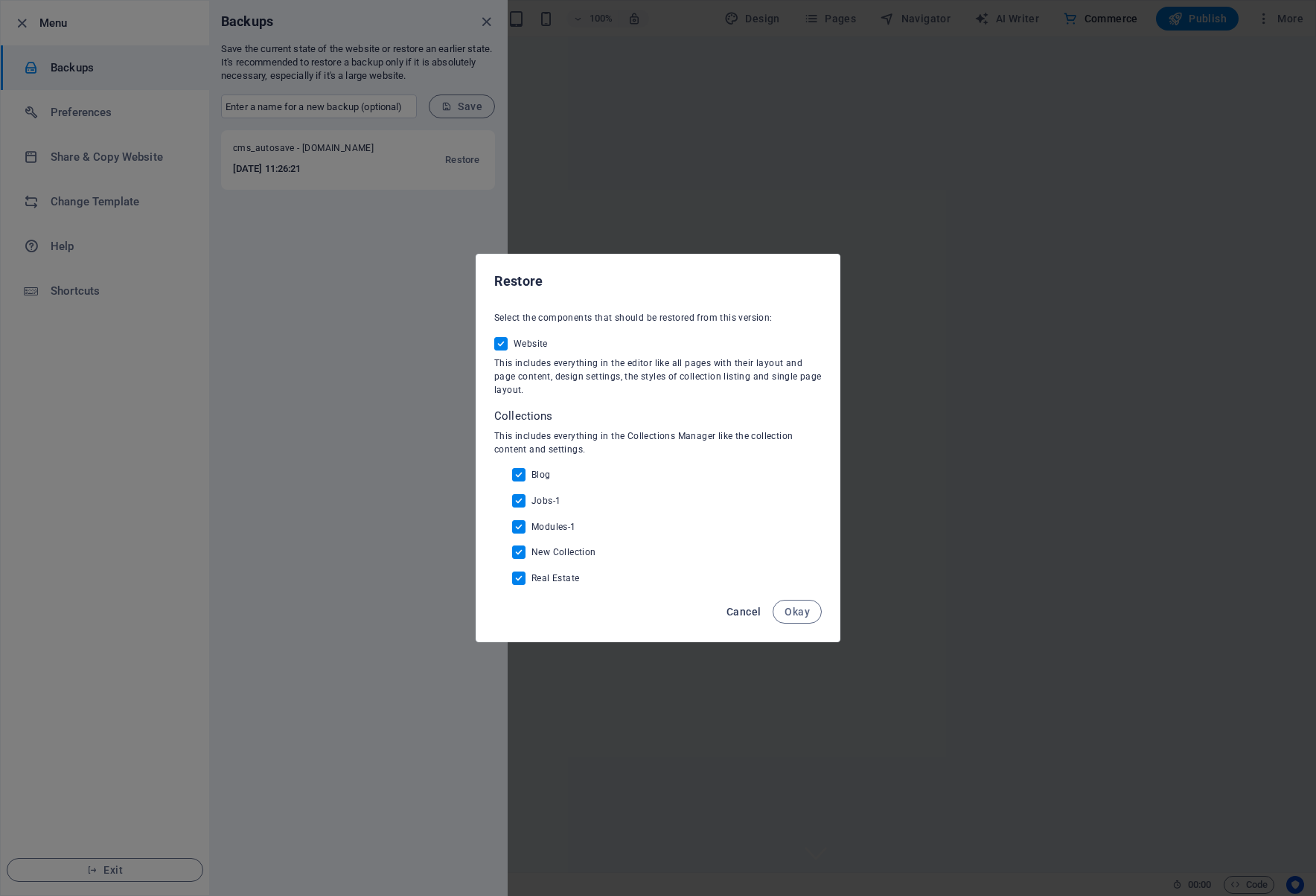
click at [745, 607] on span "Cancel" at bounding box center [743, 611] width 34 height 12
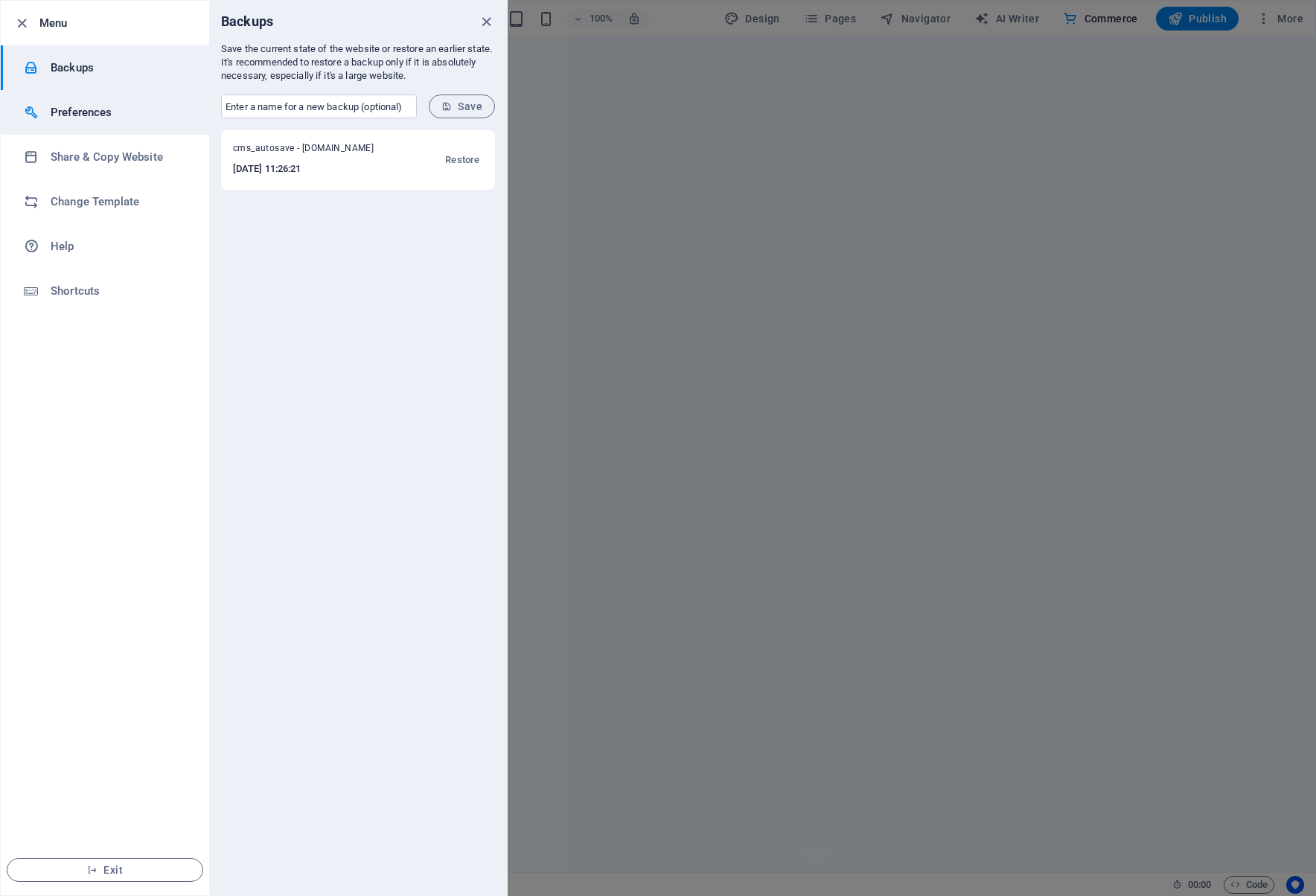
click at [123, 115] on h6 "Preferences" at bounding box center [119, 113] width 137 height 18
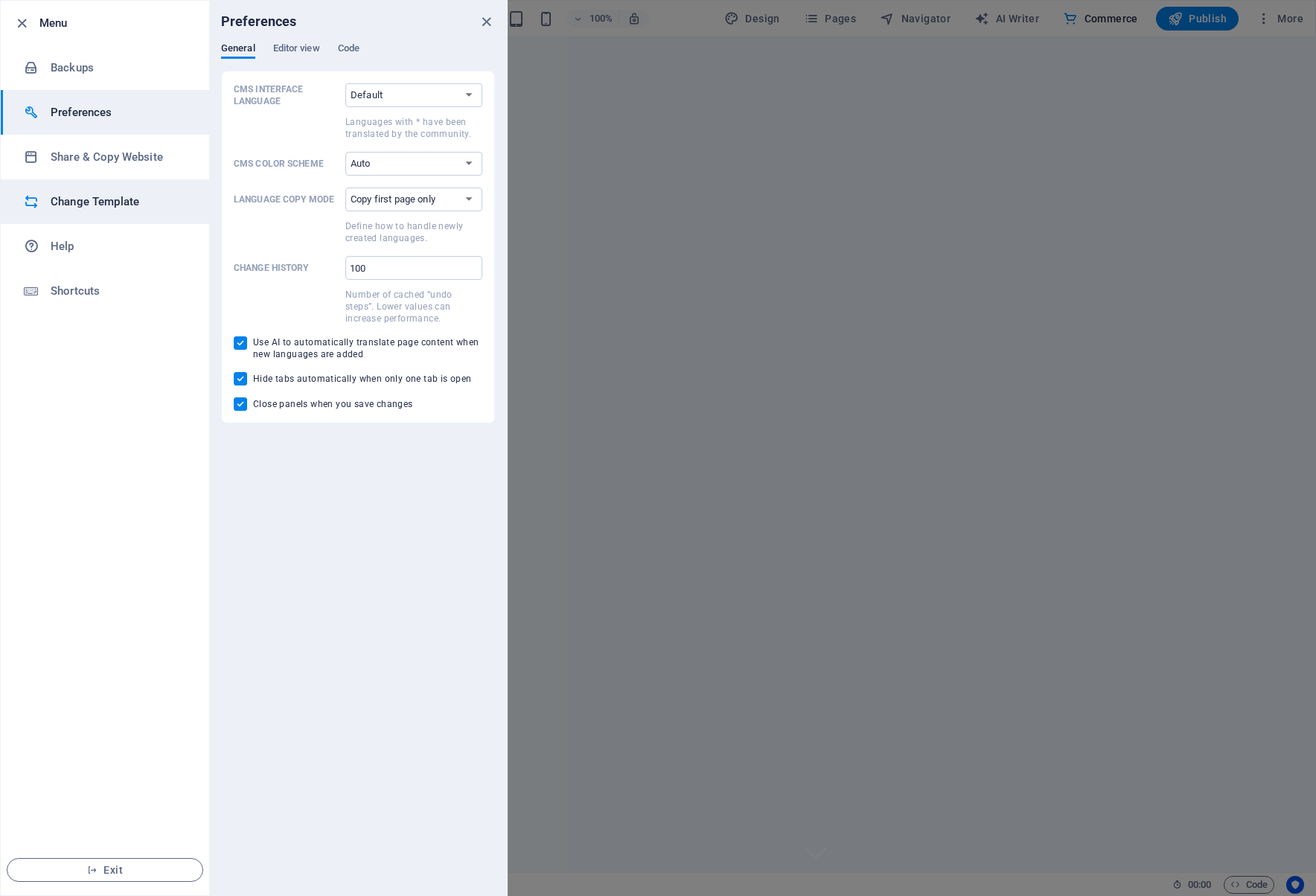
click at [136, 201] on h6 "Change Template" at bounding box center [119, 202] width 137 height 18
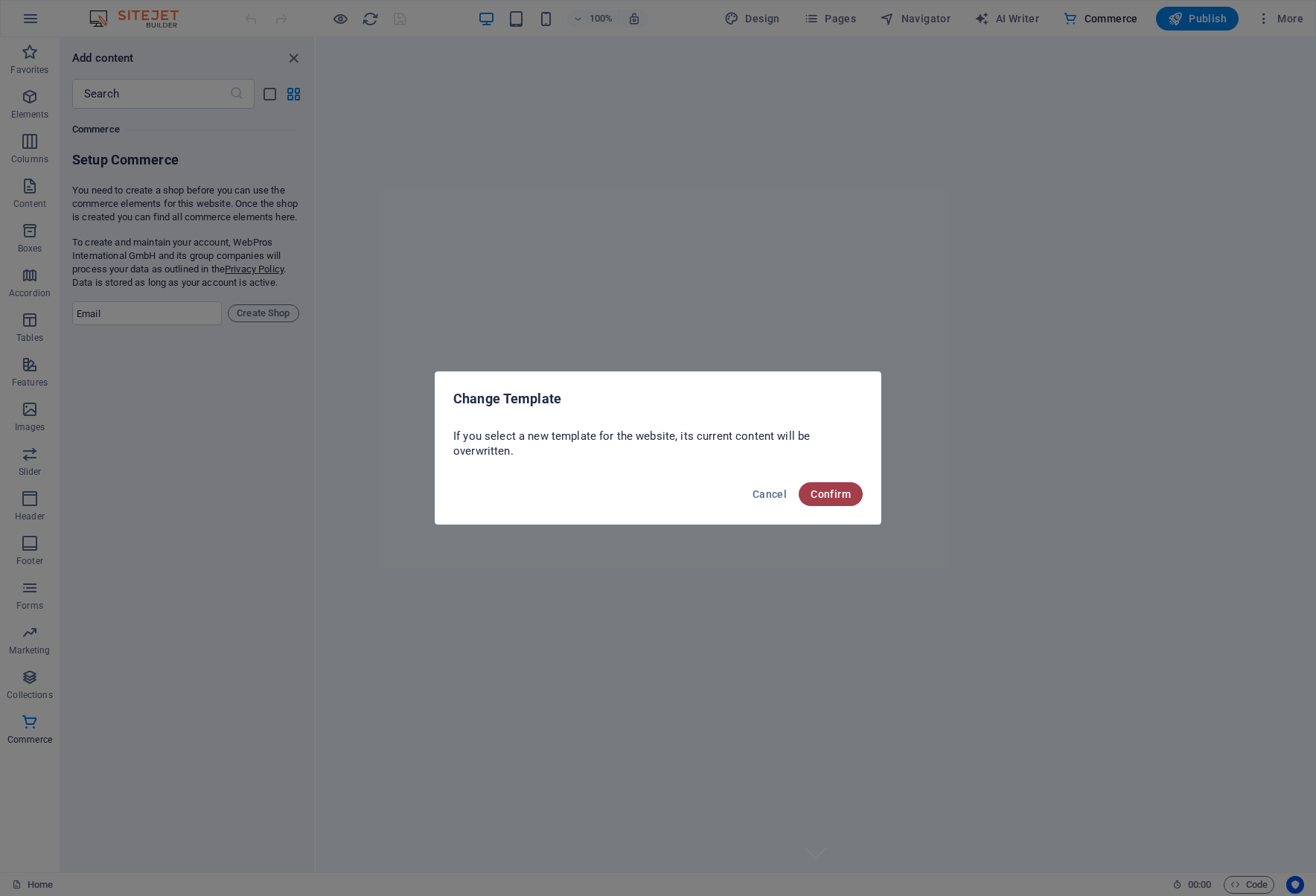
click at [836, 489] on span "Confirm" at bounding box center [830, 494] width 41 height 12
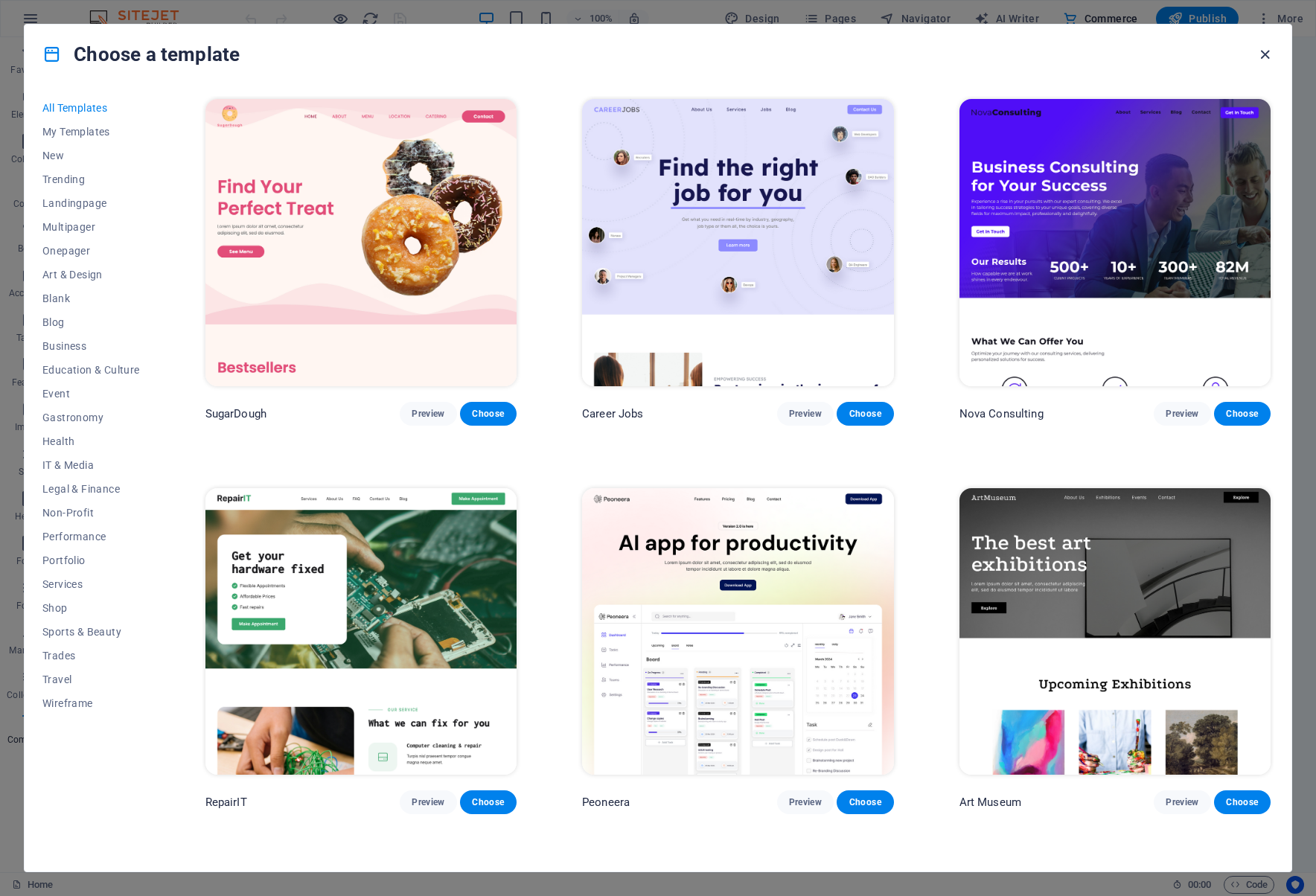
click at [1260, 56] on icon "button" at bounding box center [1265, 55] width 17 height 17
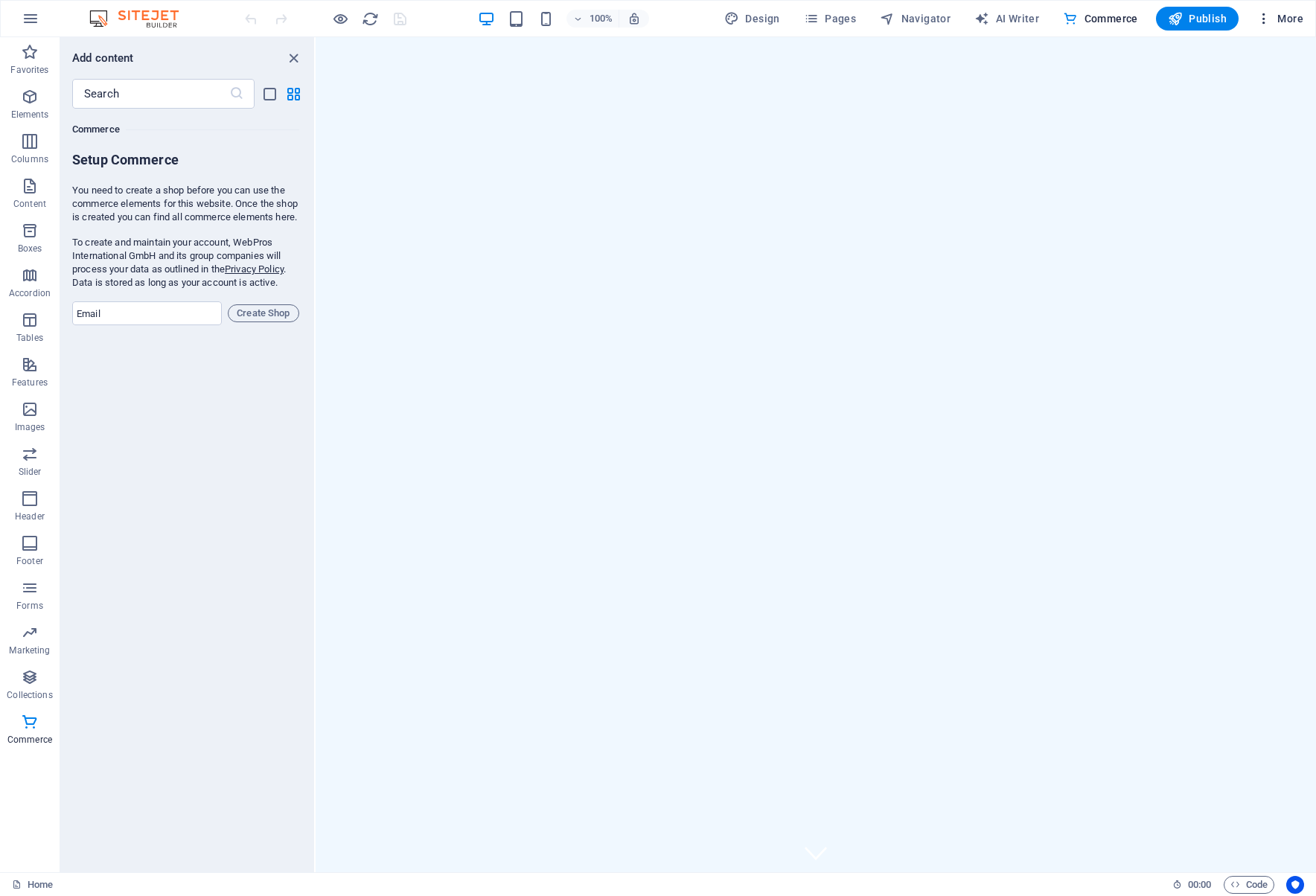
click at [1288, 12] on span "More" at bounding box center [1280, 18] width 47 height 15
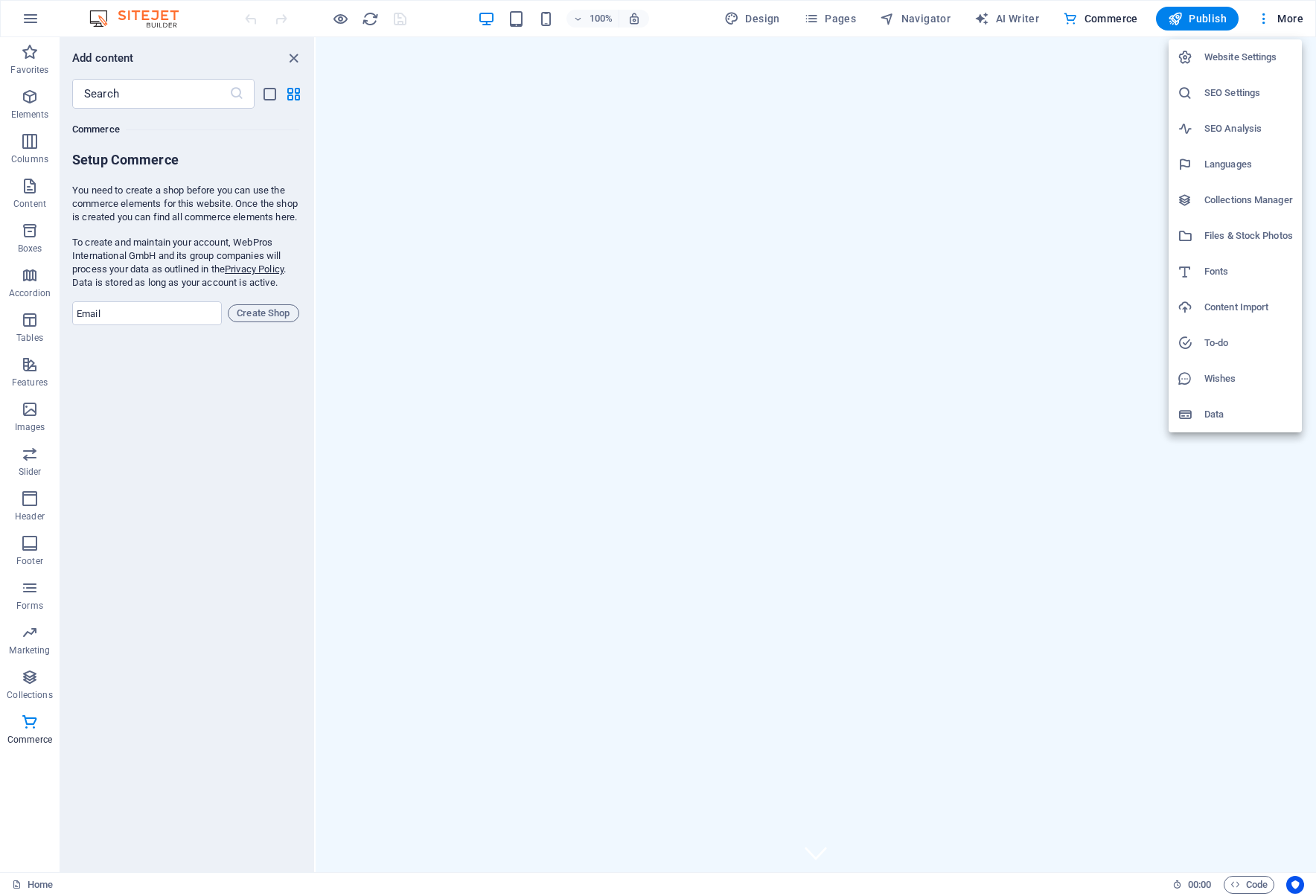
click at [1288, 14] on div at bounding box center [658, 448] width 1316 height 896
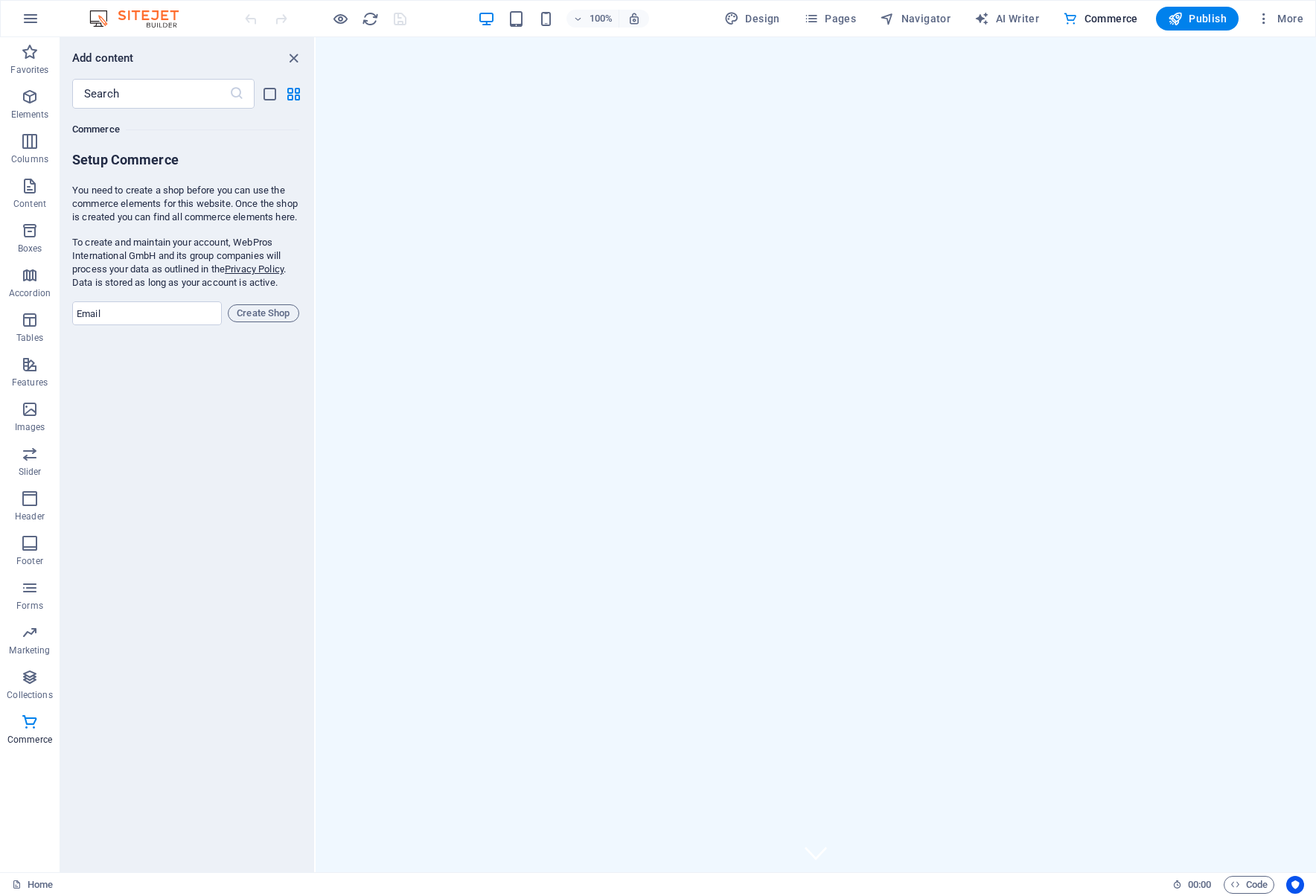
click at [149, 18] on img at bounding box center [141, 19] width 112 height 18
click at [33, 20] on icon "button" at bounding box center [31, 19] width 18 height 18
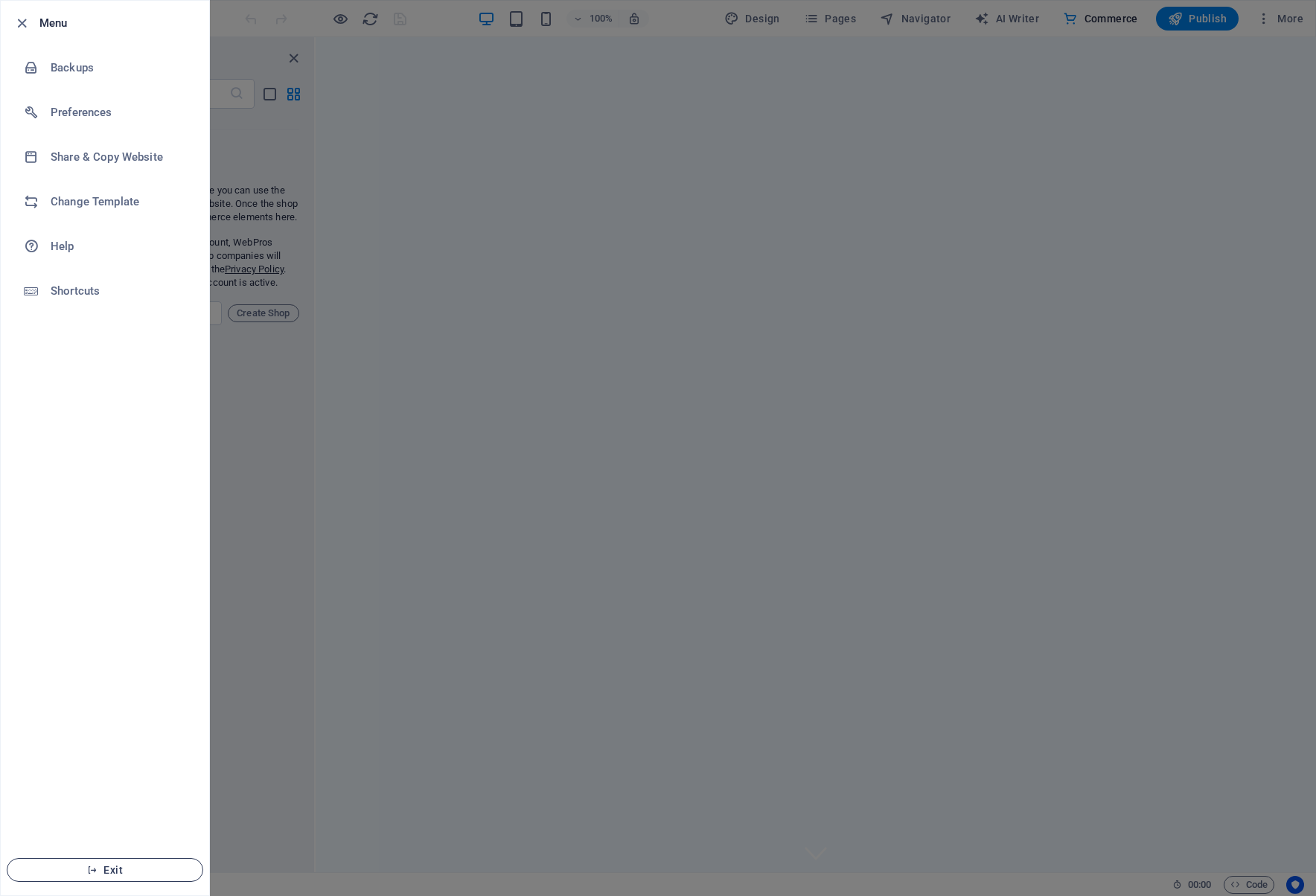
click at [107, 869] on span "Exit" at bounding box center [104, 870] width 171 height 12
click at [108, 867] on span "Exit" at bounding box center [104, 870] width 171 height 12
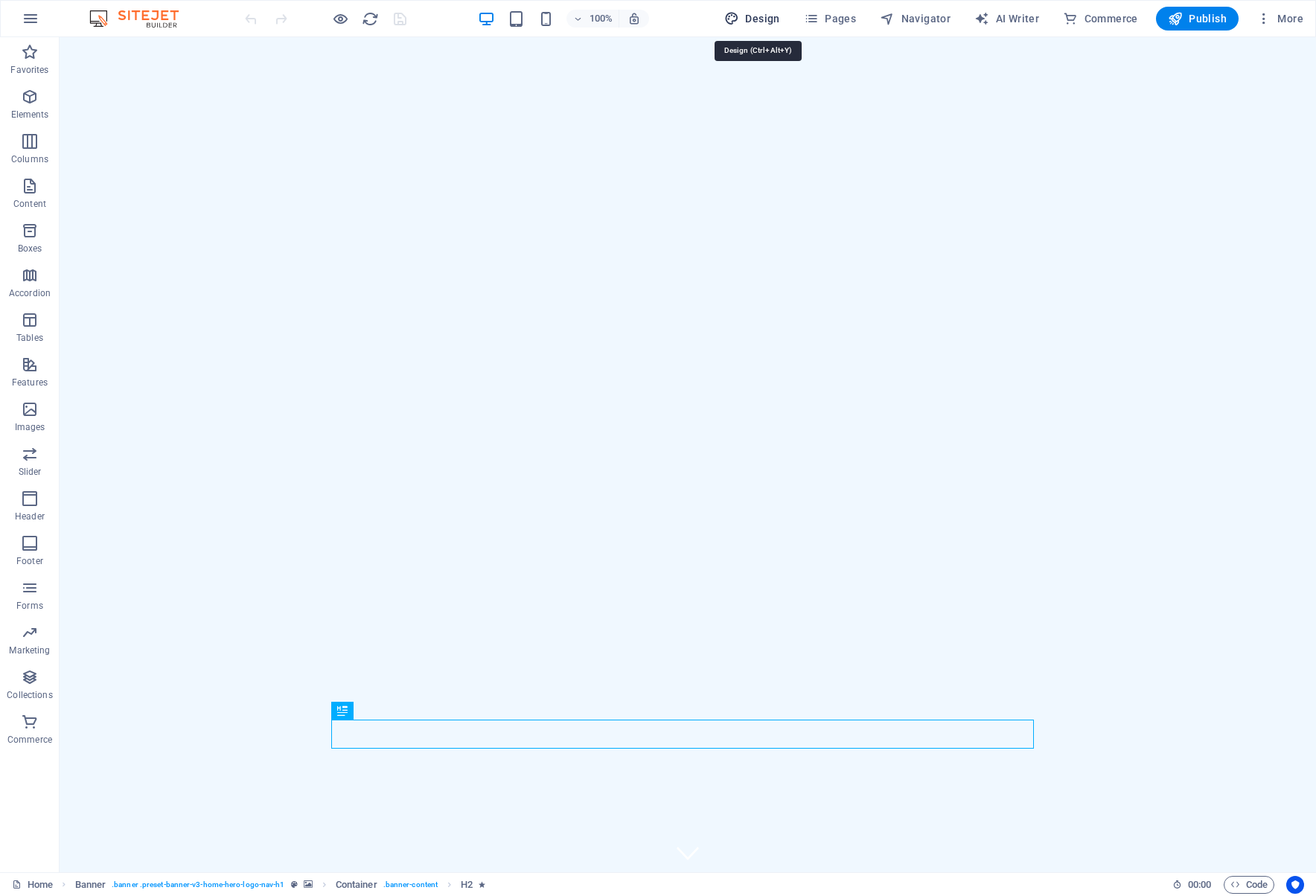
click at [771, 17] on span "Design" at bounding box center [752, 18] width 55 height 15
select select "px"
select select "200"
select select "px"
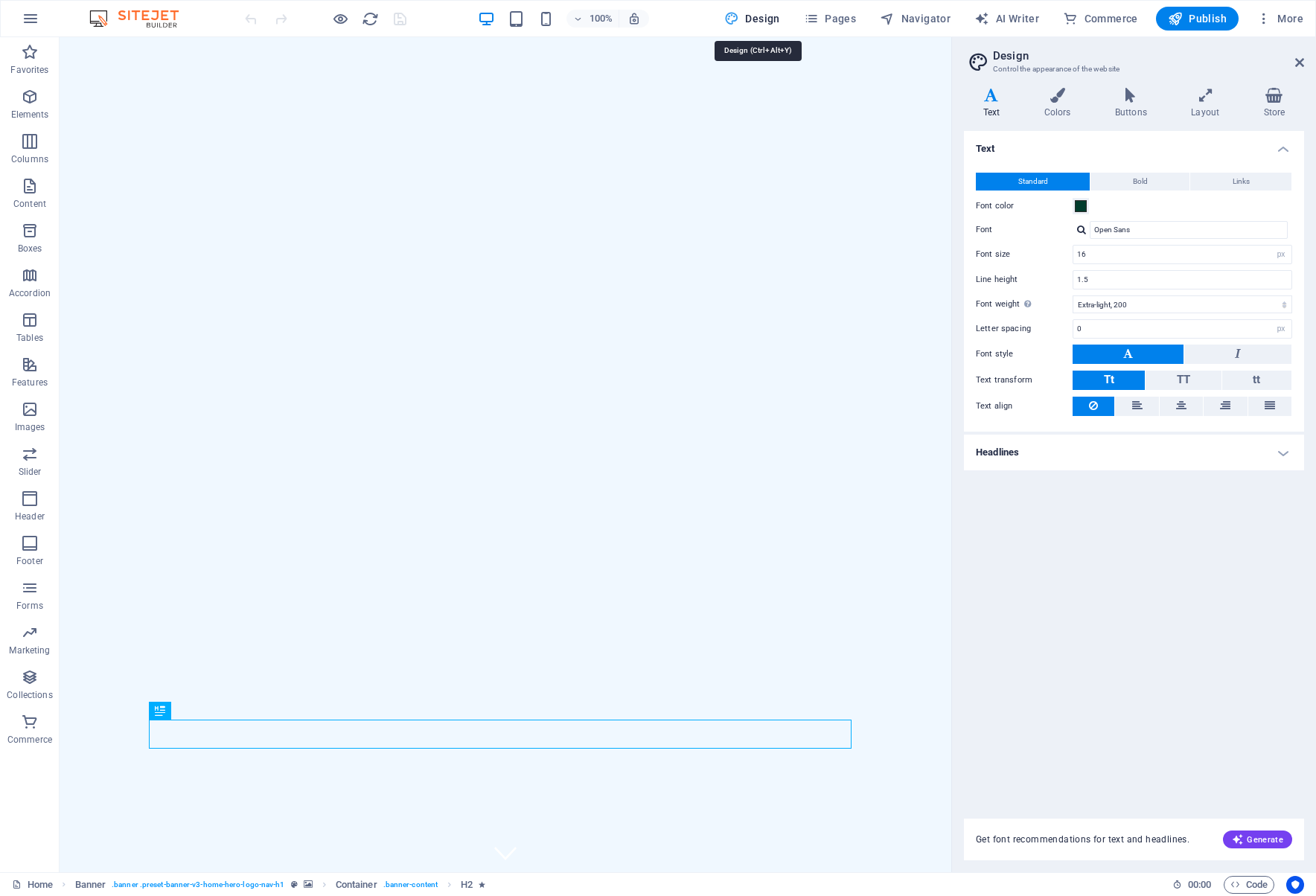
click at [771, 17] on span "Design" at bounding box center [752, 18] width 55 height 15
click at [824, 16] on span "Pages" at bounding box center [829, 18] width 52 height 15
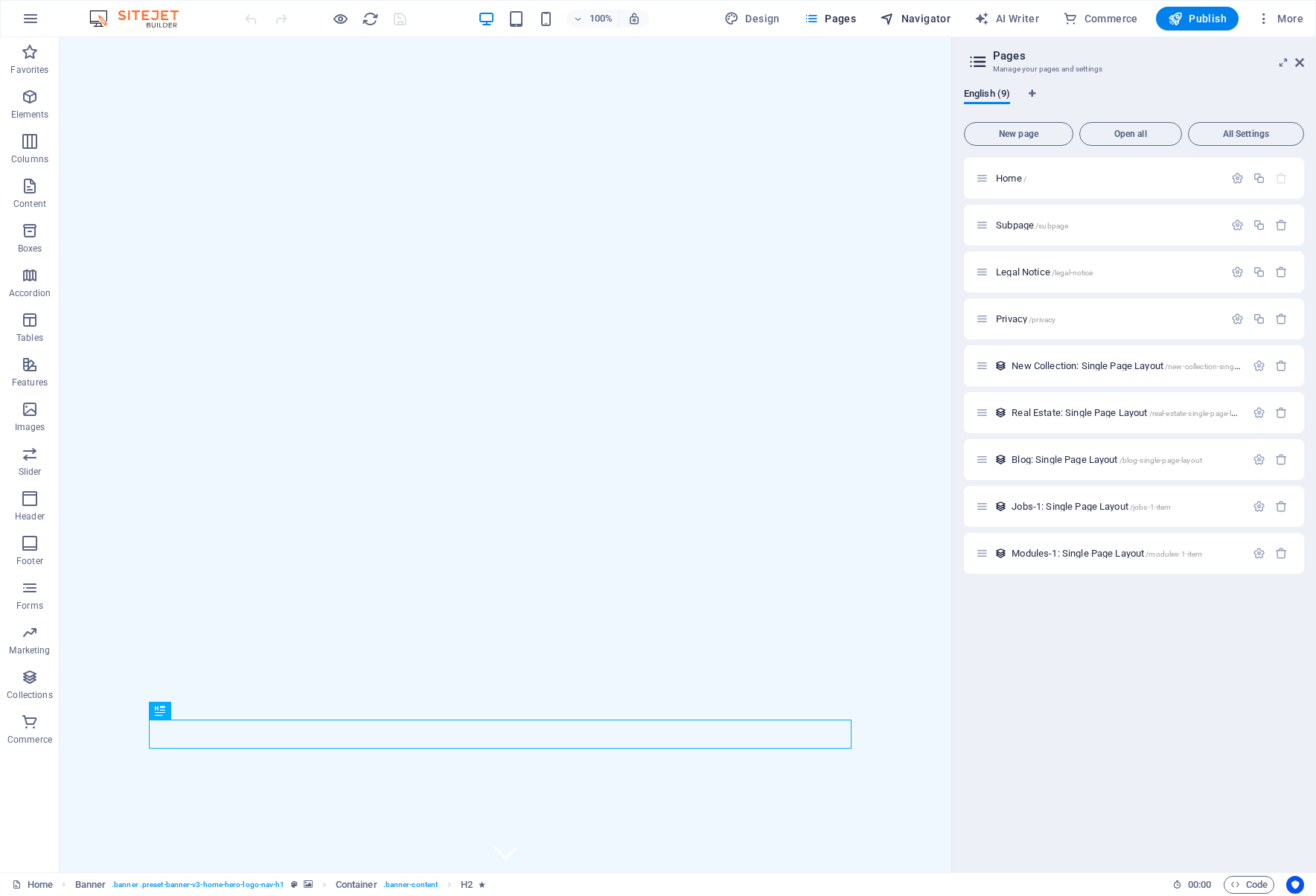
click at [933, 23] on span "Navigator" at bounding box center [915, 18] width 70 height 15
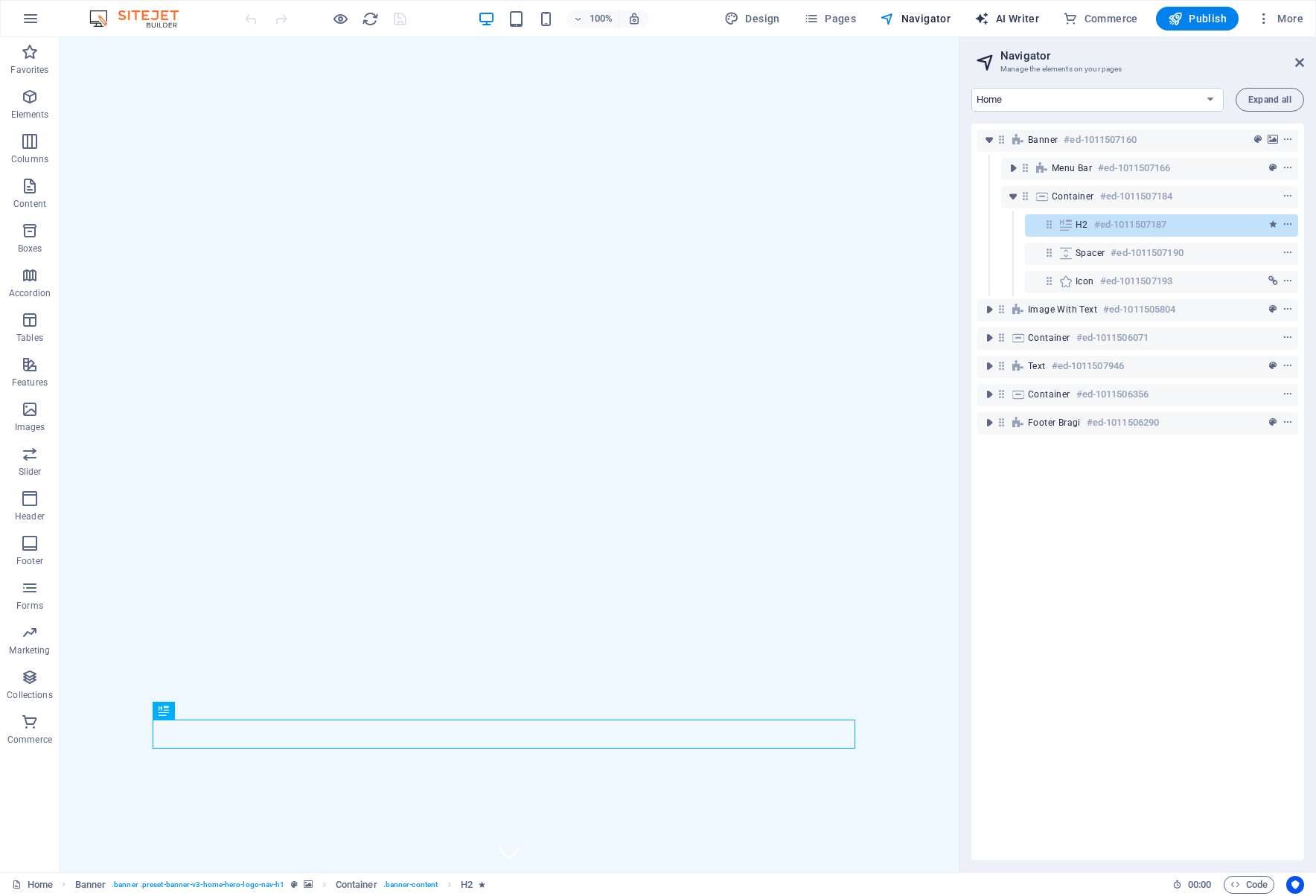
click at [1019, 18] on span "AI Writer" at bounding box center [1006, 18] width 65 height 15
select select "English"
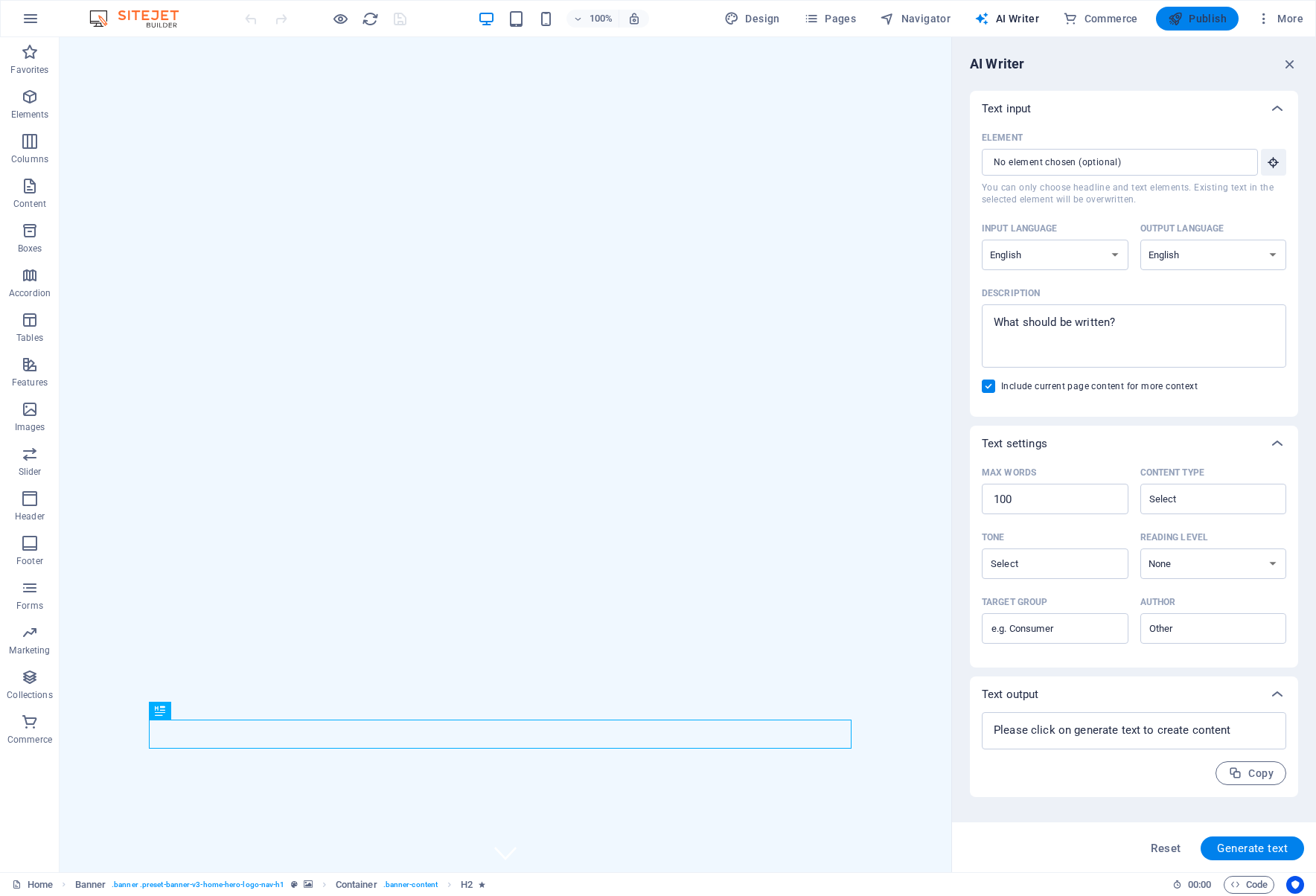
click at [1223, 17] on span "Publish" at bounding box center [1197, 18] width 59 height 15
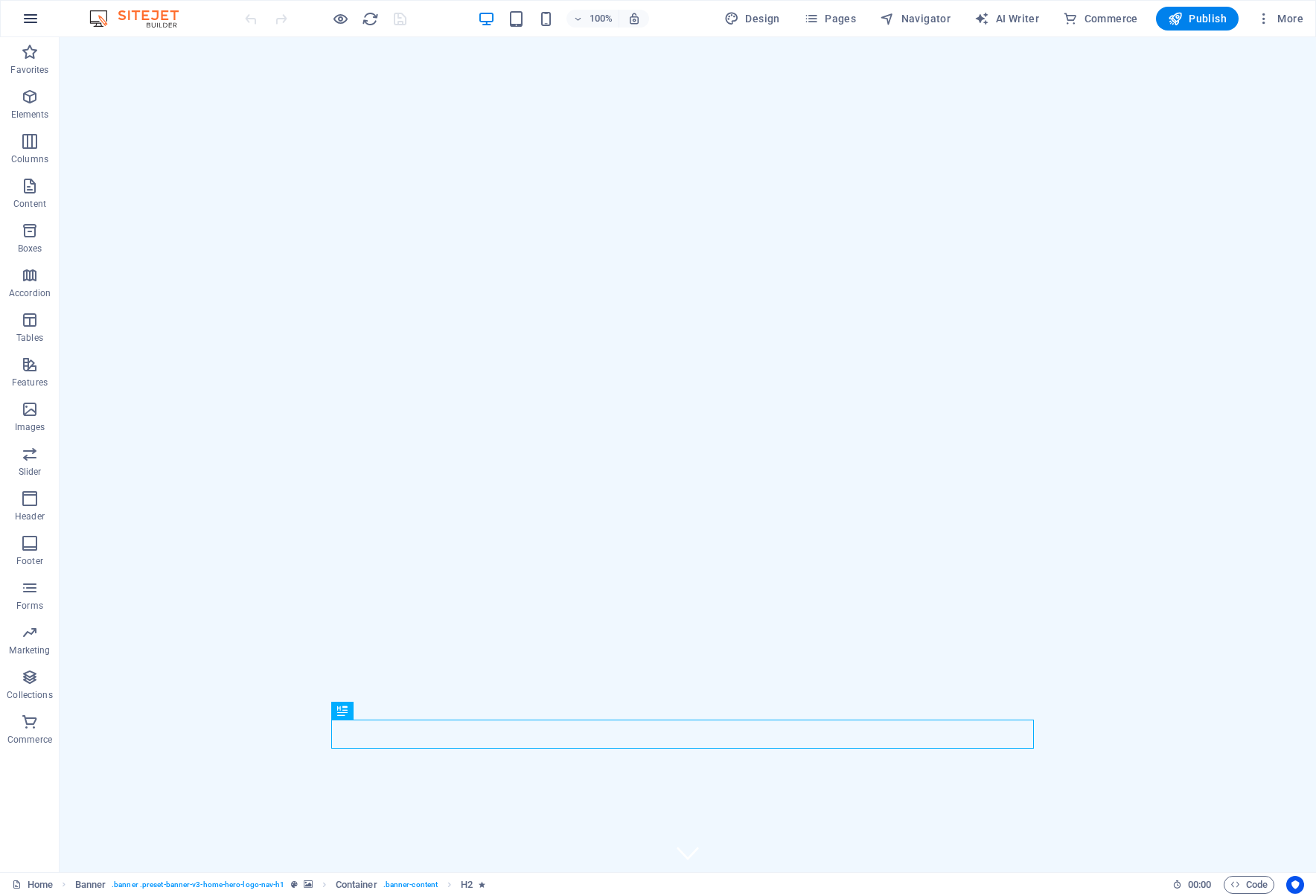
click at [31, 21] on icon "button" at bounding box center [31, 19] width 18 height 18
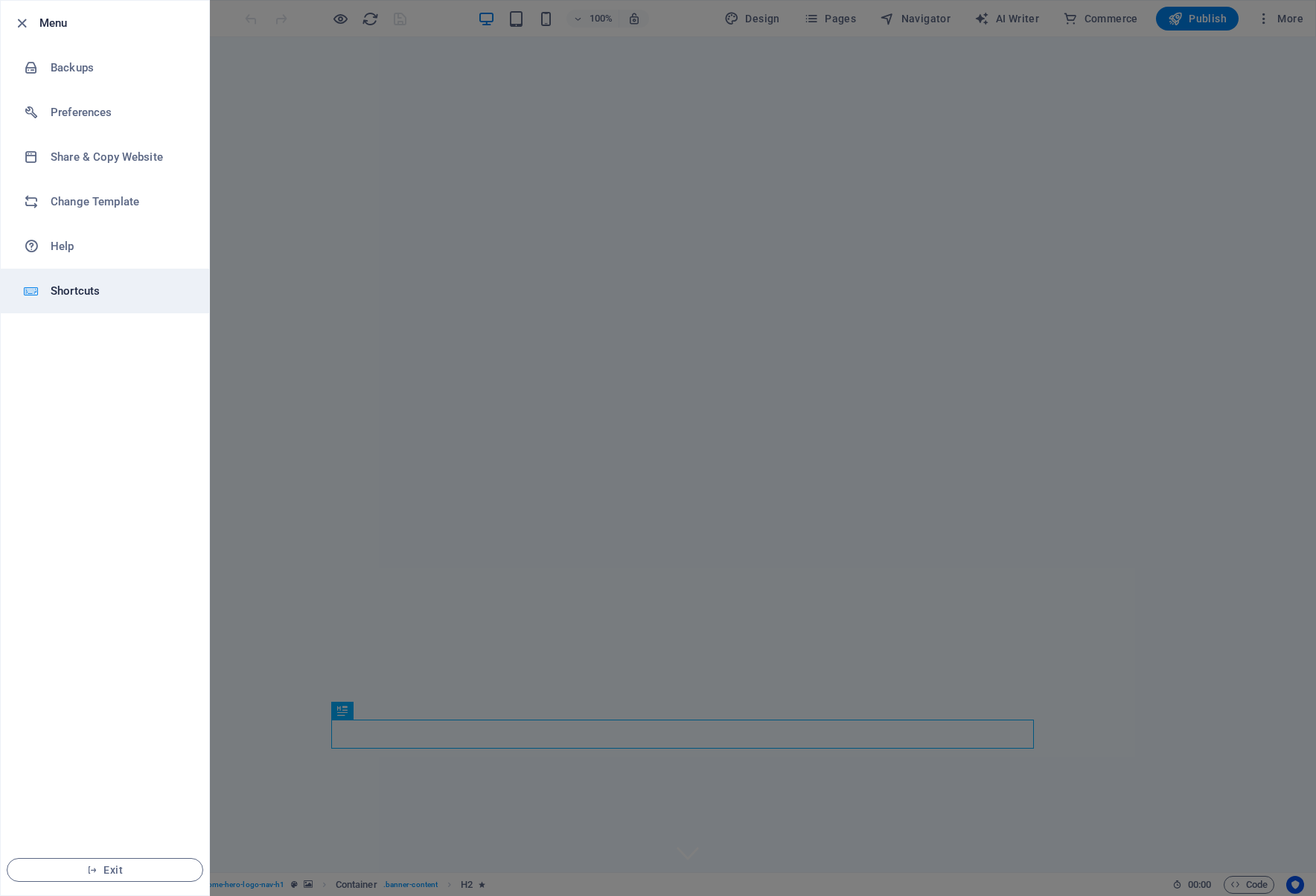
click at [84, 291] on h6 "Shortcuts" at bounding box center [119, 291] width 137 height 18
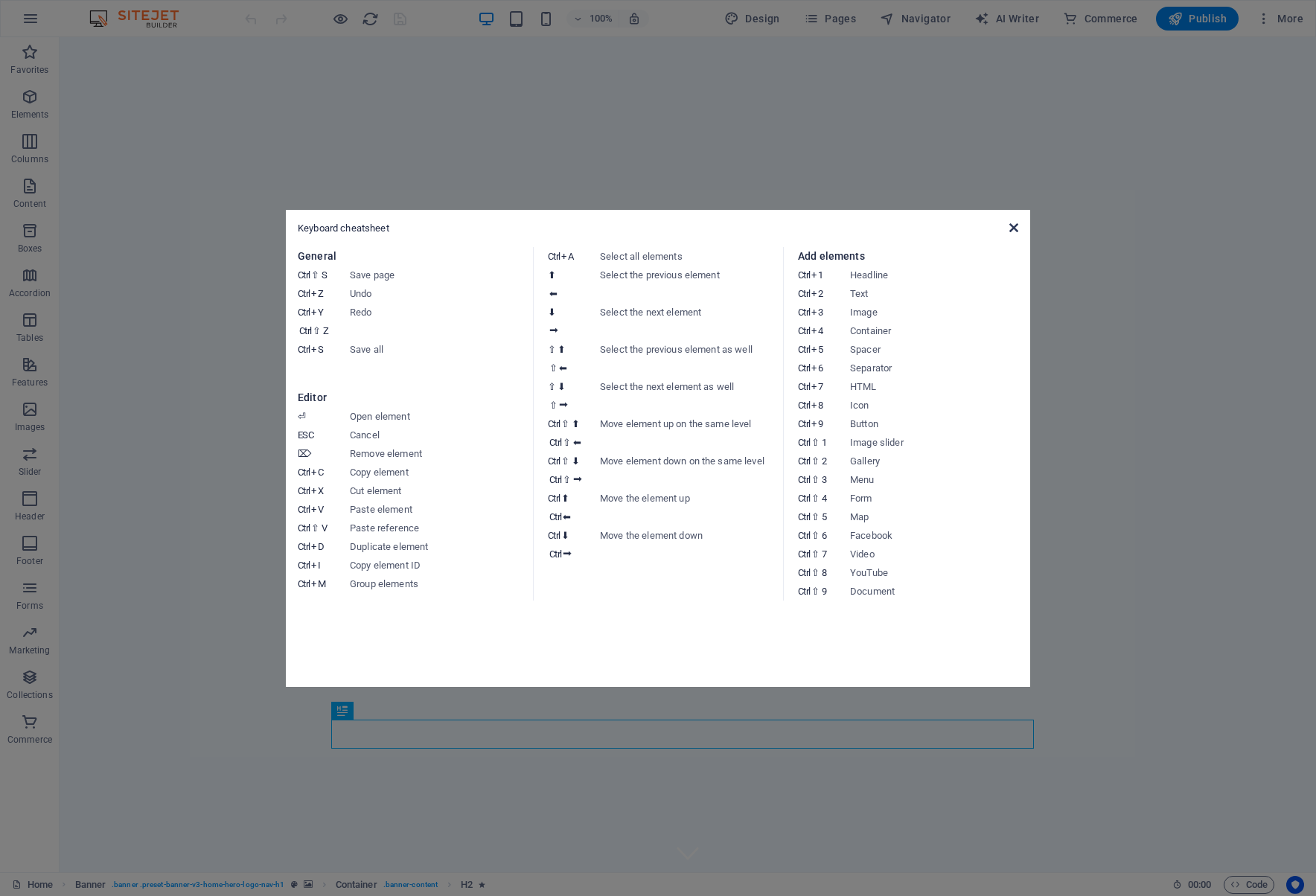
drag, startPoint x: 1017, startPoint y: 228, endPoint x: 957, endPoint y: 190, distance: 71.0
click at [1017, 228] on icon at bounding box center [1013, 228] width 9 height 12
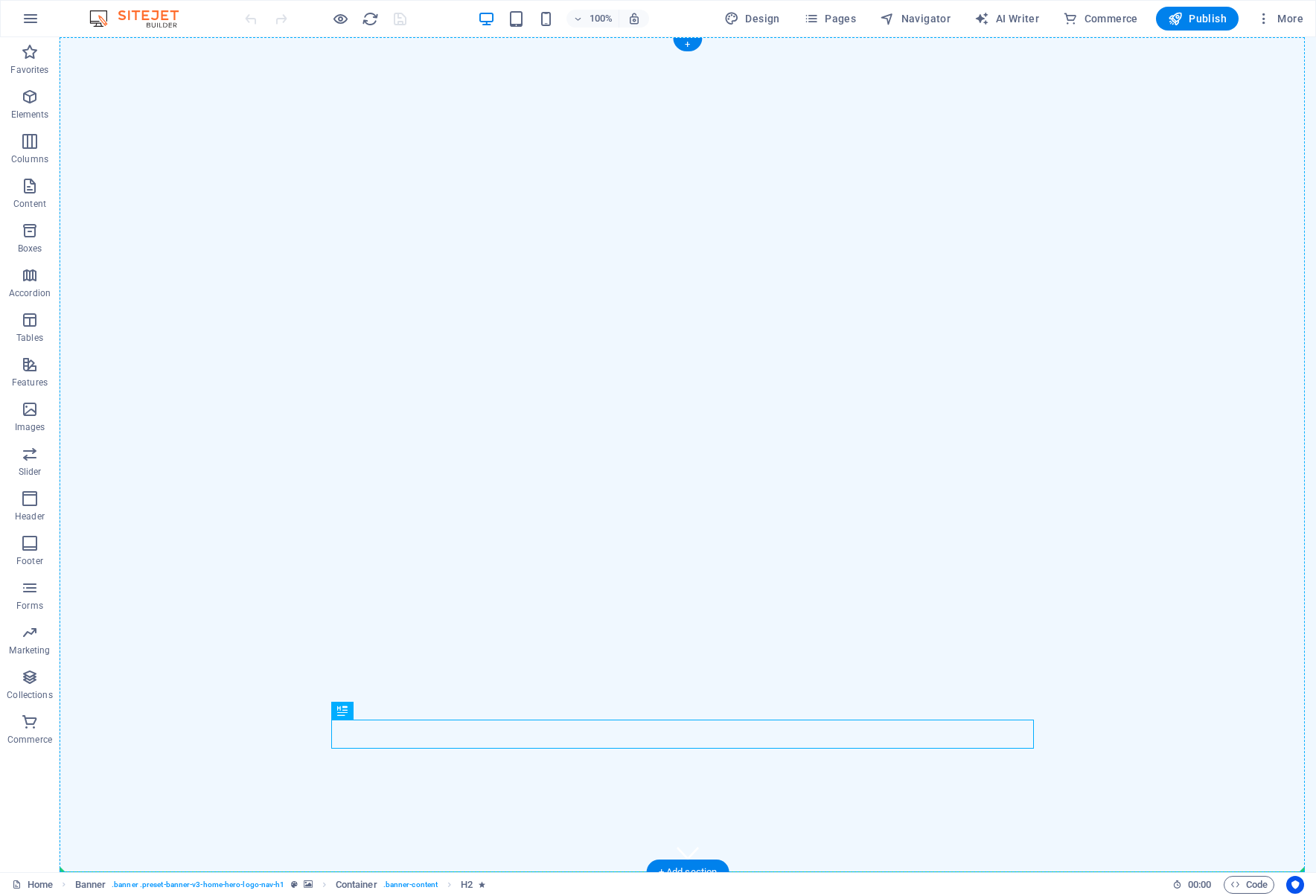
drag, startPoint x: 713, startPoint y: 733, endPoint x: 720, endPoint y: 505, distance: 228.1
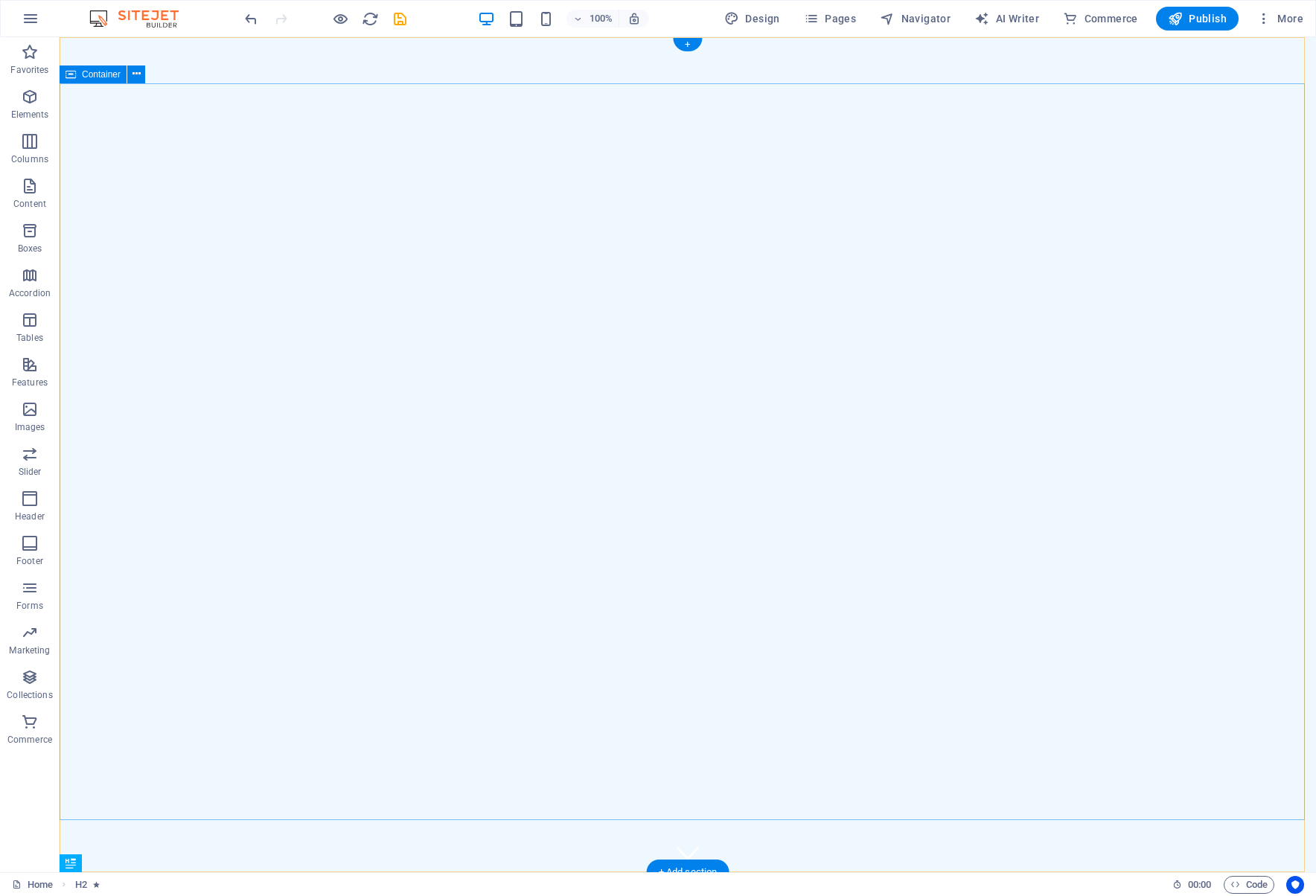
drag, startPoint x: 814, startPoint y: 60, endPoint x: 786, endPoint y: 355, distance: 296.3
click at [30, 17] on icon "button" at bounding box center [31, 19] width 18 height 18
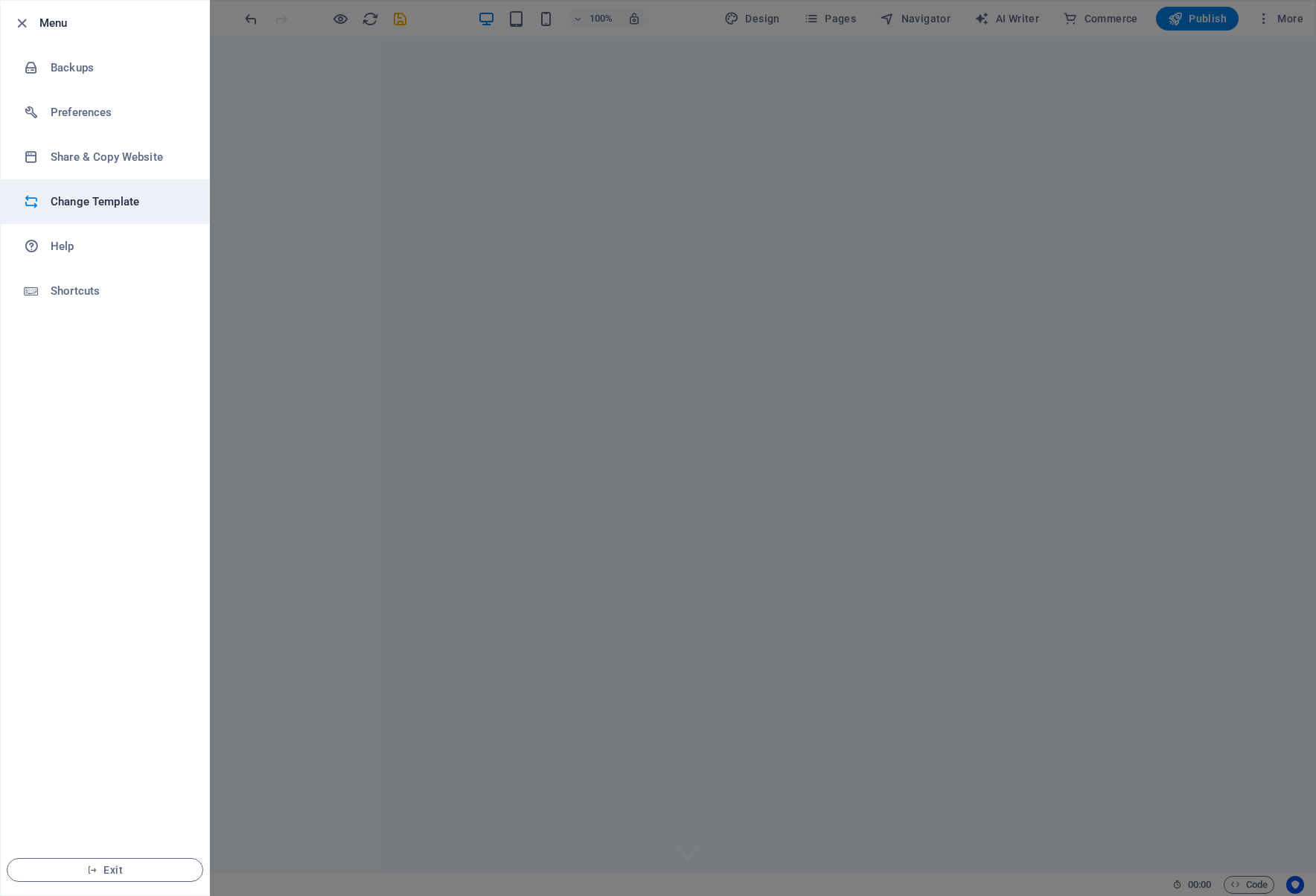
click at [100, 204] on h6 "Change Template" at bounding box center [119, 202] width 137 height 18
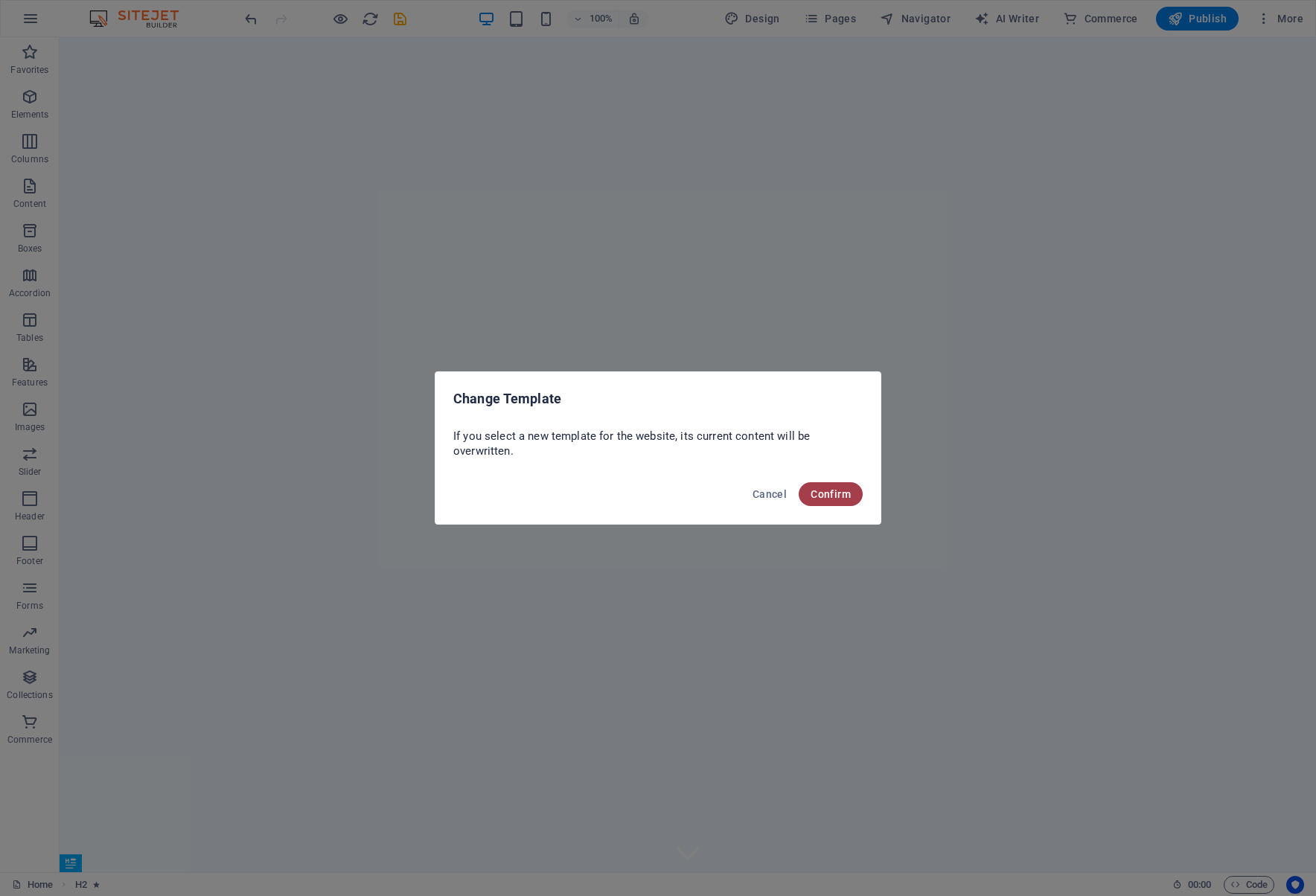
click at [823, 493] on span "Confirm" at bounding box center [830, 494] width 41 height 12
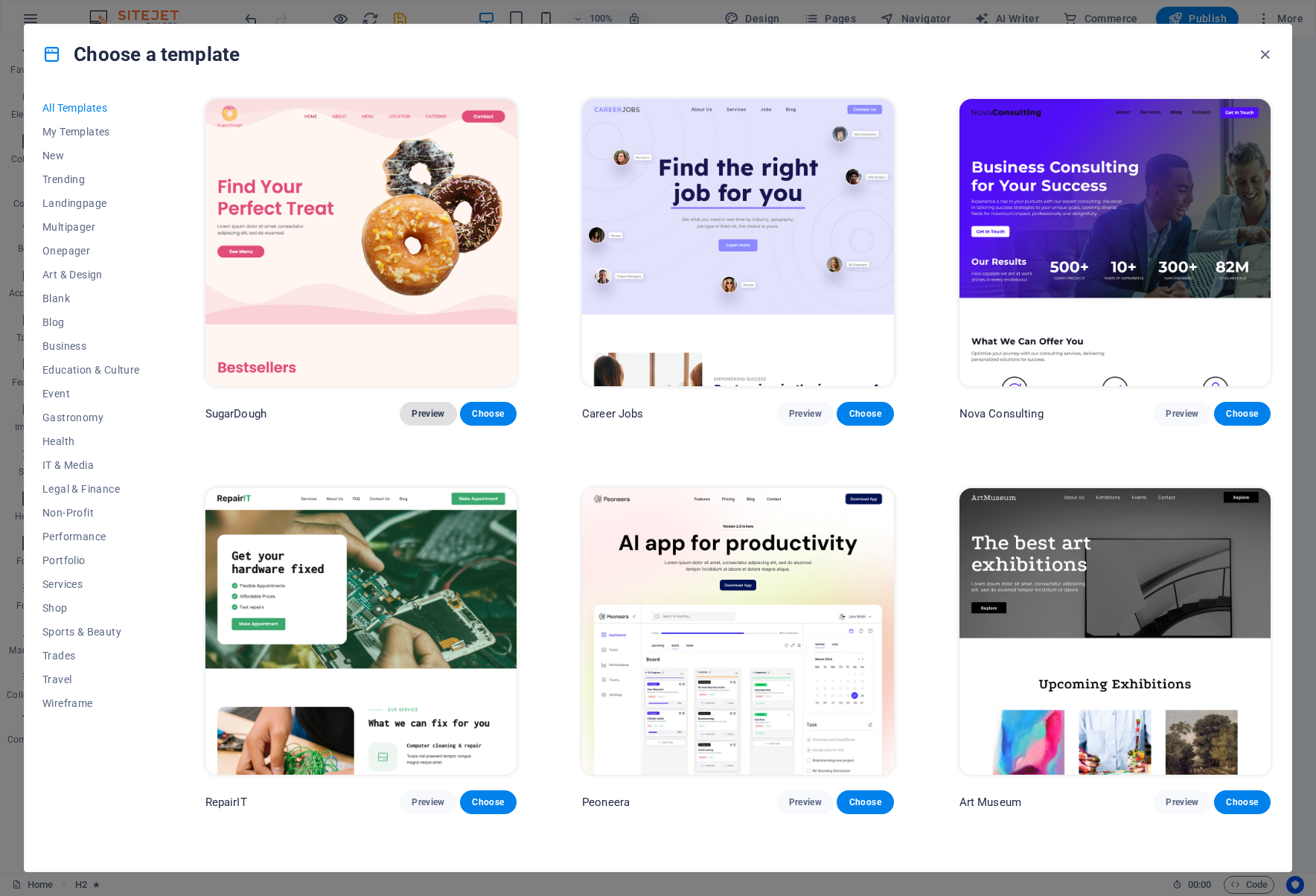
click at [430, 413] on span "Preview" at bounding box center [428, 414] width 33 height 12
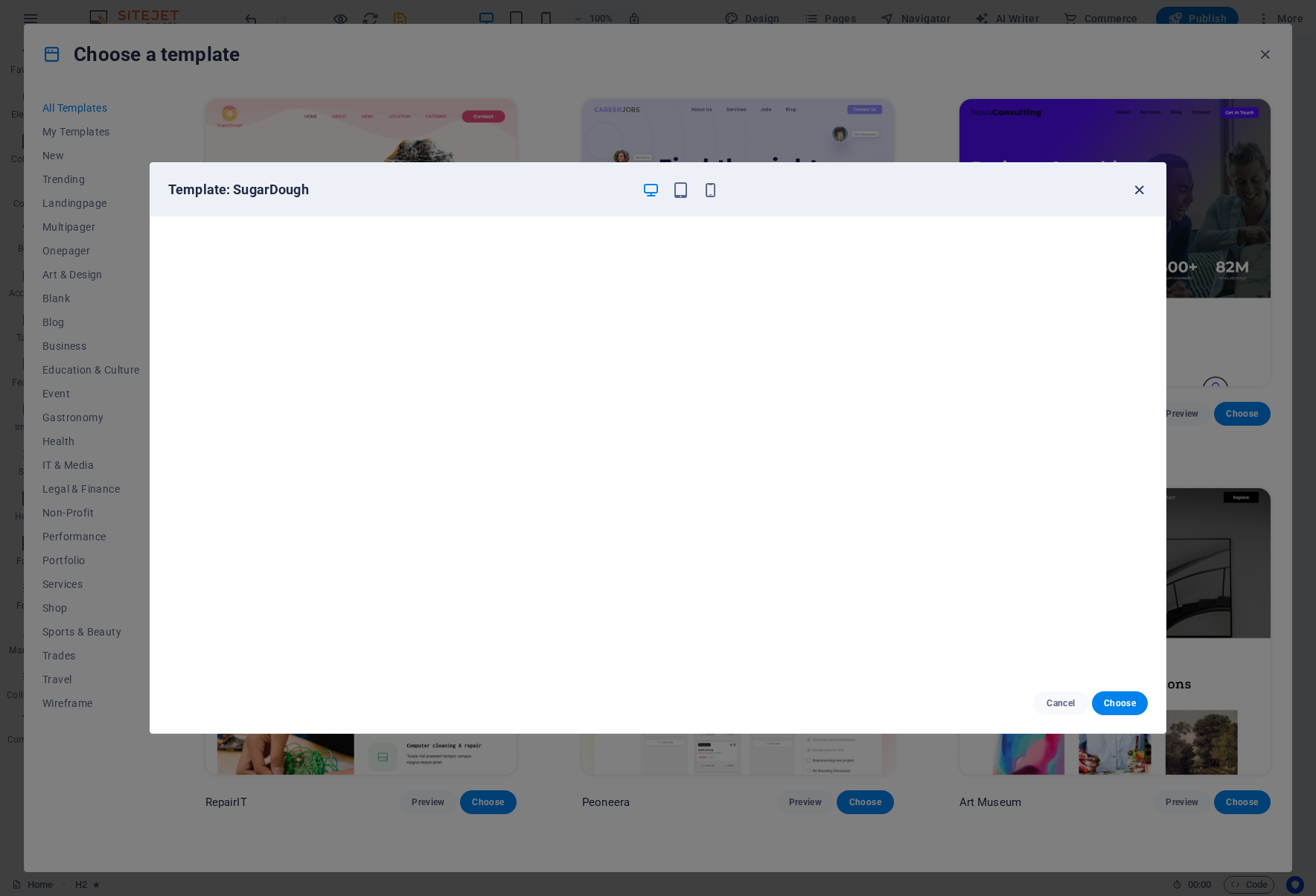
click at [1136, 188] on icon "button" at bounding box center [1139, 189] width 17 height 17
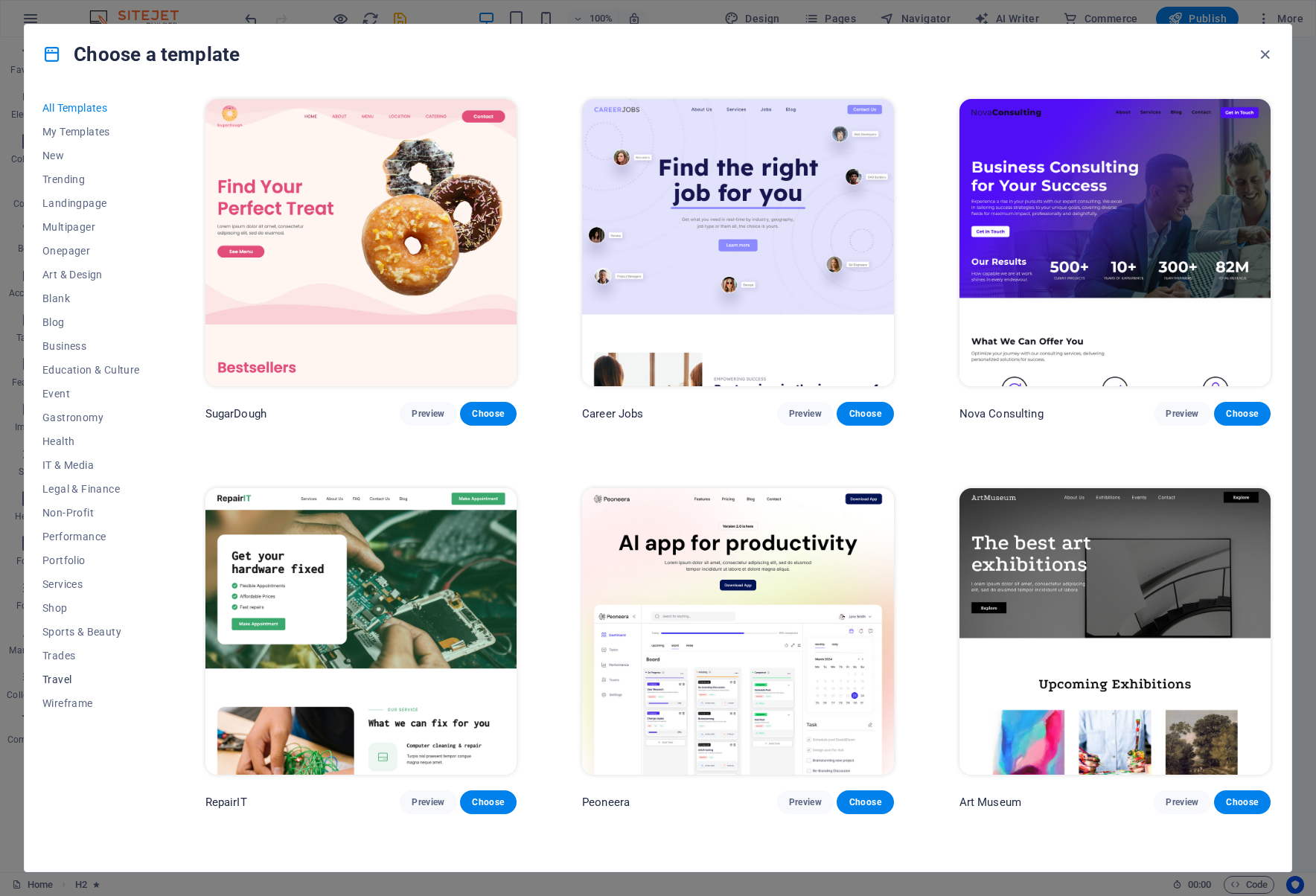
click at [65, 678] on span "Travel" at bounding box center [91, 679] width 98 height 12
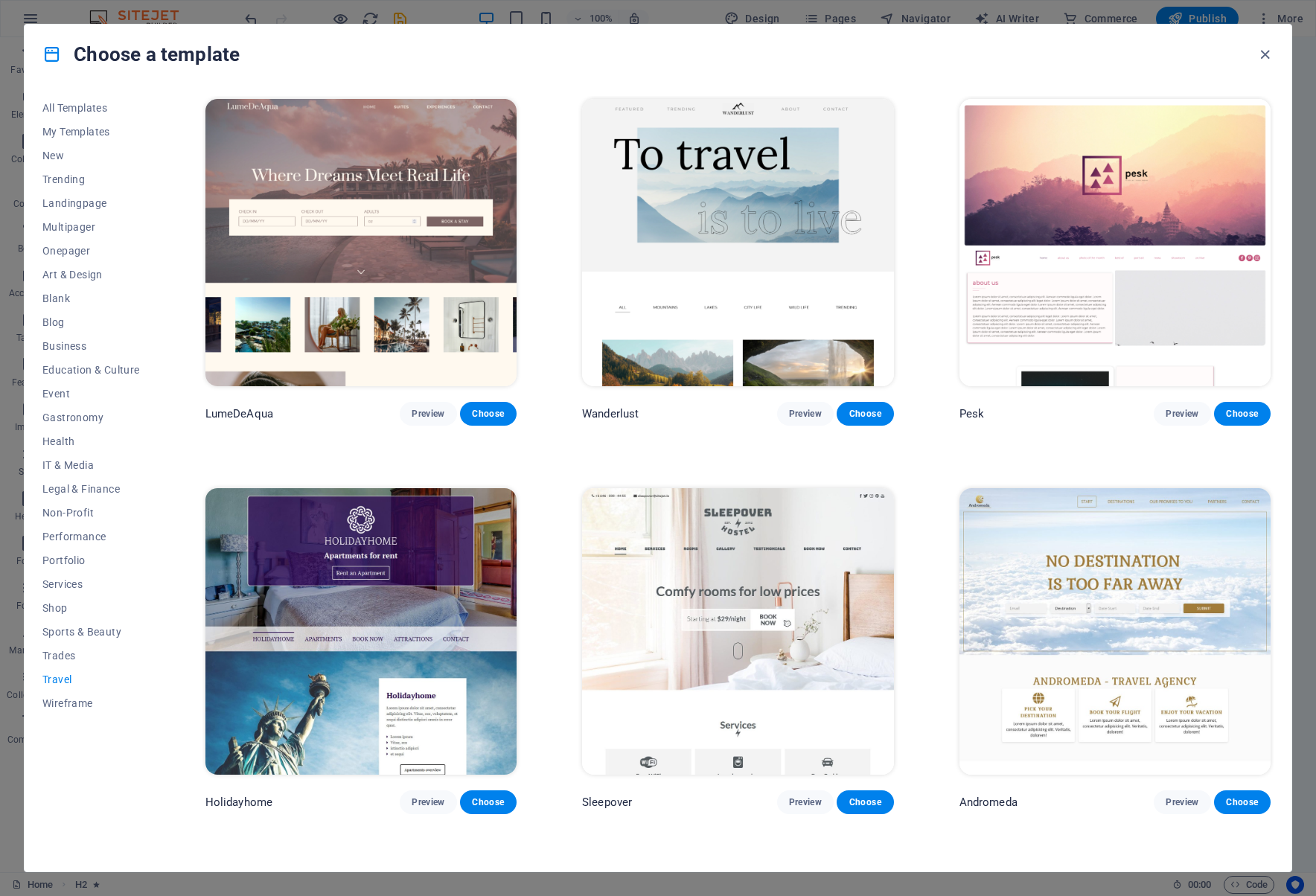
click at [747, 545] on img at bounding box center [737, 631] width 311 height 287
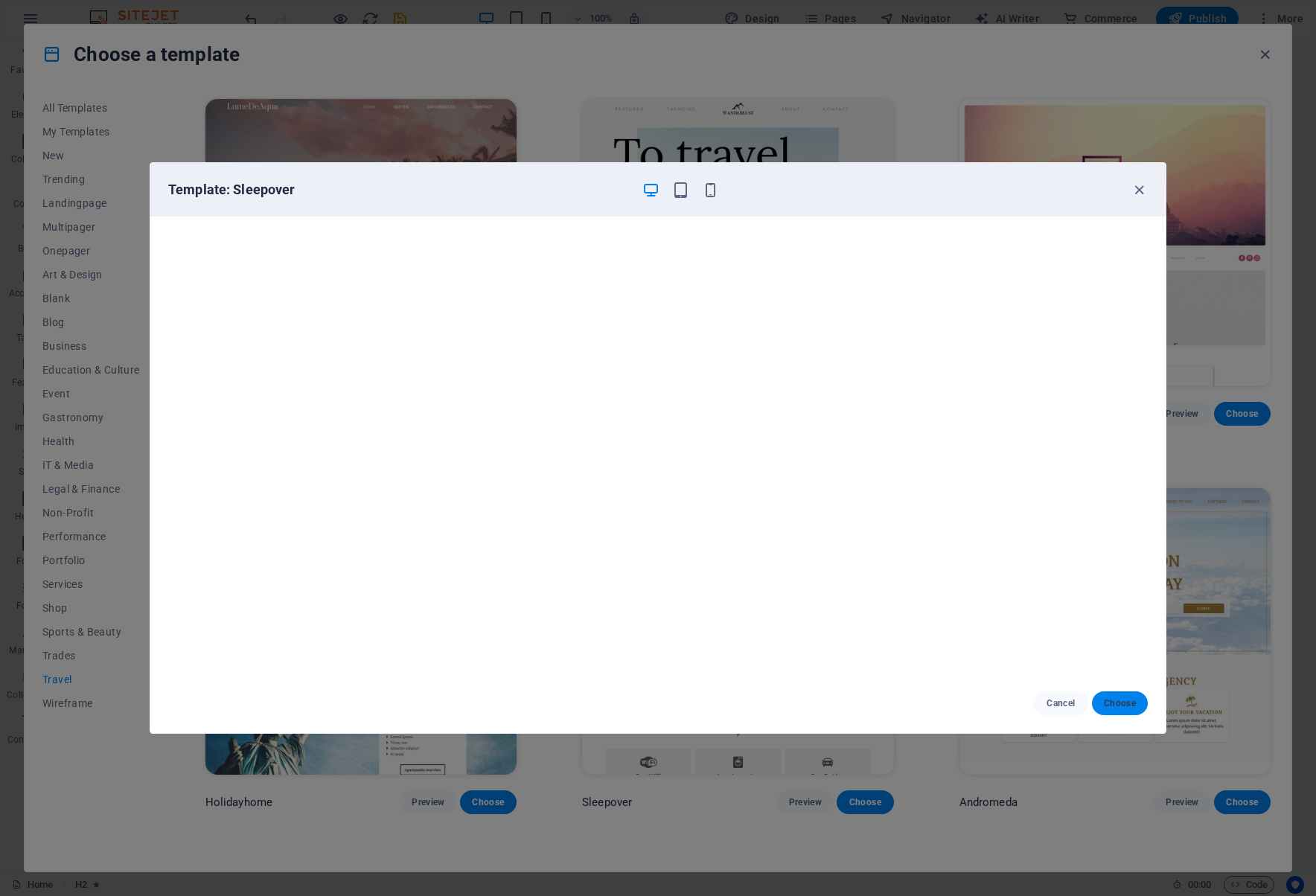
click at [1113, 704] on span "Choose" at bounding box center [1119, 703] width 32 height 12
checkbox input "false"
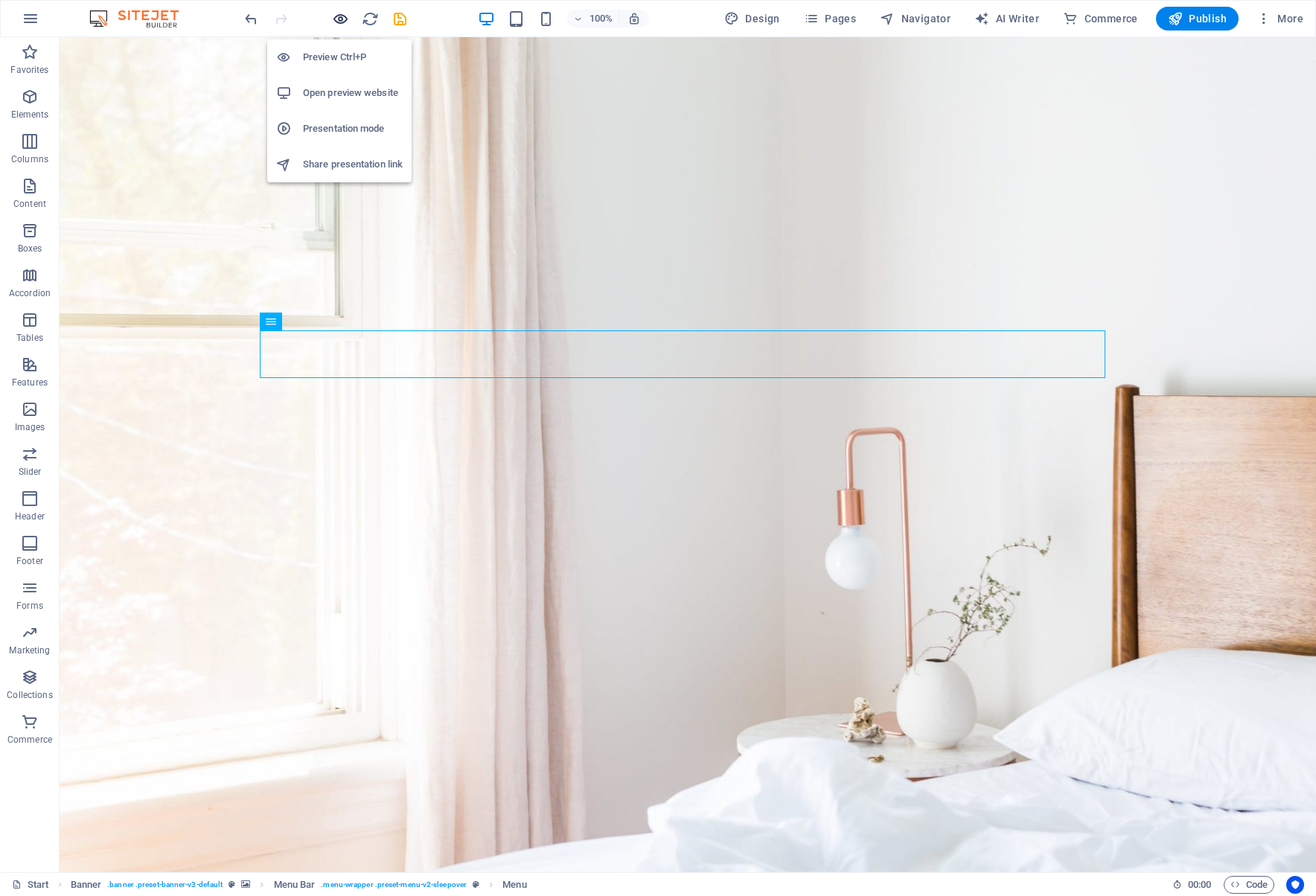
click at [343, 22] on icon "button" at bounding box center [340, 19] width 17 height 17
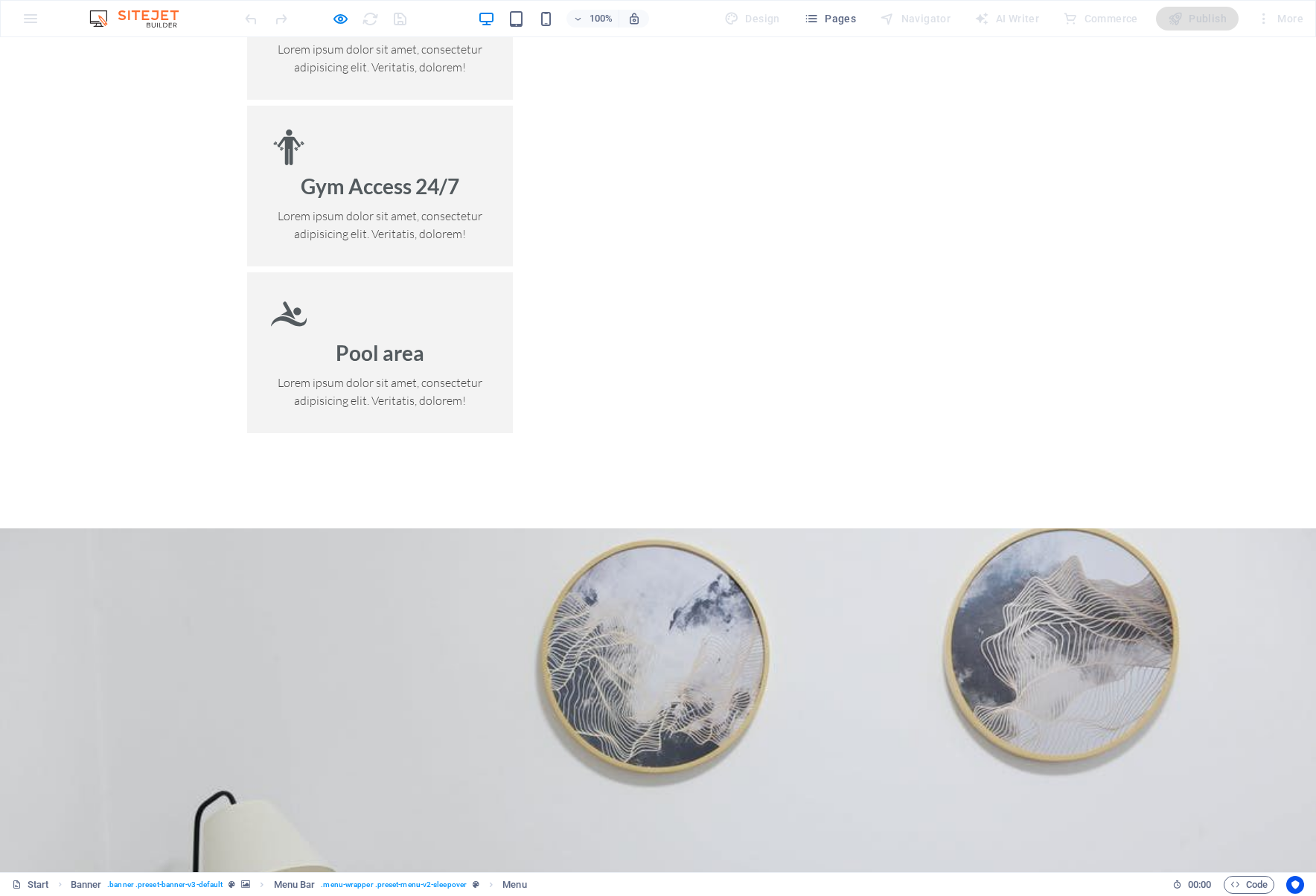
scroll to position [2348, 0]
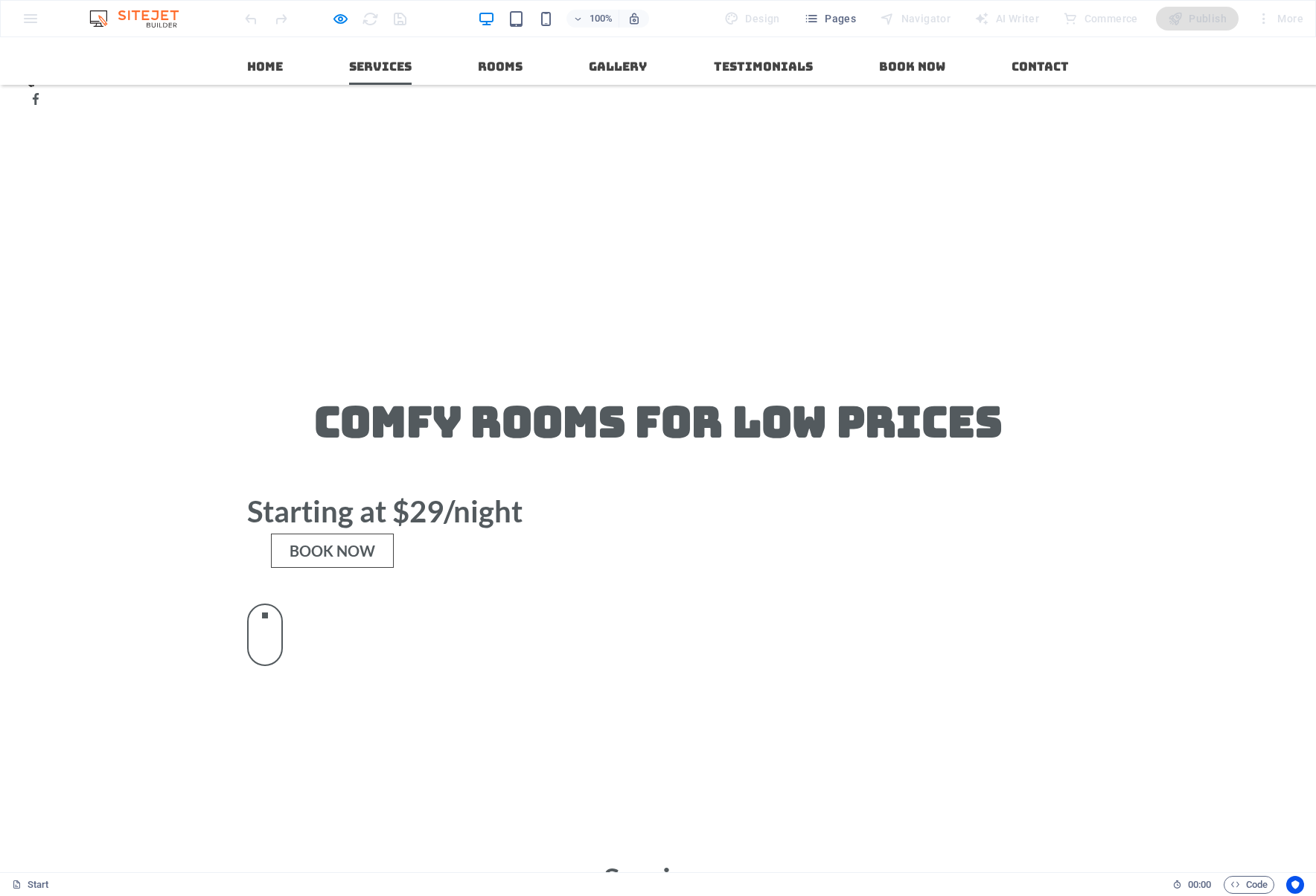
scroll to position [786, 0]
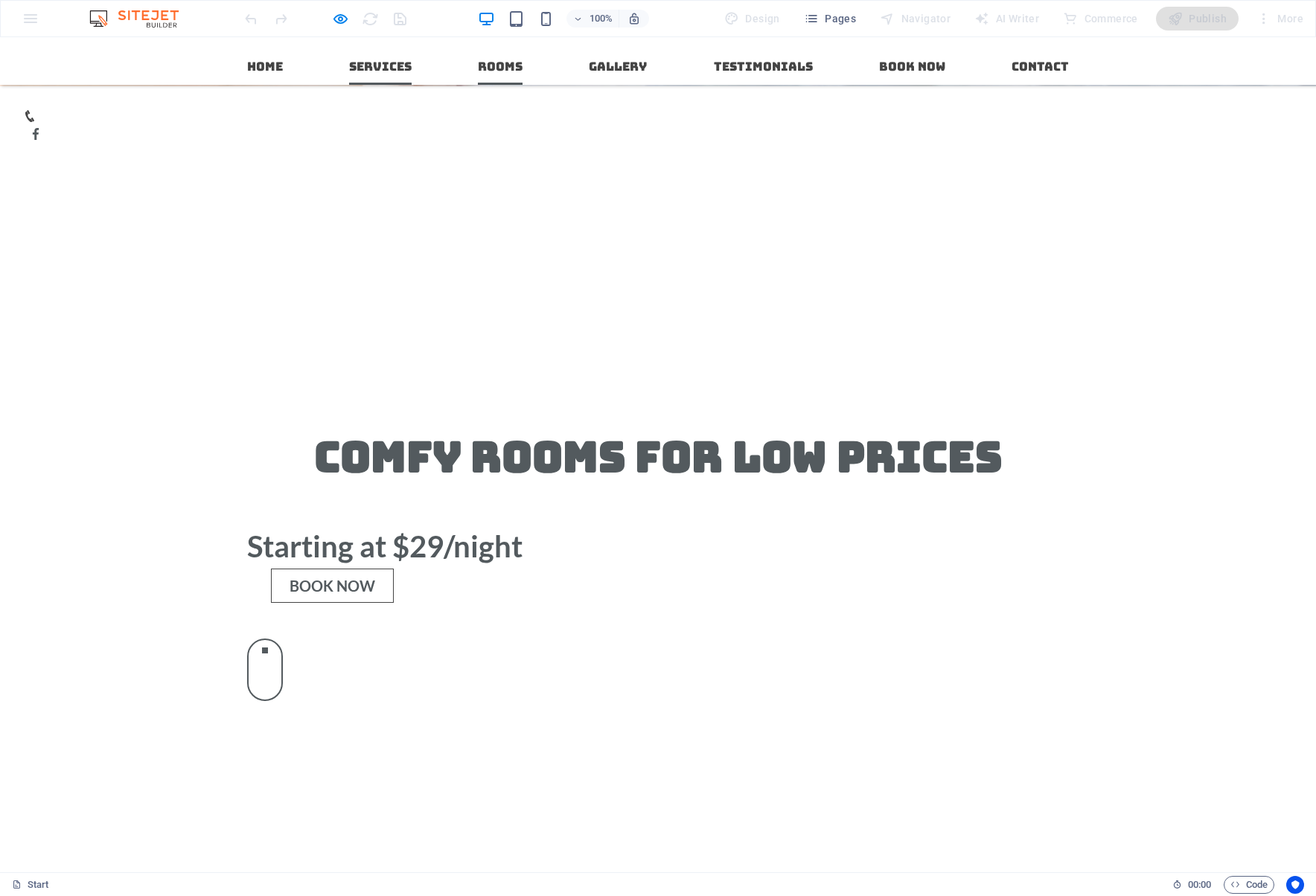
click at [488, 60] on link "Rooms" at bounding box center [500, 66] width 45 height 36
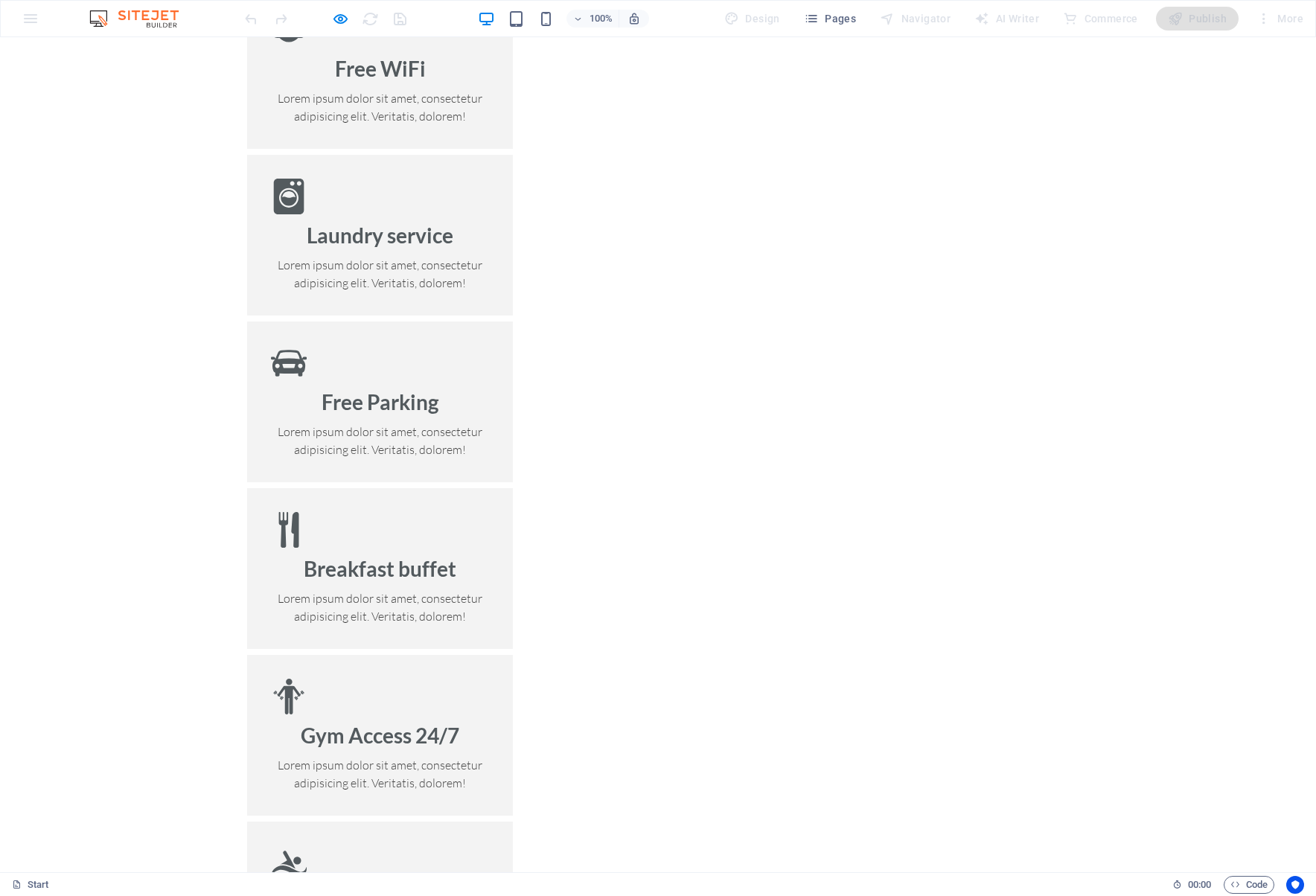
scroll to position [1873, 0]
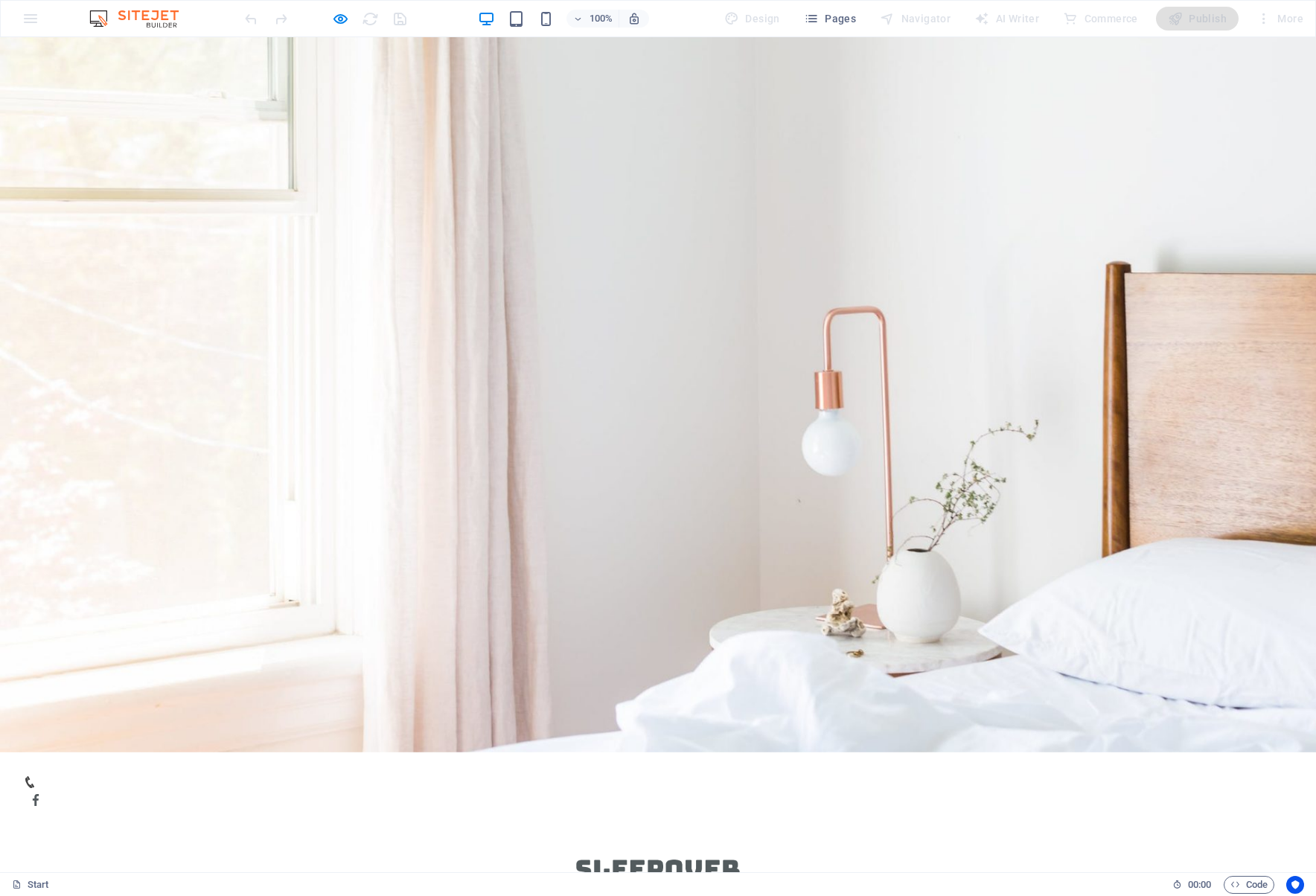
scroll to position [0, 0]
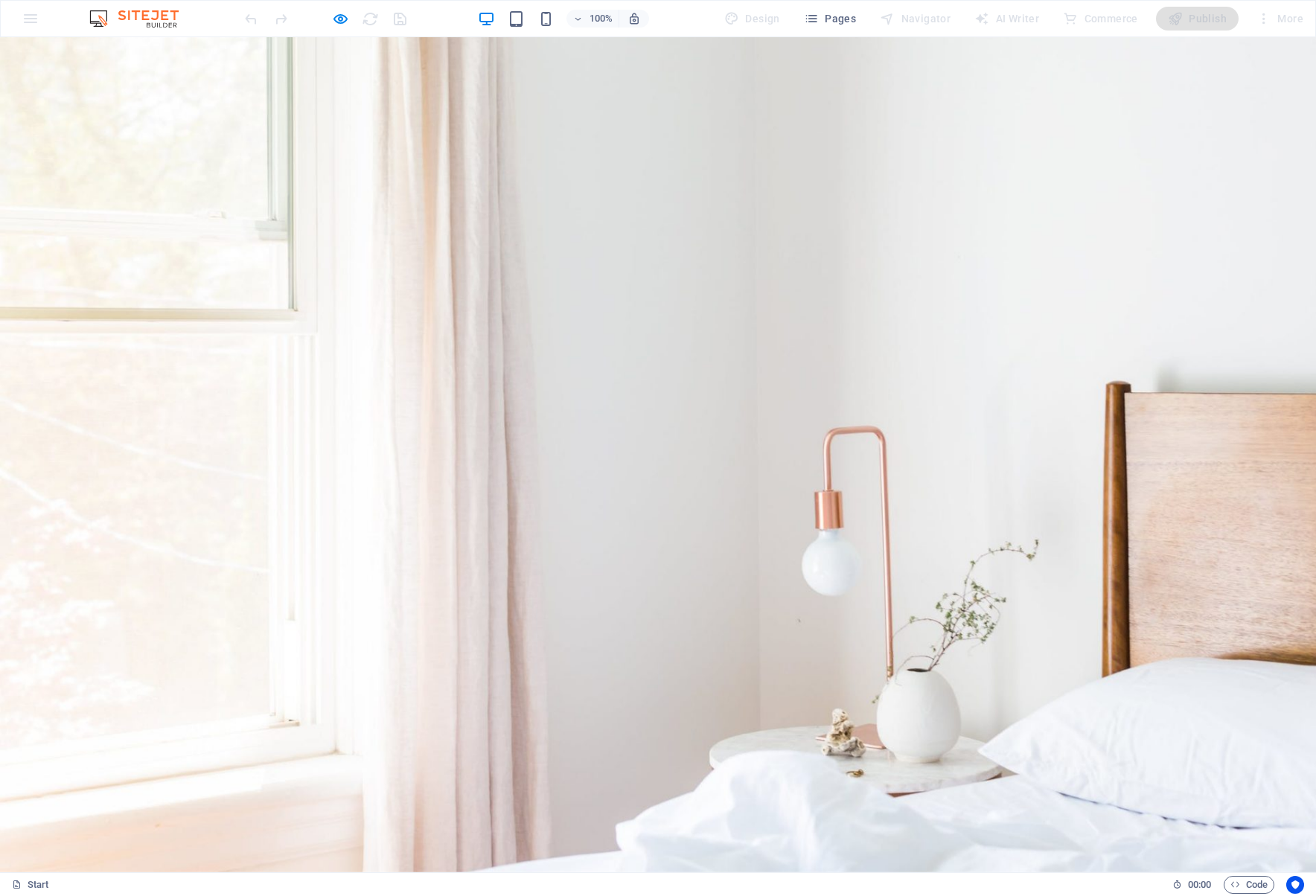
click at [342, 15] on icon "button" at bounding box center [340, 19] width 17 height 17
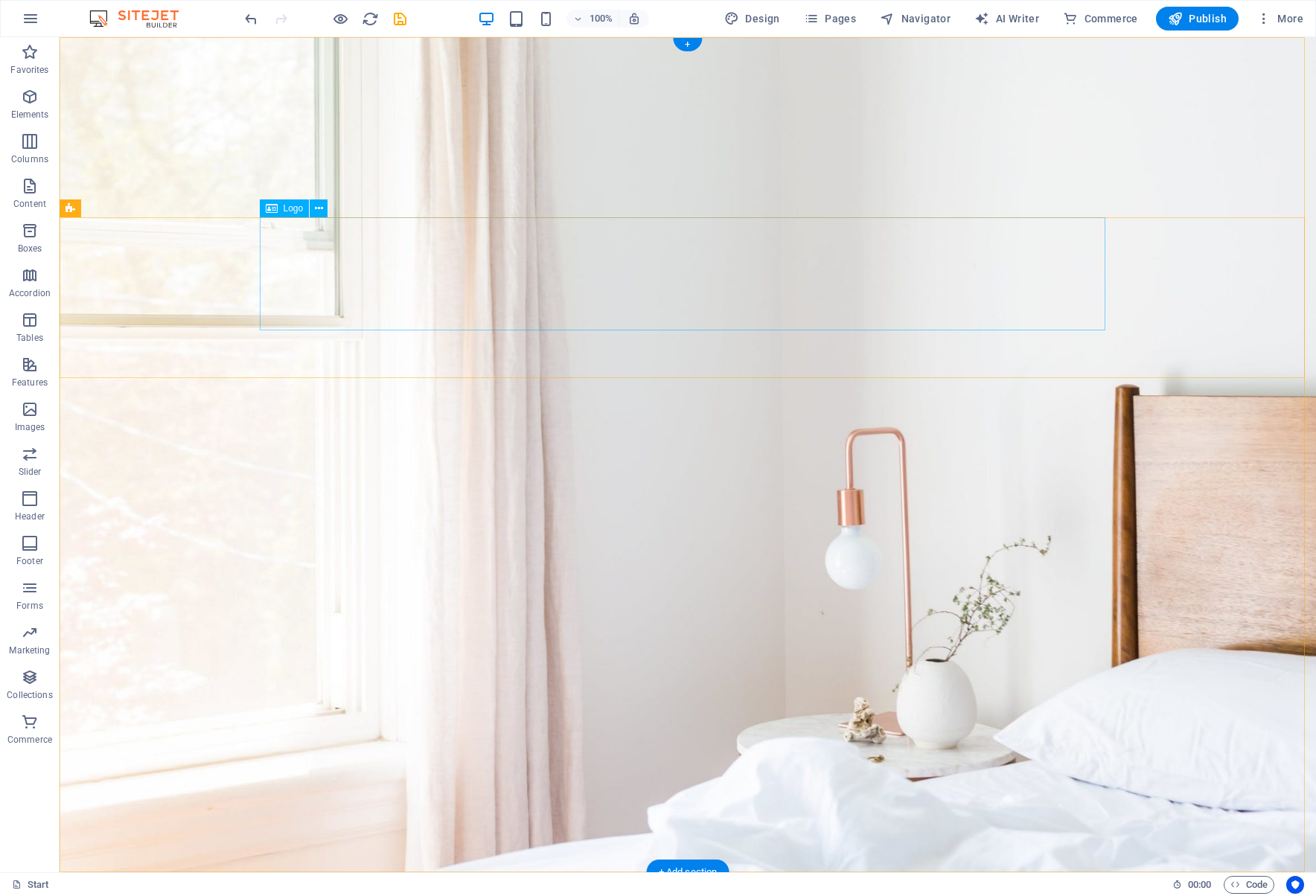
select select "px"
